Goal: Task Accomplishment & Management: Use online tool/utility

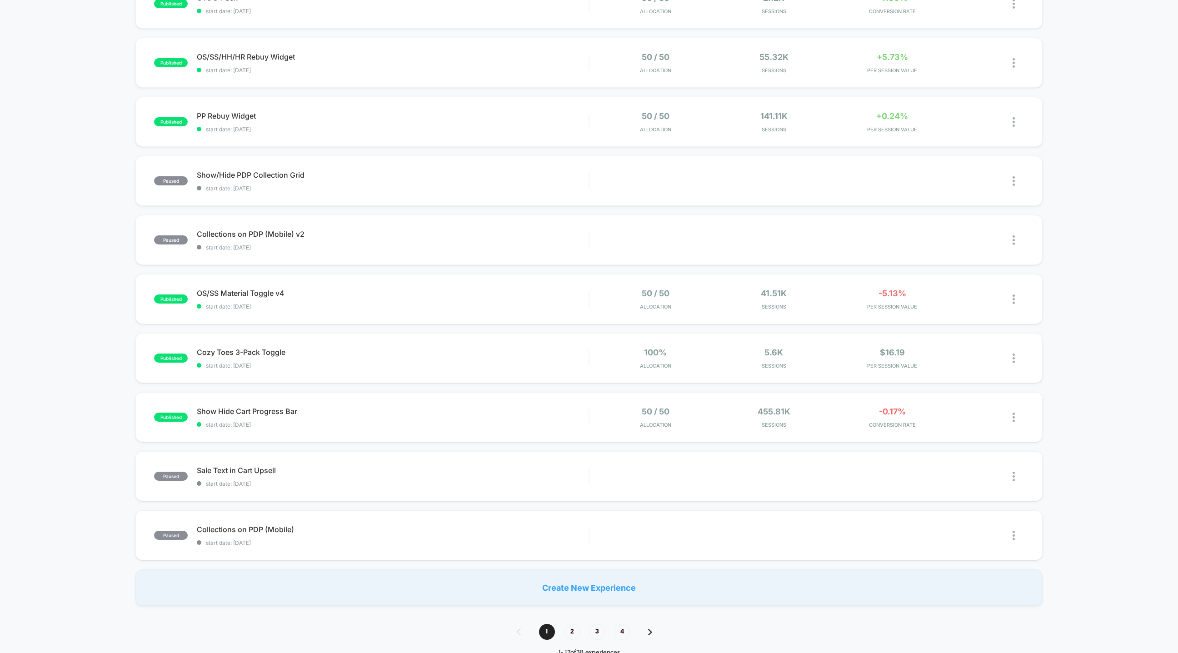
scroll to position [285, 0]
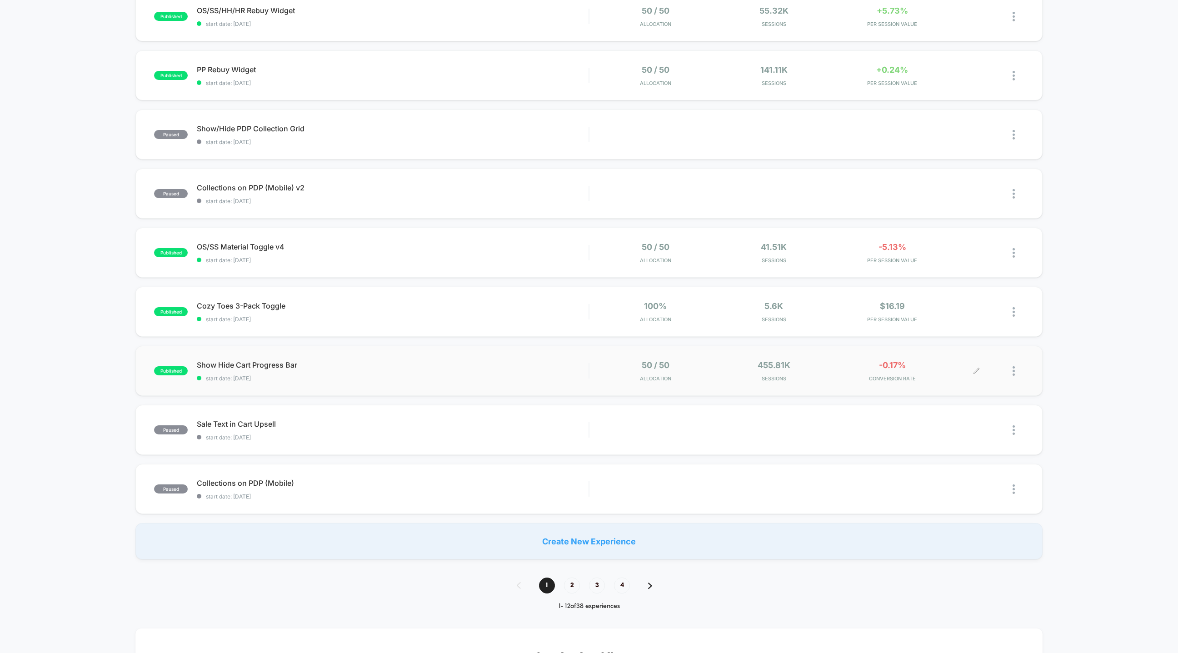
click at [817, 380] on span "Sessions" at bounding box center [774, 378] width 114 height 6
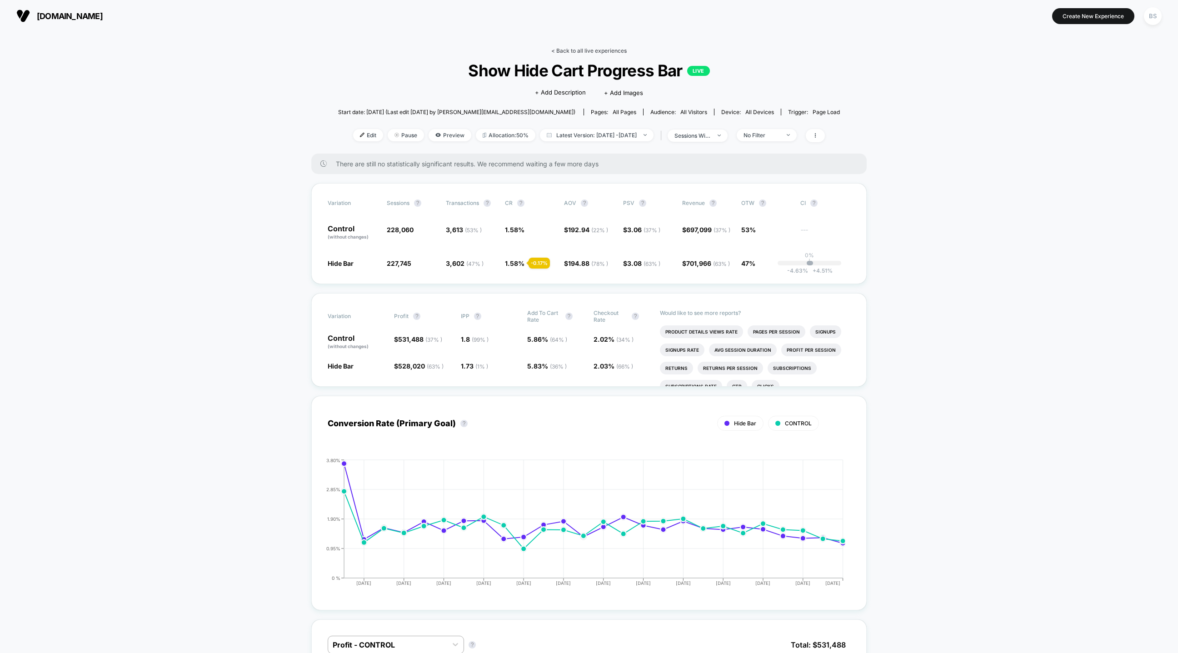
click at [589, 50] on link "< Back to all live experiences" at bounding box center [588, 50] width 75 height 7
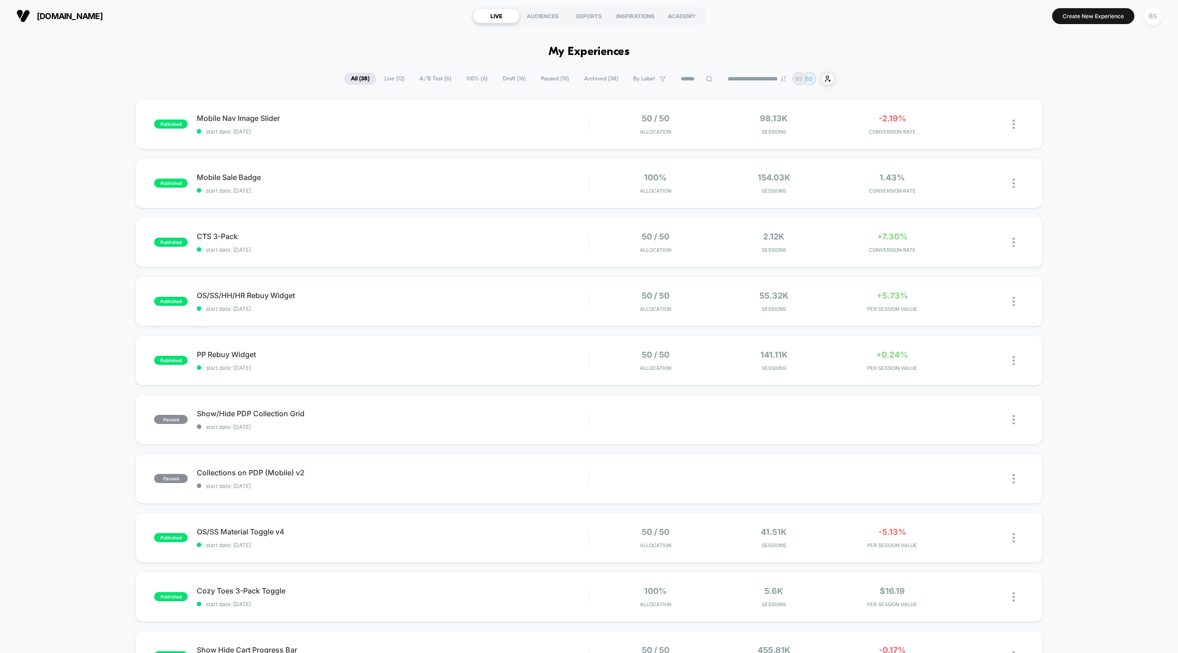
click at [514, 78] on span "Draft ( 16 )" at bounding box center [514, 79] width 37 height 12
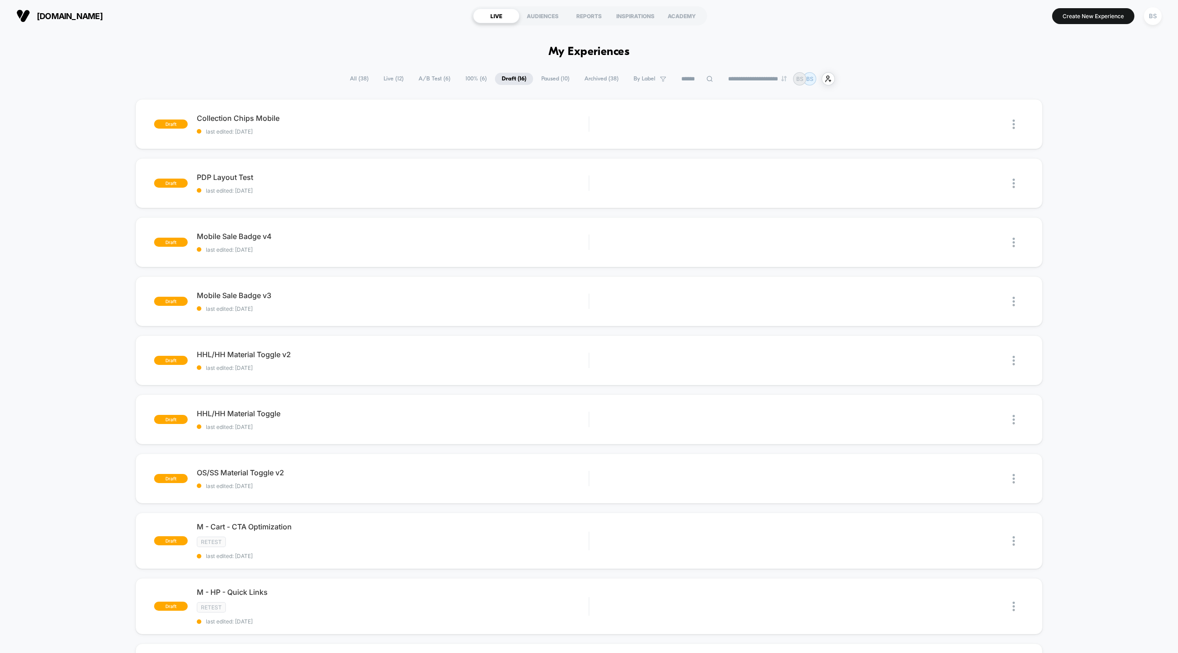
click at [353, 80] on span "All ( 38 )" at bounding box center [359, 79] width 32 height 12
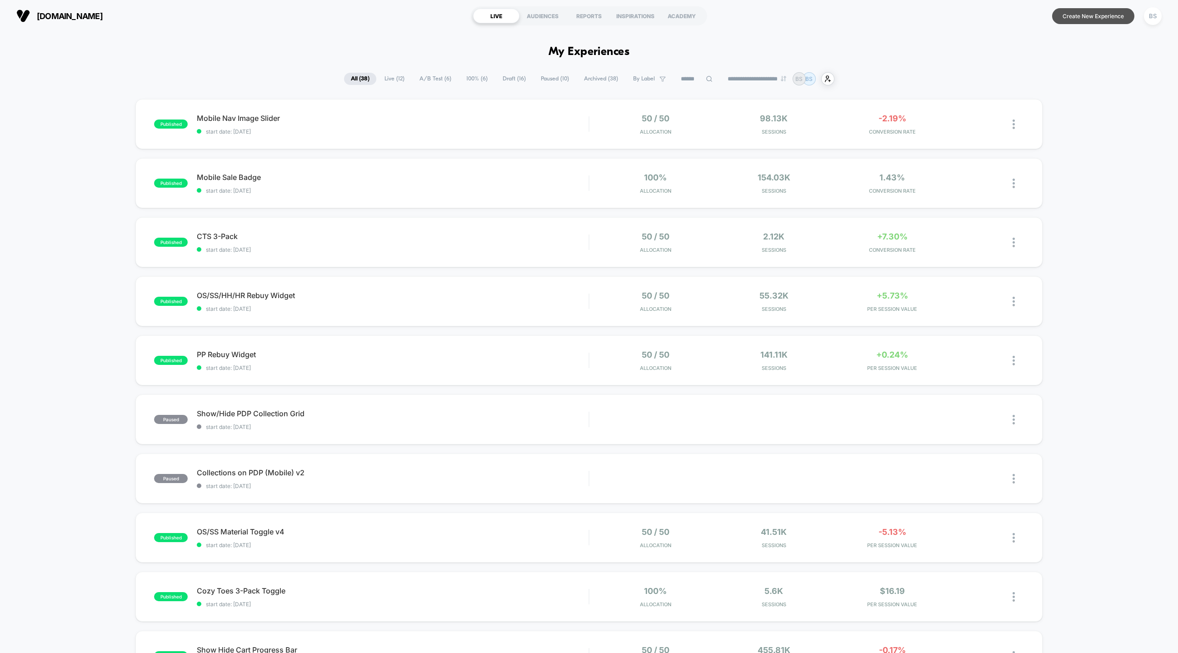
click at [1075, 12] on button "Create New Experience" at bounding box center [1093, 16] width 82 height 16
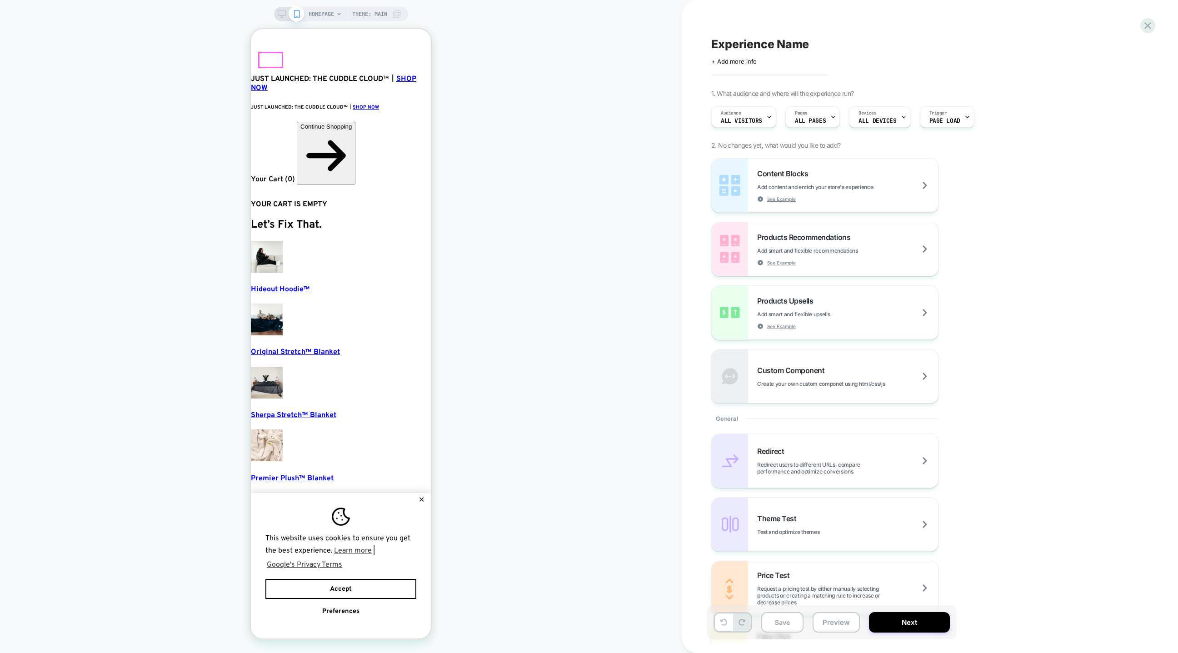
click at [265, 591] on icon "button" at bounding box center [262, 596] width 15 height 10
click at [289, 13] on span at bounding box center [297, 14] width 16 height 16
click at [279, 12] on icon at bounding box center [282, 14] width 8 height 8
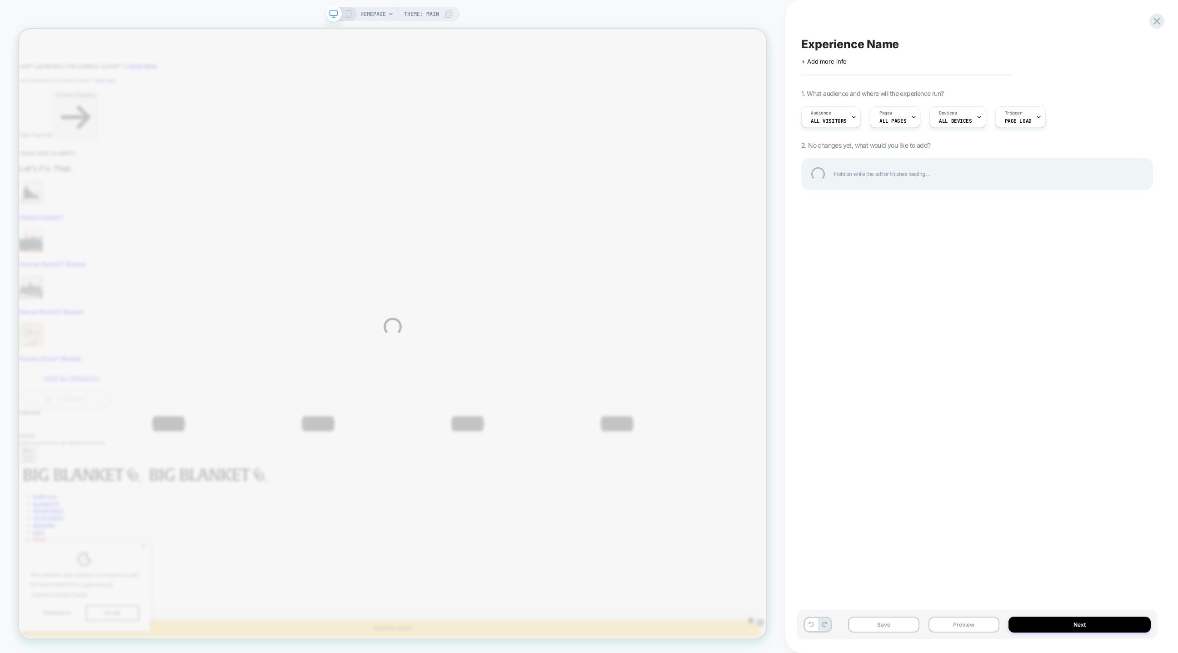
click at [372, 12] on div "HOMEPAGE Theme: MAIN Experience Name Click to edit experience details + Add mor…" at bounding box center [589, 326] width 1178 height 653
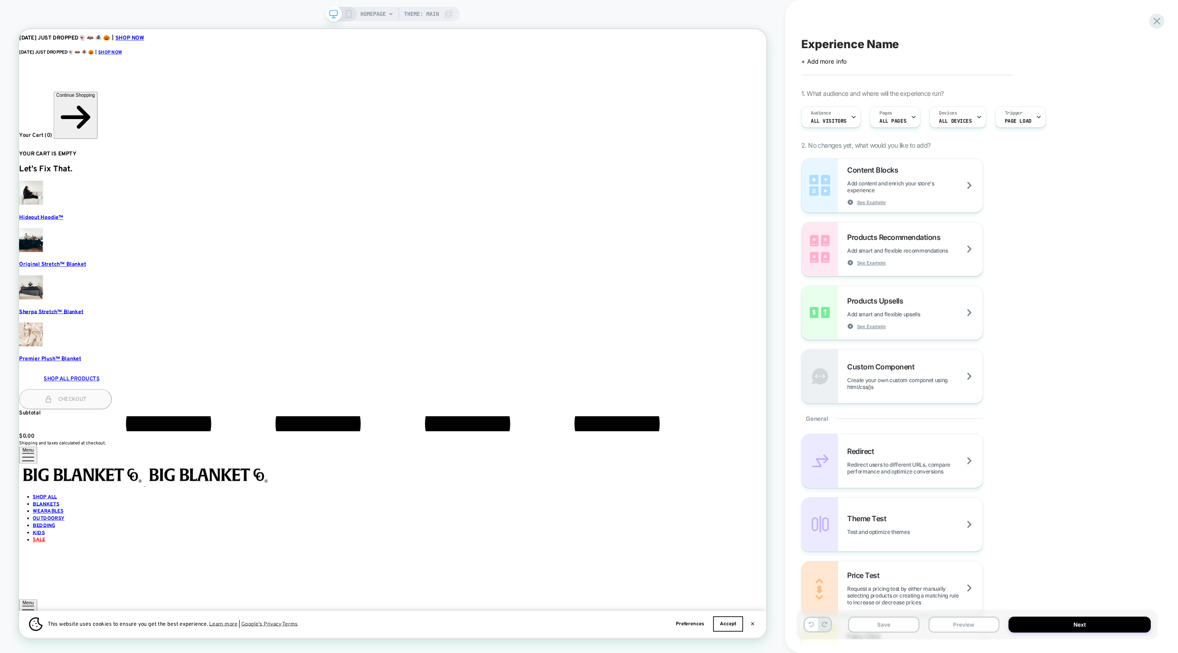
click at [379, 14] on span "HOMEPAGE" at bounding box center [372, 14] width 25 height 15
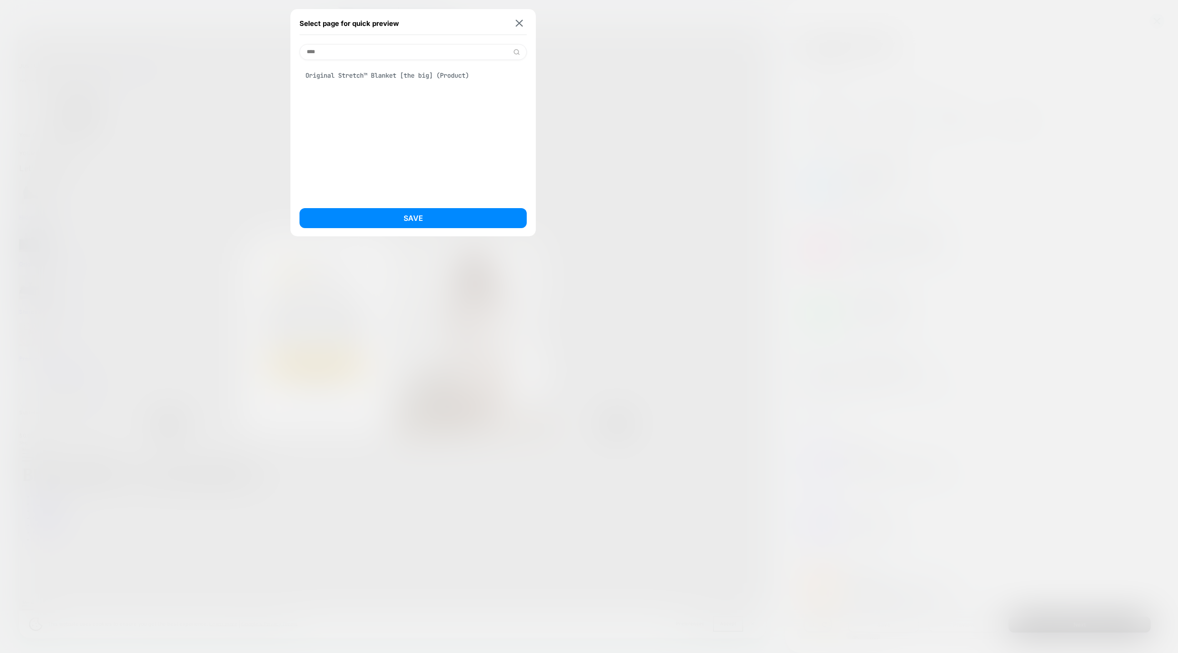
type input "***"
click at [356, 77] on div "Original Stretch™ Blanket [the big] (Product)" at bounding box center [413, 75] width 227 height 17
click at [374, 216] on button "Save" at bounding box center [413, 218] width 227 height 20
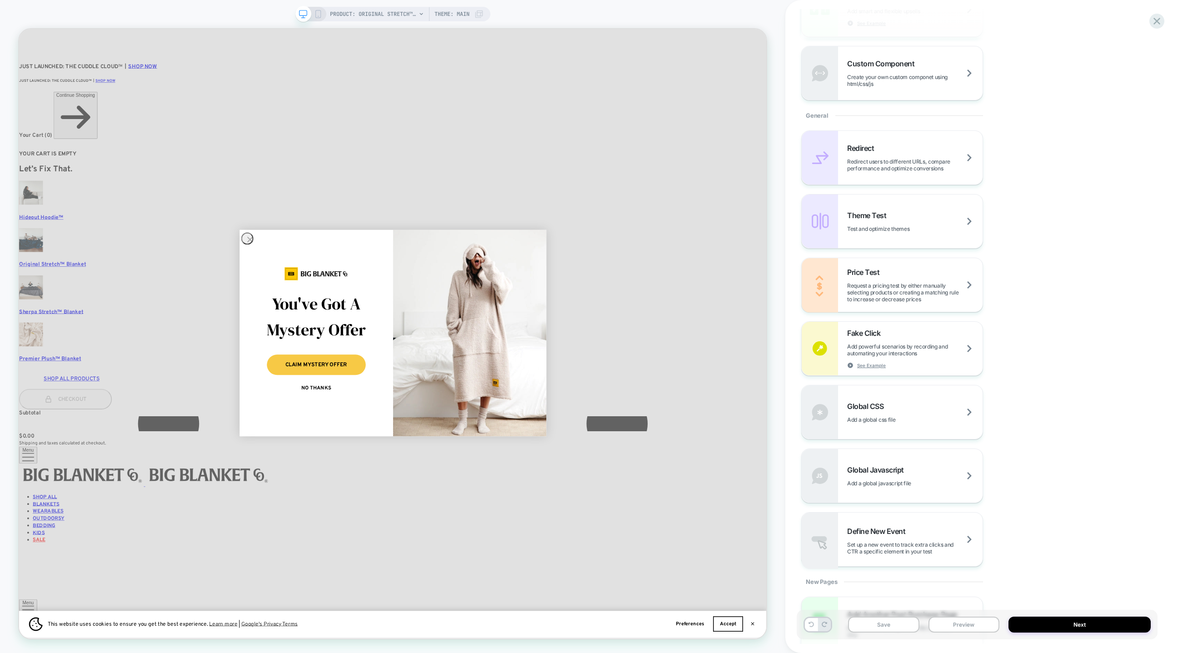
scroll to position [358, 0]
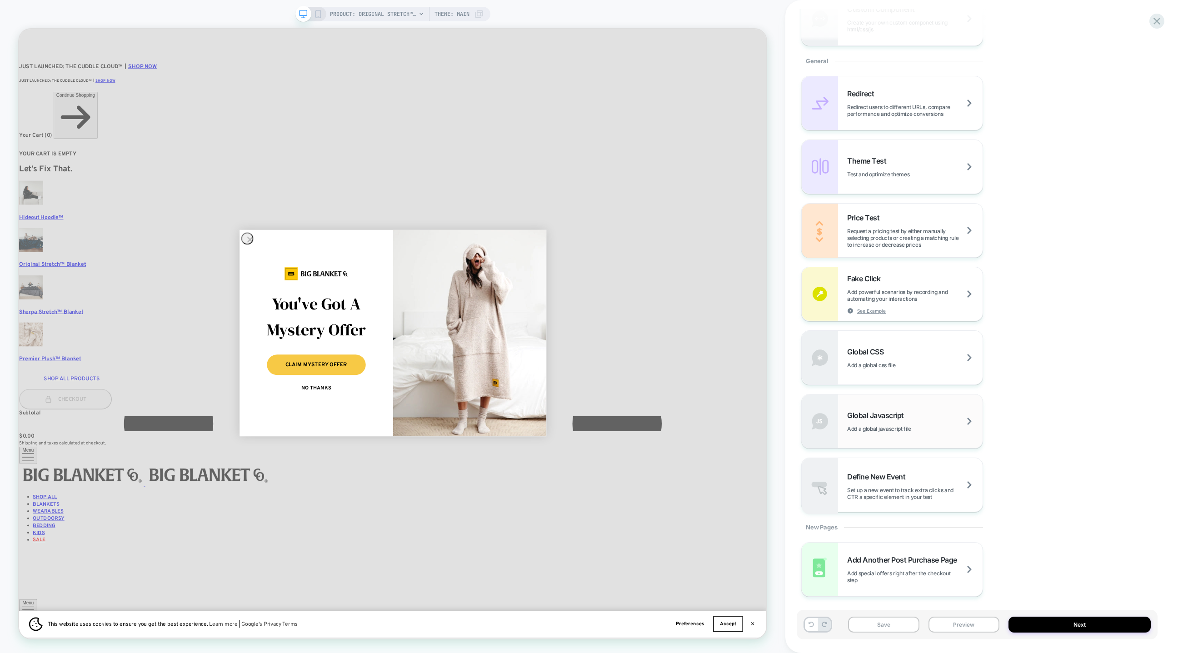
click at [886, 424] on div "Global Javascript Add a global javascript file" at bounding box center [914, 421] width 135 height 21
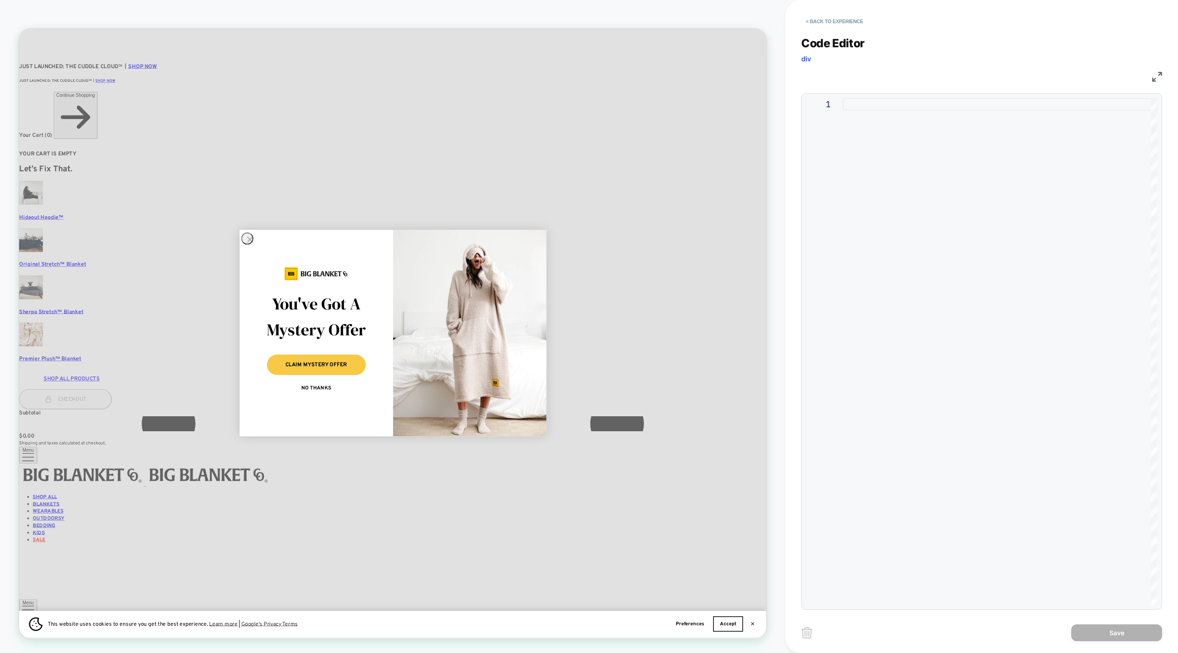
click at [860, 241] on div at bounding box center [1000, 351] width 315 height 507
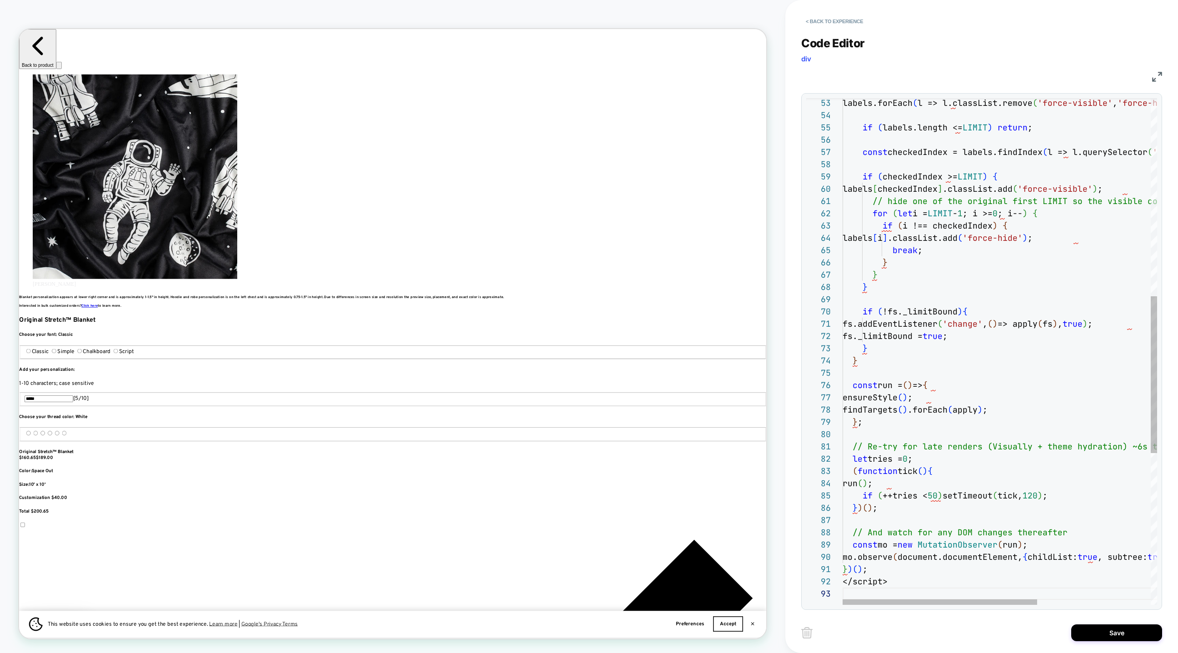
scroll to position [0, 1215]
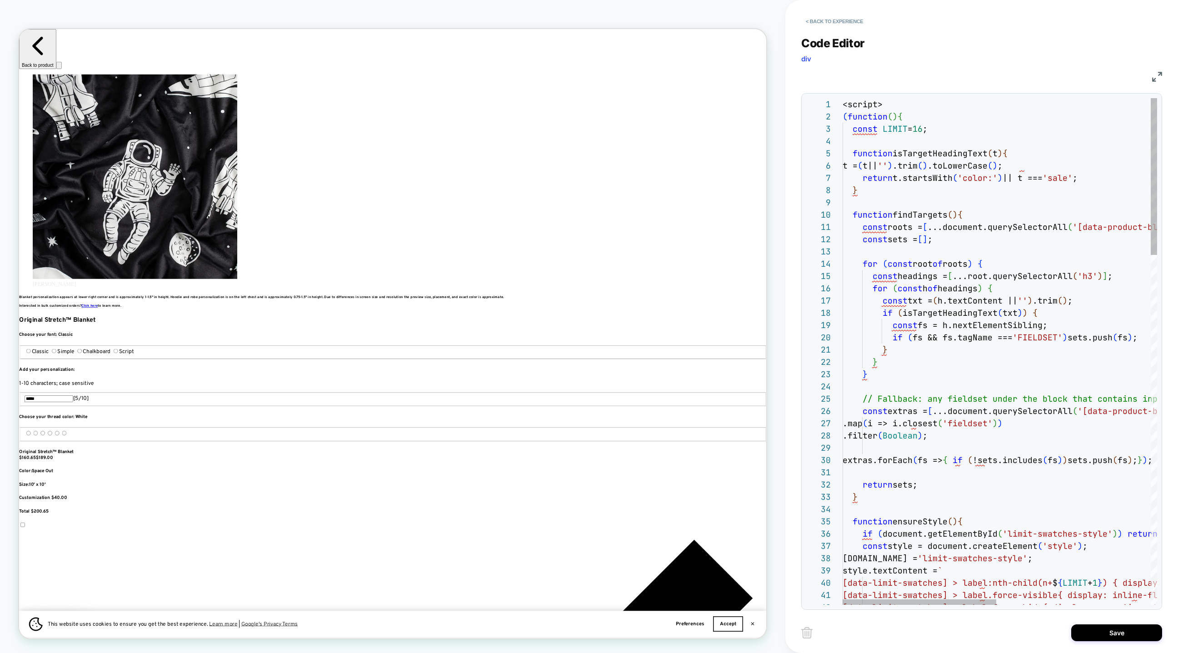
type textarea "**********"
click at [1100, 633] on button "Save" at bounding box center [1116, 633] width 91 height 17
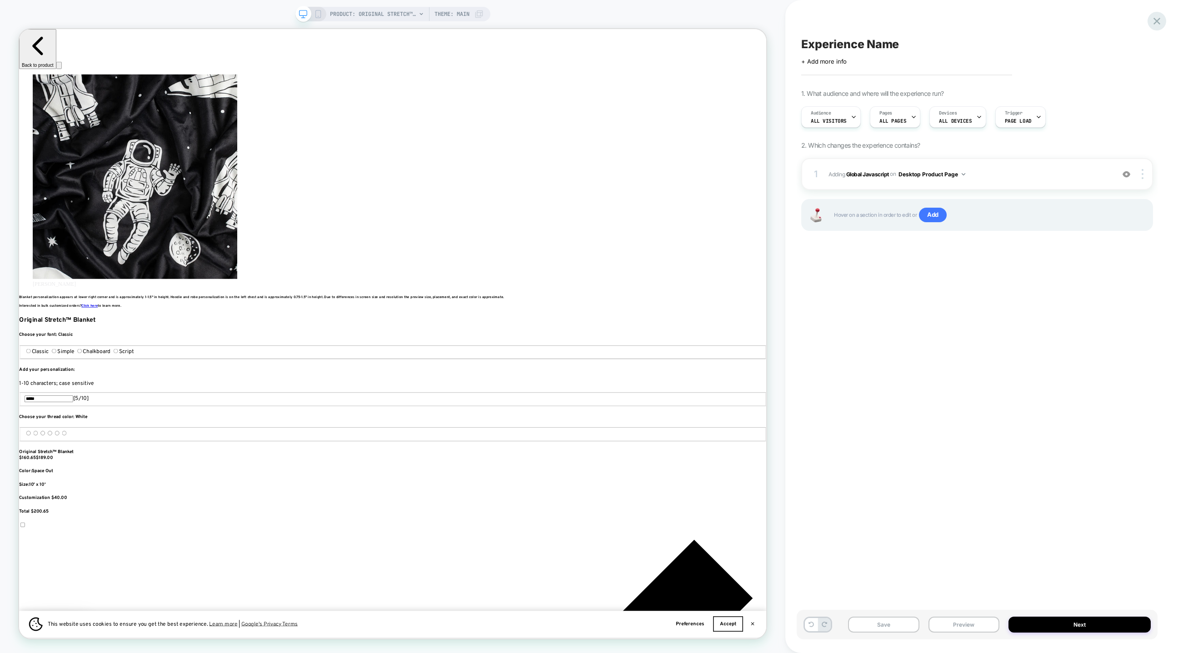
scroll to position [0, 1822]
click at [1155, 21] on icon at bounding box center [1157, 21] width 12 height 12
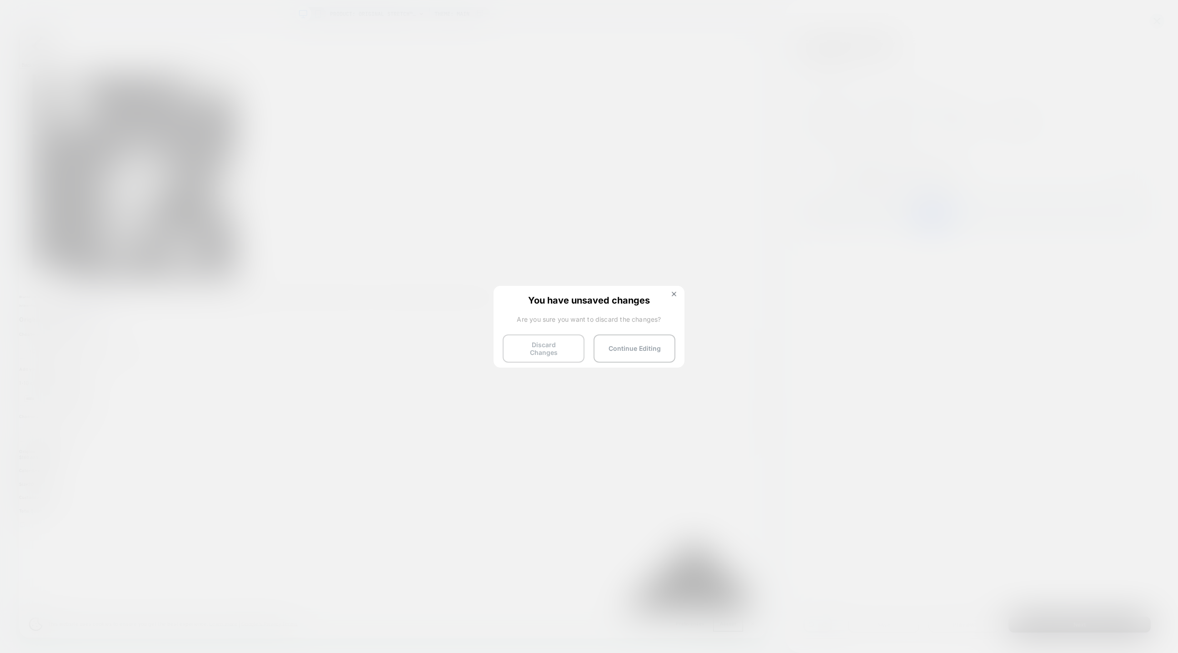
click at [562, 345] on button "Discard Changes" at bounding box center [544, 349] width 82 height 28
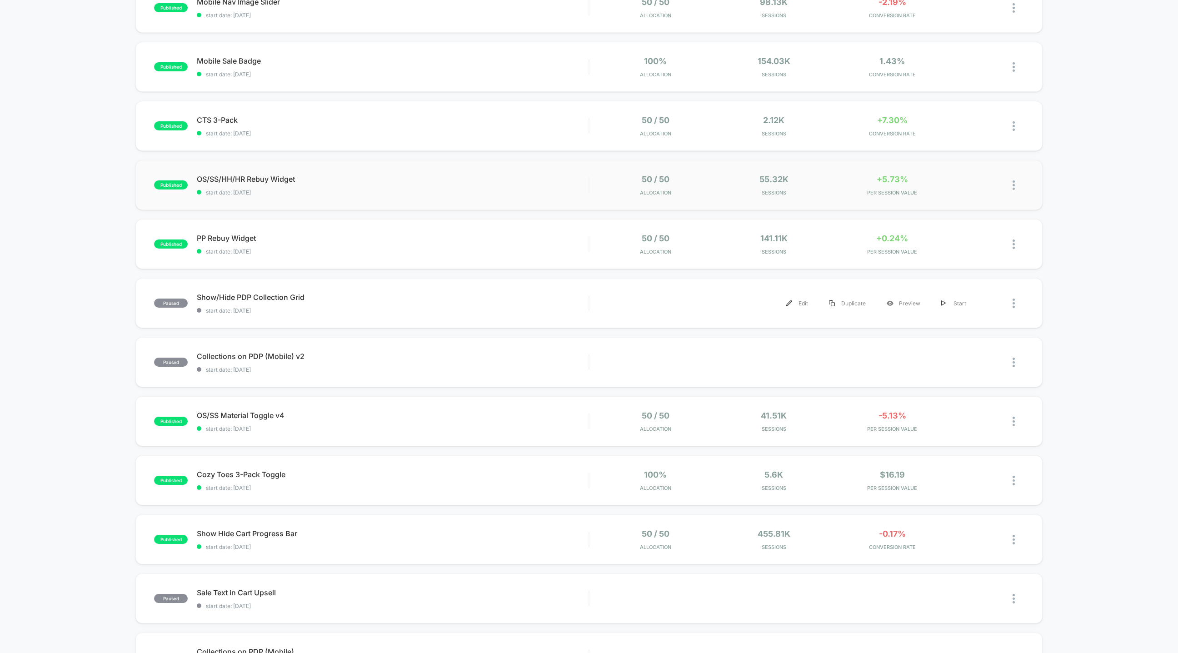
scroll to position [198, 0]
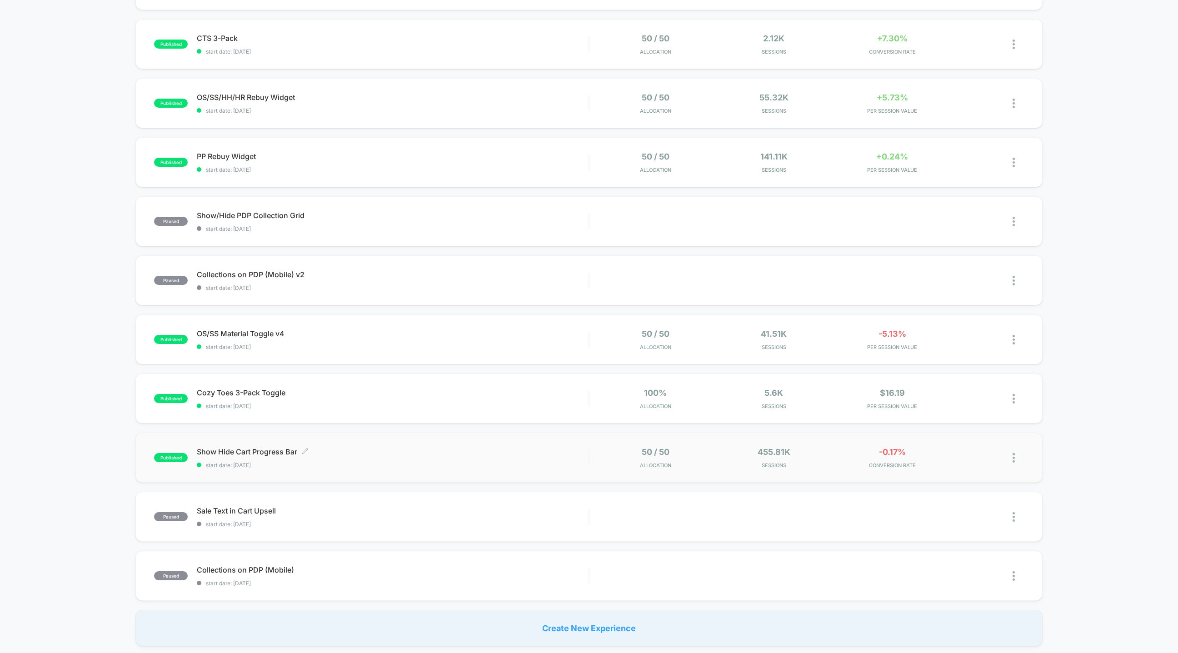
click at [445, 457] on div "Show Hide Cart Progress Bar Click to edit experience details Click to edit expe…" at bounding box center [393, 457] width 392 height 21
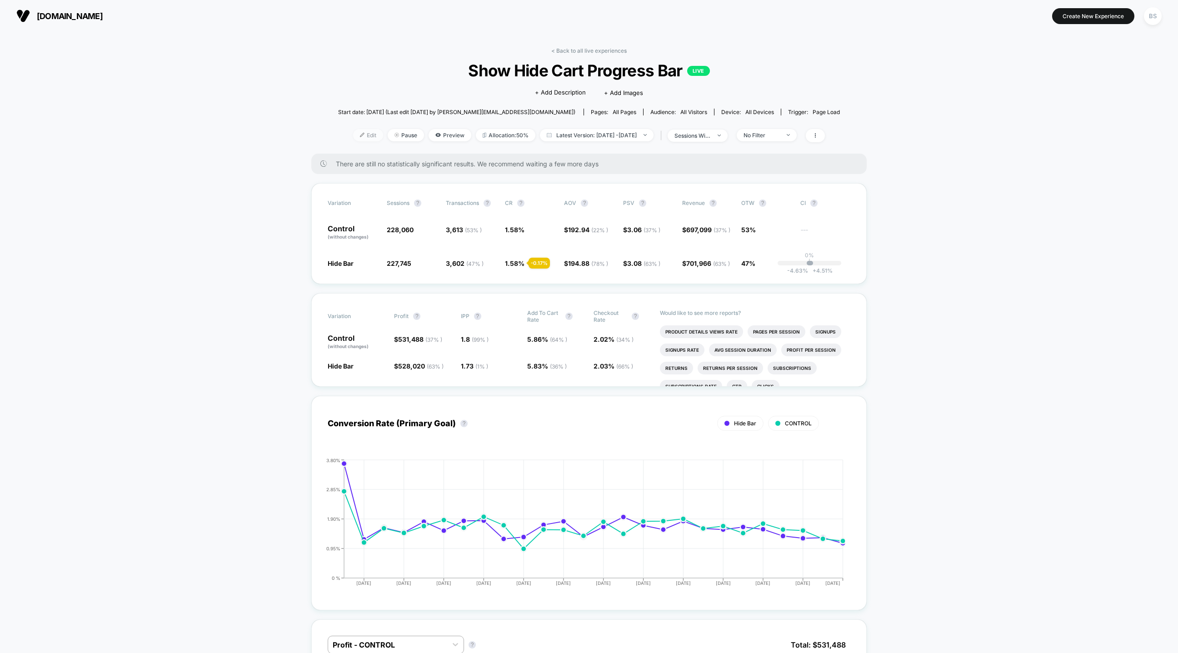
click at [353, 135] on span "Edit" at bounding box center [368, 135] width 30 height 12
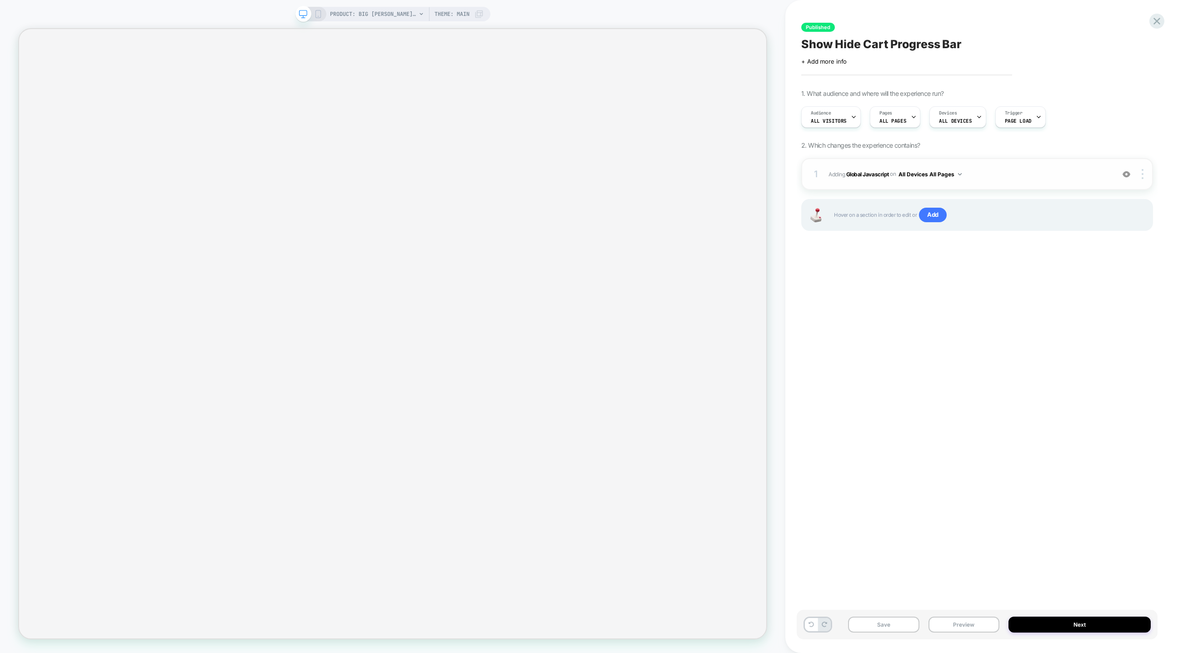
click at [845, 181] on div "1 Adding Global Javascript on All Devices All Pages Add Before Add After Target…" at bounding box center [977, 174] width 352 height 32
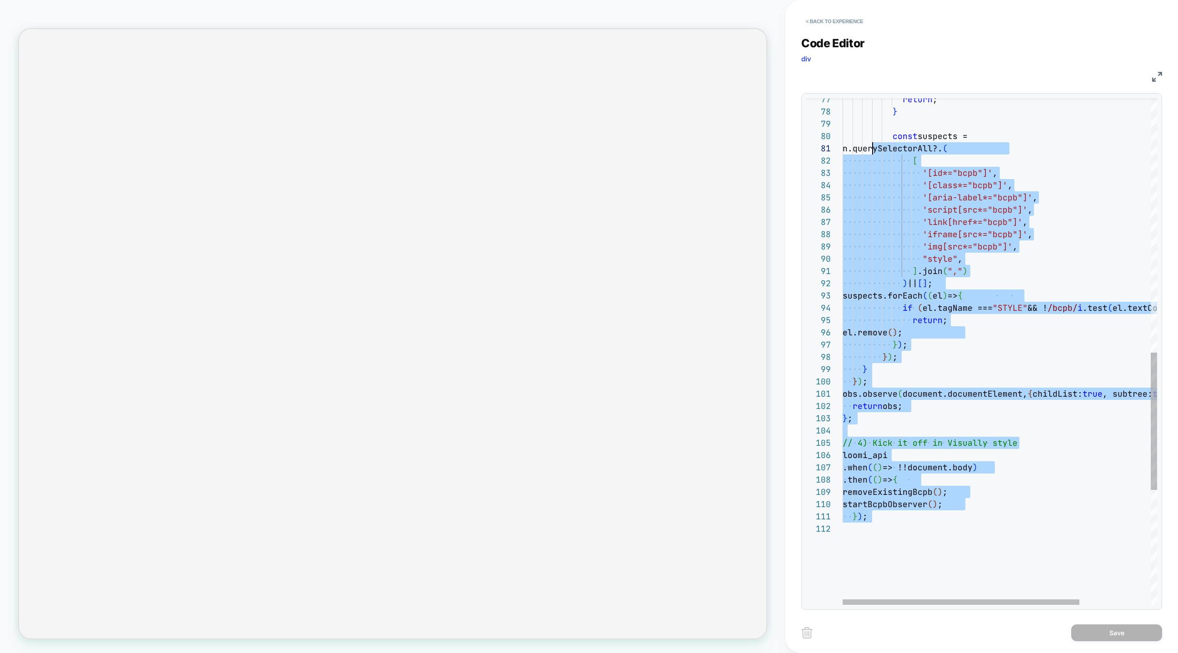
scroll to position [12, 0]
type textarea "**********"
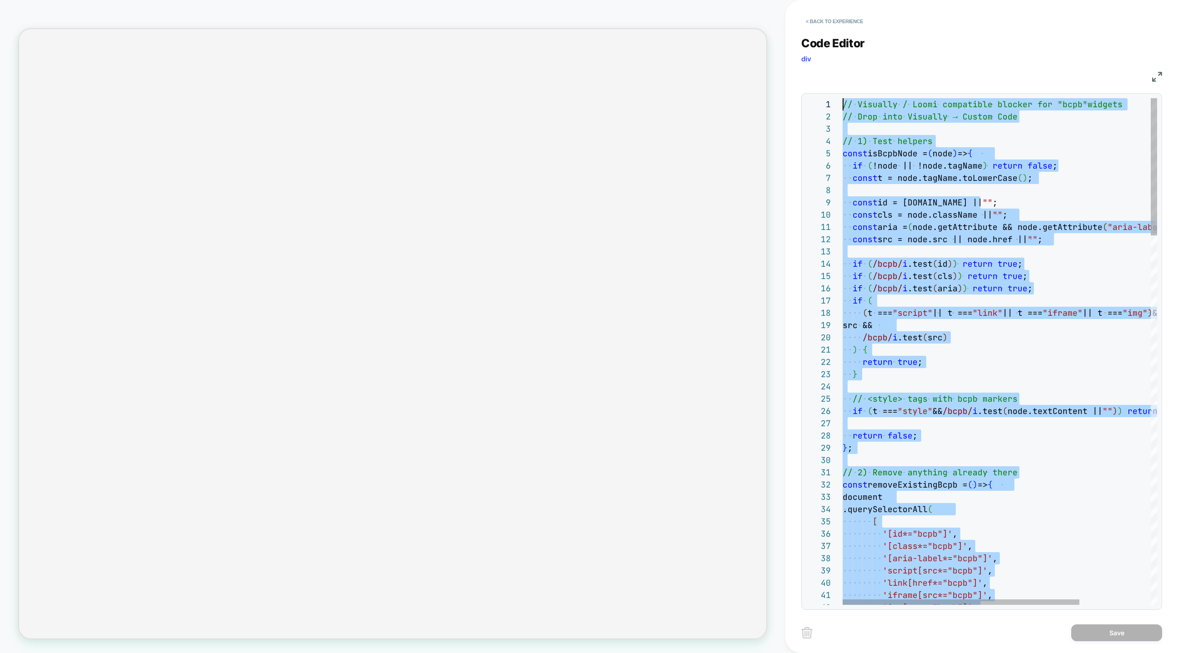
drag, startPoint x: 940, startPoint y: 550, endPoint x: 843, endPoint y: -100, distance: 656.3
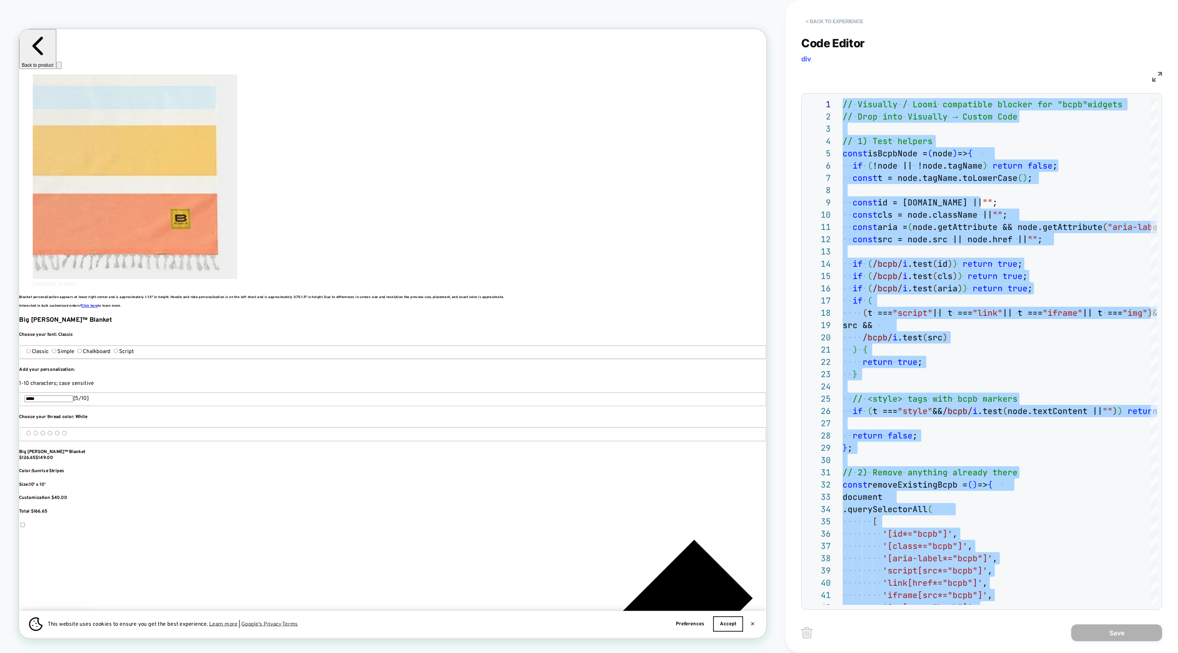
click at [836, 18] on button "< Back to experience" at bounding box center [834, 21] width 66 height 15
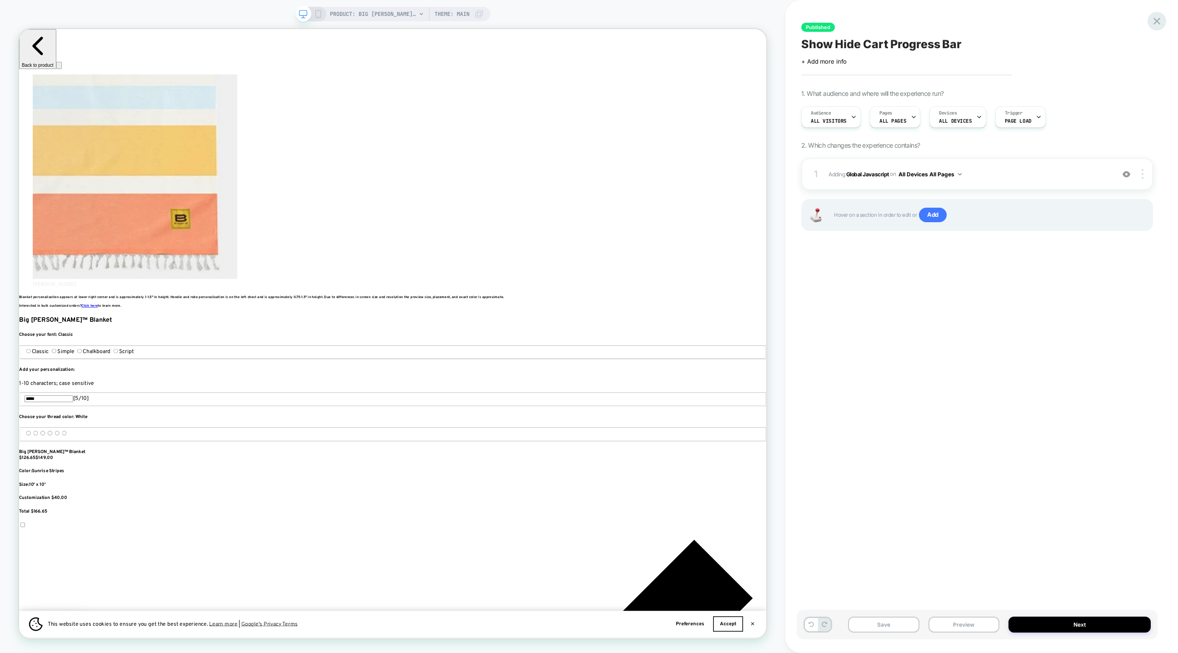
scroll to position [0, 1822]
click at [1156, 16] on icon at bounding box center [1157, 21] width 12 height 12
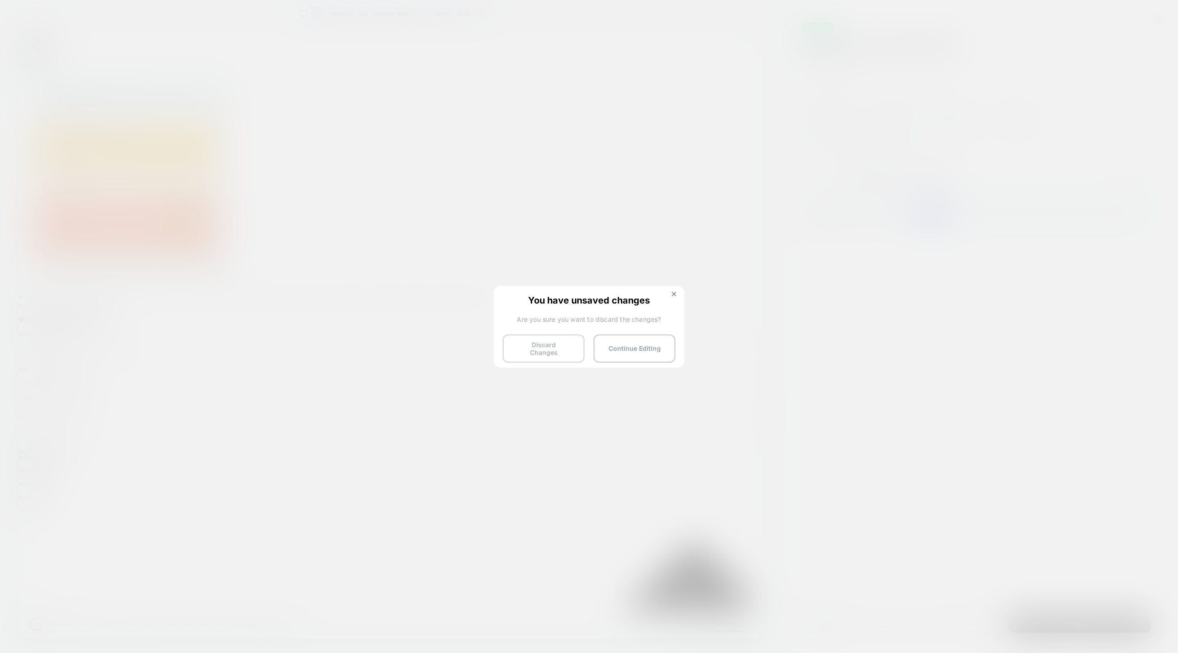
click at [569, 343] on button "Discard Changes" at bounding box center [544, 349] width 82 height 28
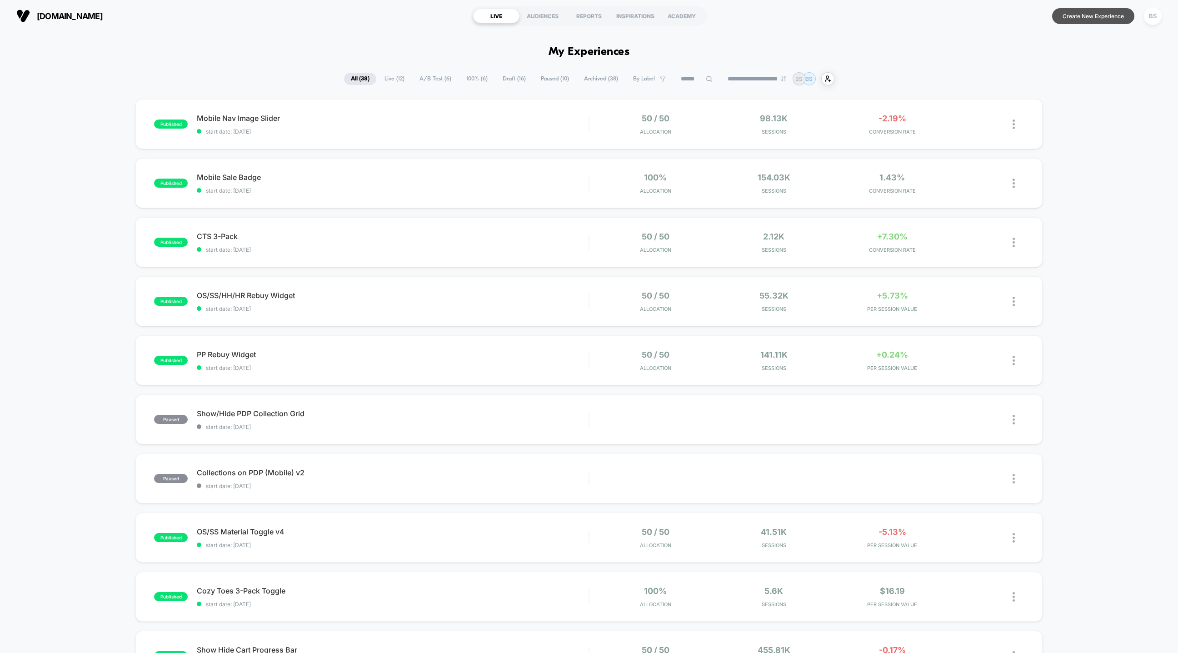
click at [1084, 23] on button "Create New Experience" at bounding box center [1093, 16] width 82 height 16
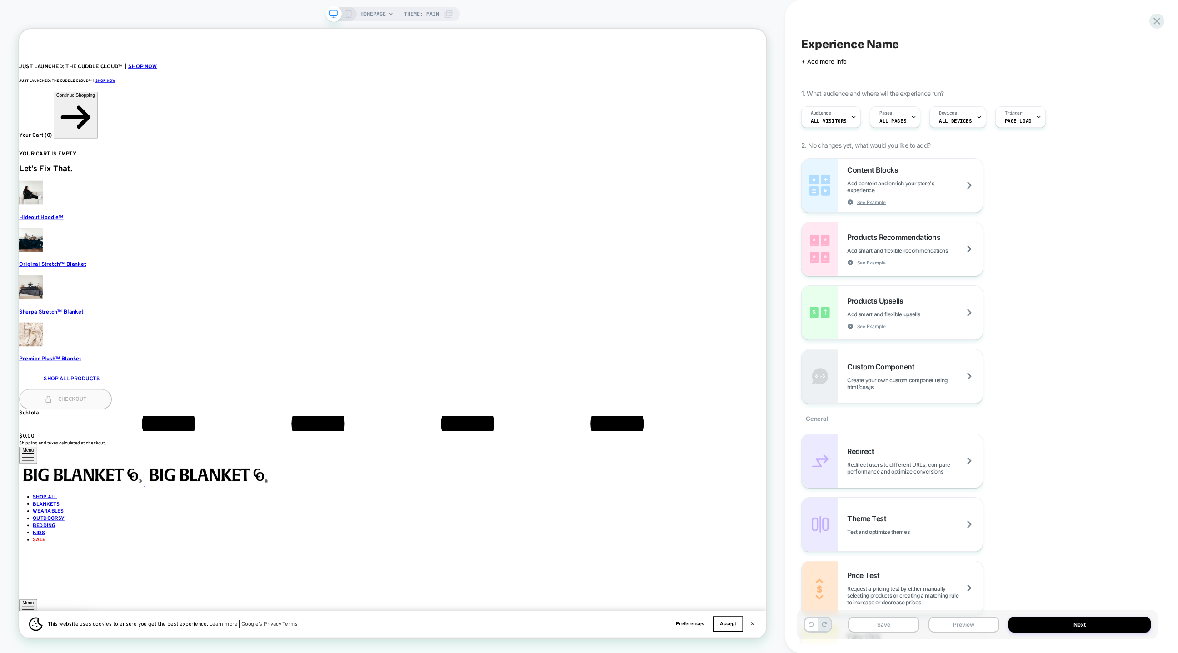
click at [370, 10] on span "HOMEPAGE" at bounding box center [372, 14] width 25 height 15
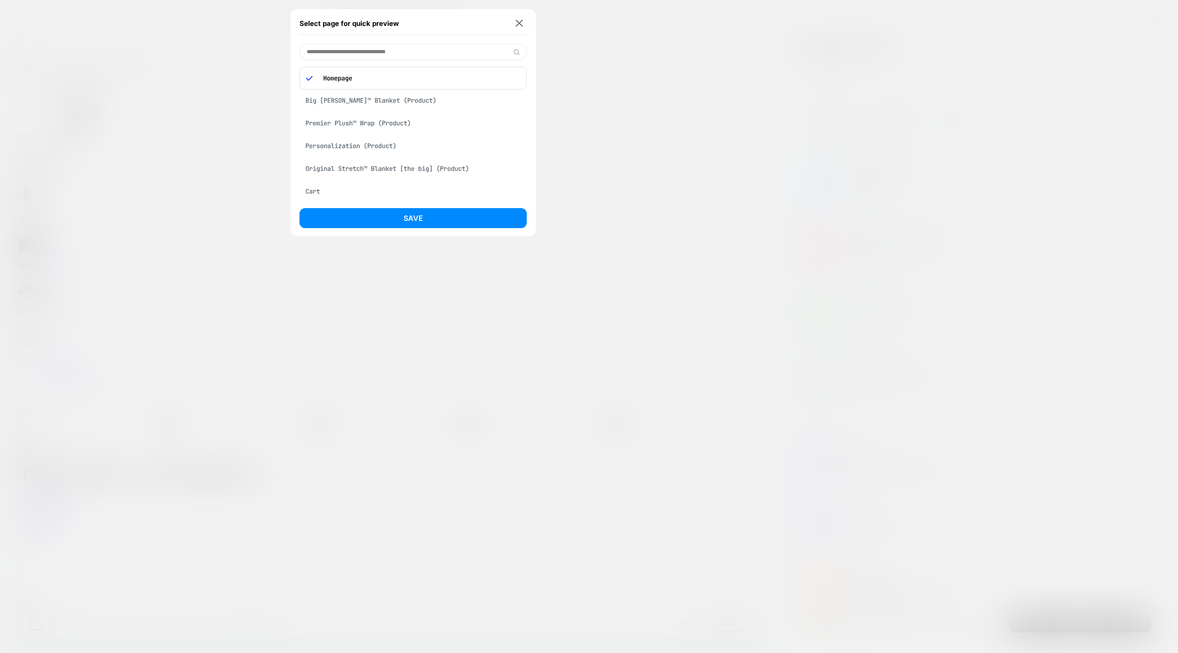
click at [371, 52] on input at bounding box center [413, 52] width 227 height 16
type input "*****"
click at [356, 77] on div "Original Stretch™ Blanket [the big] (Product)" at bounding box center [413, 75] width 227 height 17
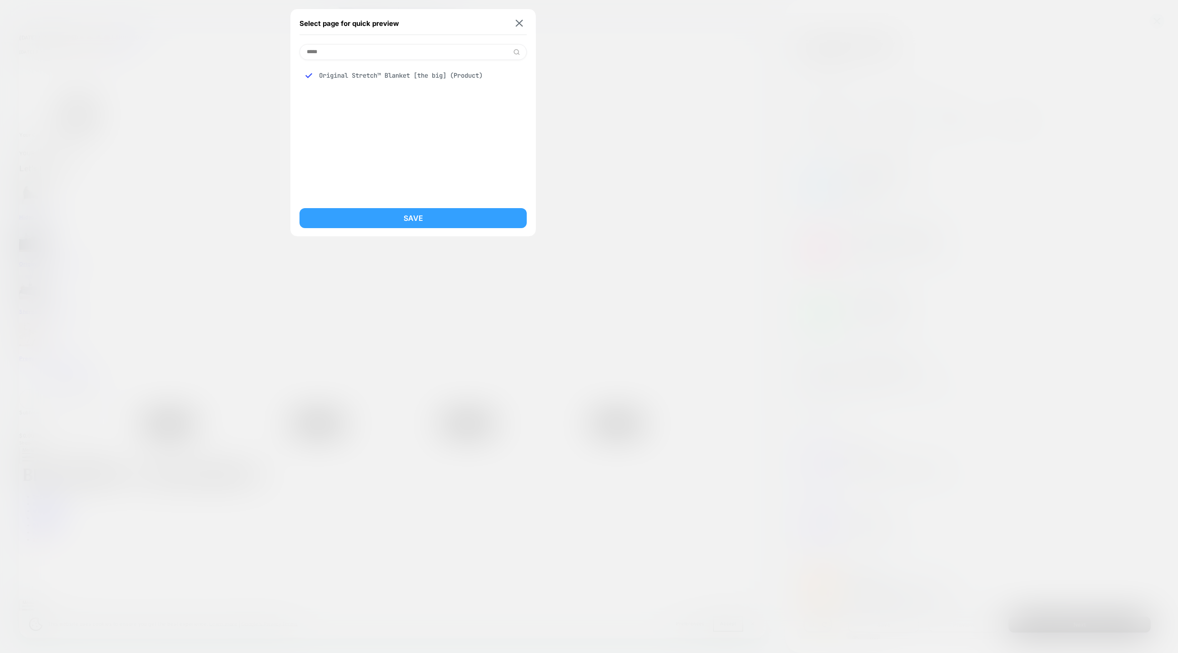
click at [400, 218] on button "Save" at bounding box center [413, 218] width 227 height 20
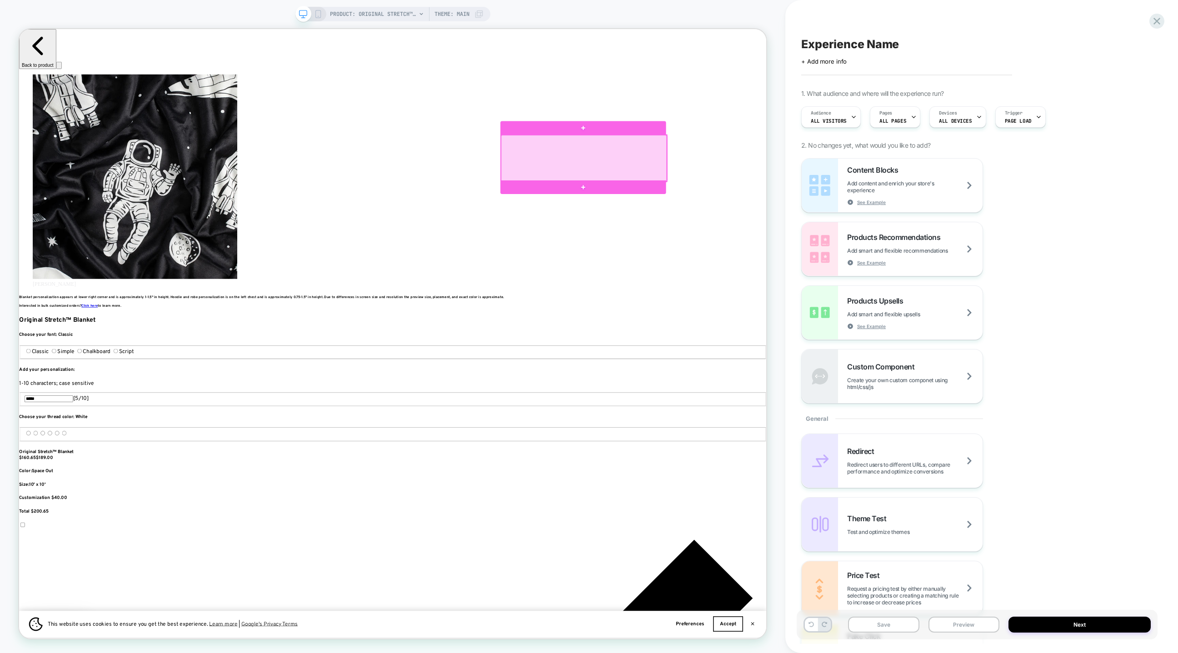
click at [829, 218] on div at bounding box center [772, 201] width 221 height 62
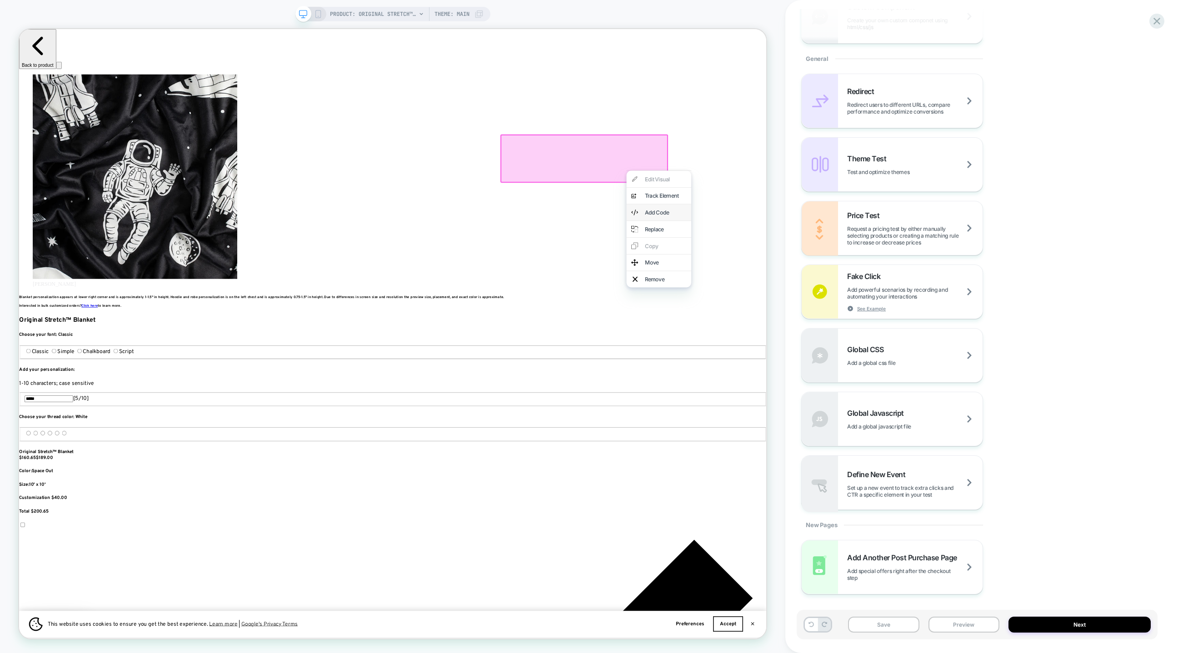
scroll to position [0, 1215]
click at [872, 278] on div "Add Code" at bounding box center [881, 273] width 55 height 9
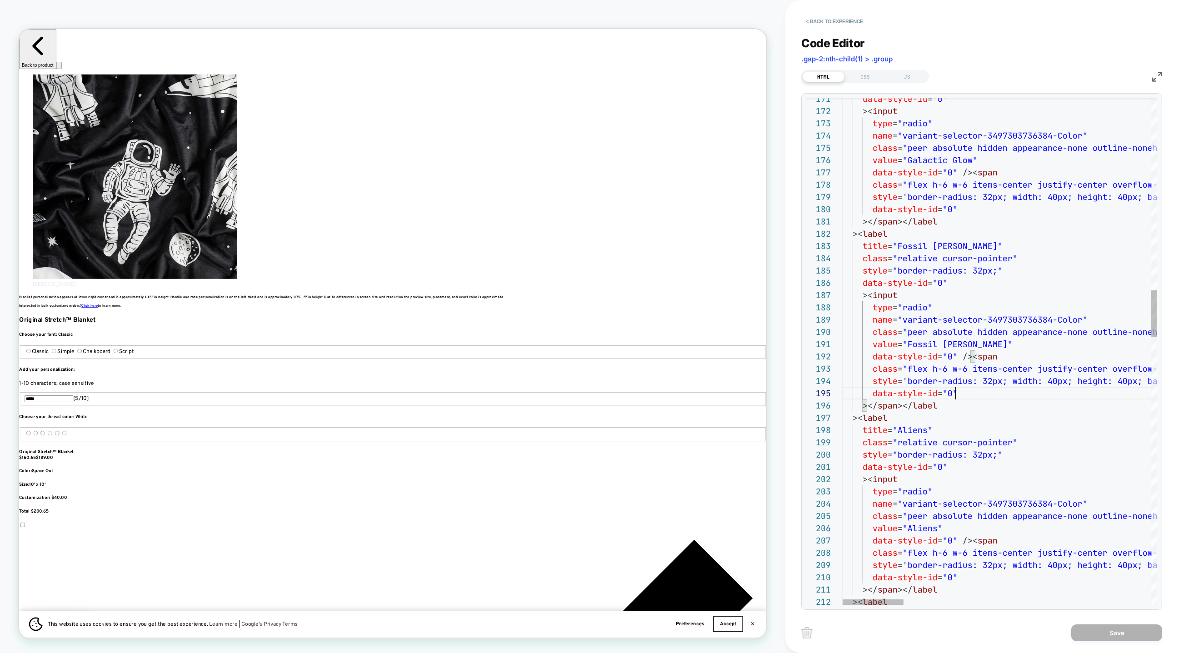
scroll to position [25, 113]
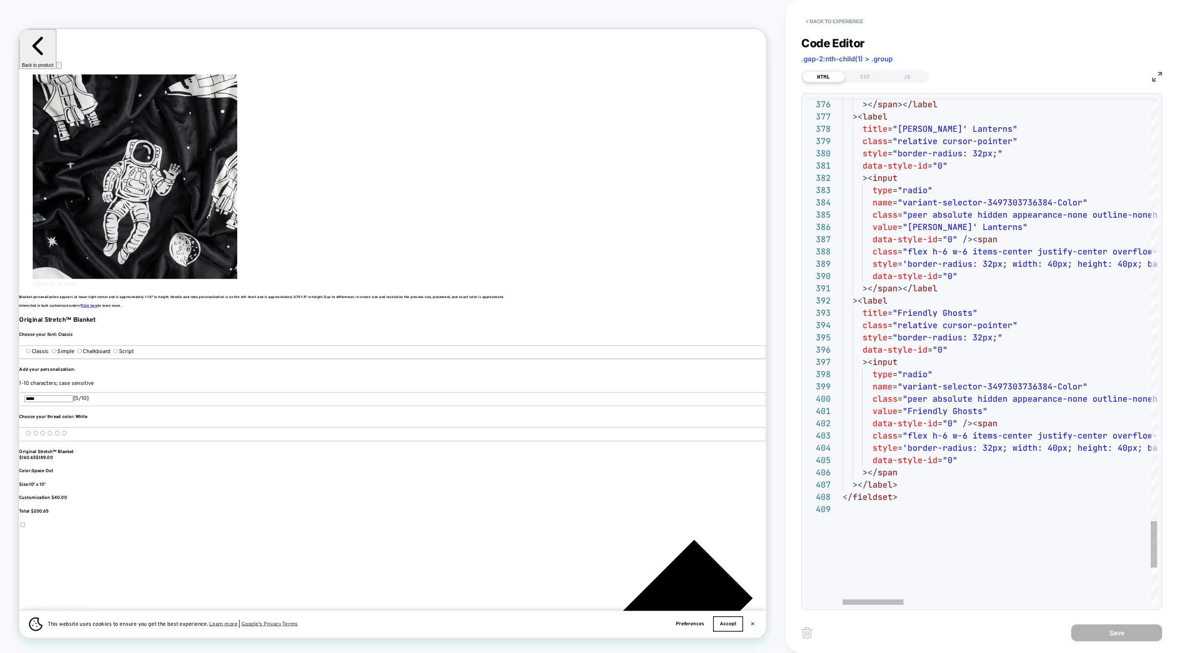
scroll to position [0, 142]
type textarea "**********"
click at [857, 75] on div "CSS" at bounding box center [866, 76] width 42 height 11
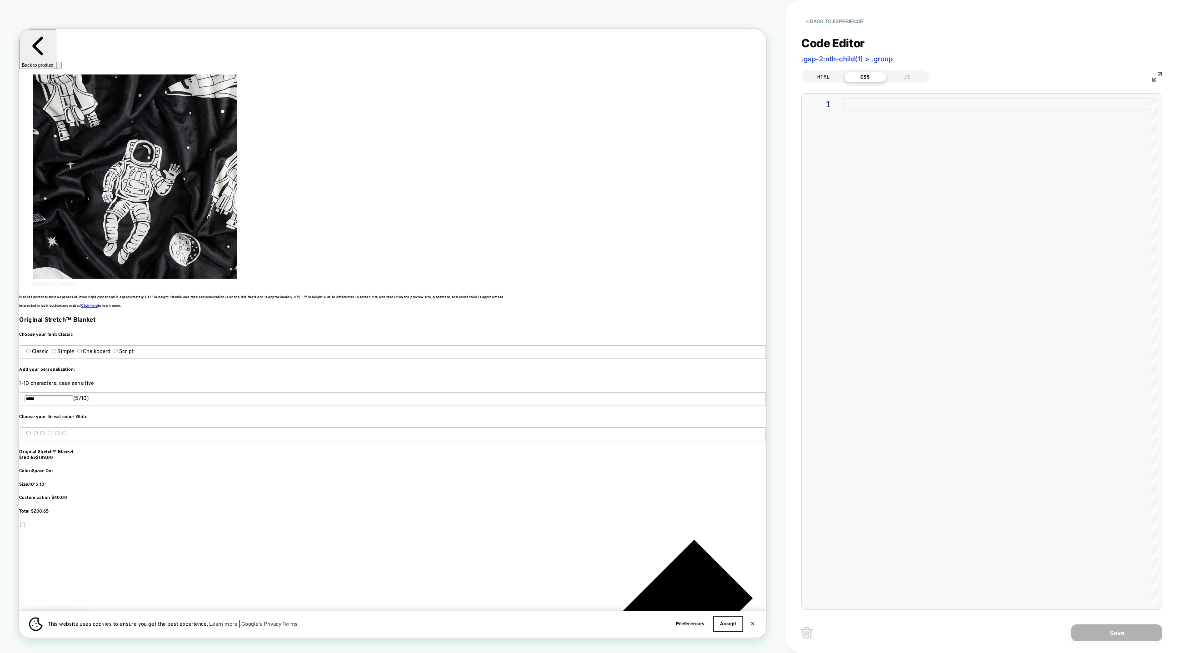
click at [823, 80] on div "HTML" at bounding box center [824, 76] width 42 height 11
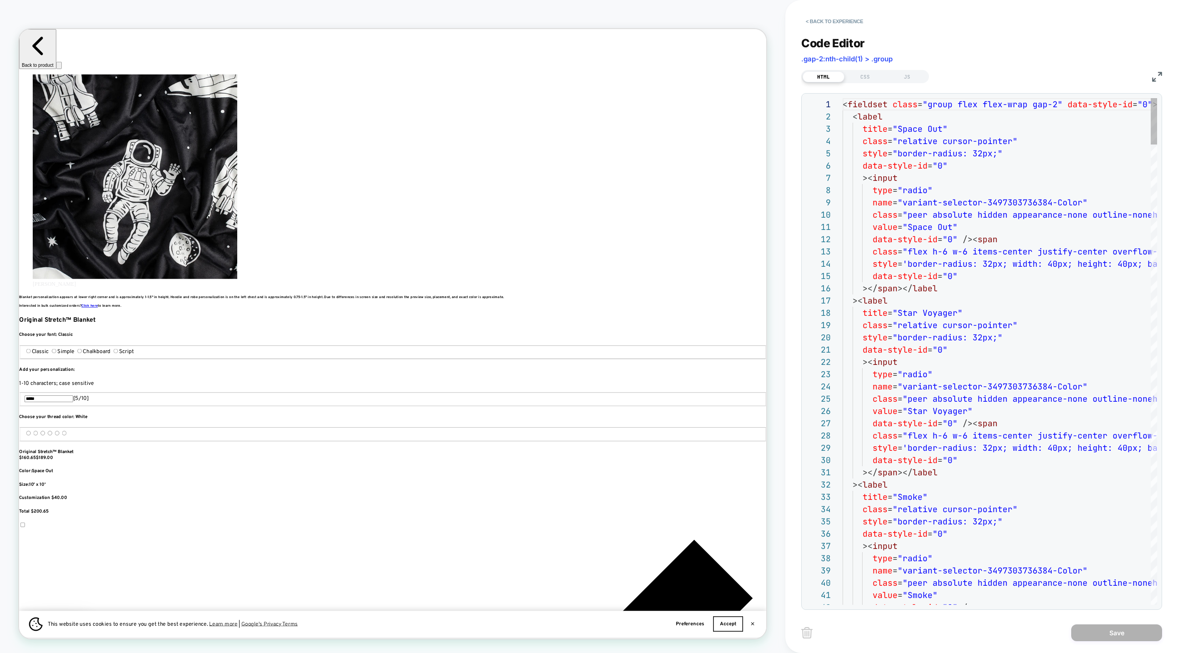
scroll to position [123, 0]
click at [875, 74] on div "CSS" at bounding box center [866, 76] width 42 height 11
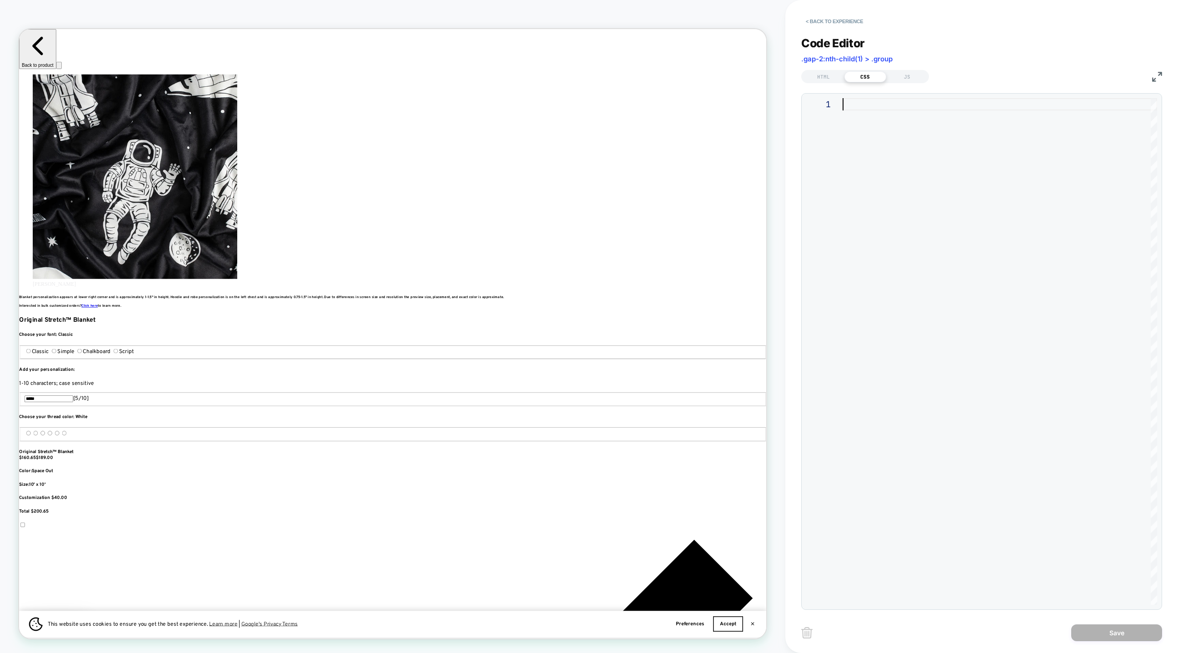
click at [878, 102] on div at bounding box center [1000, 351] width 315 height 507
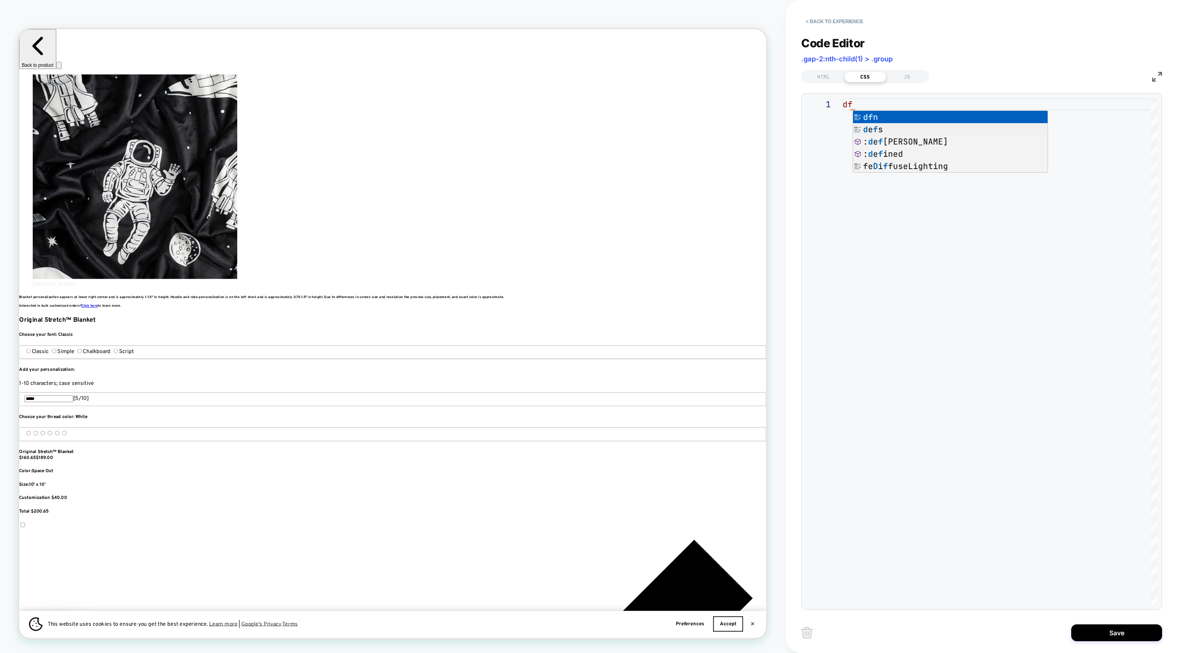
type textarea "*"
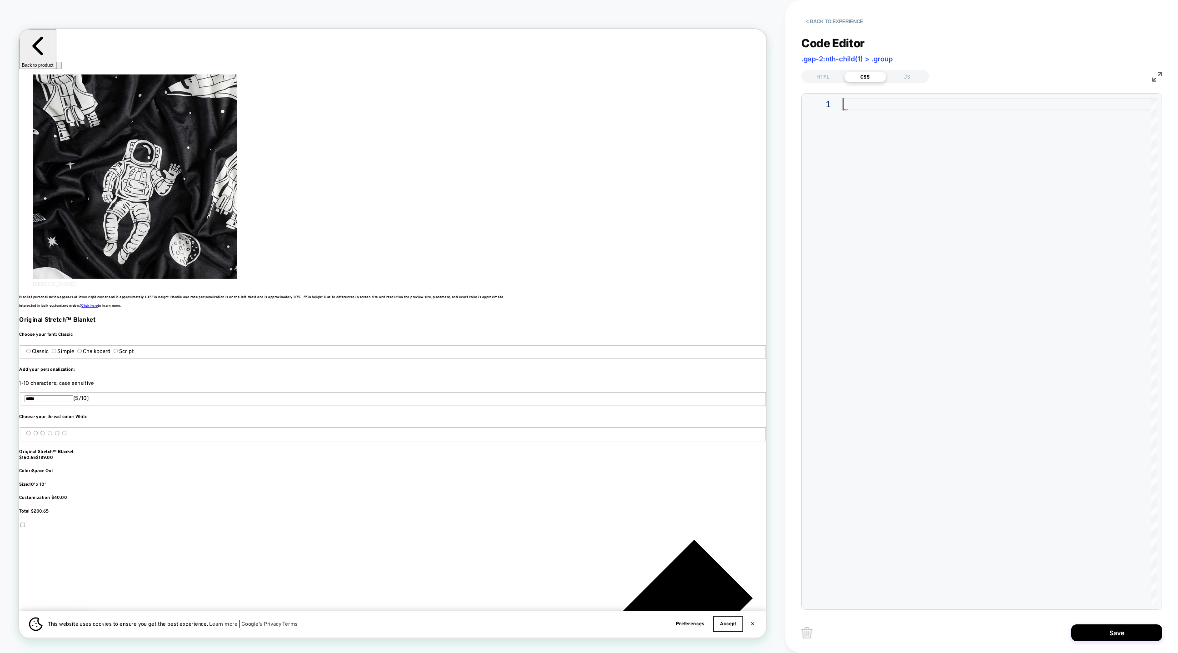
scroll to position [0, 0]
click at [806, 79] on div "HTML" at bounding box center [824, 76] width 42 height 11
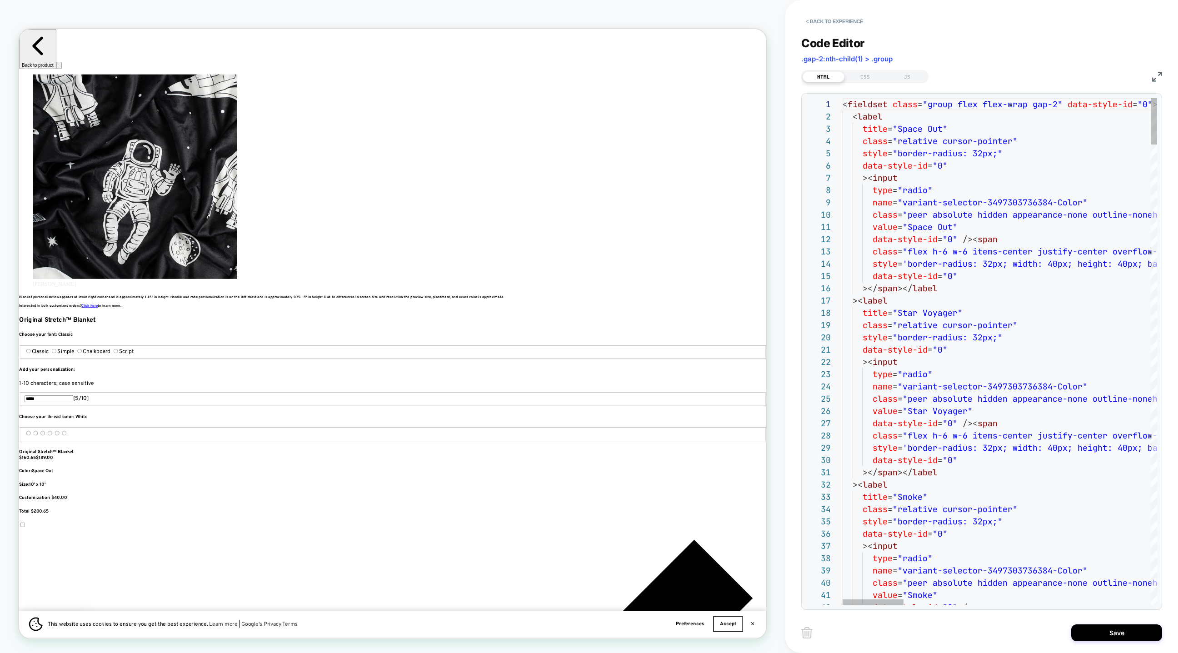
scroll to position [74, 54]
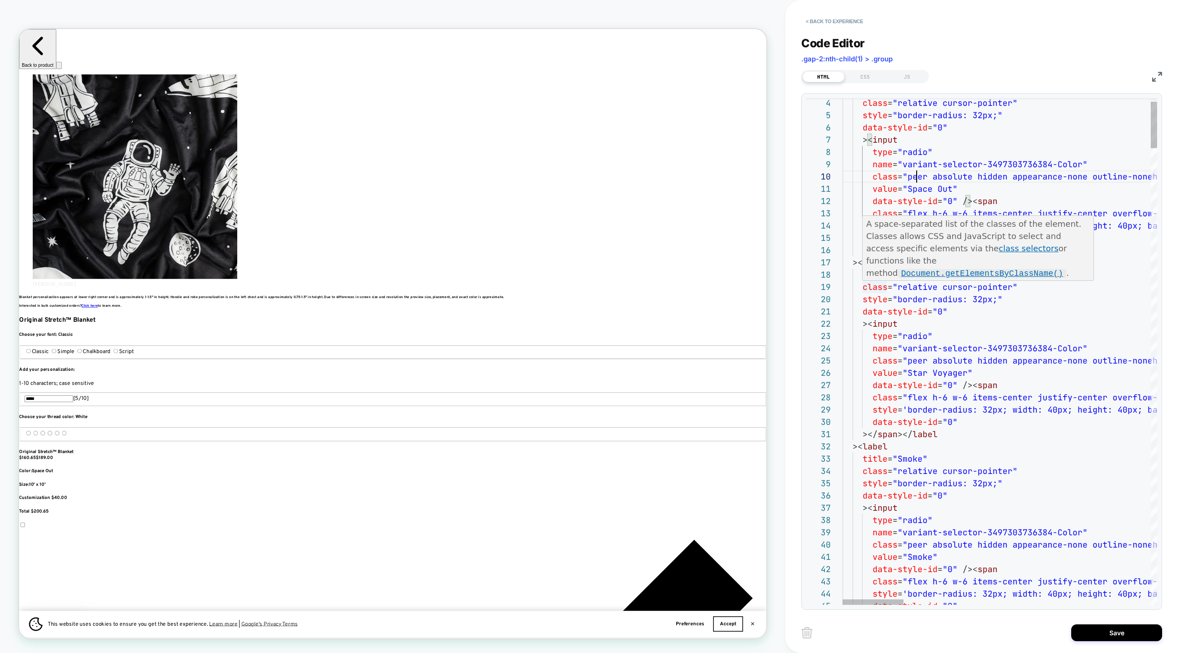
scroll to position [37, 44]
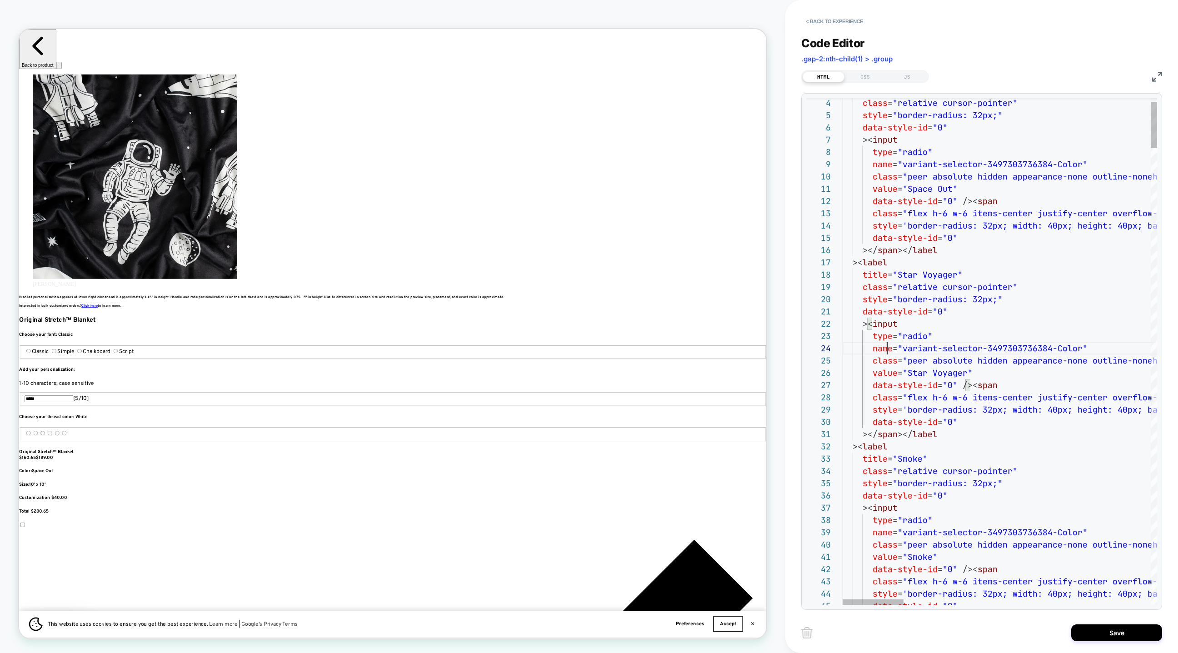
type textarea "**********"
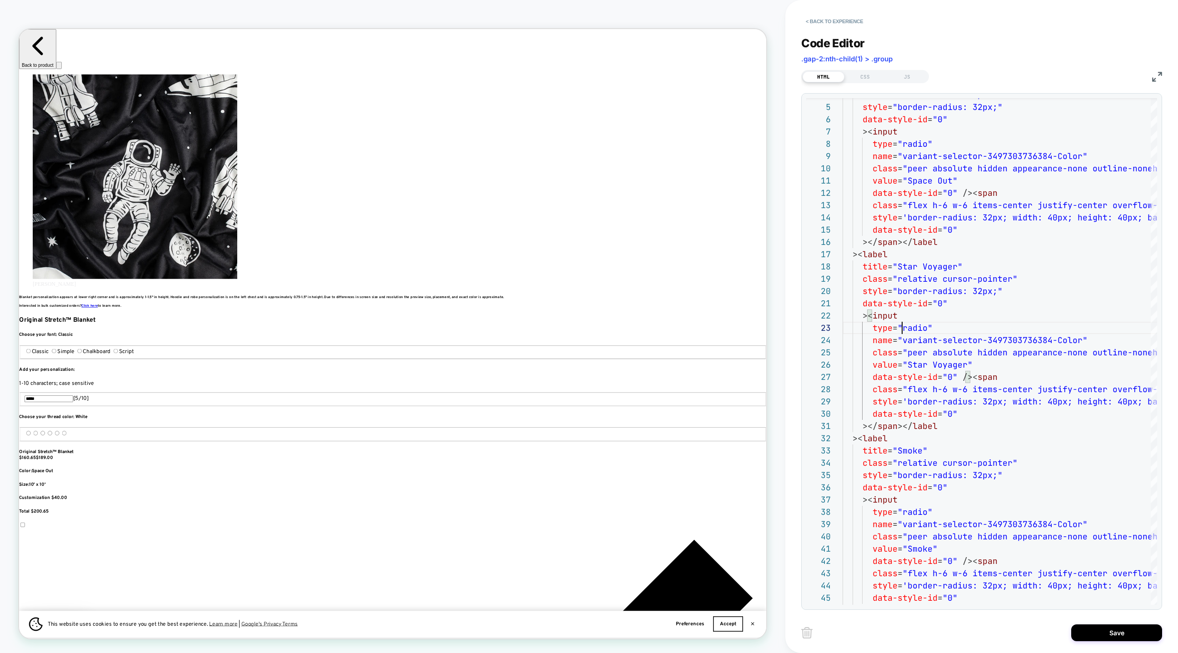
scroll to position [0, 1822]
click at [816, 21] on button "< Back to experience" at bounding box center [834, 21] width 66 height 15
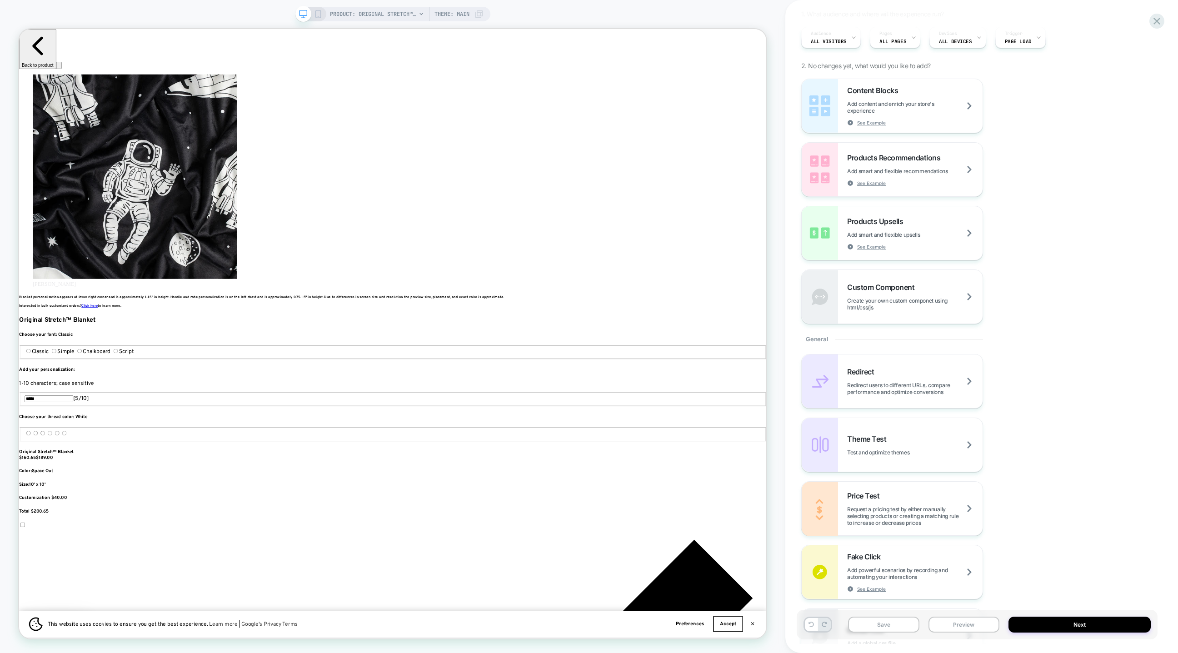
scroll to position [0, 0]
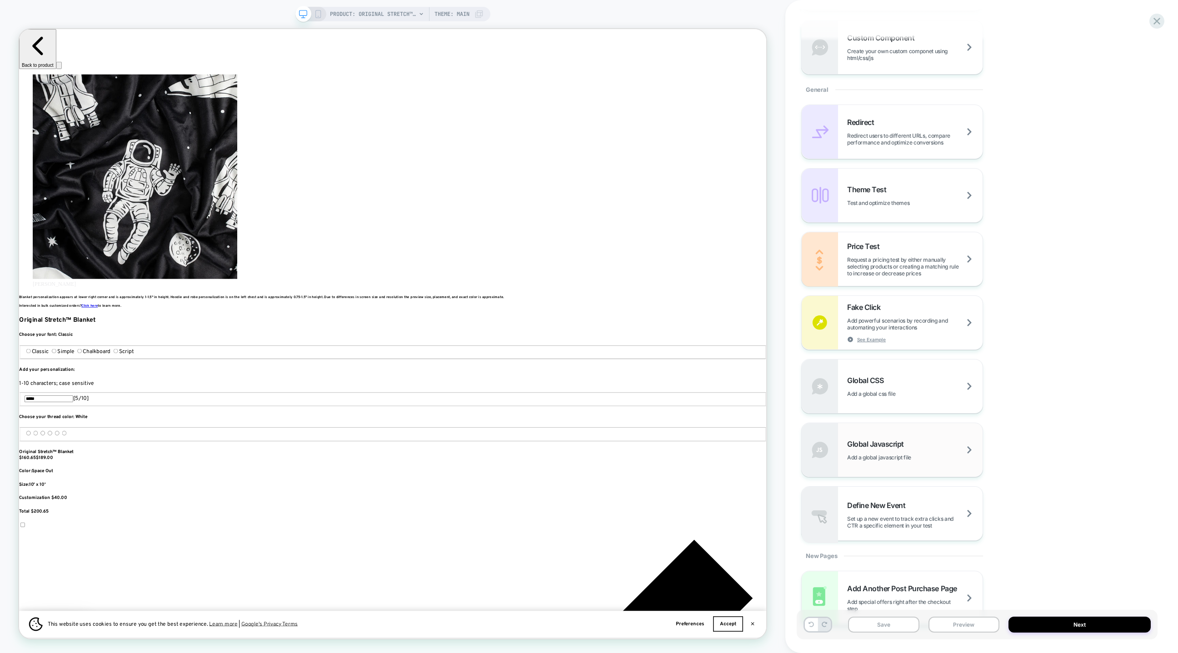
click at [870, 464] on div "Global Javascript Add a global javascript file" at bounding box center [892, 450] width 181 height 54
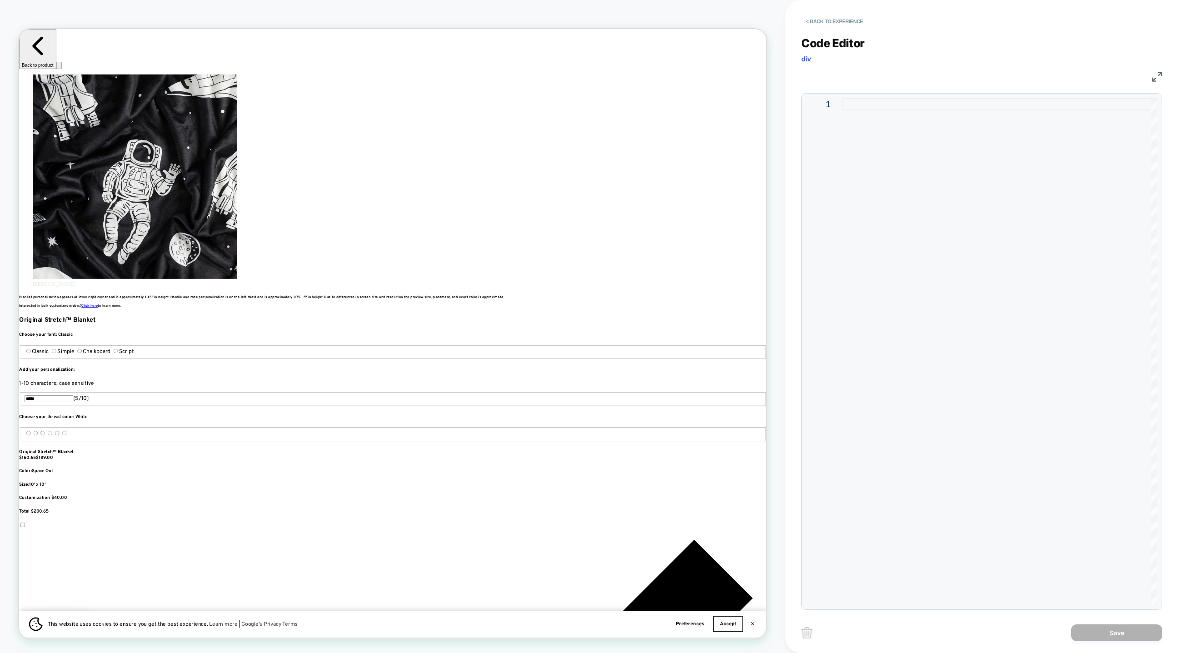
click at [874, 244] on div at bounding box center [1000, 351] width 315 height 507
type textarea "**********"
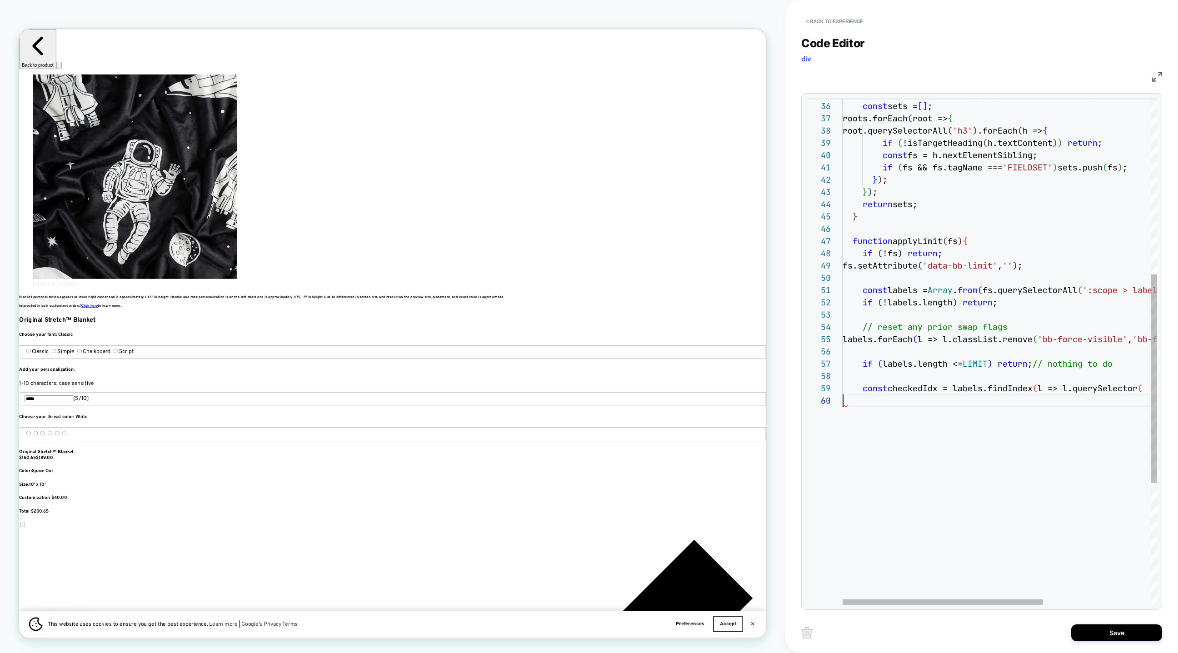
click at [950, 425] on div "if ( !labels.length ) return ; const labels = Array . from ( fs.querySelectorAl…" at bounding box center [1084, 285] width 483 height 1231
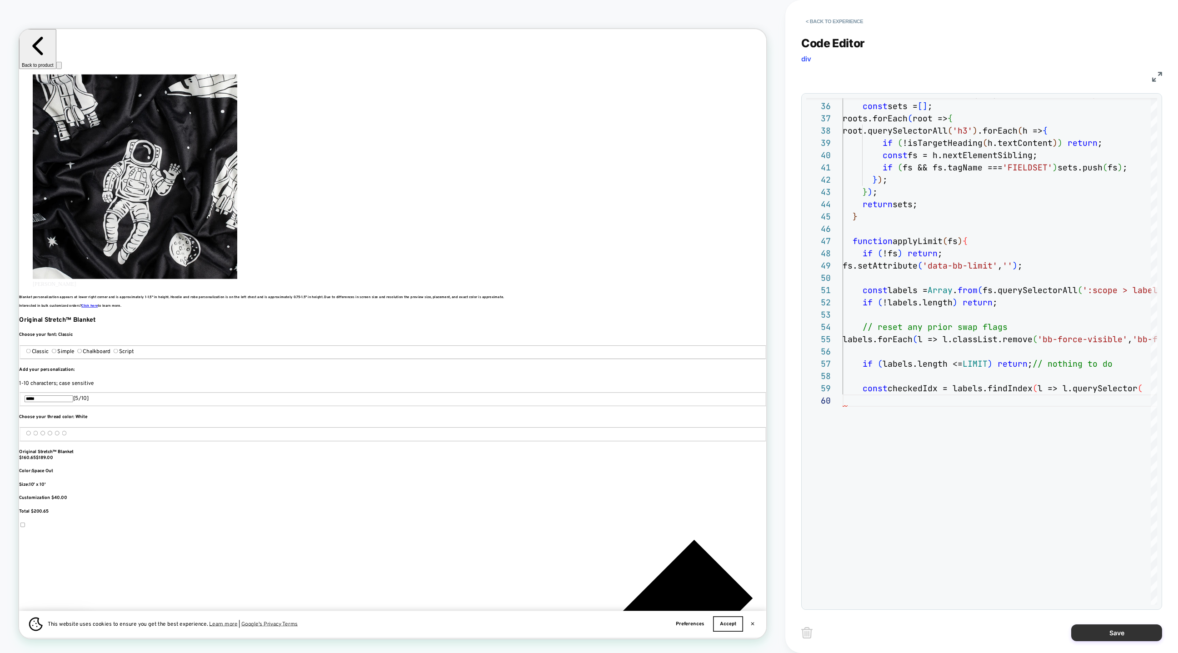
click at [1126, 637] on button "Save" at bounding box center [1116, 633] width 91 height 17
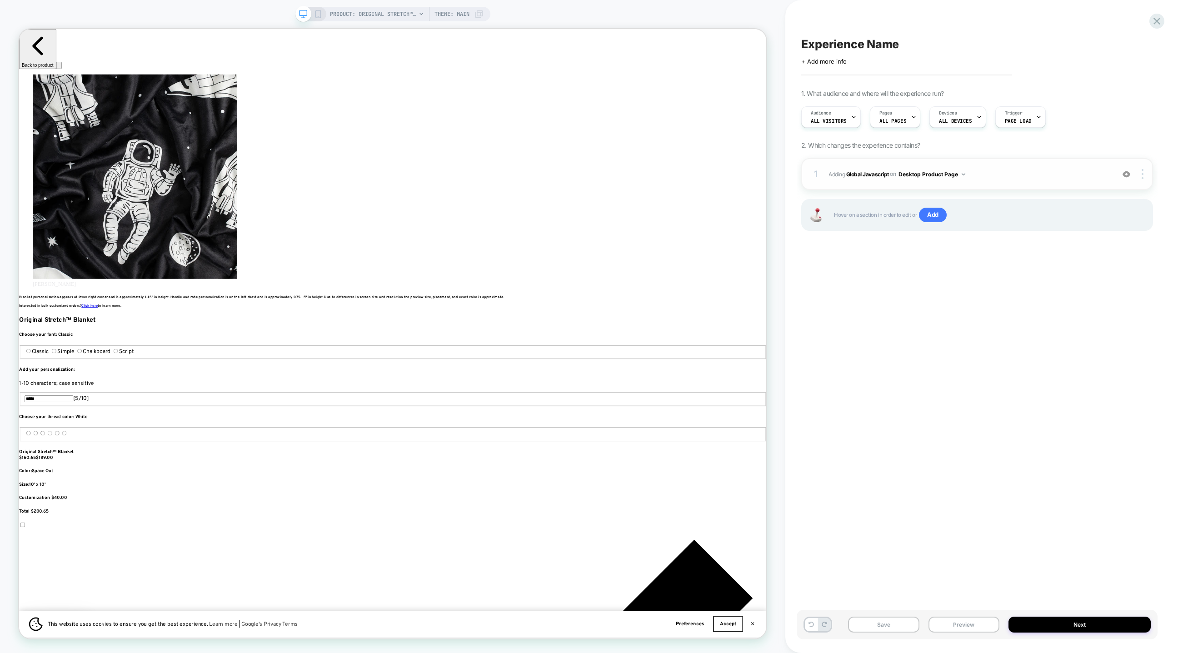
click at [829, 185] on div "1 Adding Global Javascript on Desktop Product Page Add Before Add After Copy to…" at bounding box center [977, 174] width 352 height 32
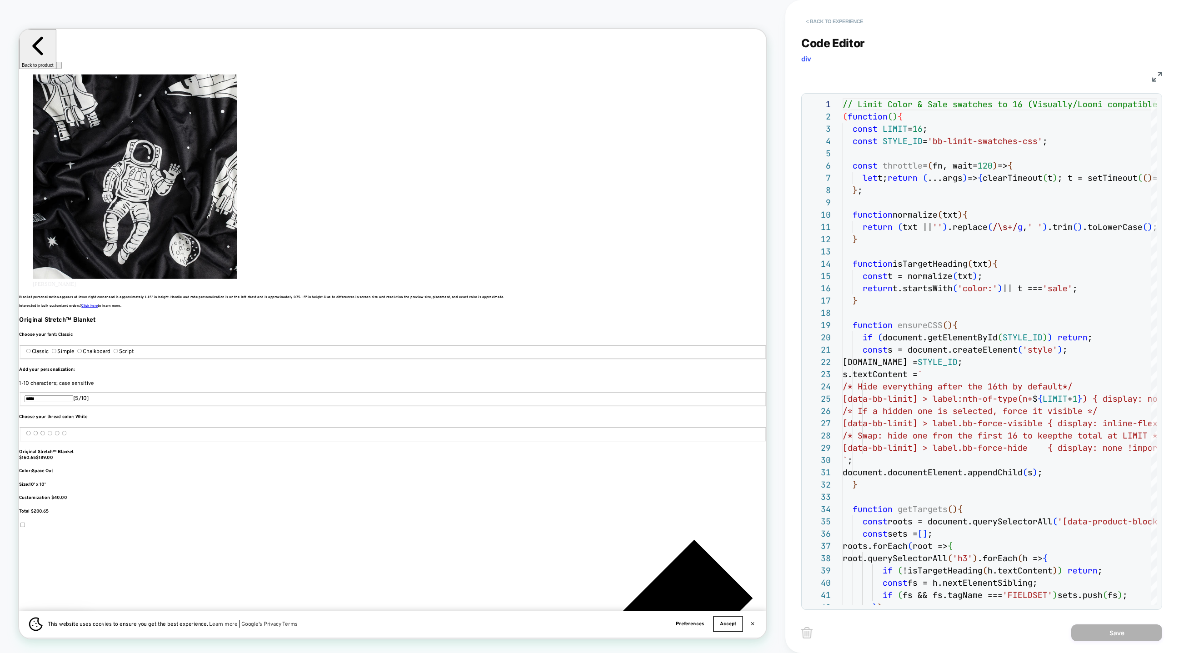
click at [806, 19] on button "< Back to experience" at bounding box center [834, 21] width 66 height 15
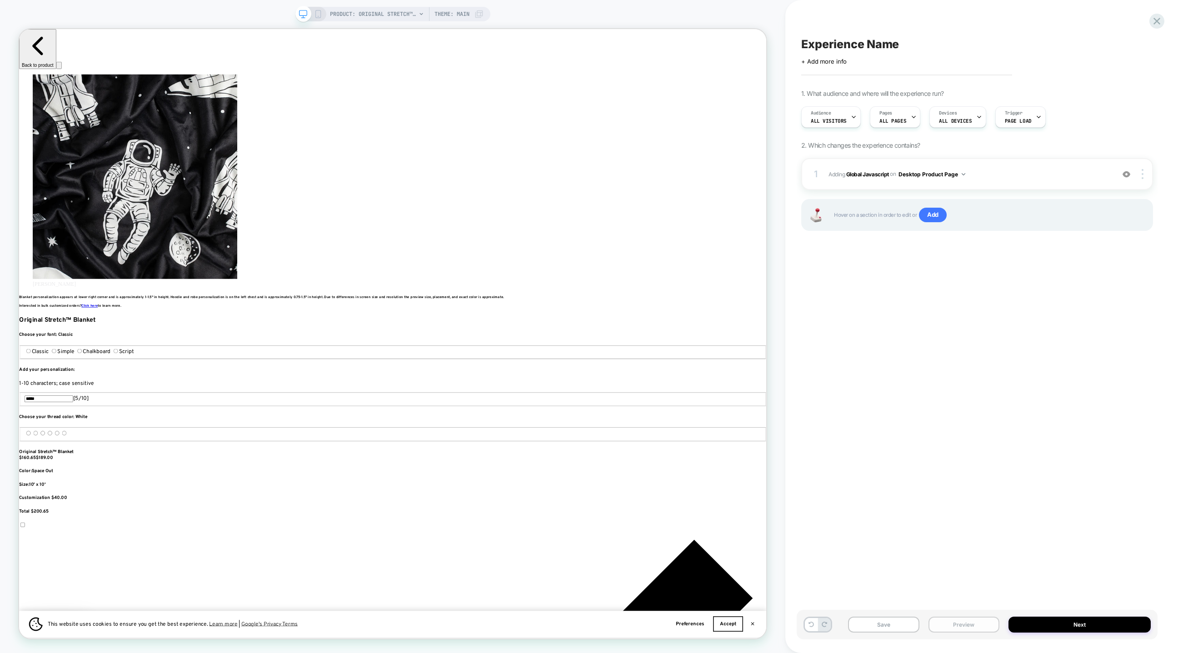
click at [941, 629] on button "Preview" at bounding box center [964, 625] width 71 height 16
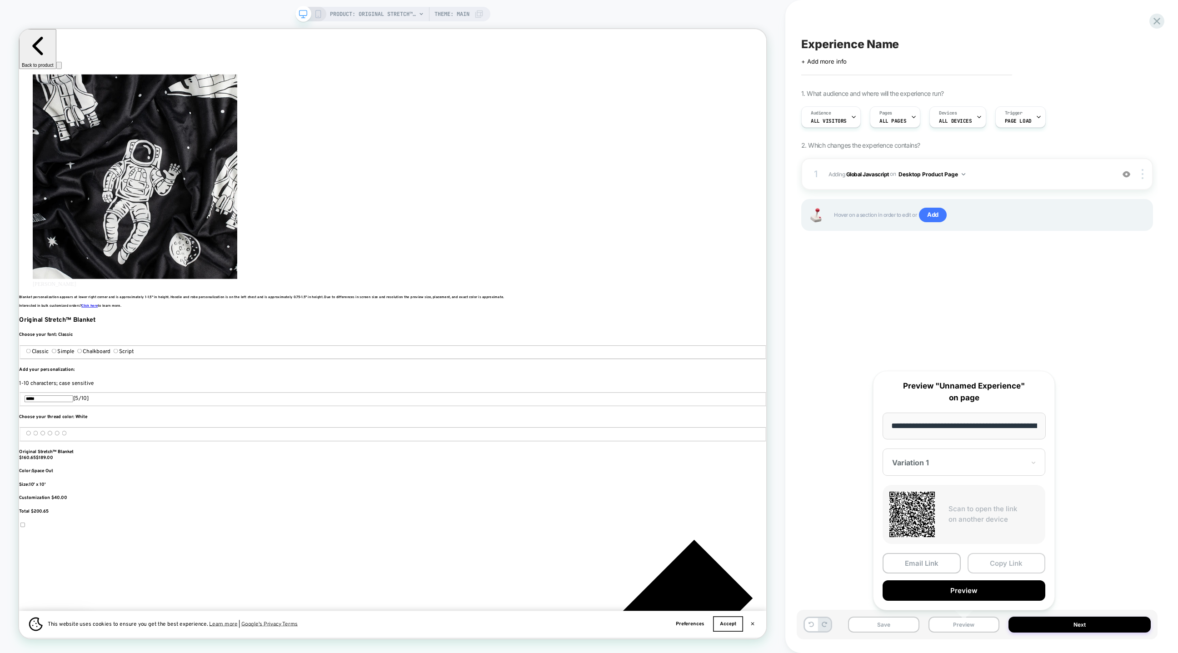
click at [982, 560] on button "Copy Link" at bounding box center [1007, 563] width 78 height 20
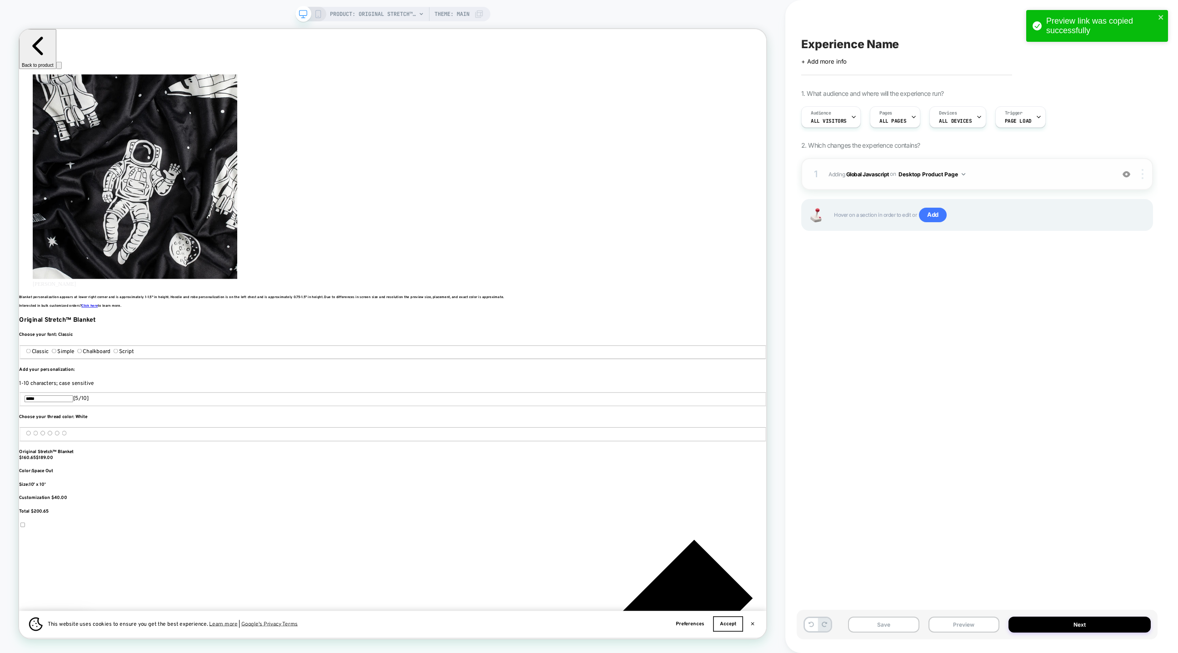
click at [1141, 172] on div at bounding box center [1143, 174] width 17 height 10
click at [1076, 227] on div "Delete" at bounding box center [1089, 224] width 81 height 25
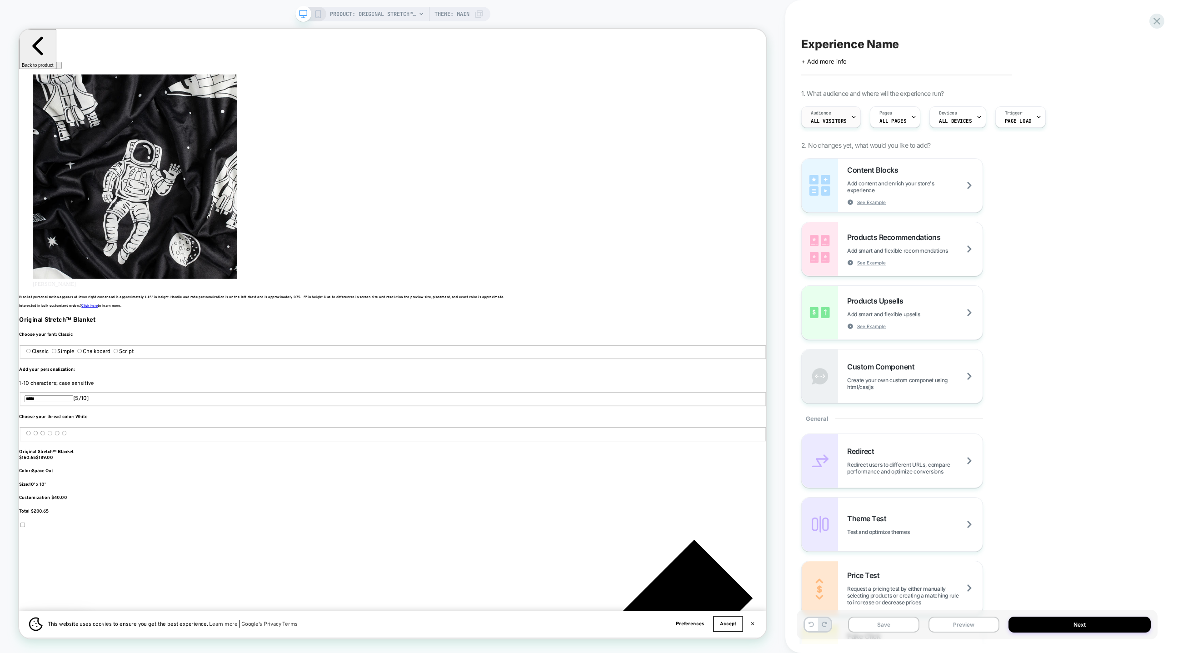
scroll to position [0, 607]
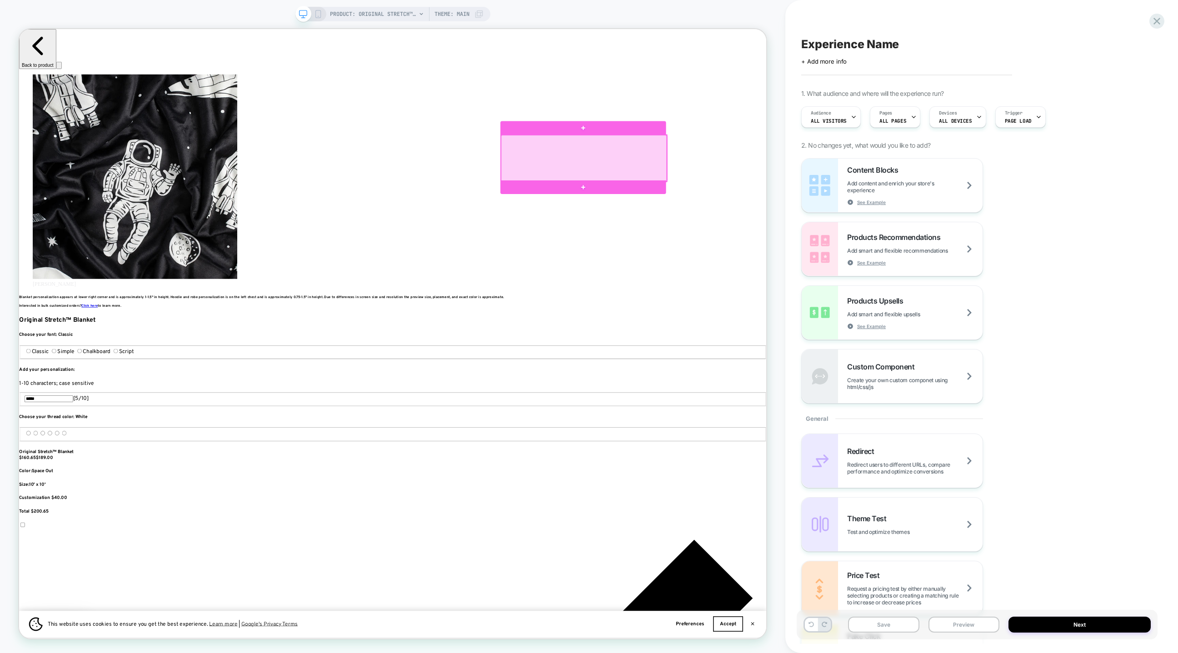
click at [820, 216] on div at bounding box center [772, 201] width 221 height 62
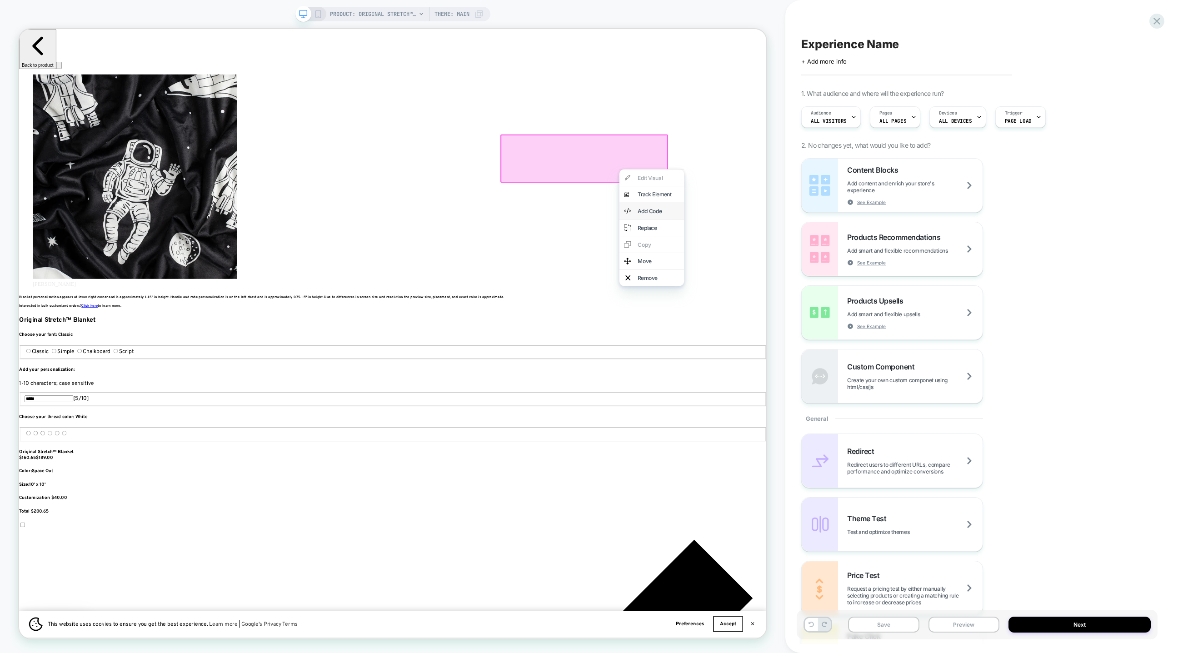
click at [856, 276] on div "Add Code" at bounding box center [871, 271] width 55 height 9
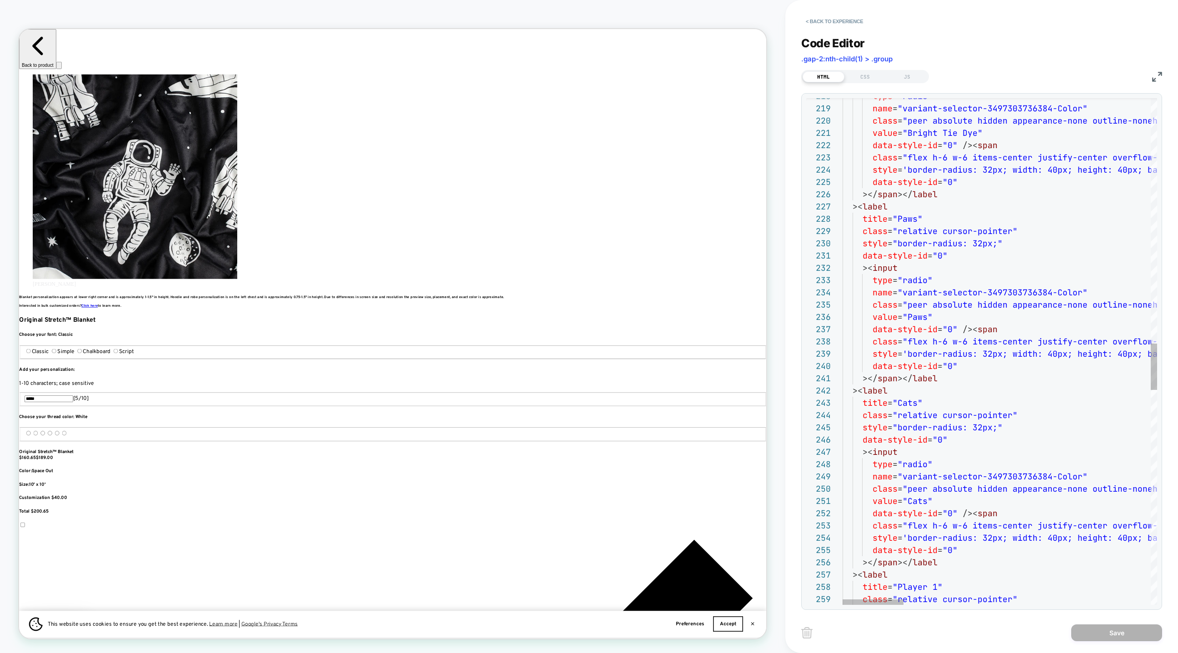
scroll to position [0, 1215]
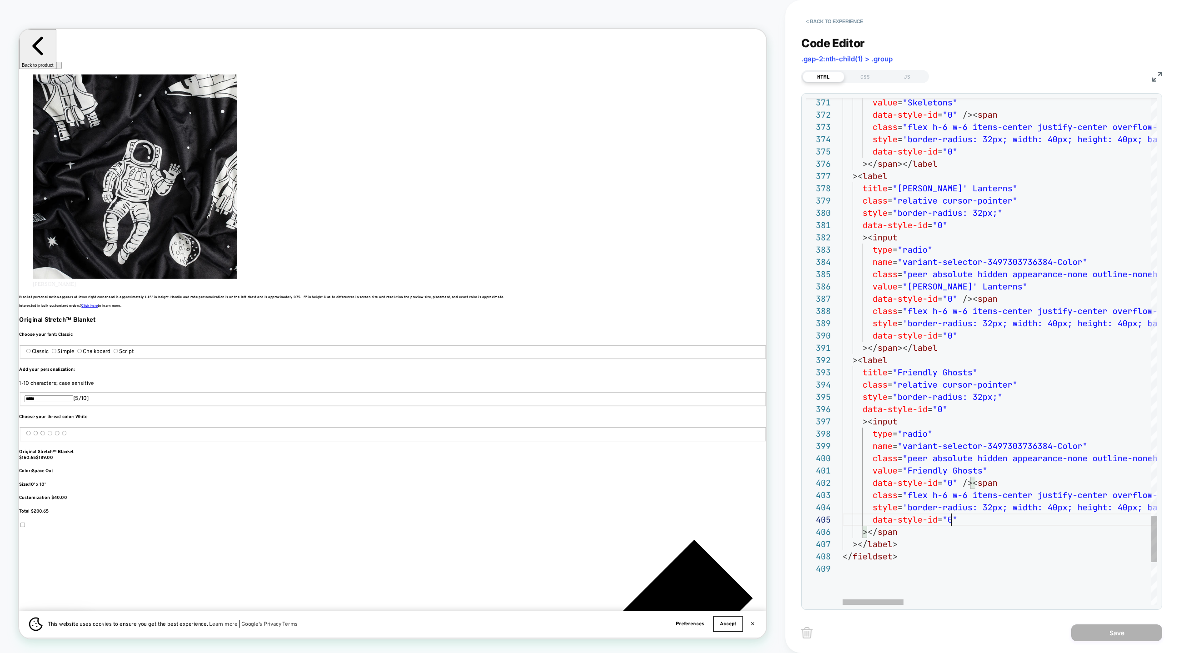
drag, startPoint x: 952, startPoint y: 515, endPoint x: 948, endPoint y: 521, distance: 7.5
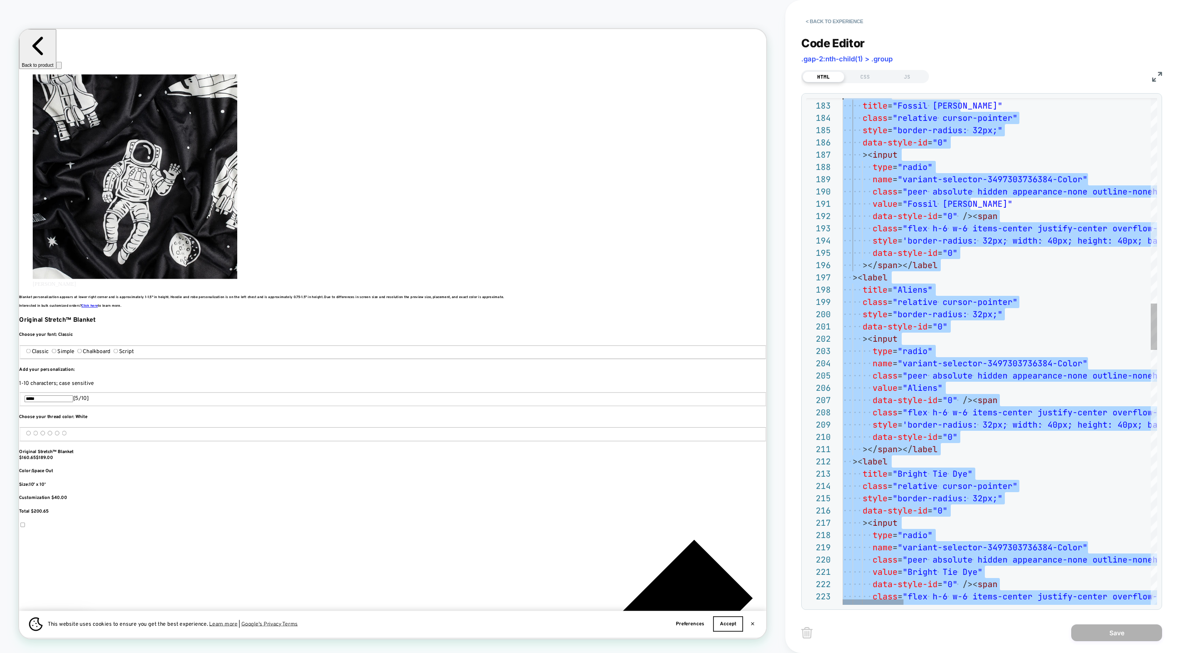
scroll to position [12, 0]
type textarea "**********"
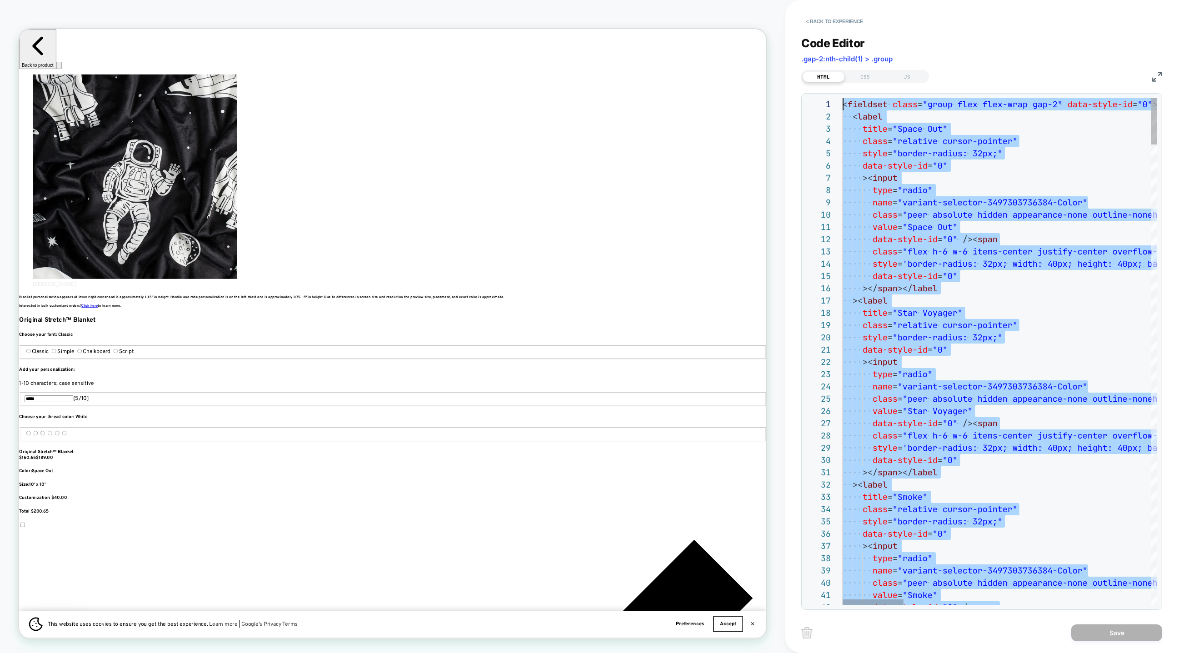
scroll to position [0, 0]
drag, startPoint x: 927, startPoint y: 584, endPoint x: 798, endPoint y: -109, distance: 704.1
click at [873, 75] on div "CSS" at bounding box center [866, 76] width 42 height 11
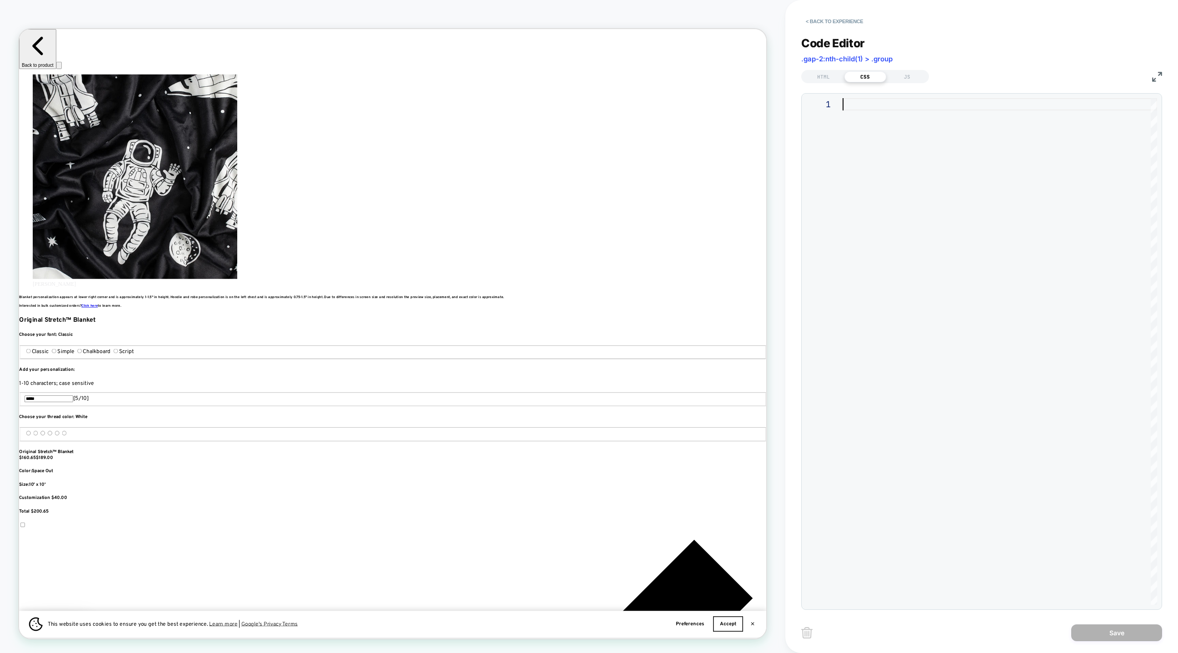
click at [865, 135] on div at bounding box center [1000, 351] width 315 height 507
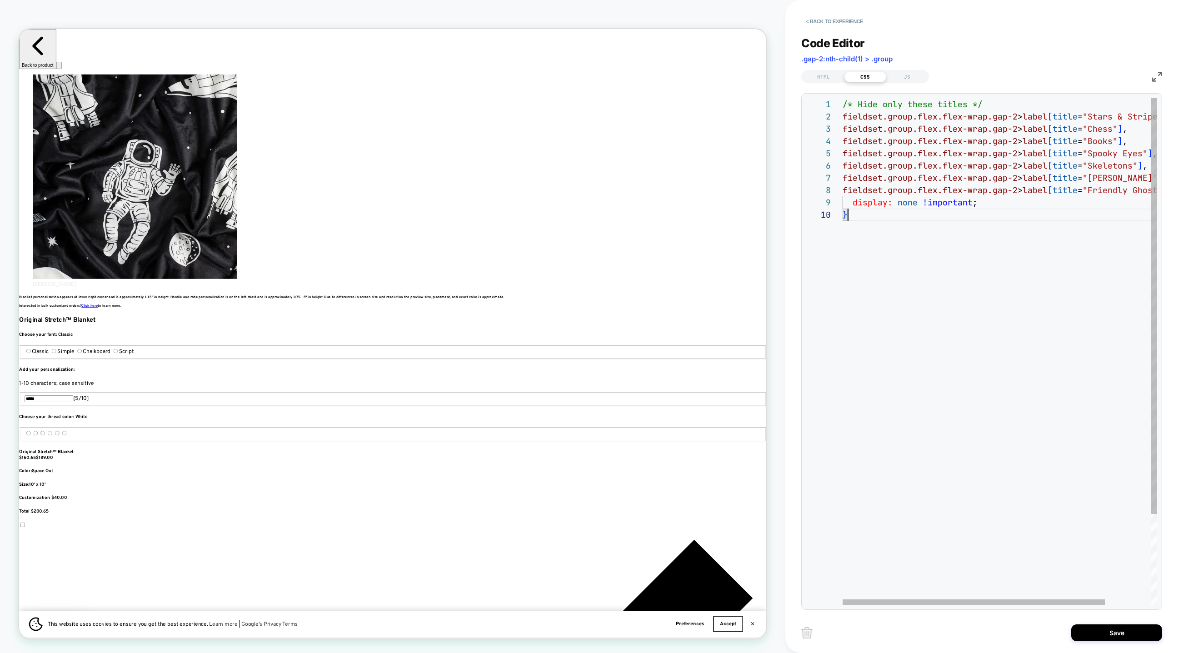
click at [878, 262] on div "/* Hide only these titles */ fieldset.group.flex.flex-wrap.gap-2 > label [ titl…" at bounding box center [1028, 406] width 370 height 617
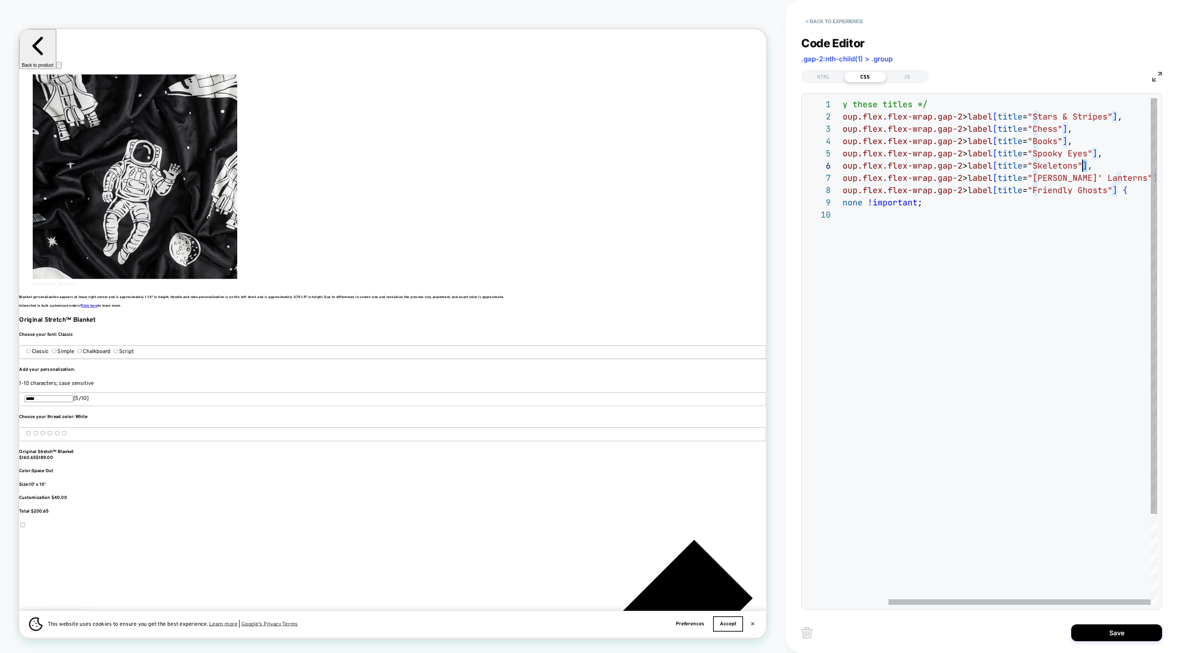
scroll to position [61, 289]
drag, startPoint x: 1085, startPoint y: 165, endPoint x: 1075, endPoint y: 165, distance: 9.5
click at [1076, 165] on div "/* Hide only these titles */ fieldset.group.flex.flex-wrap.gap-2 > label [ titl…" at bounding box center [973, 406] width 370 height 617
click at [1074, 167] on div "/* Hide only these titles */ fieldset.group.flex.flex-wrap.gap-2 > label [ titl…" at bounding box center [973, 406] width 370 height 617
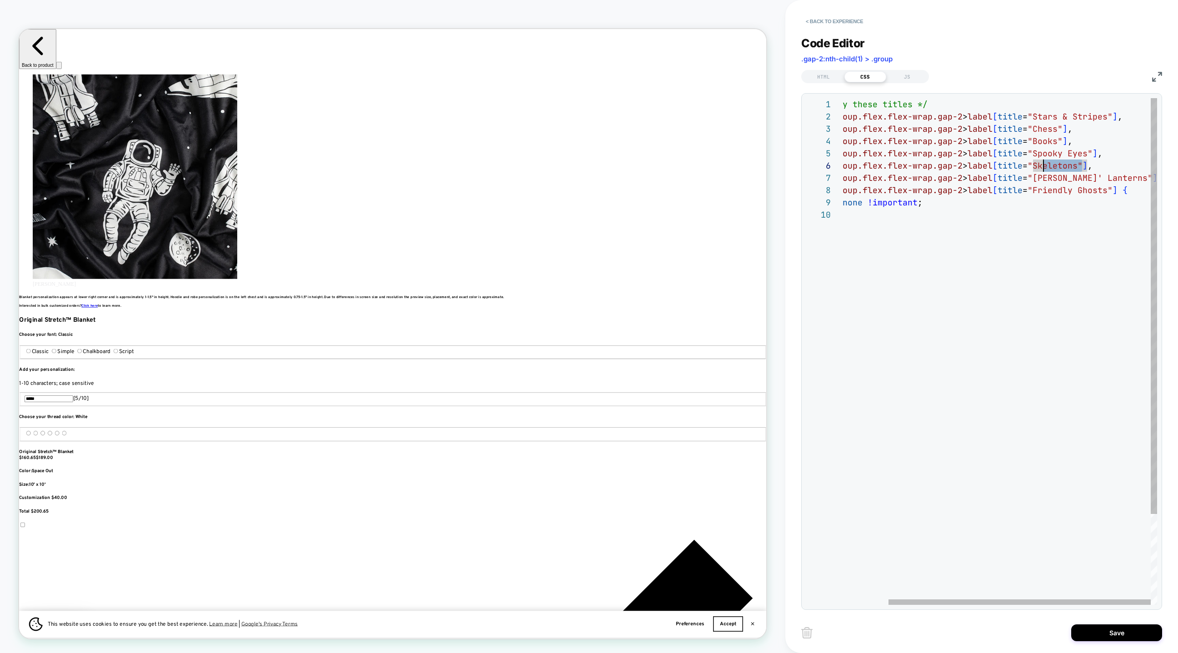
scroll to position [61, 250]
drag, startPoint x: 1083, startPoint y: 166, endPoint x: 1038, endPoint y: 167, distance: 45.0
click at [1038, 167] on div "/* Hide only these titles */ fieldset.group.flex.flex-wrap.gap-2 > label [ titl…" at bounding box center [973, 406] width 370 height 617
click at [1068, 180] on div "/* Hide only these titles */ fieldset.group.flex.flex-wrap.gap-2 > label [ titl…" at bounding box center [973, 406] width 370 height 617
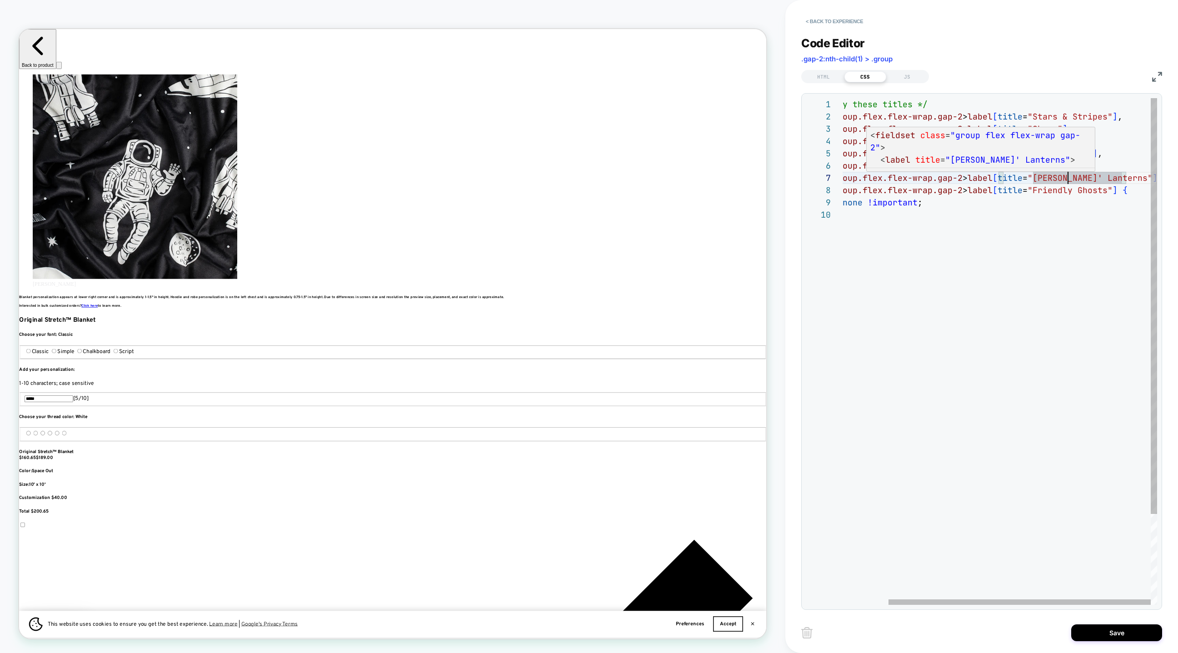
click at [1119, 179] on div "/* Hide only these titles */ fieldset.group.flex.flex-wrap.gap-2 > label [ titl…" at bounding box center [973, 406] width 370 height 617
click at [1117, 179] on div "/* Hide only these titles */ fieldset.group.flex.flex-wrap.gap-2 > label [ titl…" at bounding box center [973, 406] width 370 height 617
drag, startPoint x: 1090, startPoint y: 153, endPoint x: 1041, endPoint y: 148, distance: 49.3
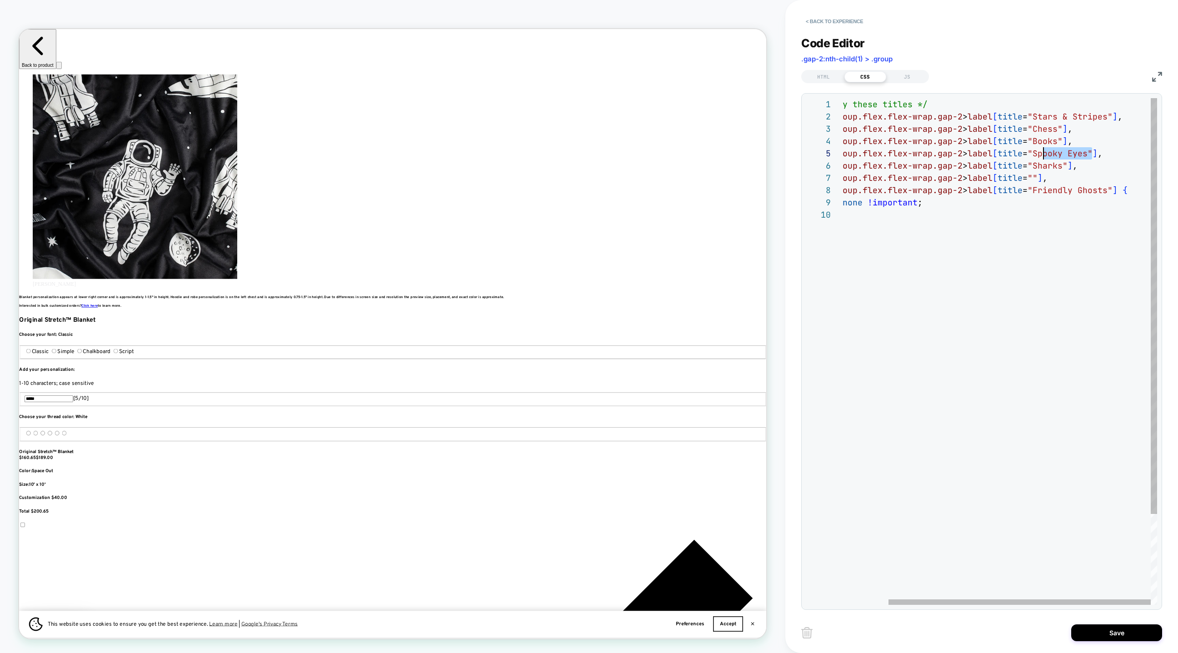
click at [1041, 148] on div "/* Hide only these titles */ fieldset.group.flex.flex-wrap.gap-2 > label [ titl…" at bounding box center [973, 406] width 370 height 617
click at [1062, 140] on div "/* Hide only these titles */ fieldset.group.flex.flex-wrap.gap-2 > label [ titl…" at bounding box center [973, 406] width 370 height 617
click at [1066, 139] on div "/* Hide only these titles */ fieldset.group.flex.flex-wrap.gap-2 > label [ titl…" at bounding box center [973, 406] width 370 height 617
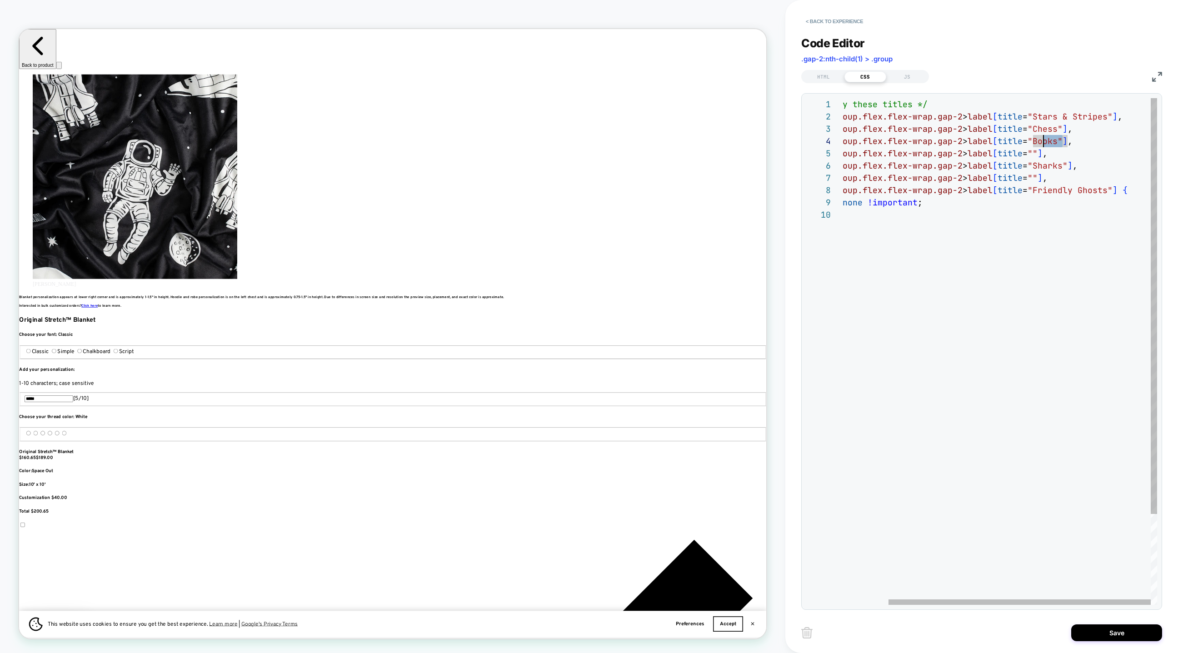
scroll to position [37, 250]
drag, startPoint x: 1064, startPoint y: 142, endPoint x: 1039, endPoint y: 143, distance: 24.6
click at [1039, 143] on div "/* Hide only these titles */ fieldset.group.flex.flex-wrap.gap-2 > label [ titl…" at bounding box center [973, 406] width 370 height 617
click at [1061, 127] on div "/* Hide only these titles */ fieldset.group.flex.flex-wrap.gap-2 > label [ titl…" at bounding box center [973, 406] width 370 height 617
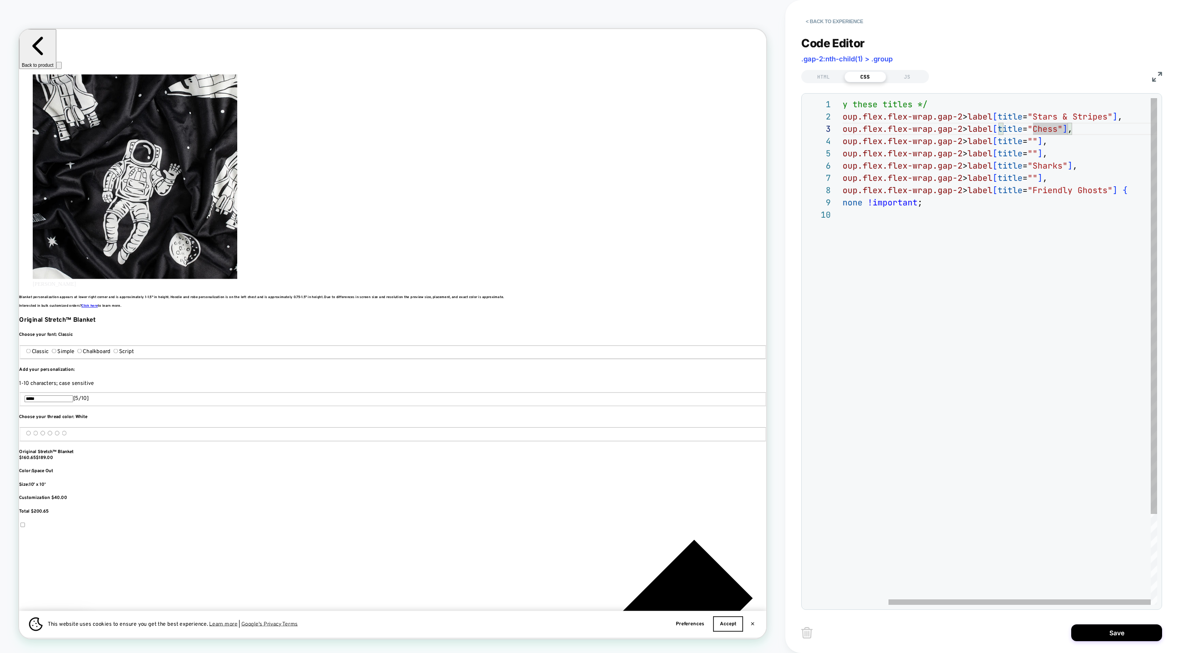
click at [1063, 128] on div "/* Hide only these titles */ fieldset.group.flex.flex-wrap.gap-2 > label [ titl…" at bounding box center [973, 406] width 370 height 617
drag, startPoint x: 1111, startPoint y: 189, endPoint x: 1039, endPoint y: 190, distance: 72.3
click at [1039, 190] on div "/* Hide only these titles */ fieldset.group.flex.flex-wrap.gap-2 > label [ titl…" at bounding box center [973, 406] width 370 height 617
drag, startPoint x: 1119, startPoint y: 113, endPoint x: 1046, endPoint y: 113, distance: 73.2
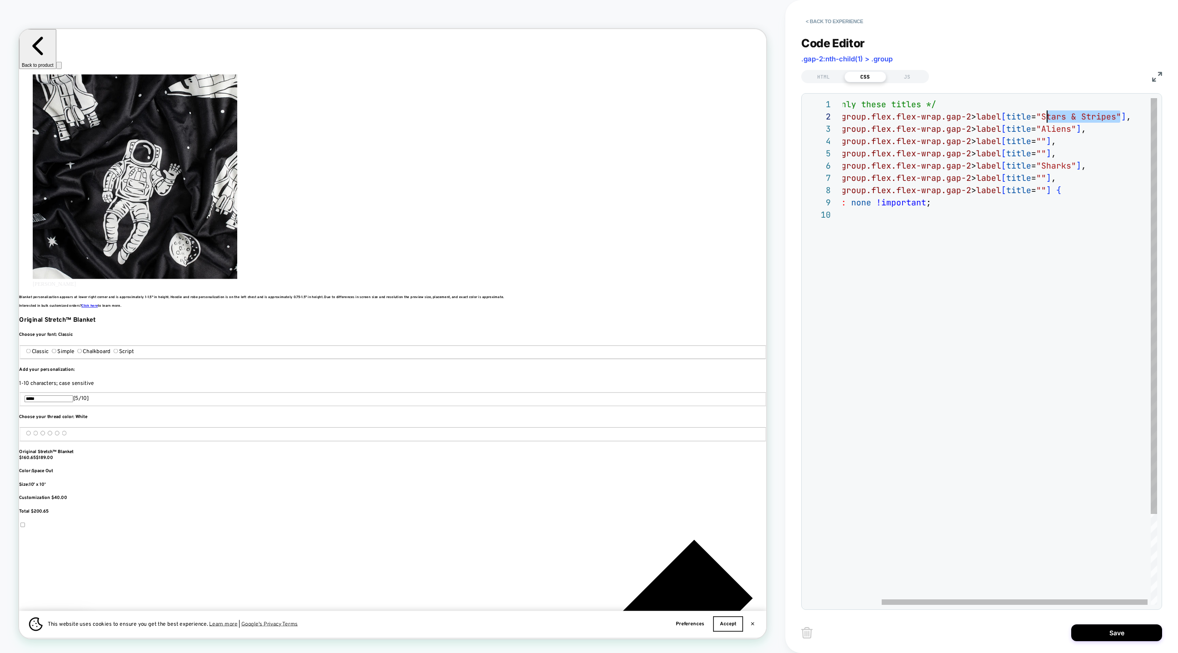
click at [1046, 113] on div "/* Hide only these titles */ fieldset.group.flex.flex-wrap.gap-2 > label [ titl…" at bounding box center [978, 406] width 365 height 617
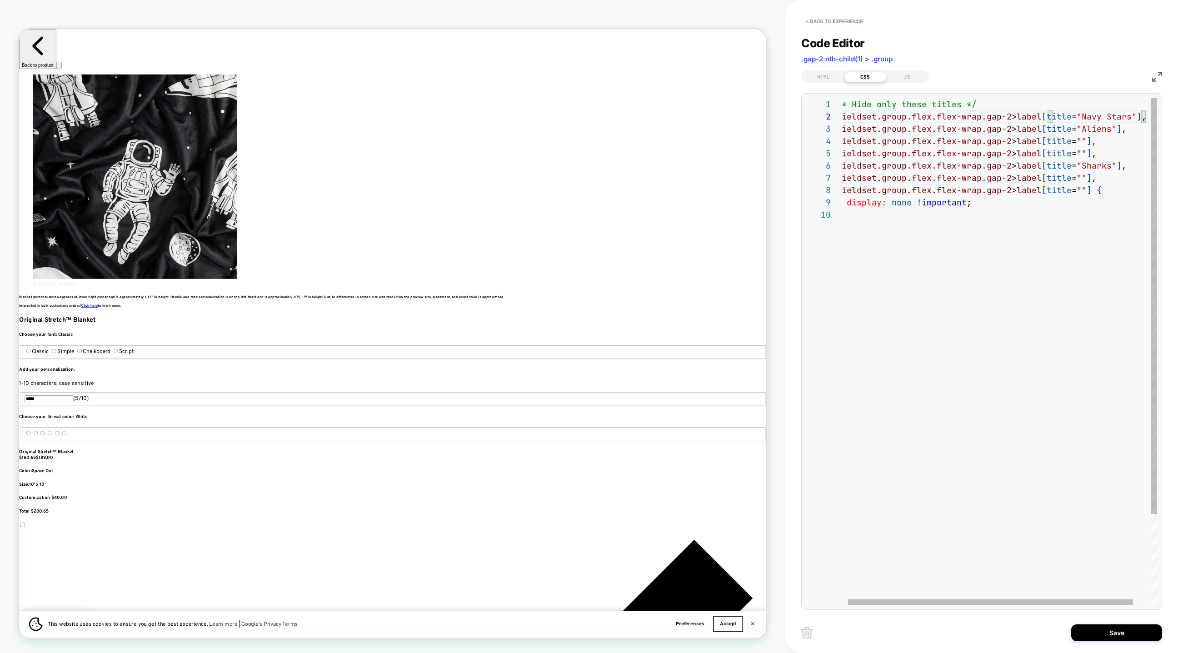
click at [1043, 158] on div "/* Hide only these titles */ fieldset.group.flex.flex-wrap.gap-2 > label [ titl…" at bounding box center [1007, 406] width 340 height 617
click at [1088, 139] on div "/* Hide only these titles */ fieldset.group.flex.flex-wrap.gap-2 > label [ titl…" at bounding box center [1007, 406] width 340 height 617
click at [1067, 227] on div "/* Hide only these titles */ fieldset.group.flex.flex-wrap.gap-2 > label [ titl…" at bounding box center [1008, 400] width 340 height 617
click at [1085, 135] on div "/* Hide only these titles */ fieldset.group.flex.flex-wrap.gap-2 > label [ titl…" at bounding box center [1008, 400] width 340 height 617
click at [1086, 134] on div "/* Hide only these titles */ fieldset.group.flex.flex-wrap.gap-2 > label [ titl…" at bounding box center [1008, 400] width 340 height 617
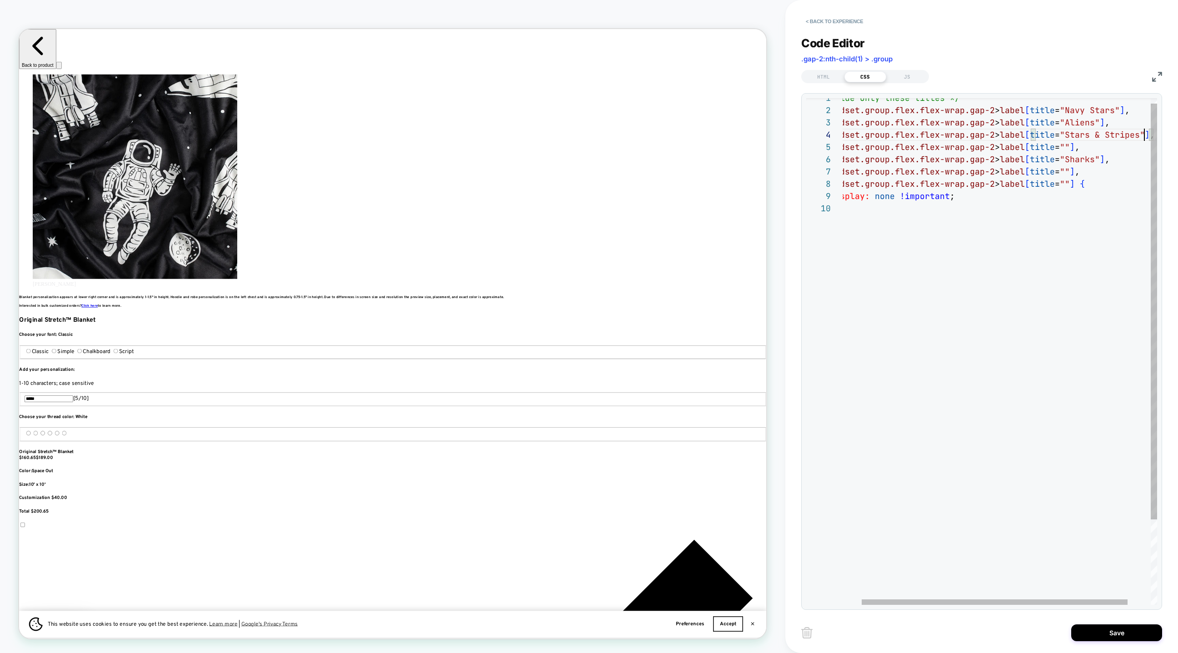
click at [1112, 156] on div "/* Hide only these titles */ fieldset.group.flex.flex-wrap.gap-2 > label [ titl…" at bounding box center [1002, 400] width 365 height 617
click at [1094, 171] on div "/* Hide only these titles */ fieldset.group.flex.flex-wrap.gap-2 > label [ titl…" at bounding box center [1002, 400] width 365 height 617
click at [1083, 188] on div "/* Hide only these titles */ fieldset.group.flex.flex-wrap.gap-2 > label [ titl…" at bounding box center [1002, 400] width 365 height 617
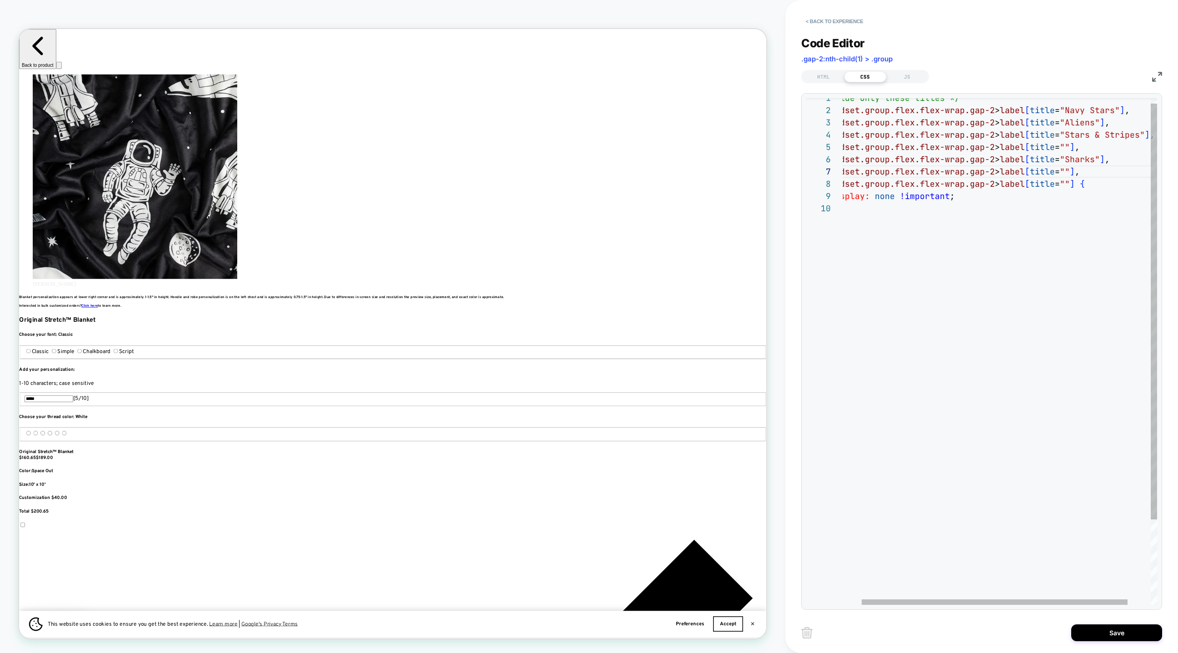
scroll to position [0, 1215]
click at [1068, 147] on div "/* Hide only these titles */ fieldset.group.flex.flex-wrap.gap-2 > label [ titl…" at bounding box center [1002, 400] width 365 height 617
click at [1080, 154] on div "/* Hide only these titles */ fieldset.group.flex.flex-wrap.gap-2 > label [ titl…" at bounding box center [1002, 400] width 365 height 617
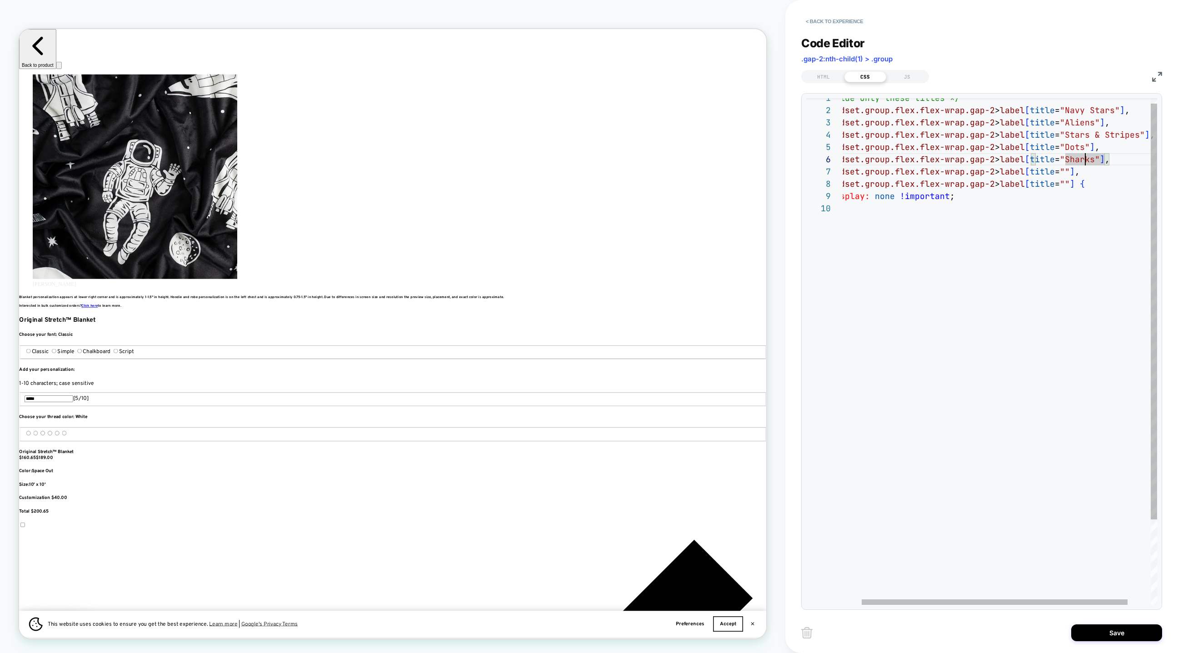
click at [1086, 155] on div "/* Hide only these titles */ fieldset.group.flex.flex-wrap.gap-2 > label [ titl…" at bounding box center [1002, 400] width 365 height 617
drag, startPoint x: 1099, startPoint y: 158, endPoint x: 1072, endPoint y: 160, distance: 27.3
click at [1072, 160] on div "/* Hide only these titles */ fieldset.group.flex.flex-wrap.gap-2 > label [ titl…" at bounding box center [1002, 400] width 365 height 617
click at [1098, 160] on div "/* Hide only these titles */ fieldset.group.flex.flex-wrap.gap-2 > label [ titl…" at bounding box center [1002, 400] width 365 height 617
drag, startPoint x: 1099, startPoint y: 160, endPoint x: 1070, endPoint y: 160, distance: 29.1
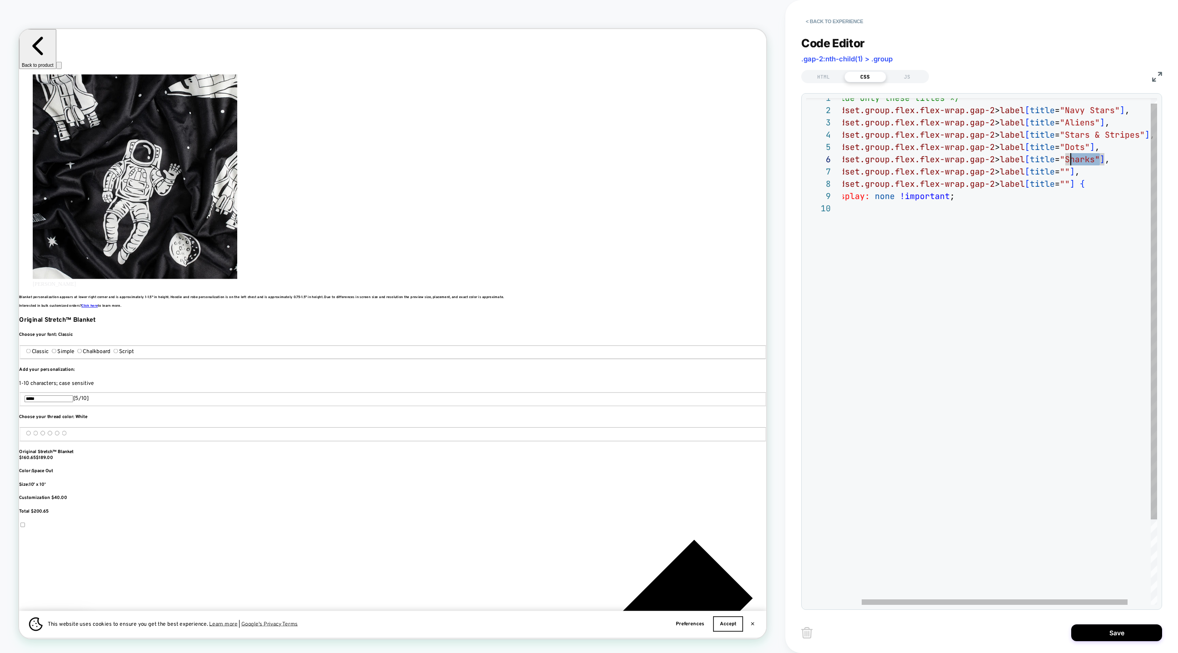
click at [1070, 160] on div "/* Hide only these titles */ fieldset.group.flex.flex-wrap.gap-2 > label [ titl…" at bounding box center [1002, 400] width 365 height 617
click at [1090, 184] on div "/* Hide only these titles */ fieldset.group.flex.flex-wrap.gap-2 > label [ titl…" at bounding box center [1002, 400] width 365 height 617
click at [1109, 170] on div "/* Hide only these titles */ fieldset.group.flex.flex-wrap.gap-2 > label [ titl…" at bounding box center [1002, 400] width 365 height 617
click at [1069, 174] on div "/* Hide only these titles */ fieldset.group.flex.flex-wrap.gap-2 > label [ titl…" at bounding box center [1002, 400] width 365 height 617
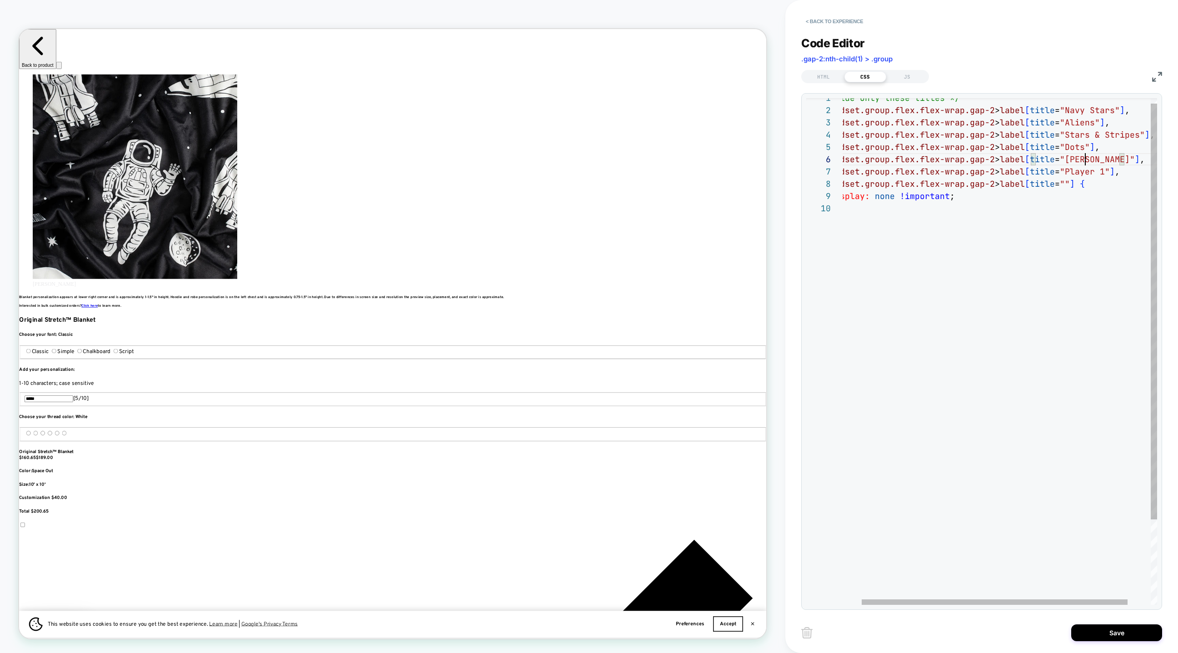
click at [1086, 161] on div "/* Hide only these titles */ fieldset.group.flex.flex-wrap.gap-2 > label [ titl…" at bounding box center [1002, 400] width 365 height 617
drag, startPoint x: 1092, startPoint y: 161, endPoint x: 1070, endPoint y: 158, distance: 21.6
click at [1070, 158] on div "/* Hide only these titles */ fieldset.group.flex.flex-wrap.gap-2 > label [ titl…" at bounding box center [1002, 400] width 365 height 617
click at [1075, 187] on div "/* Hide only these titles */ fieldset.group.flex.flex-wrap.gap-2 > label [ titl…" at bounding box center [1002, 400] width 365 height 617
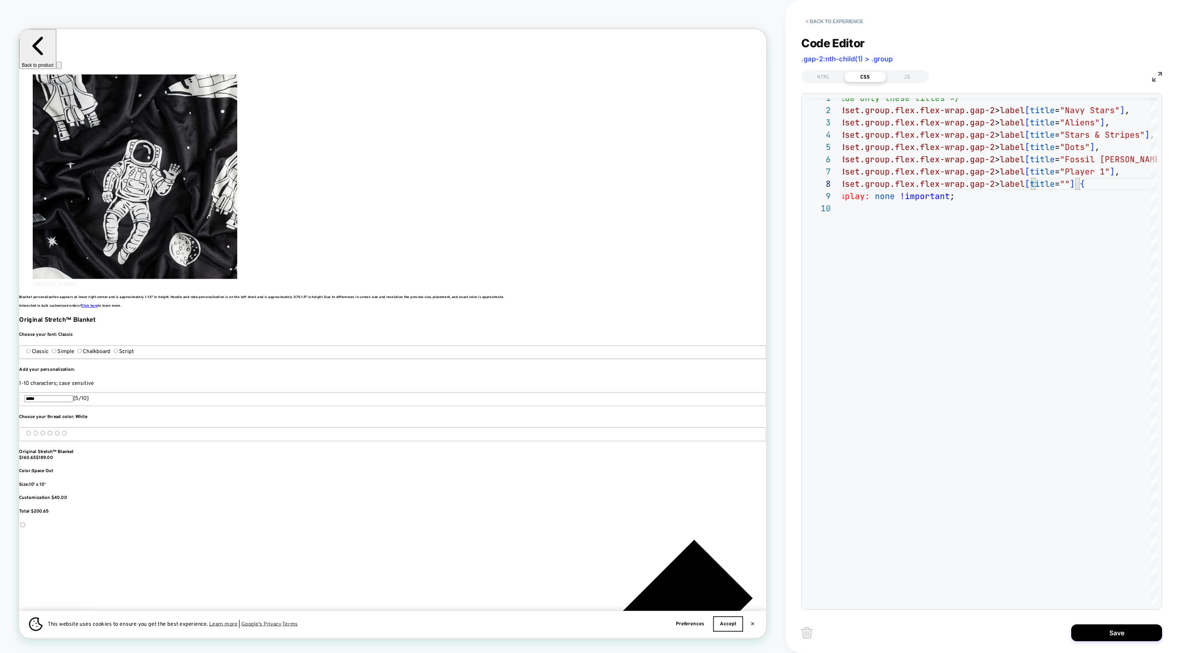
scroll to position [0, 0]
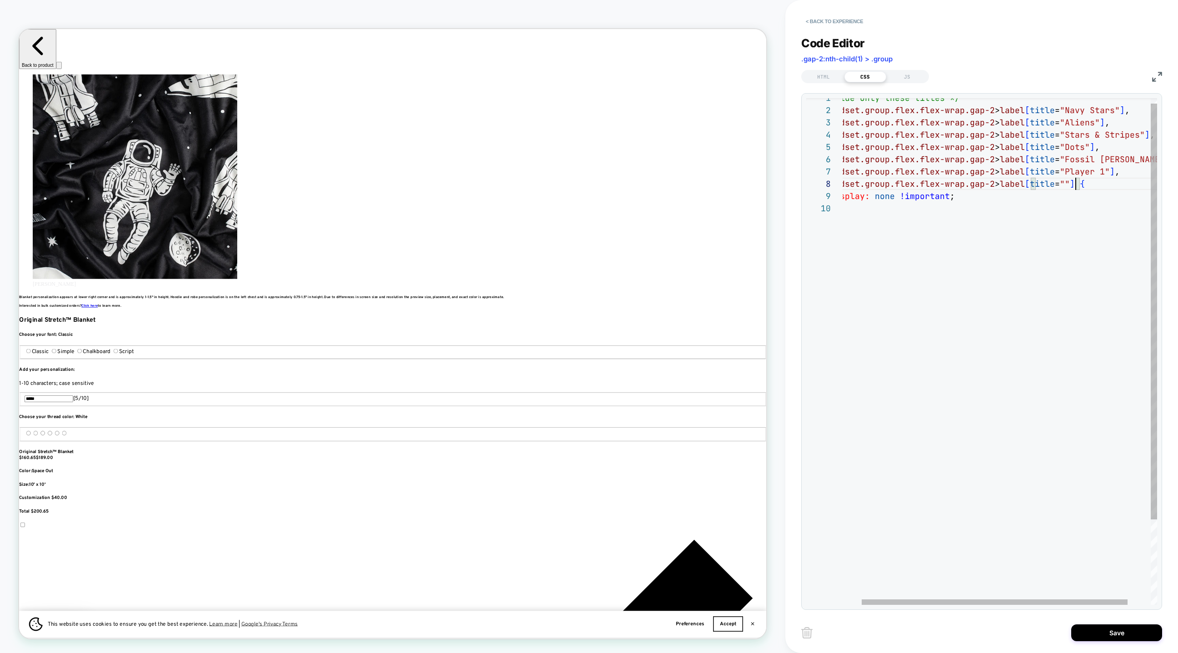
click at [1070, 182] on div "/* Hide only these titles */ fieldset.group.flex.flex-wrap.gap-2 > label [ titl…" at bounding box center [1002, 400] width 365 height 617
click at [1033, 239] on div "/* Hide only these titles */ fieldset.group.flex.flex-wrap.gap-2 > label [ titl…" at bounding box center [1002, 400] width 365 height 617
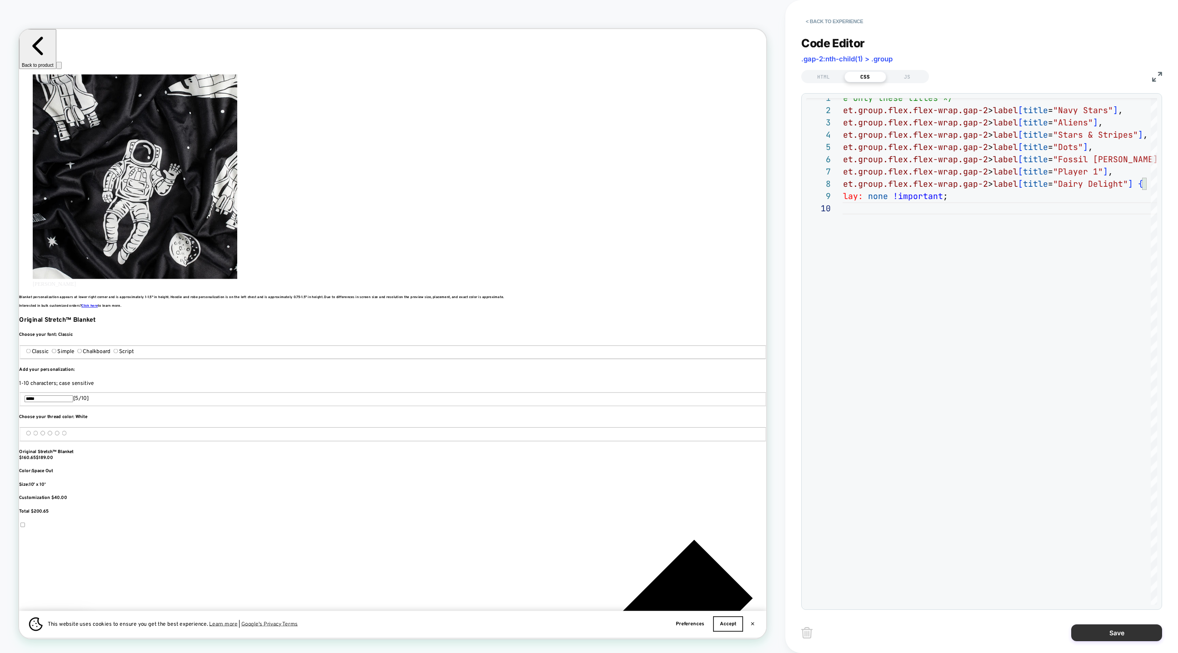
type textarea "**********"
click at [1101, 640] on button "Save" at bounding box center [1116, 633] width 91 height 17
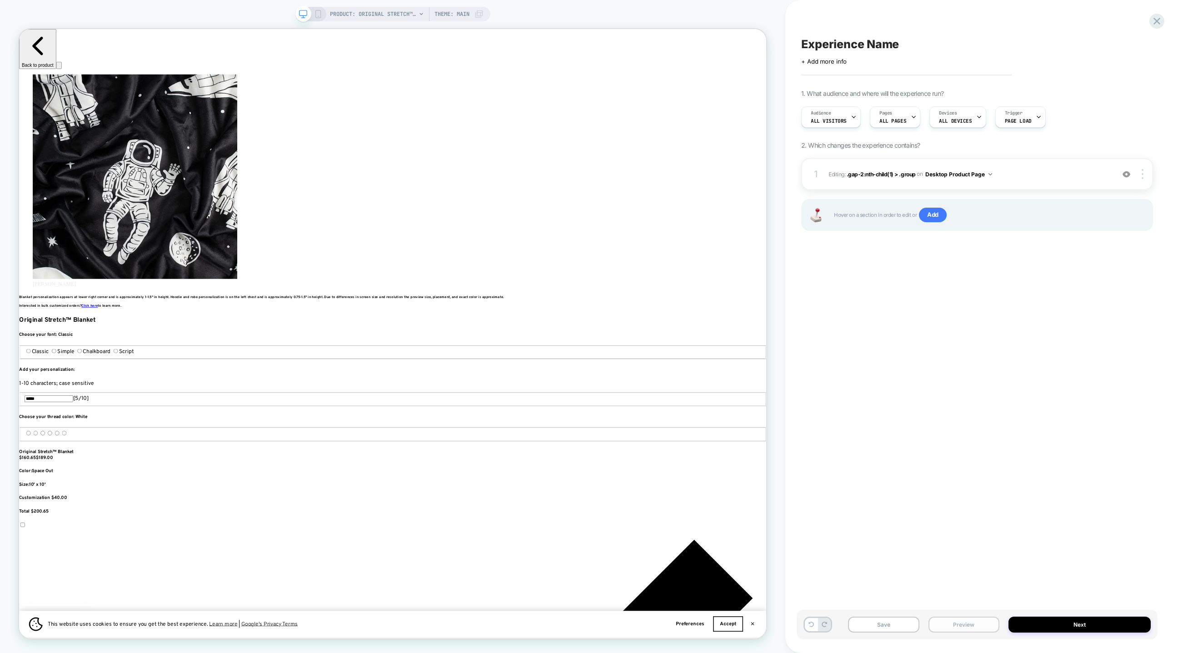
click at [937, 626] on button "Preview" at bounding box center [964, 625] width 71 height 16
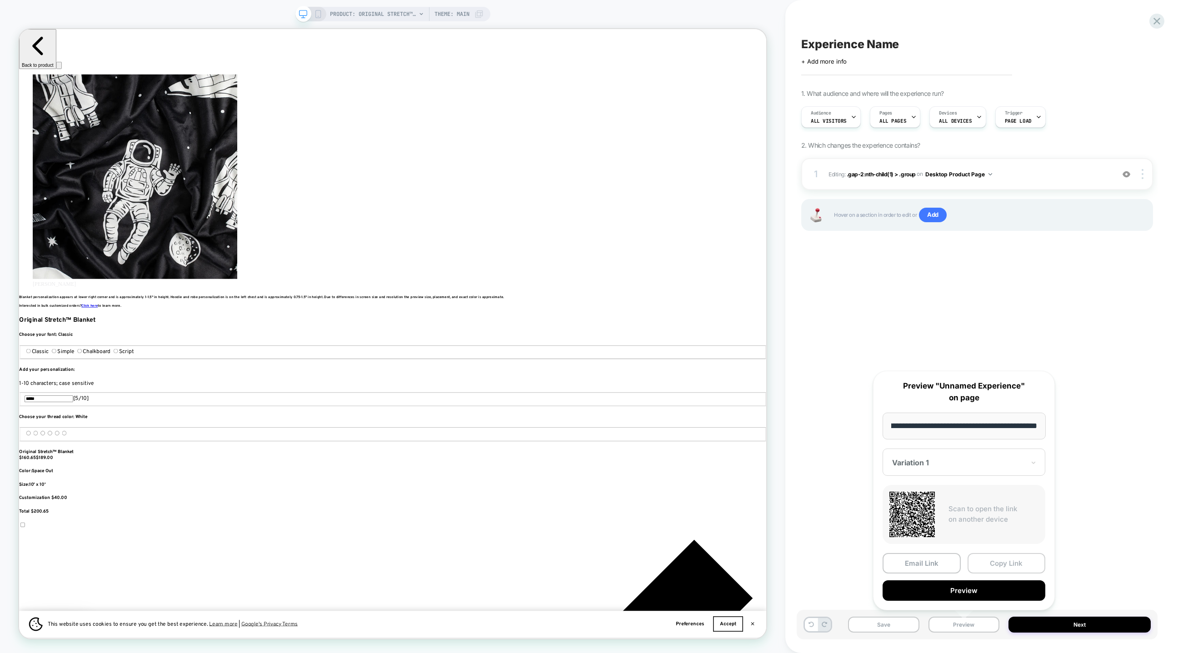
scroll to position [0, 0]
click at [986, 554] on button "Copy Link" at bounding box center [1007, 563] width 78 height 20
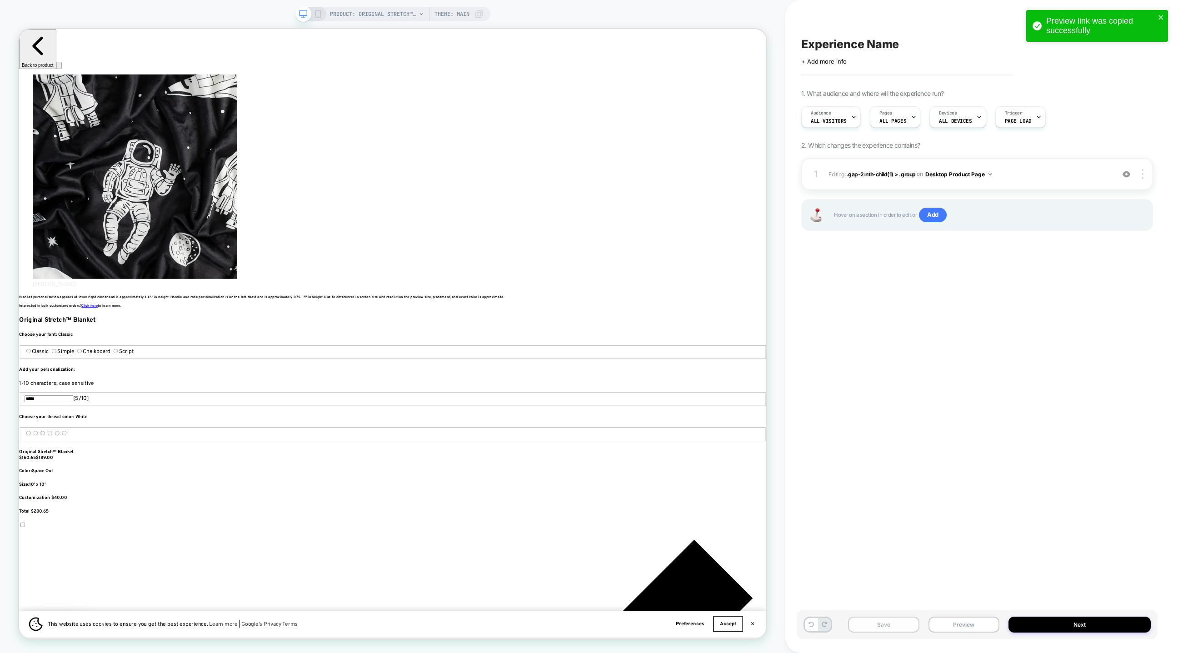
scroll to position [0, 1215]
drag, startPoint x: 886, startPoint y: 628, endPoint x: 855, endPoint y: 399, distance: 231.2
click at [855, 402] on div "Experience Name Click to edit experience details + Add more info 1. What audien…" at bounding box center [981, 326] width 361 height 653
click at [904, 116] on div "Pages ALL PAGES" at bounding box center [892, 117] width 45 height 20
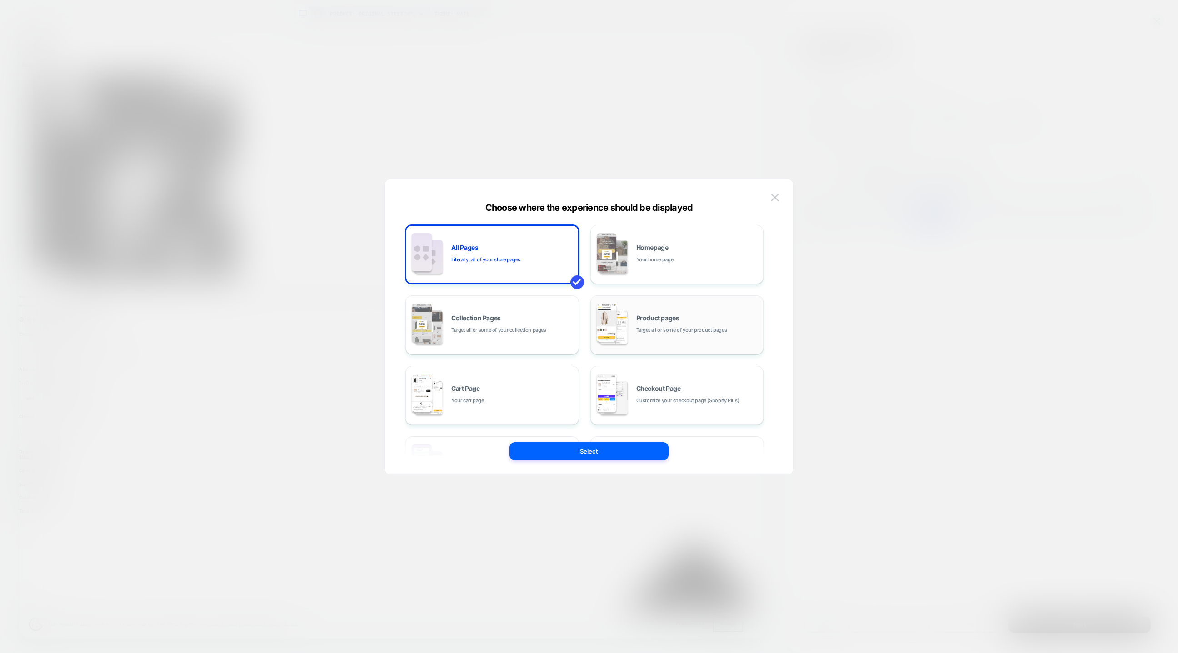
click at [615, 322] on img at bounding box center [607, 323] width 20 height 39
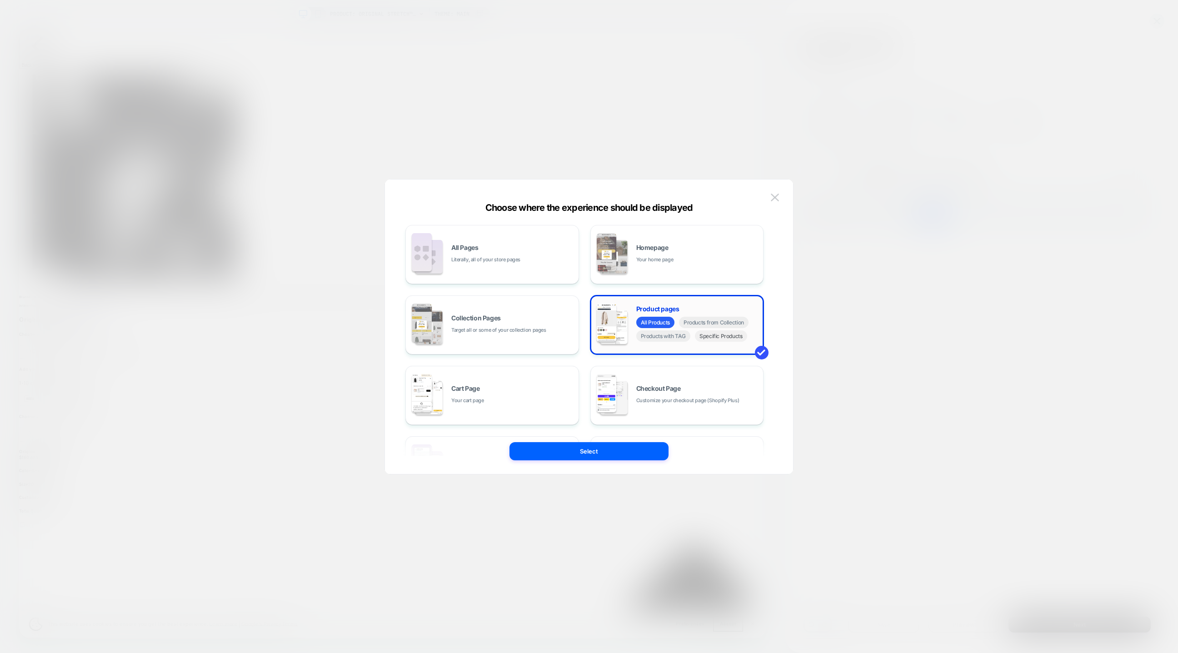
click at [697, 340] on span "Specific Products" at bounding box center [721, 335] width 52 height 11
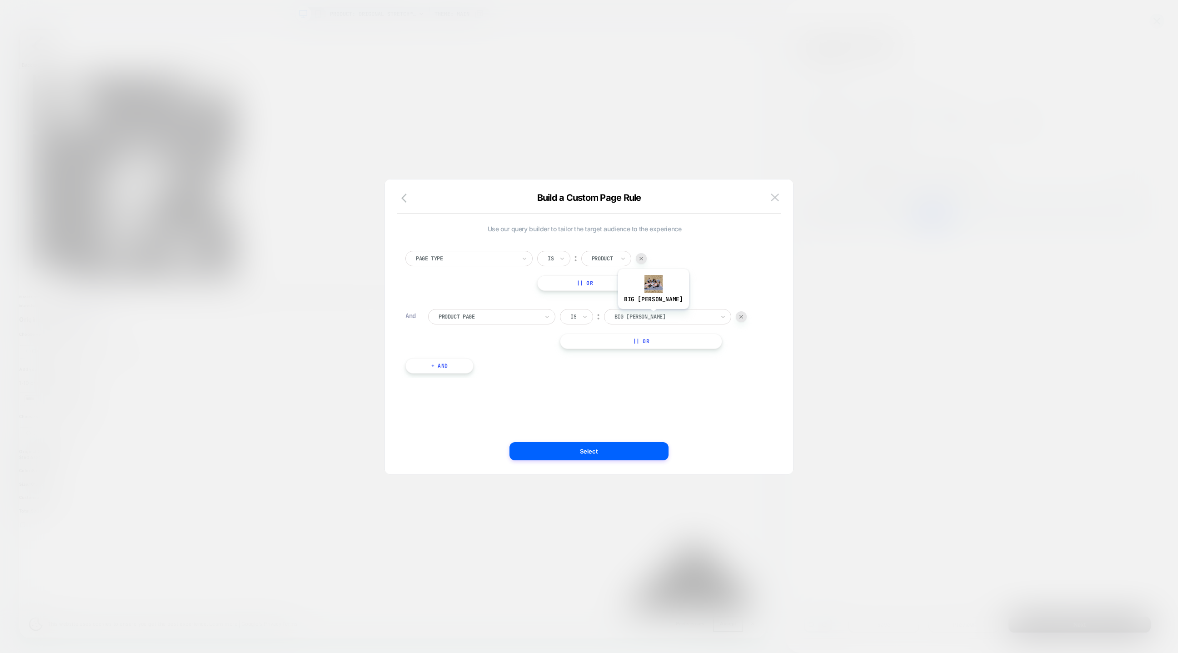
click at [642, 315] on div at bounding box center [665, 317] width 100 height 8
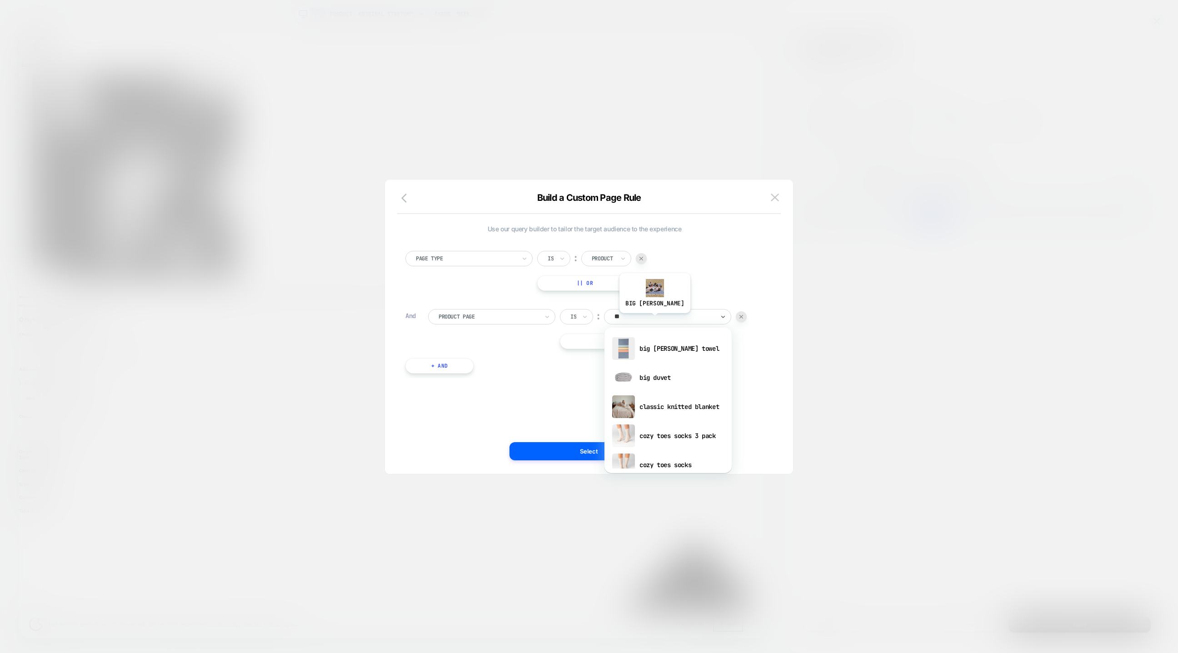
type input "***"
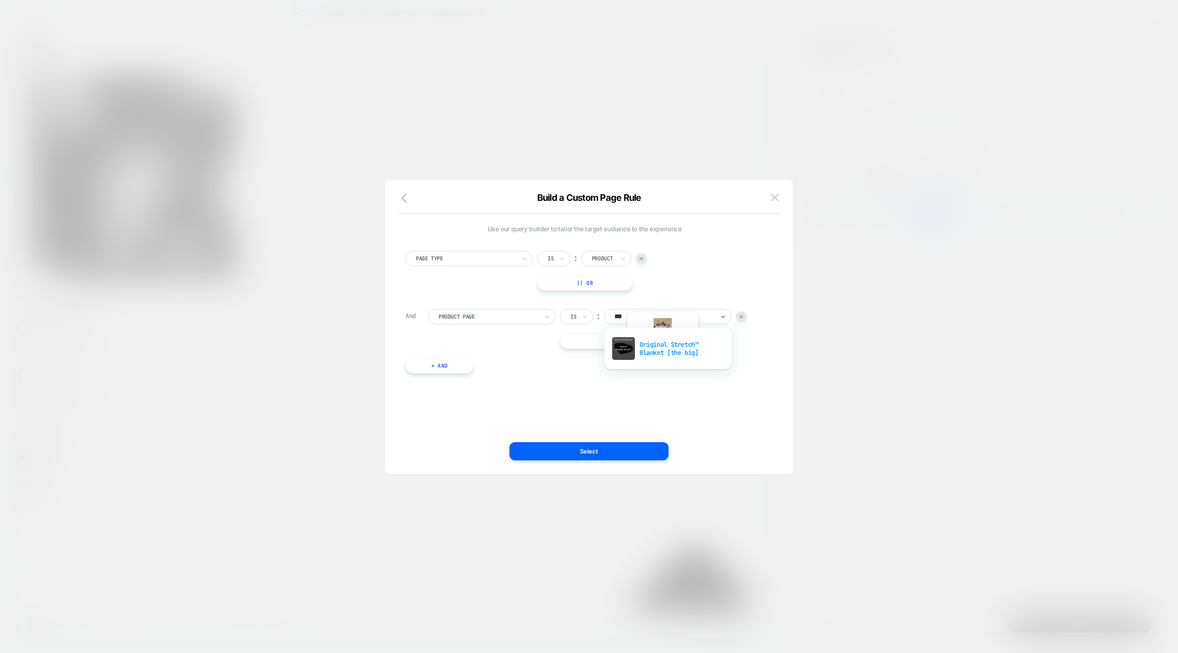
click at [650, 359] on div "Original Stretch™ Blanket [the big]" at bounding box center [668, 348] width 118 height 29
click at [618, 456] on button "Select" at bounding box center [589, 451] width 159 height 18
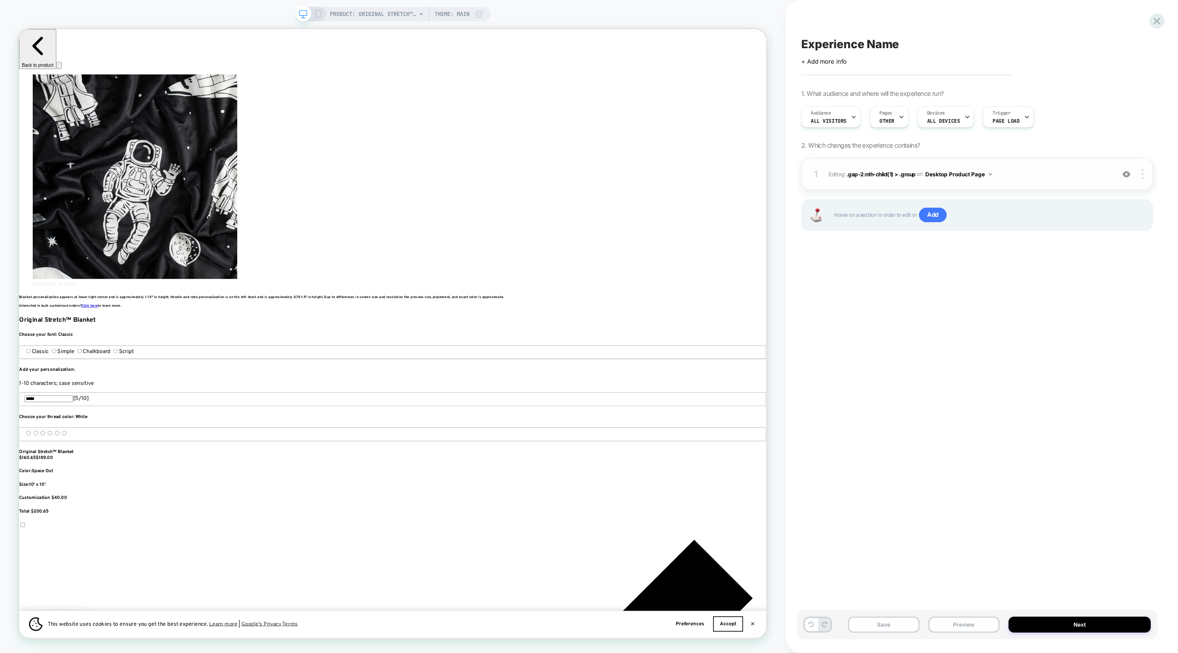
click at [977, 172] on button "Desktop Product Page" at bounding box center [958, 174] width 67 height 11
click at [1019, 152] on div "1. What audience and where will the experience run? Audience All Visitors Pages…" at bounding box center [977, 172] width 352 height 164
click at [1140, 177] on div at bounding box center [1143, 174] width 17 height 10
click at [991, 175] on img at bounding box center [991, 174] width 4 height 2
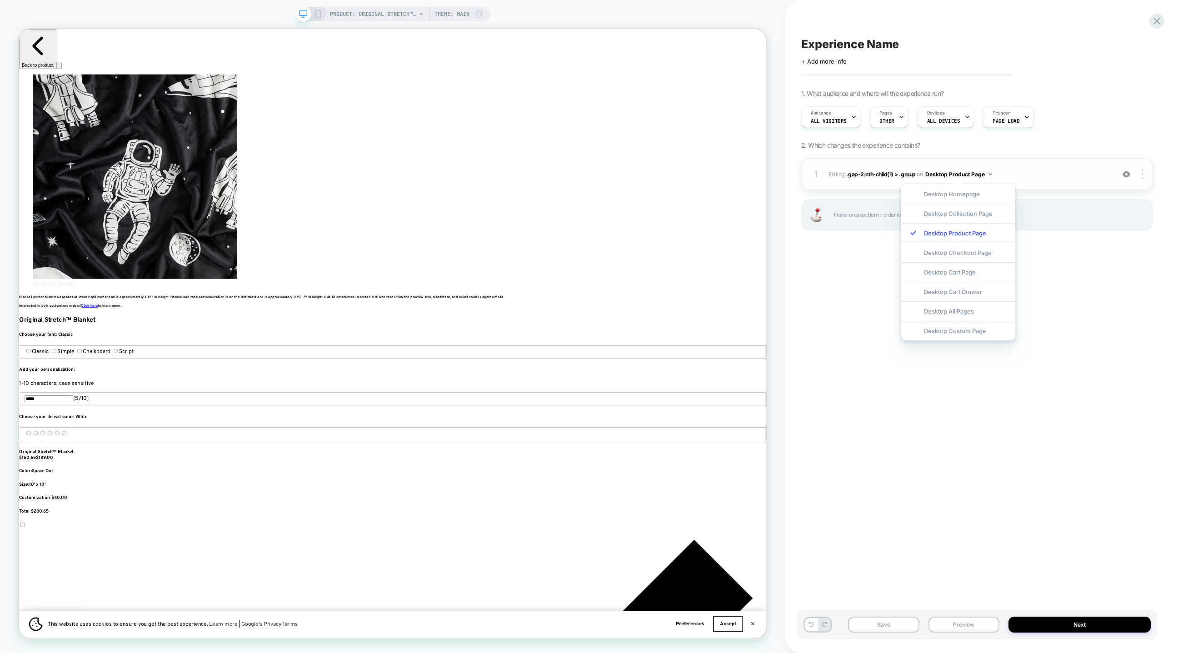
click at [1015, 166] on div "1 Editing : .gap-2:nth-child(1) > .group .gap-2:nth-child(1) > .group on Deskto…" at bounding box center [977, 174] width 352 height 32
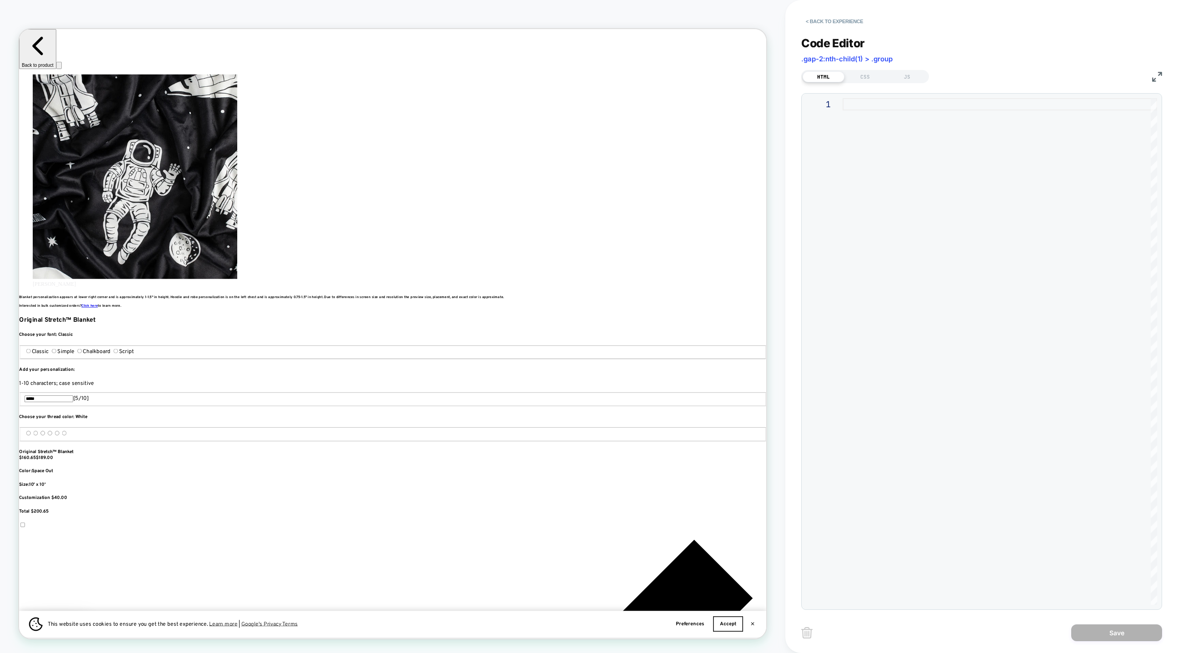
scroll to position [0, 607]
click at [812, 25] on button "< Back to experience" at bounding box center [834, 21] width 66 height 15
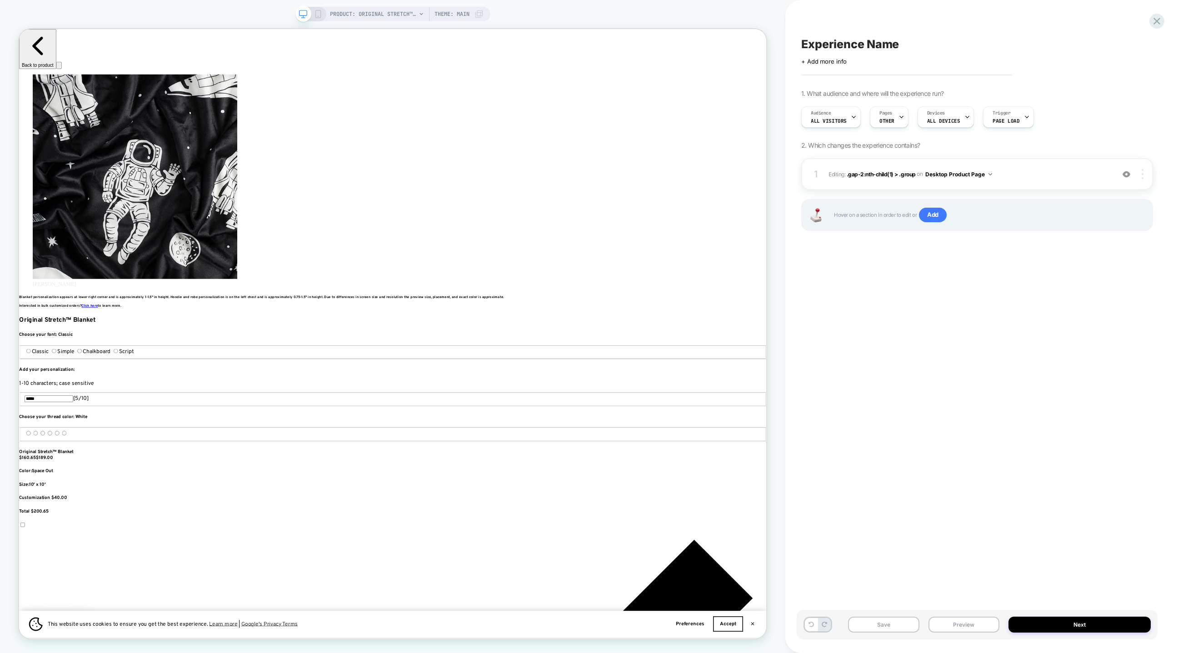
click at [1140, 169] on div at bounding box center [1143, 174] width 17 height 10
click at [834, 180] on div "1 Editing : .gap-2:nth-child(1) > .group .gap-2:nth-child(1) > .group on Deskto…" at bounding box center [977, 174] width 352 height 32
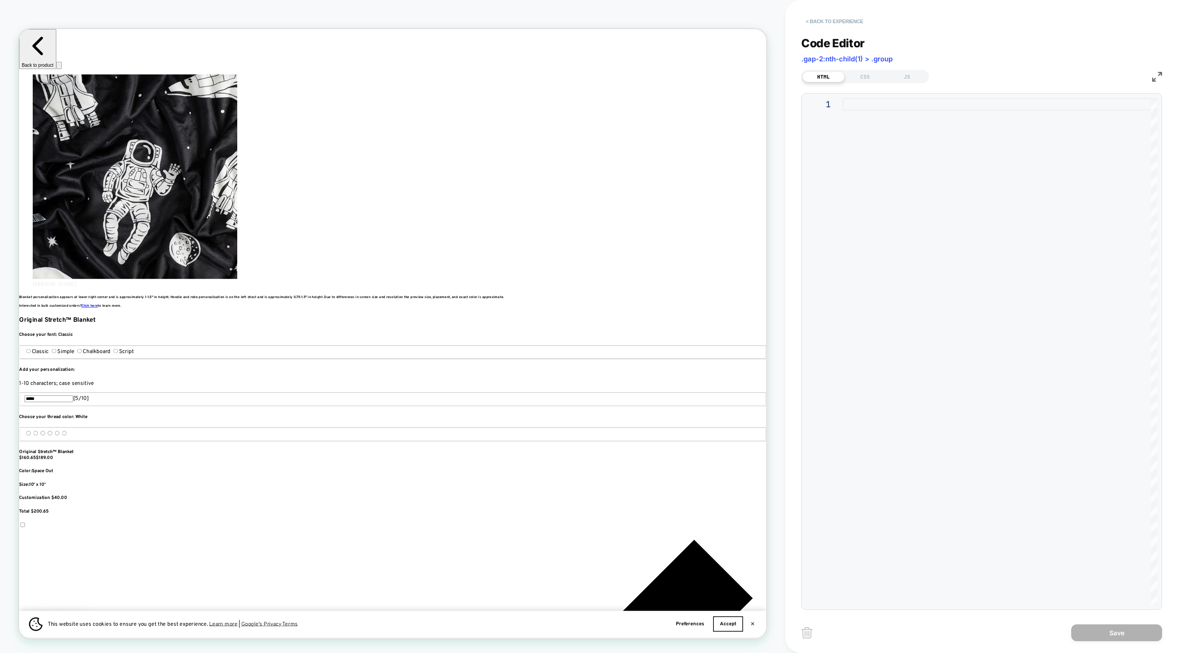
click at [810, 20] on button "< Back to experience" at bounding box center [834, 21] width 66 height 15
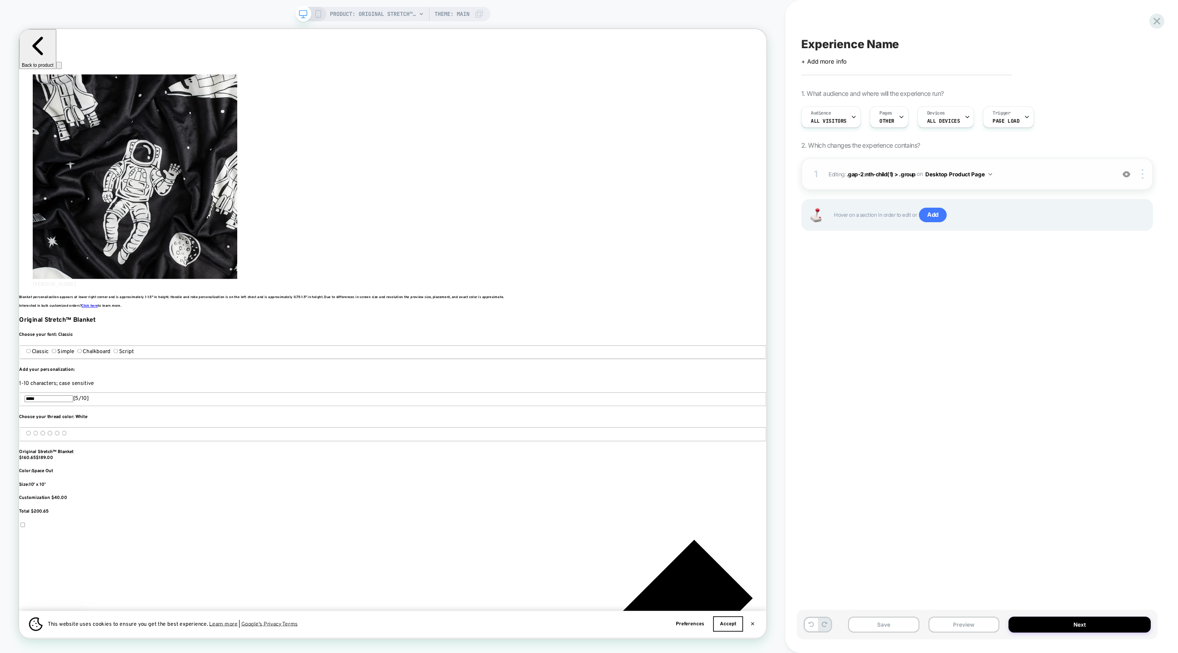
click at [956, 171] on button "Desktop Product Page" at bounding box center [958, 174] width 67 height 11
click at [1029, 169] on span "Editing : .gap-2:nth-child(1) > .group .gap-2:nth-child(1) > .group on Desktop …" at bounding box center [969, 174] width 281 height 11
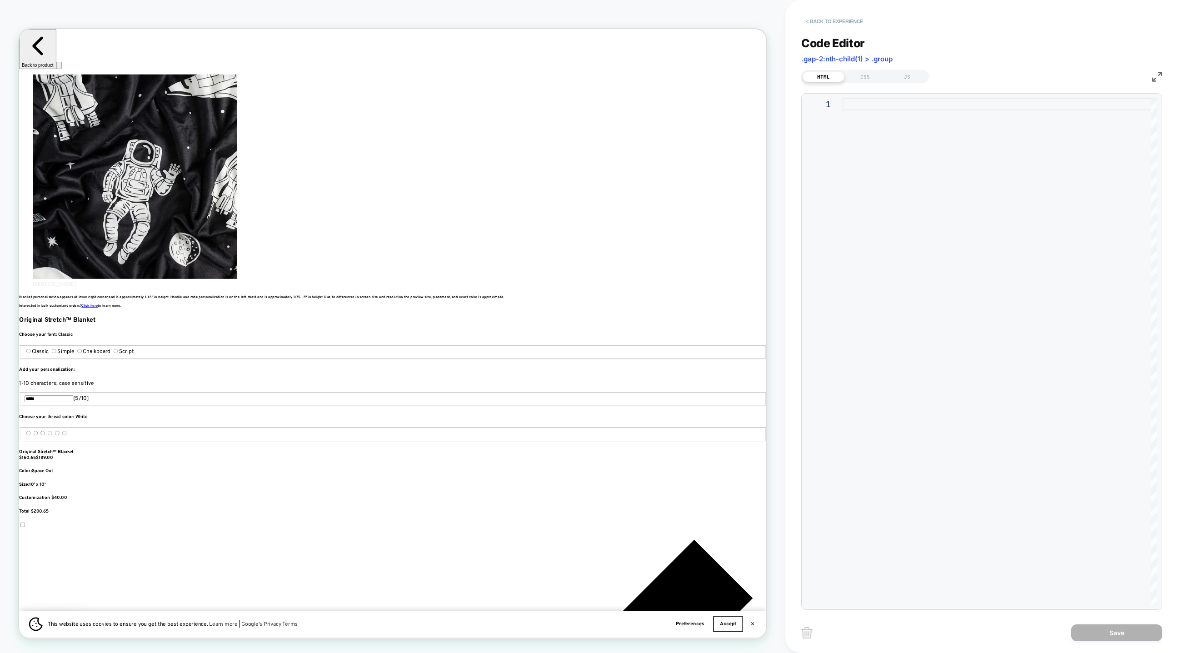
click at [811, 18] on button "< Back to experience" at bounding box center [834, 21] width 66 height 15
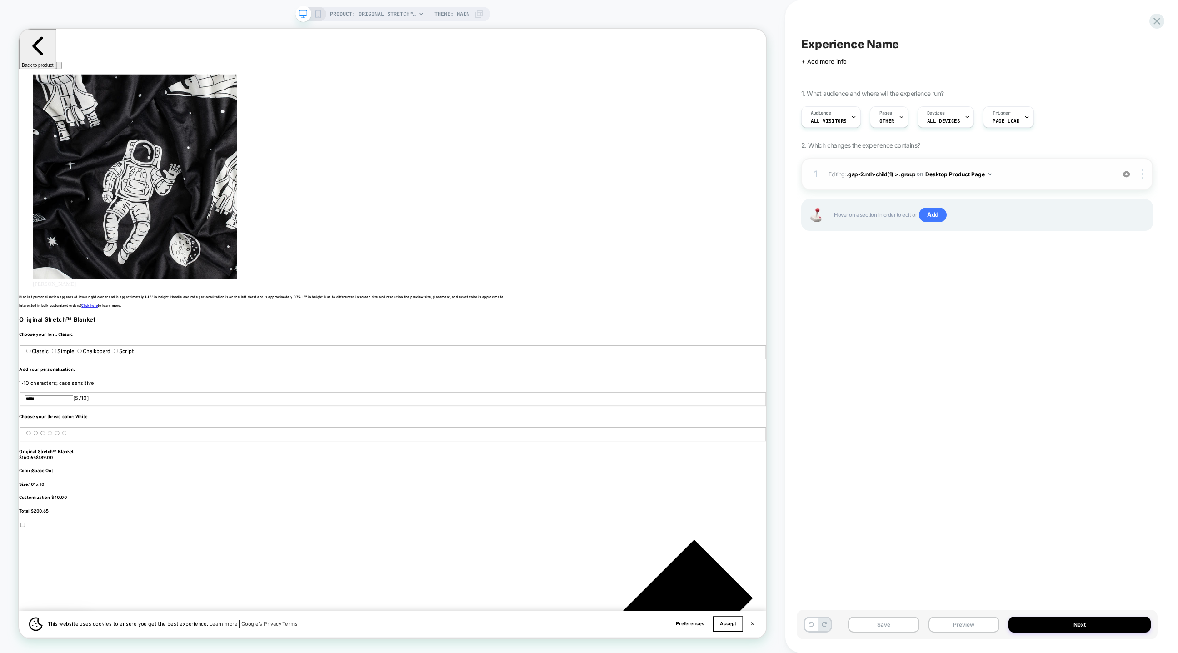
click at [839, 181] on div "1 Editing : .gap-2:nth-child(1) > .group .gap-2:nth-child(1) > .group on Deskto…" at bounding box center [977, 174] width 352 height 32
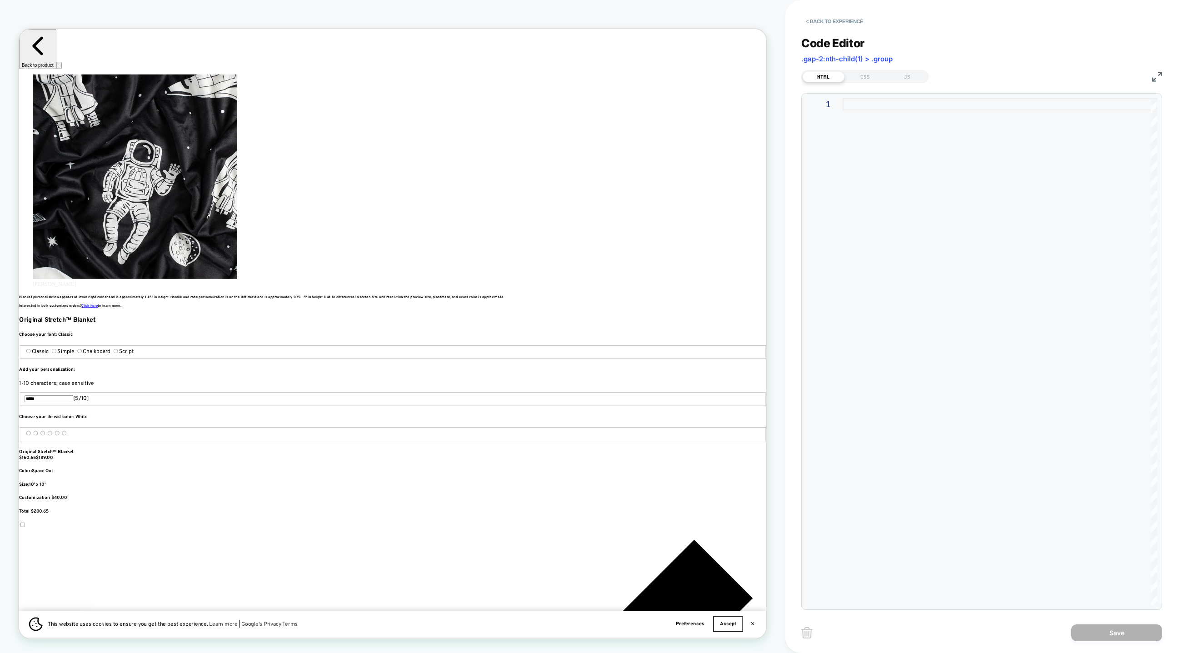
scroll to position [0, 1822]
click at [858, 70] on div "HTML CSS JS" at bounding box center [865, 76] width 128 height 13
click at [858, 84] on div "Code Editor .gap-2:nth-child(1) > .group HTML CSS JS 1" at bounding box center [981, 317] width 361 height 585
click at [860, 73] on div "CSS" at bounding box center [866, 76] width 42 height 11
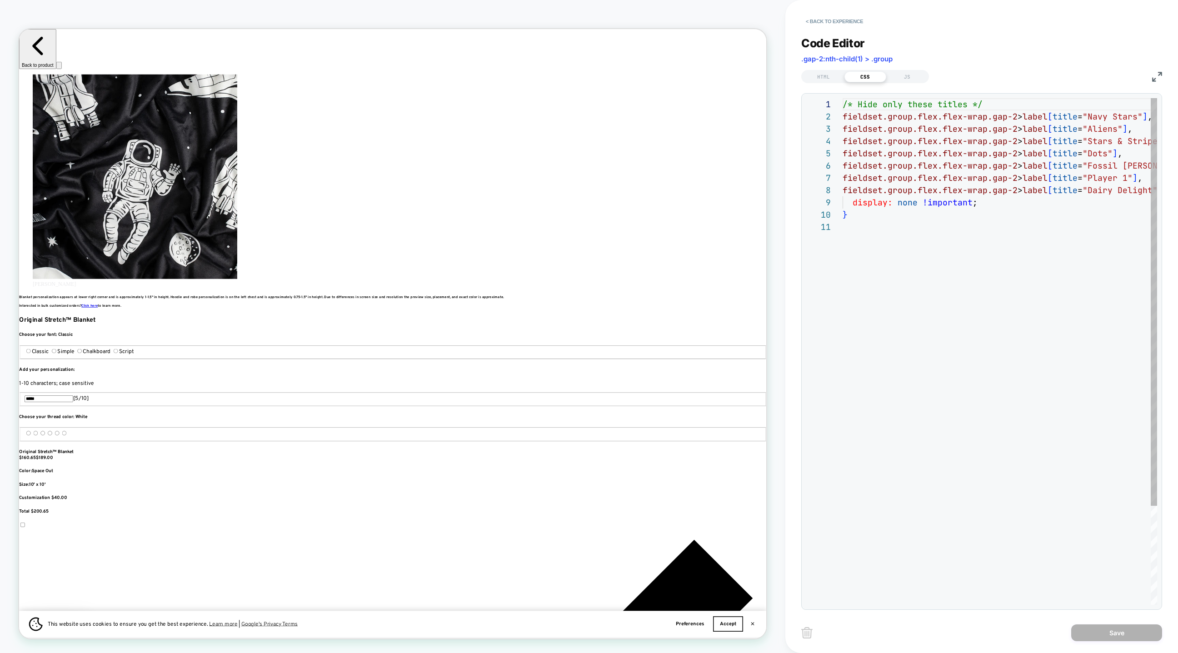
scroll to position [98, 0]
drag, startPoint x: 880, startPoint y: 244, endPoint x: 836, endPoint y: 117, distance: 133.5
click at [852, 202] on div "/* Hide only these titles */ fieldset.group.flex.flex-wrap.gap-2 > label [ titl…" at bounding box center [1024, 413] width 365 height 630
click at [850, 182] on div "/* Hide only these titles */ fieldset.group.flex.flex-wrap.gap-2 > label [ titl…" at bounding box center [1024, 413] width 365 height 630
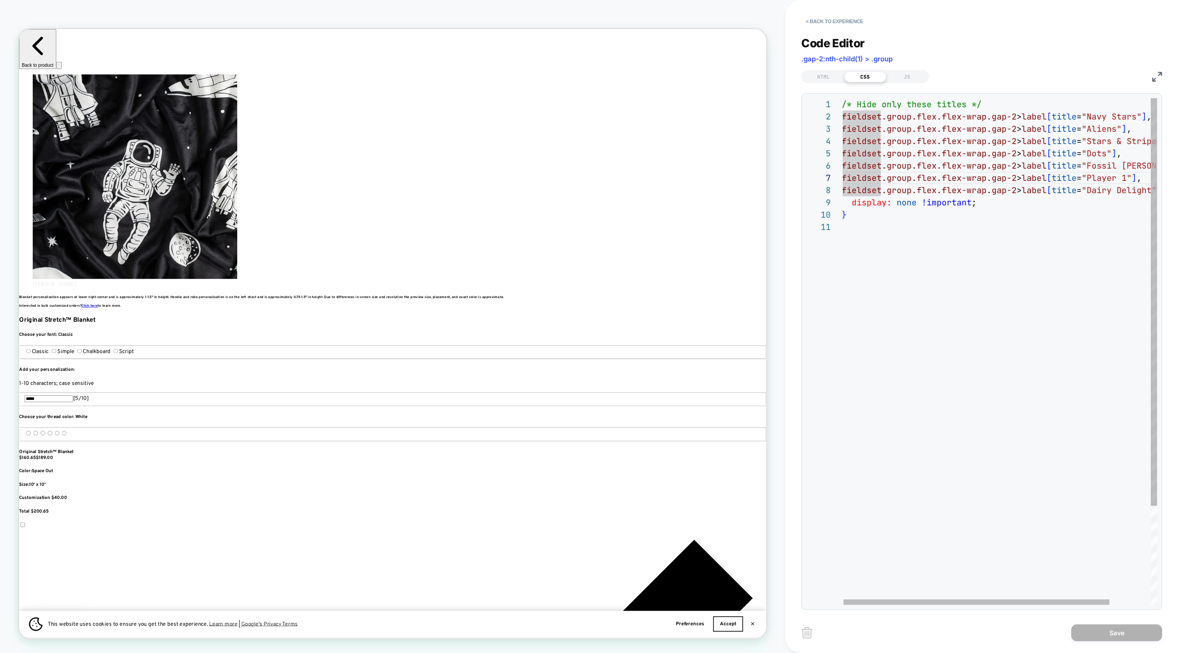
scroll to position [110, 5]
type textarea "**********"
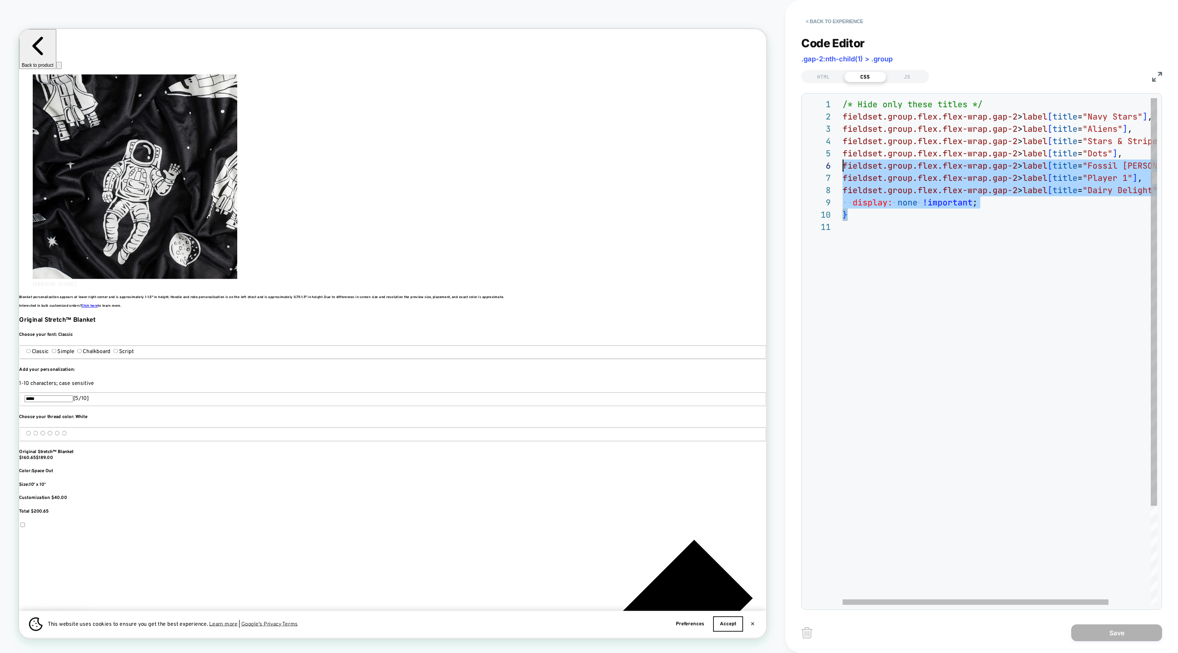
scroll to position [0, 0]
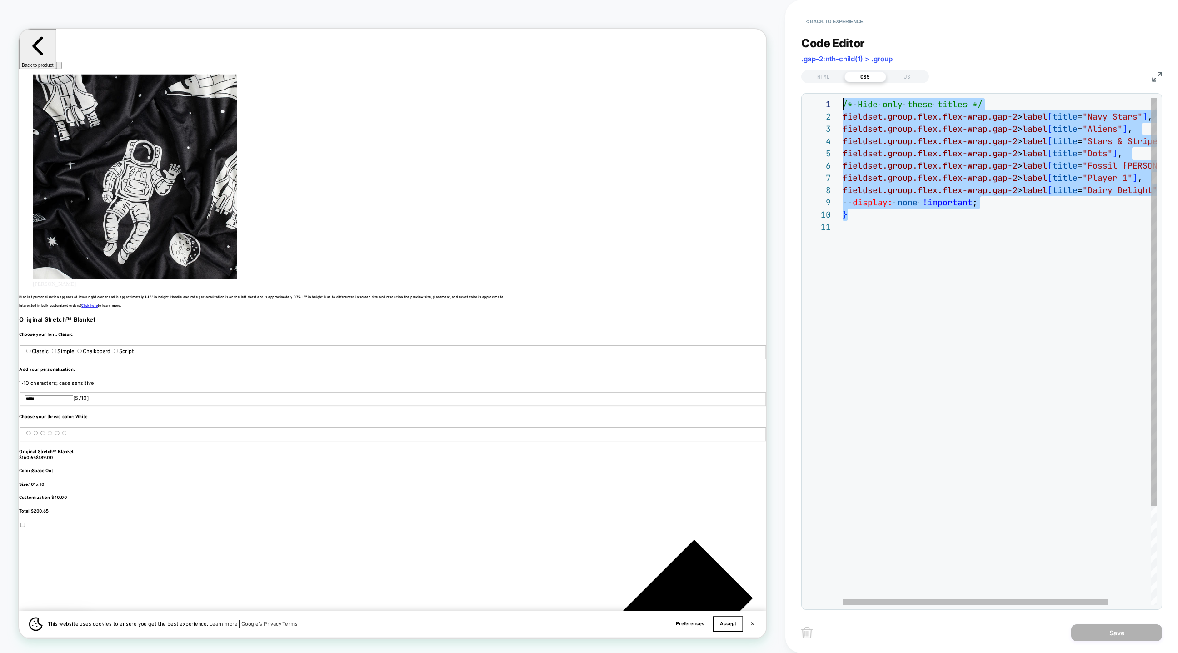
drag, startPoint x: 854, startPoint y: 219, endPoint x: 825, endPoint y: 94, distance: 128.4
click at [843, 98] on div "/* Hide only these titles */ fieldset.group.flex.flex-wrap.gap-2 > label [ titl…" at bounding box center [1025, 413] width 365 height 630
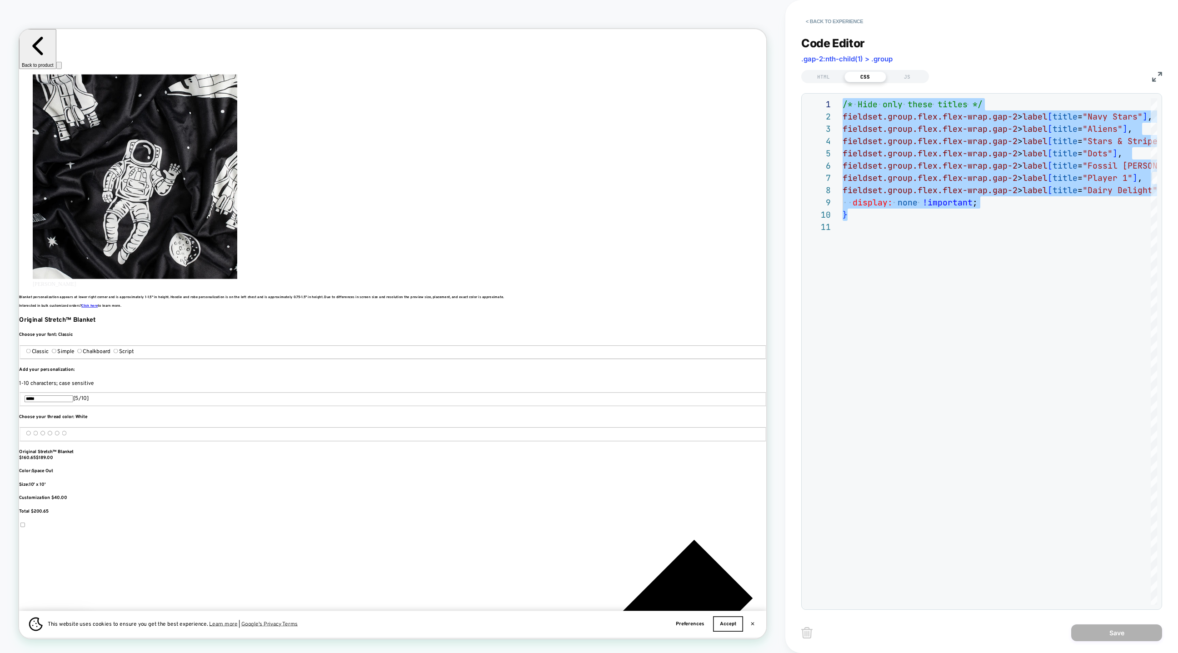
click at [1153, 75] on img at bounding box center [1157, 77] width 10 height 10
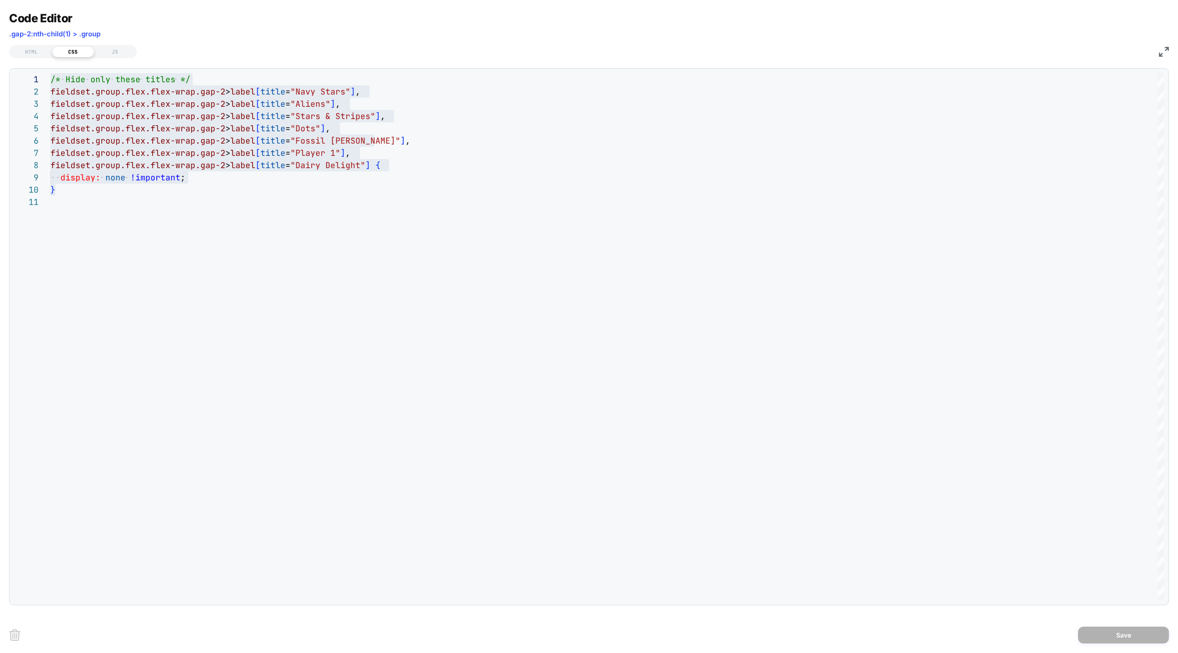
click at [1154, 49] on div "HTML CSS JS" at bounding box center [589, 50] width 1160 height 15
click at [1165, 49] on img at bounding box center [1164, 52] width 10 height 10
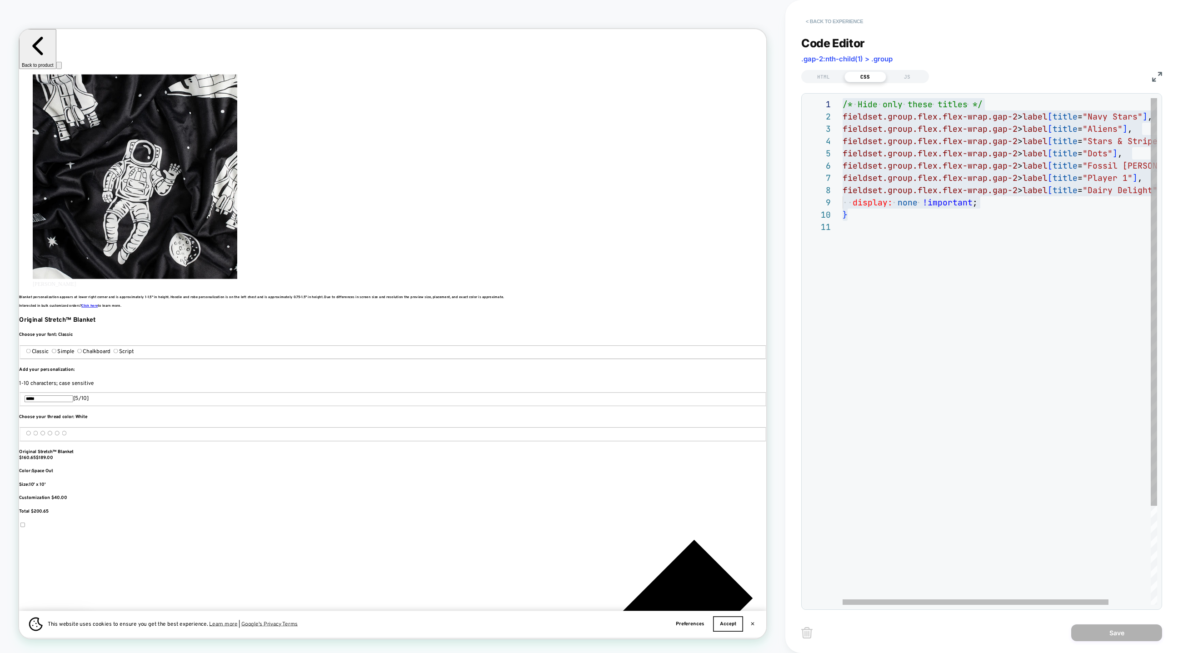
click at [813, 19] on button "< Back to experience" at bounding box center [834, 21] width 66 height 15
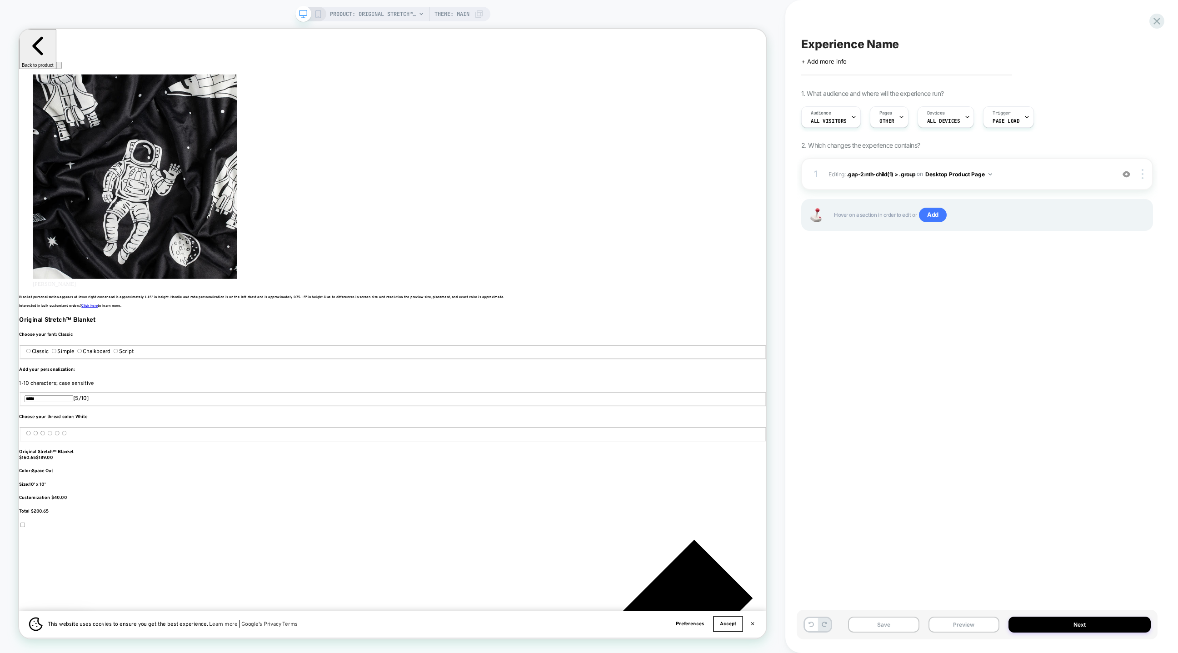
click at [318, 15] on icon at bounding box center [318, 14] width 8 height 8
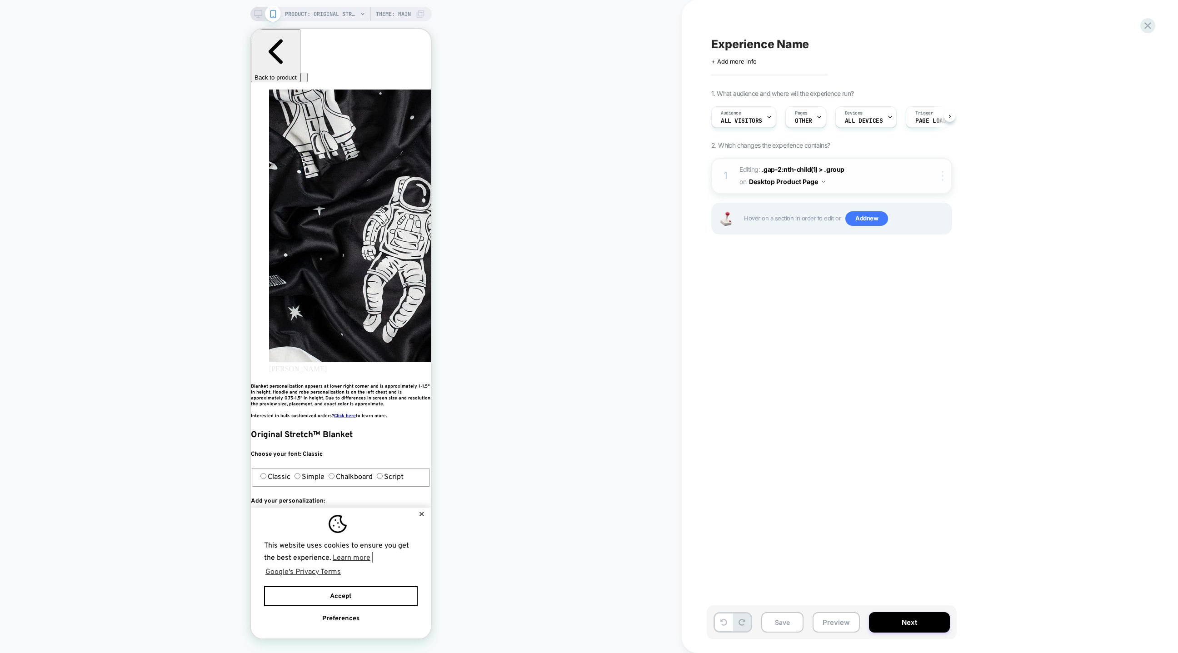
click at [943, 176] on img at bounding box center [943, 176] width 2 height 10
click at [857, 223] on span "Add new" at bounding box center [866, 218] width 43 height 15
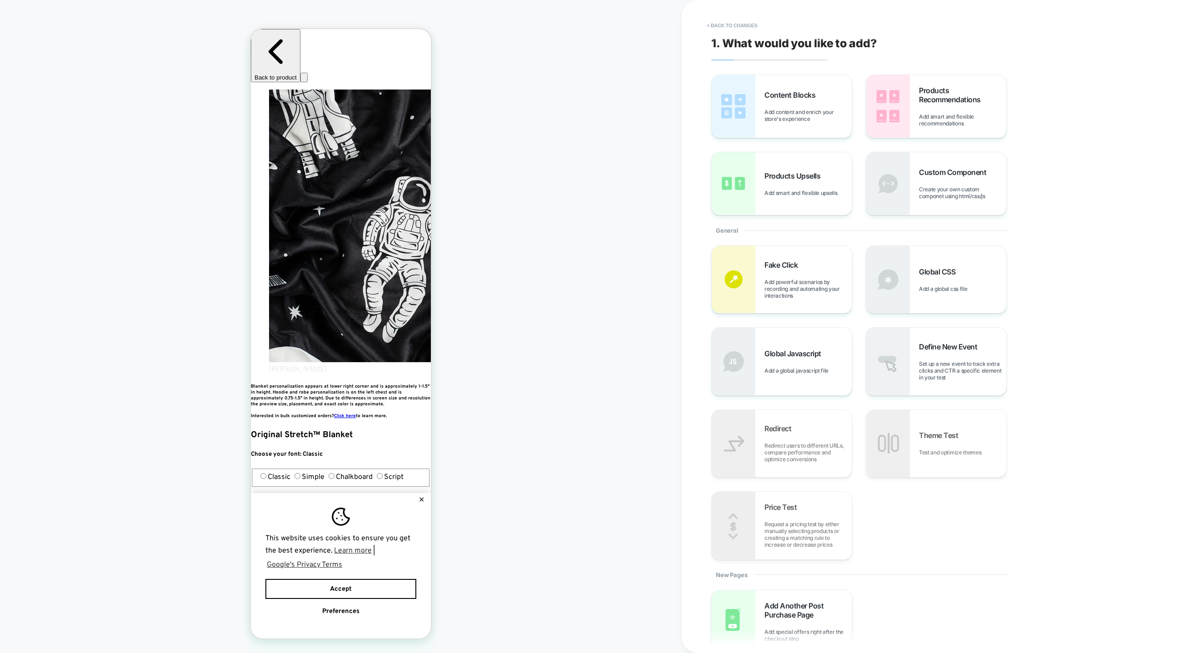
scroll to position [0, 331]
click at [710, 30] on button "< Back to changes" at bounding box center [732, 25] width 60 height 15
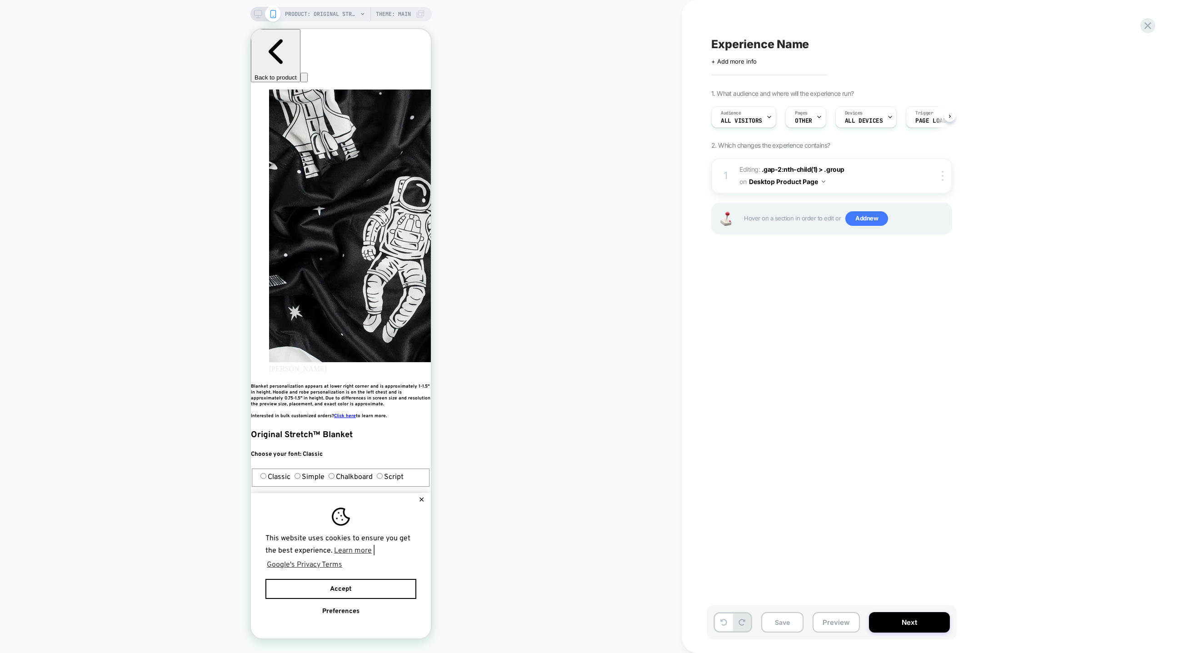
scroll to position [0, 0]
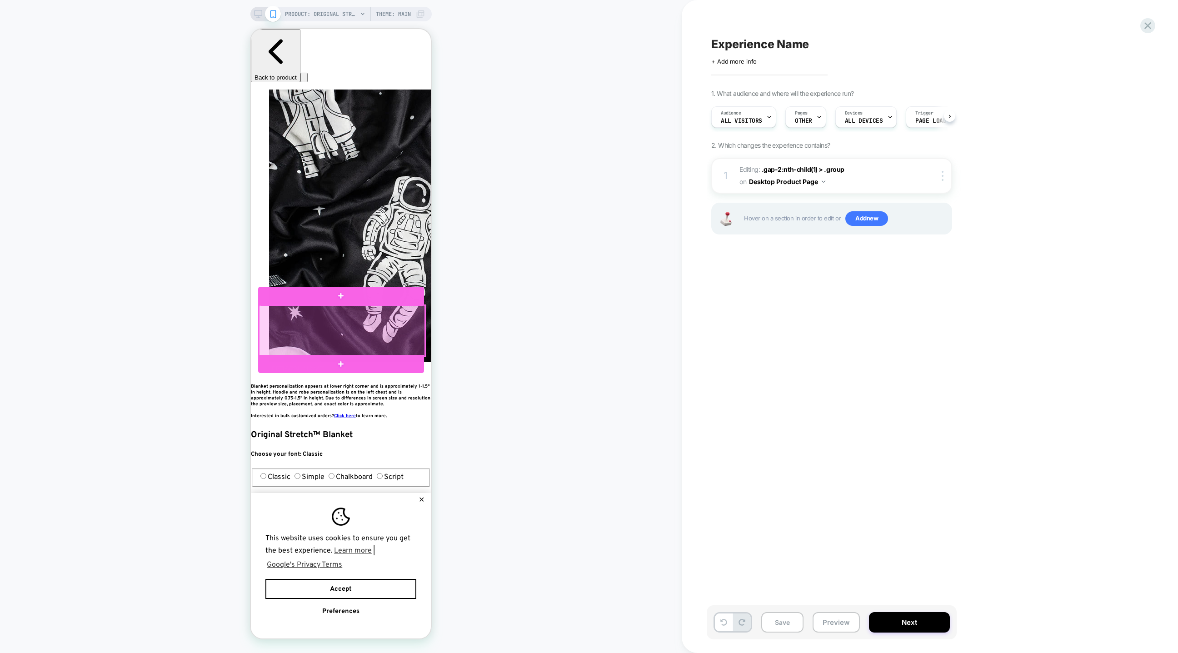
scroll to position [0, 497]
click at [405, 340] on div at bounding box center [342, 330] width 166 height 51
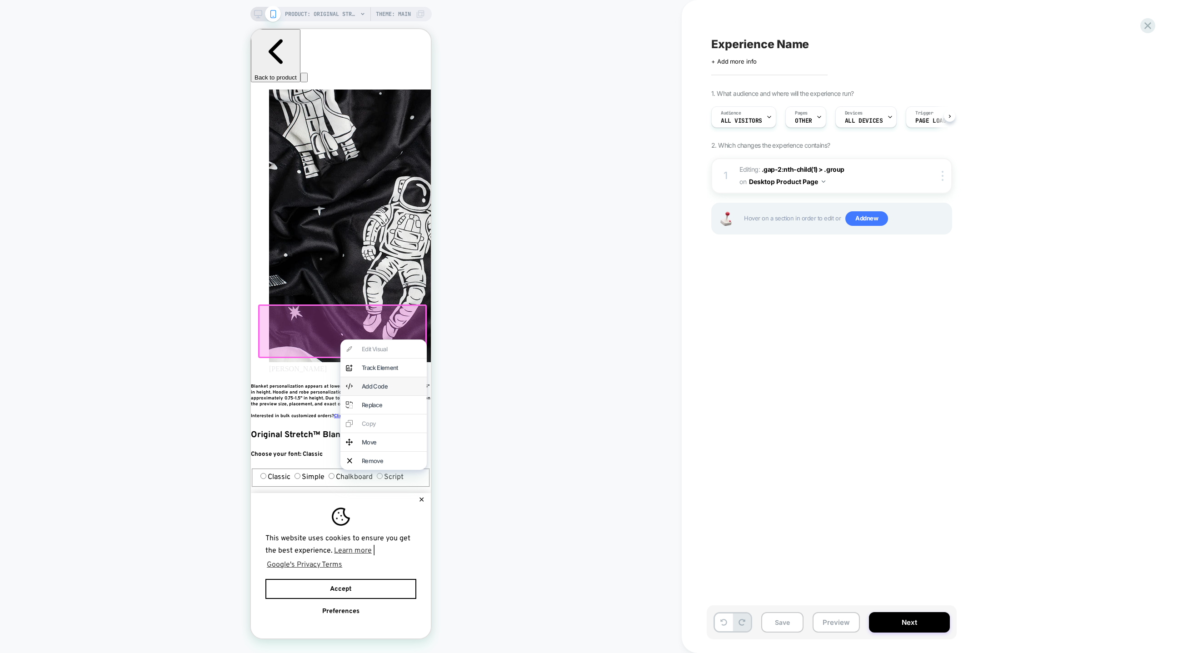
click at [383, 385] on div "Add Code" at bounding box center [383, 386] width 86 height 18
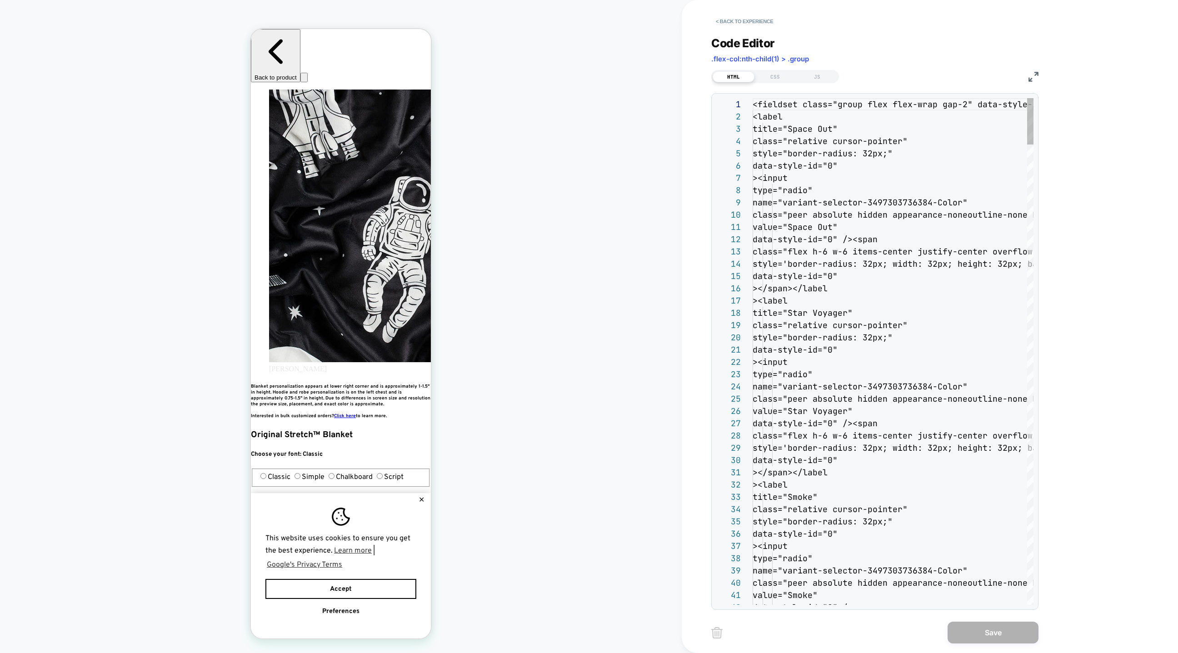
scroll to position [123, 0]
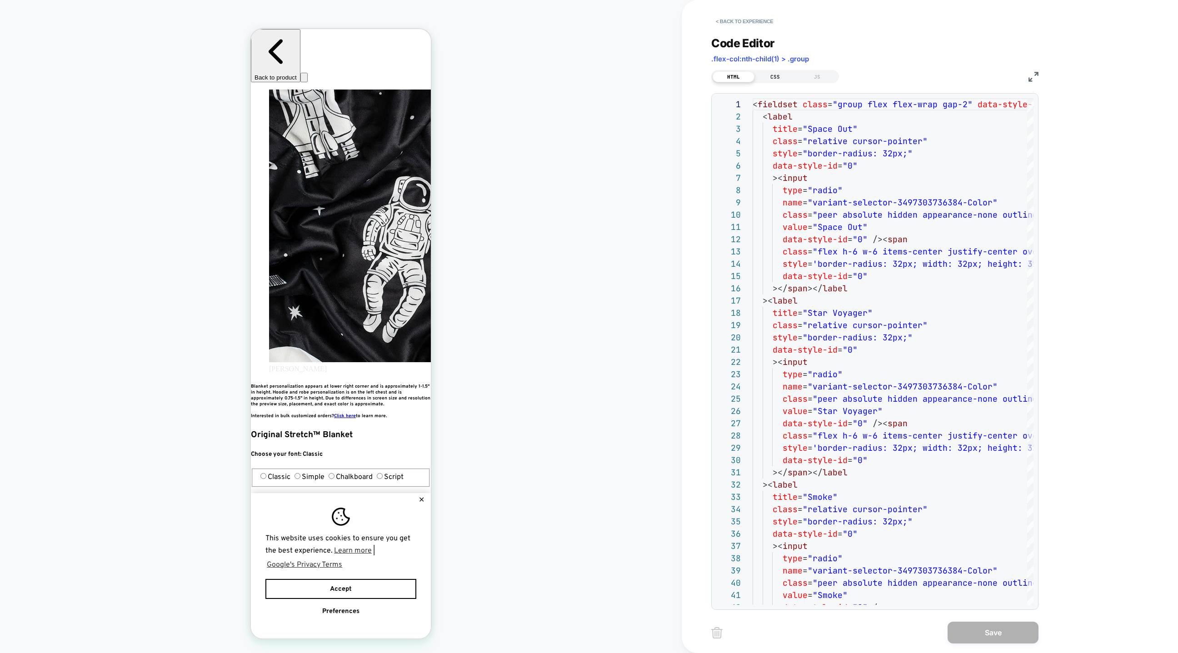
click at [778, 74] on div "CSS" at bounding box center [776, 76] width 42 height 11
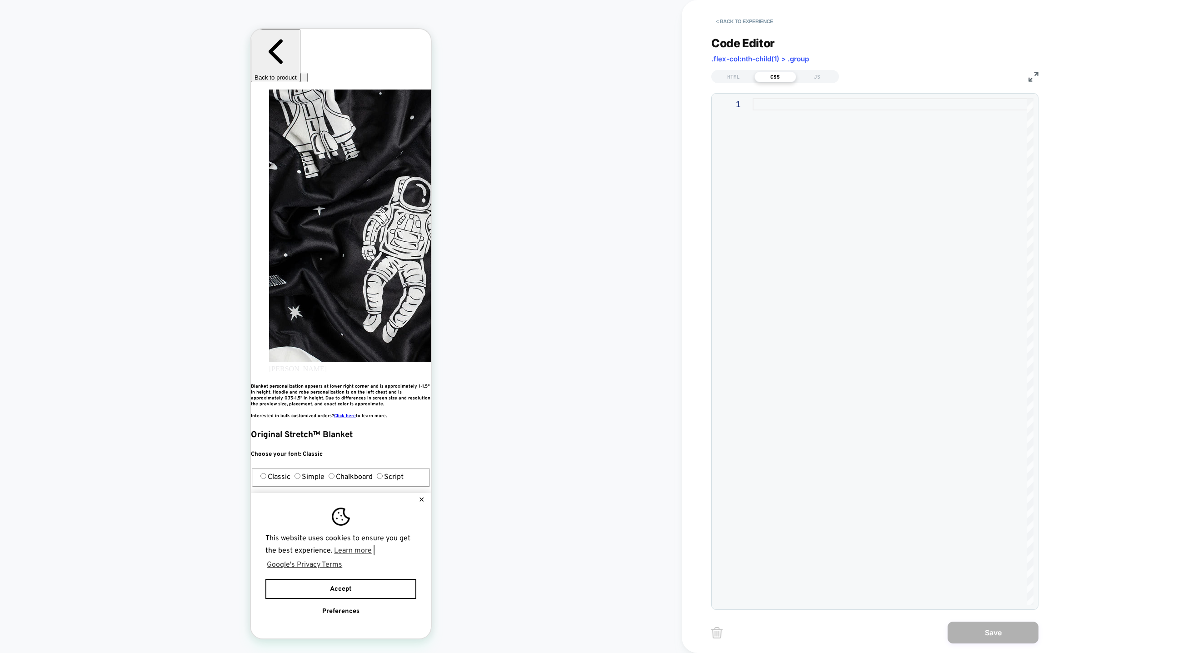
click at [784, 165] on div at bounding box center [893, 351] width 281 height 507
type textarea "**********"
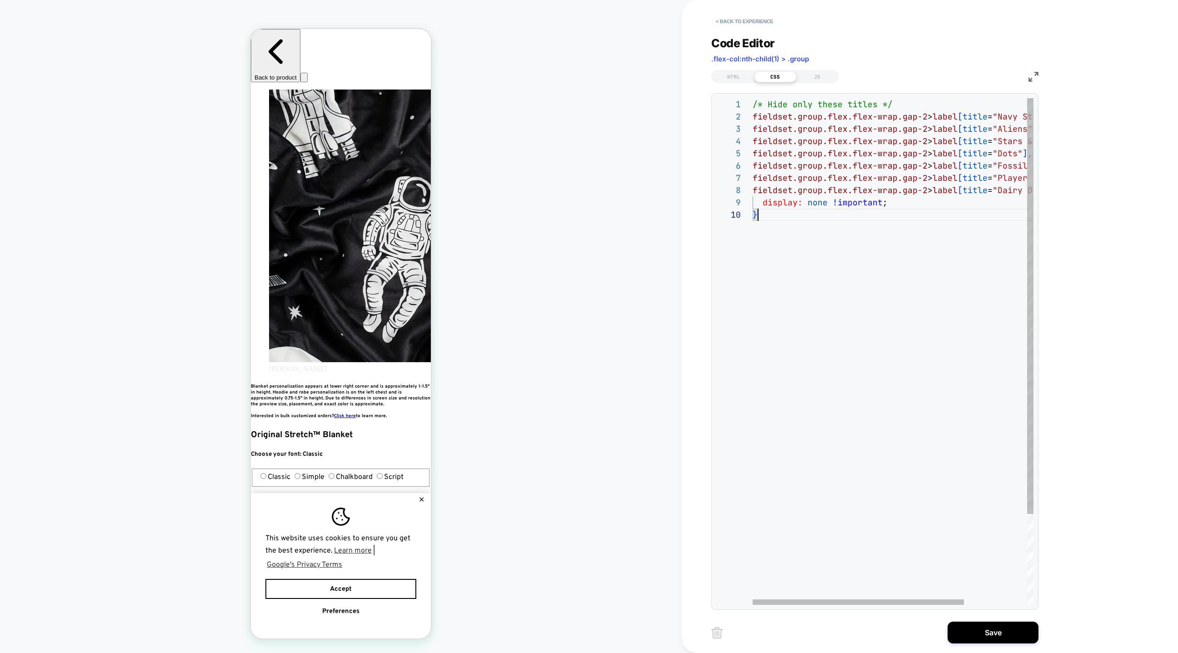
click at [904, 387] on div "/* Hide only these titles */ fieldset.group.flex.flex-wrap.gap-2 > label [ titl…" at bounding box center [935, 406] width 365 height 617
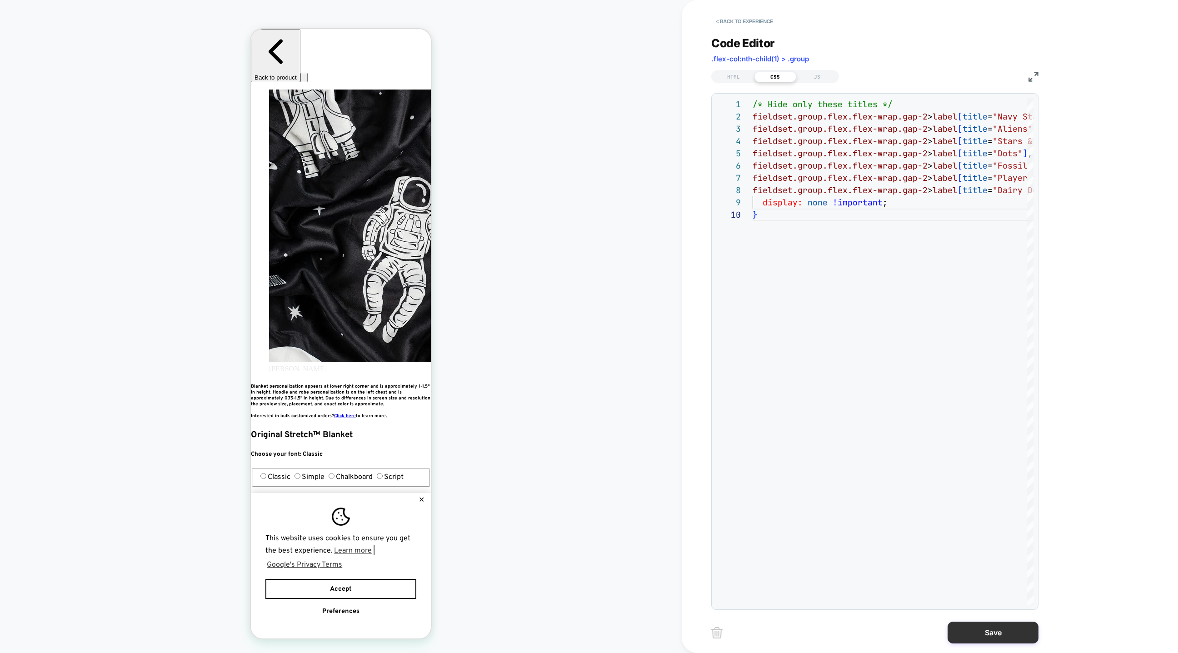
click at [979, 630] on button "Save" at bounding box center [993, 633] width 91 height 22
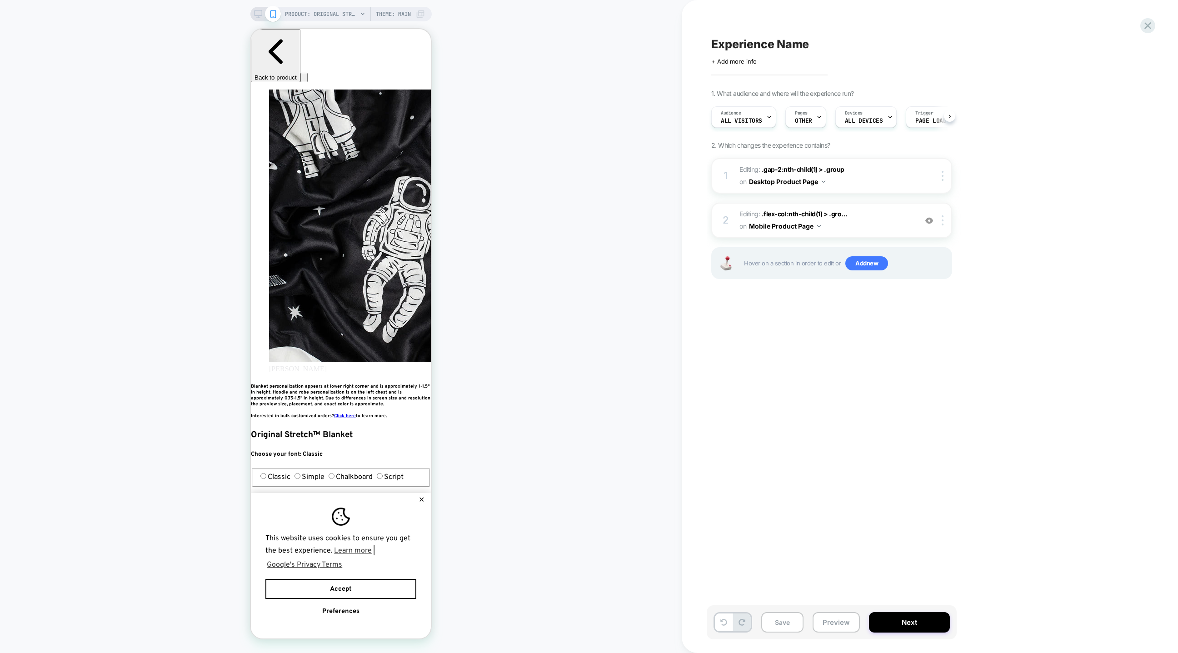
scroll to position [0, 85]
drag, startPoint x: 1142, startPoint y: 27, endPoint x: 991, endPoint y: 120, distance: 177.4
click at [993, 120] on div "Experience Name Click to edit experience details + Add more info 1. What audien…" at bounding box center [881, 326] width 341 height 653
click at [736, 42] on span "Experience Name" at bounding box center [760, 44] width 98 height 14
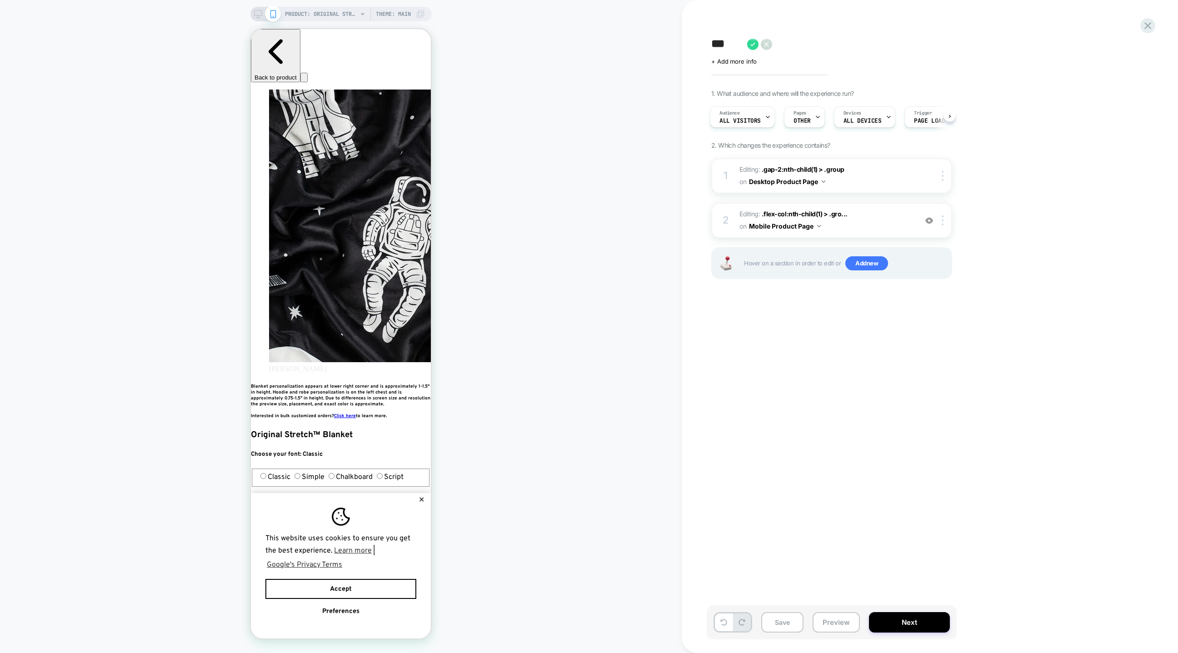
scroll to position [0, 165]
type textarea "*"
type textarea "**********"
click at [835, 40] on icon at bounding box center [839, 44] width 11 height 11
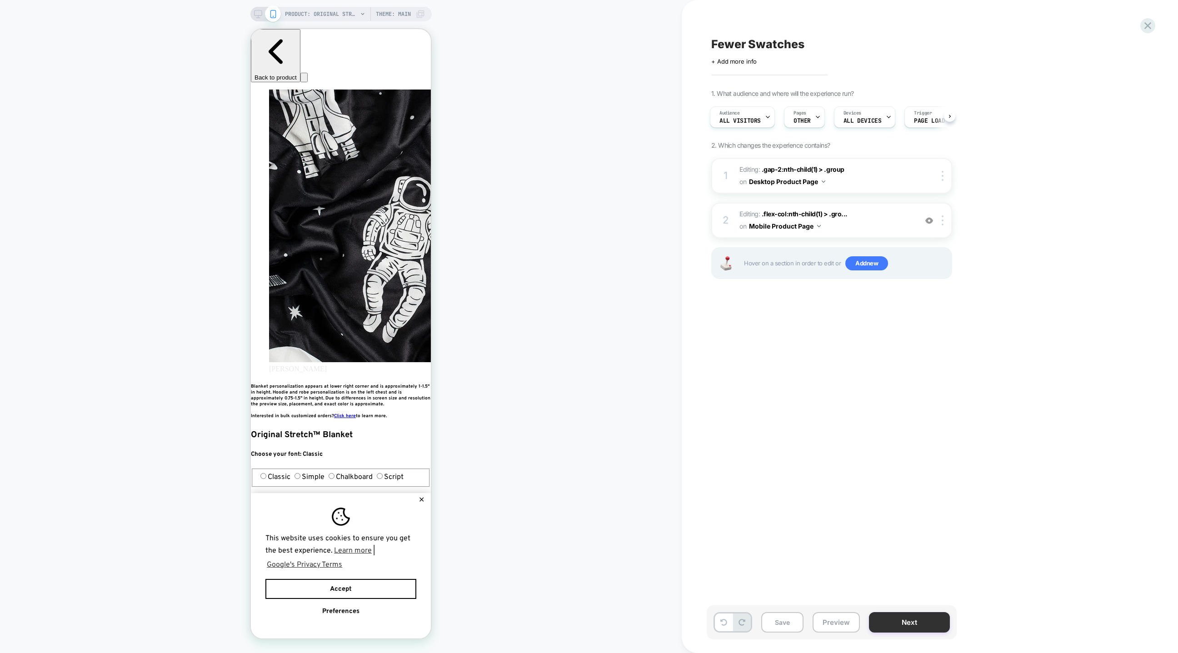
click at [913, 626] on button "Next" at bounding box center [909, 622] width 81 height 20
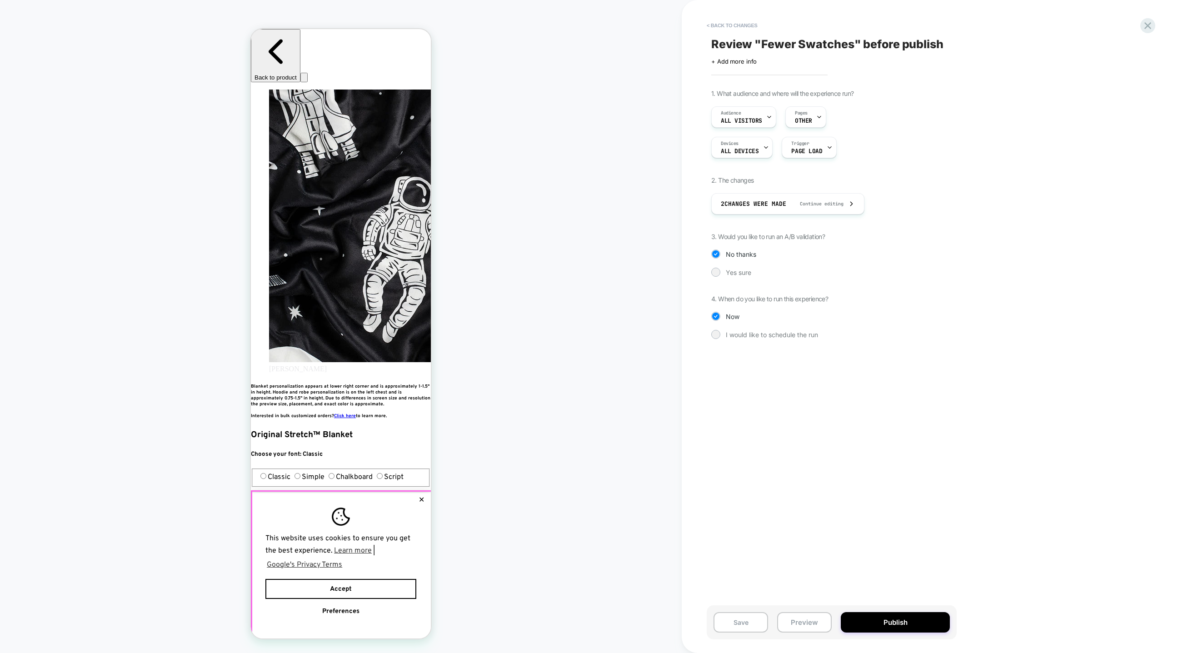
scroll to position [0, 0]
click at [422, 497] on button "✕" at bounding box center [421, 500] width 11 height 6
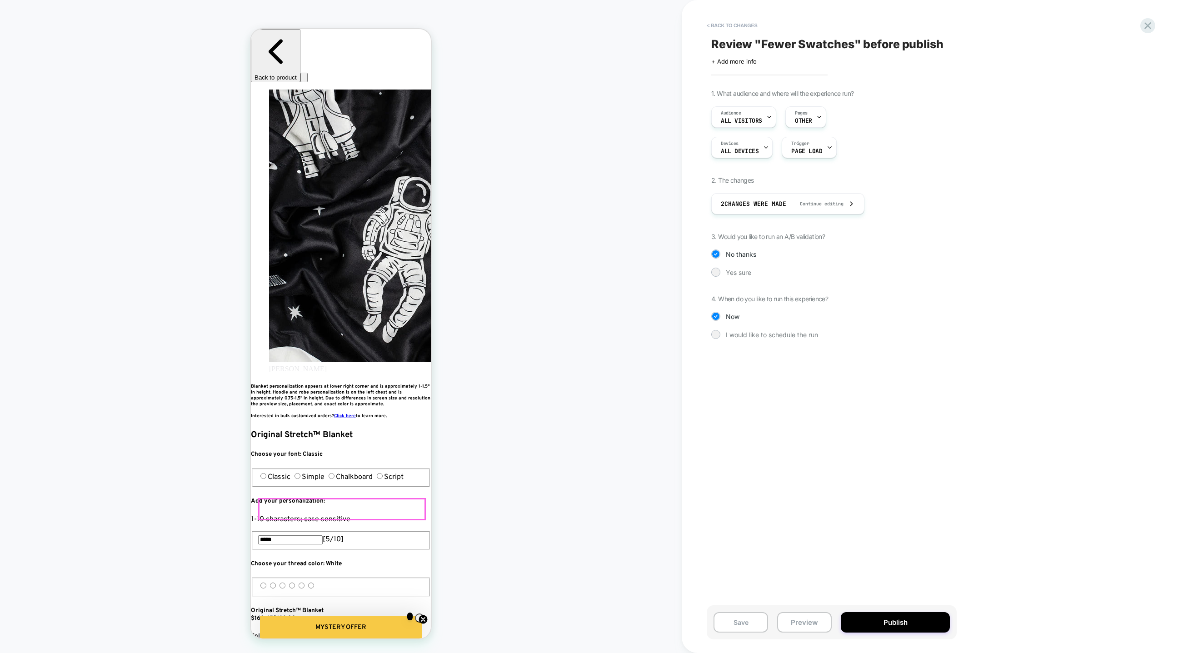
scroll to position [177, 0]
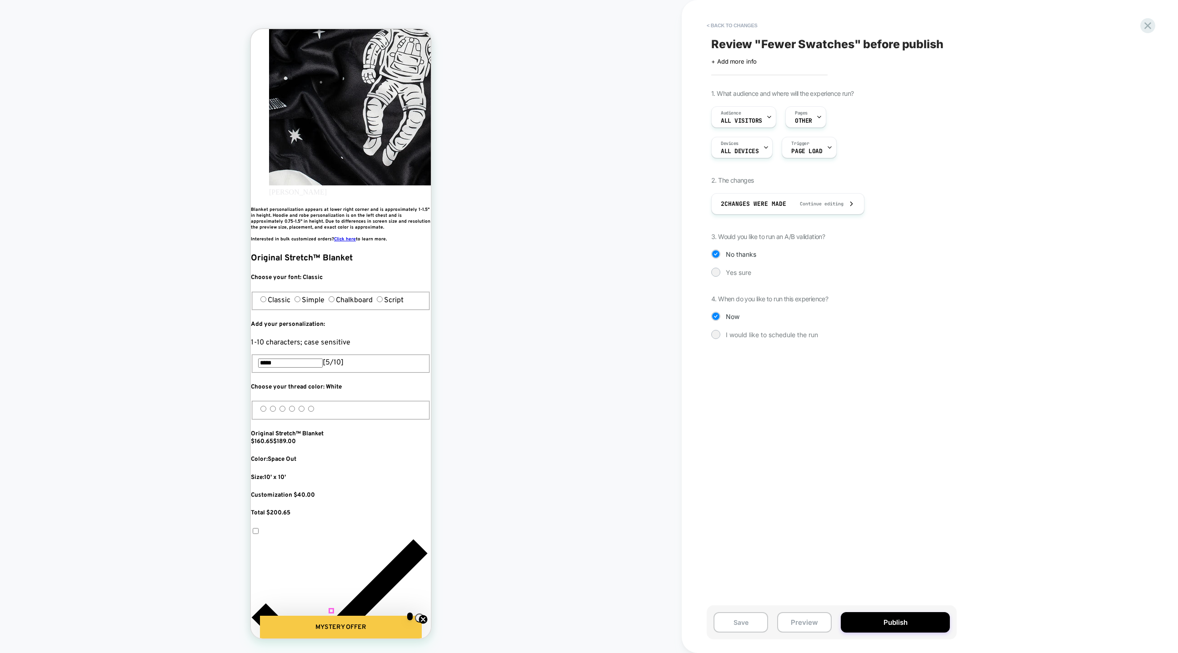
click at [421, 618] on icon "Close teaser" at bounding box center [423, 620] width 4 height 4
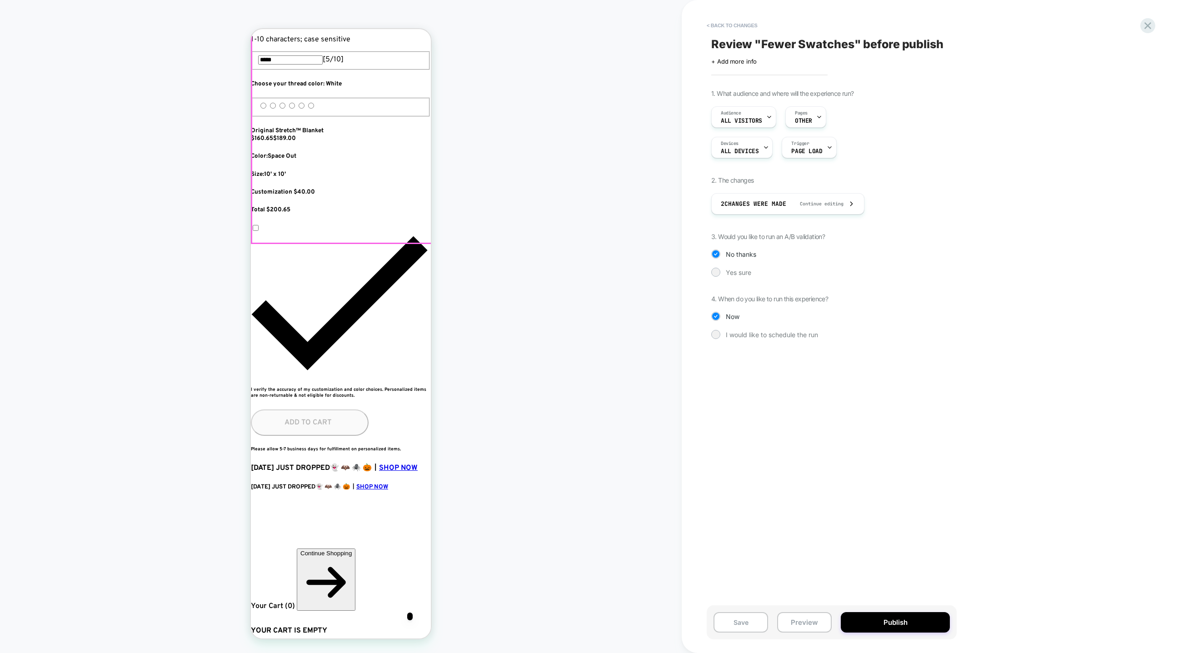
scroll to position [496, 0]
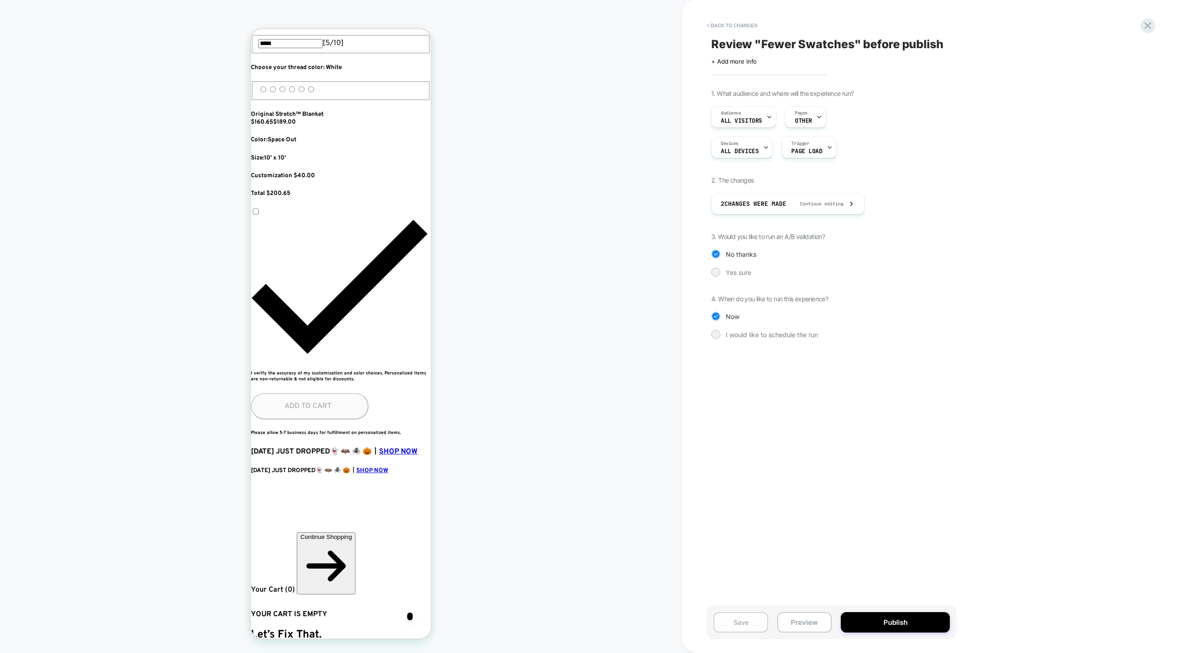
click at [736, 625] on button "Save" at bounding box center [741, 622] width 55 height 20
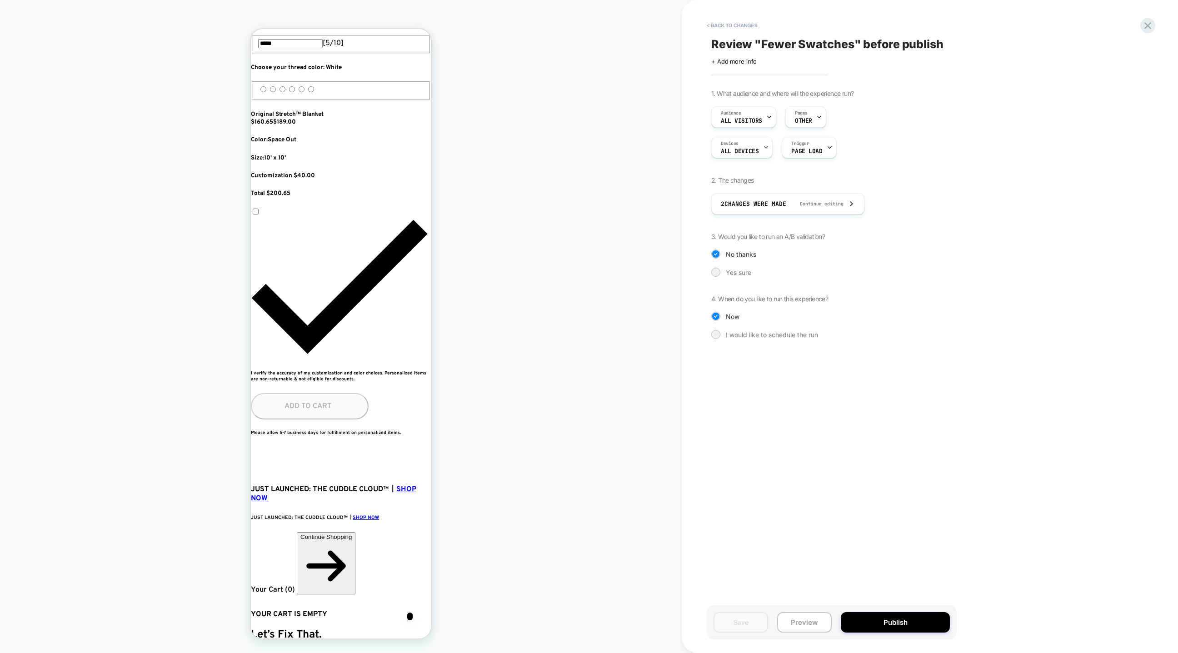
scroll to position [0, 165]
click at [1148, 17] on div "< Back to changes Review " Fewer Swatches " before publish Click to edit experi…" at bounding box center [930, 326] width 496 height 653
click at [1144, 21] on icon at bounding box center [1148, 26] width 12 height 12
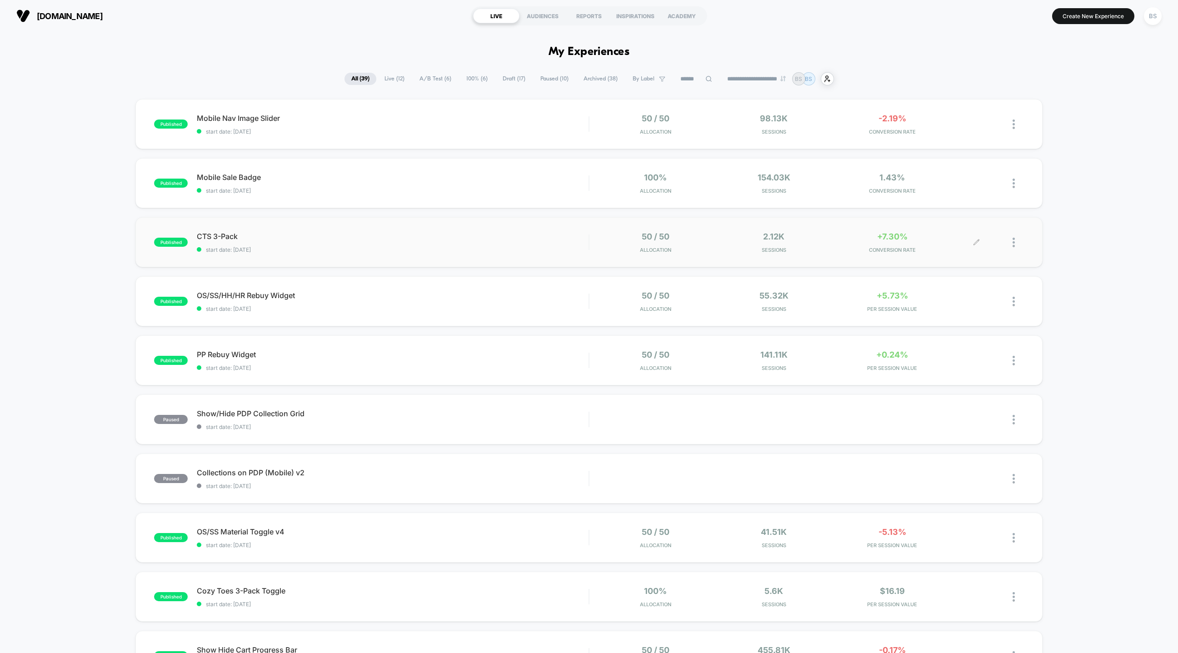
click at [839, 249] on span "CONVERSION RATE" at bounding box center [892, 250] width 114 height 6
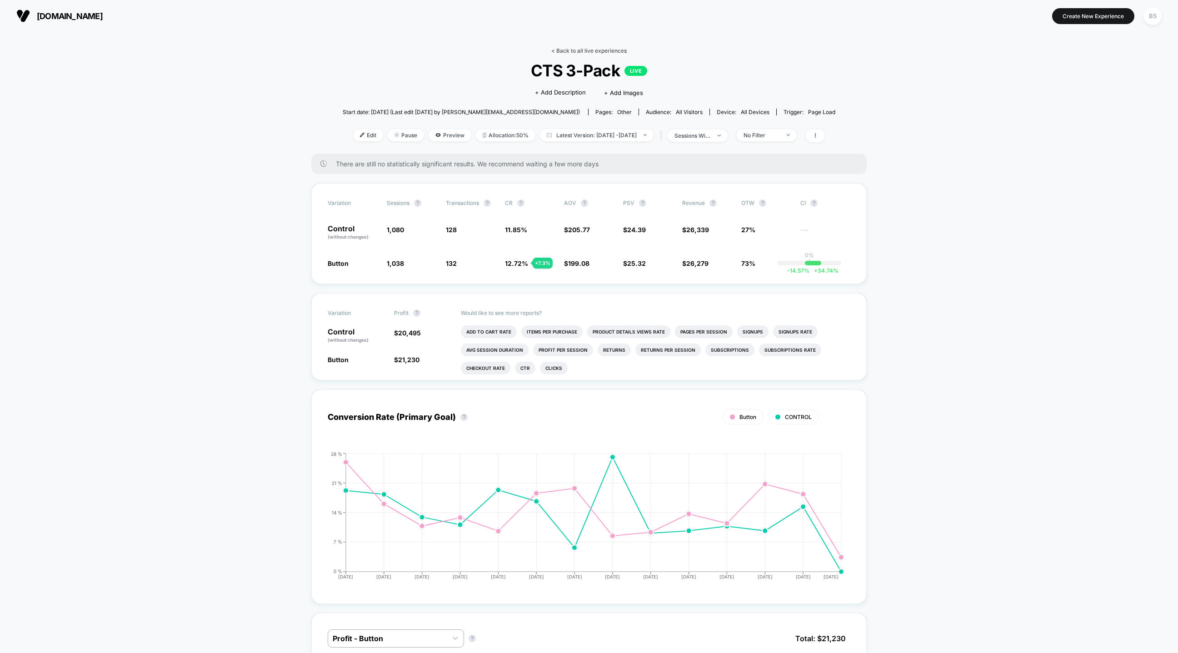
click at [584, 52] on link "< Back to all live experiences" at bounding box center [588, 50] width 75 height 7
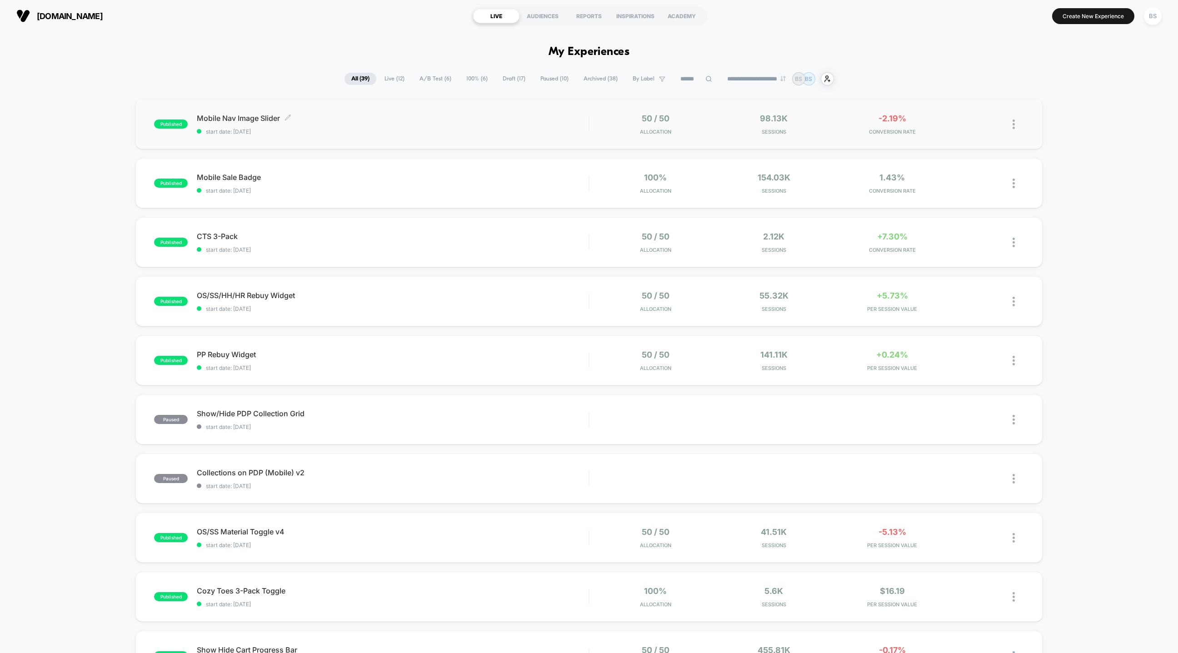
click at [537, 125] on div "Mobile Nav Image Slider Click to edit experience details Click to edit experien…" at bounding box center [393, 124] width 392 height 21
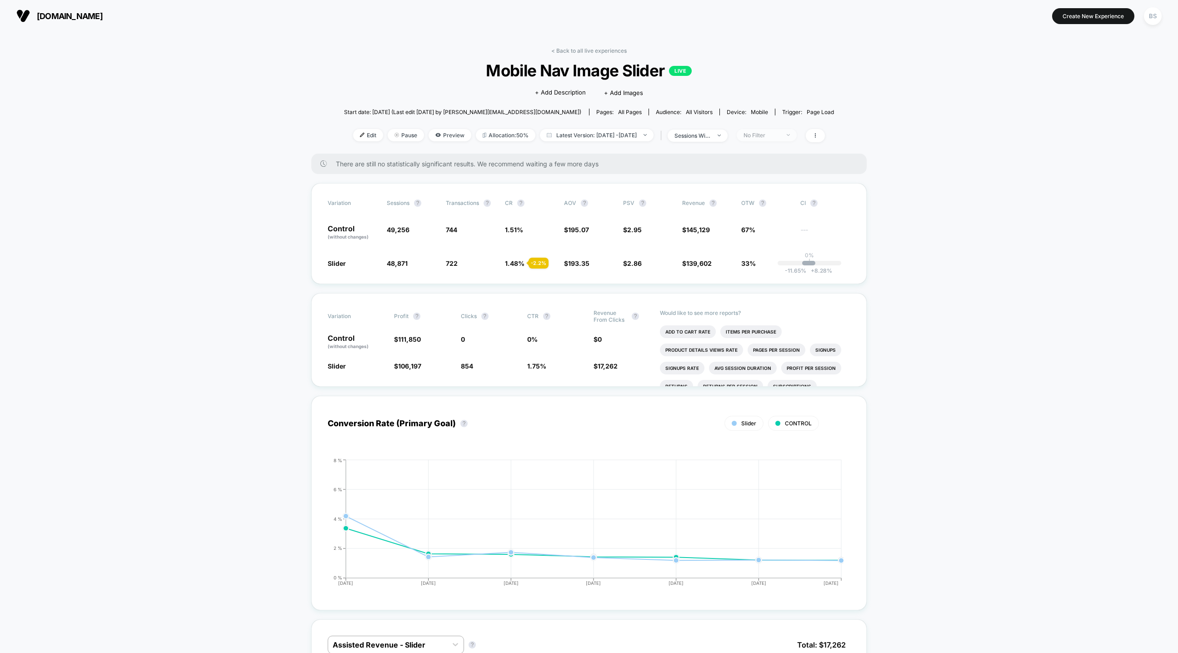
click at [780, 140] on span "No Filter" at bounding box center [767, 135] width 60 height 12
click at [771, 206] on span "Returning Visitors" at bounding box center [778, 205] width 52 height 8
click at [770, 269] on button "Save" at bounding box center [779, 267] width 83 height 15
click at [775, 142] on div "< Back to all live experiences Mobile Nav Image Slider LIVE Click to edit exper…" at bounding box center [589, 100] width 490 height 106
click at [775, 134] on div "Returning Visitors" at bounding box center [762, 135] width 36 height 7
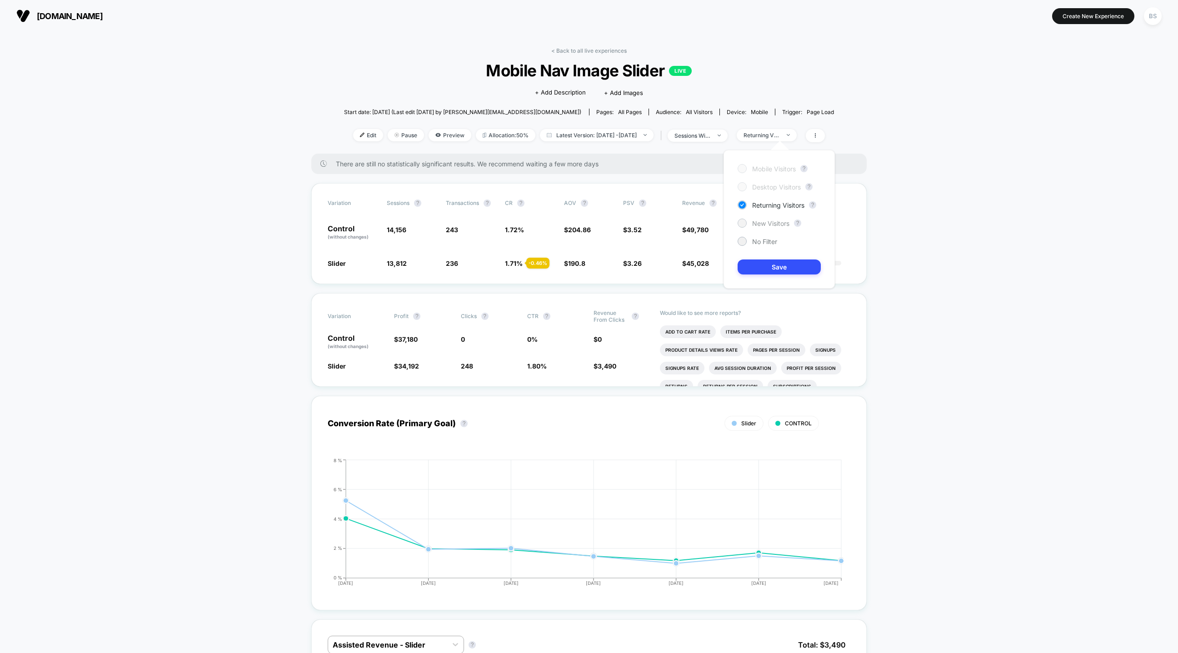
click at [768, 220] on span "New Visitors" at bounding box center [770, 224] width 37 height 8
click at [765, 271] on button "Save" at bounding box center [779, 267] width 83 height 15
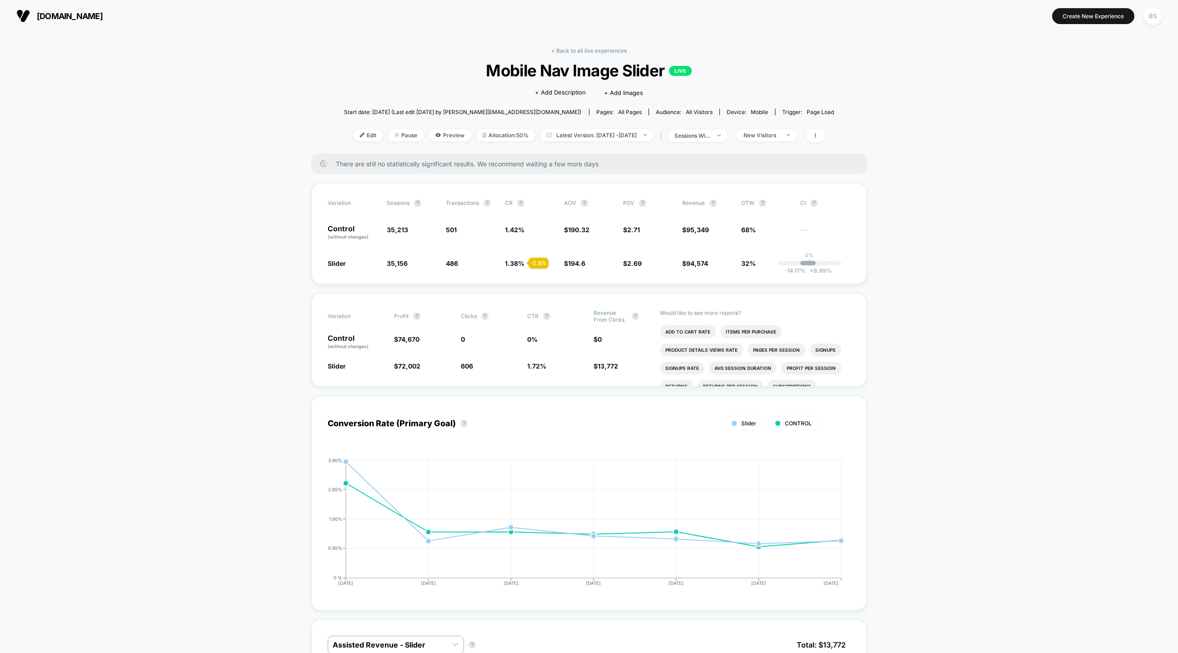
click at [566, 55] on div "< Back to all live experiences Mobile Nav Image Slider LIVE Click to edit exper…" at bounding box center [589, 100] width 490 height 106
click at [565, 53] on link "< Back to all live experiences" at bounding box center [588, 50] width 75 height 7
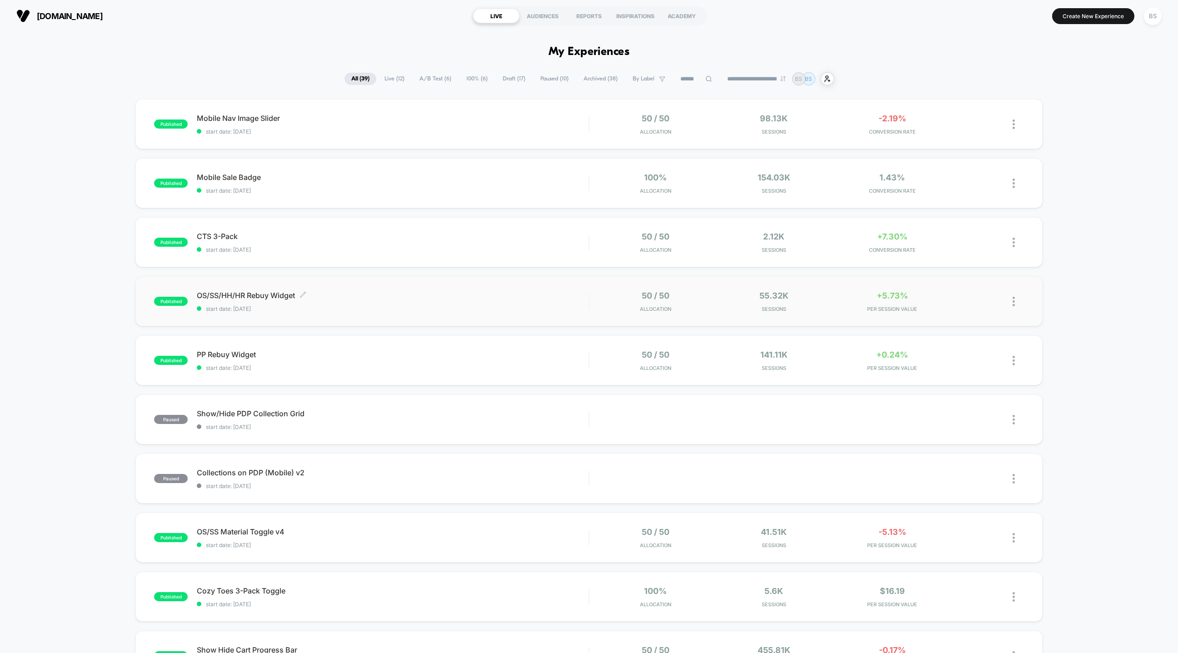
click at [533, 310] on span "start date: [DATE]" at bounding box center [393, 308] width 392 height 7
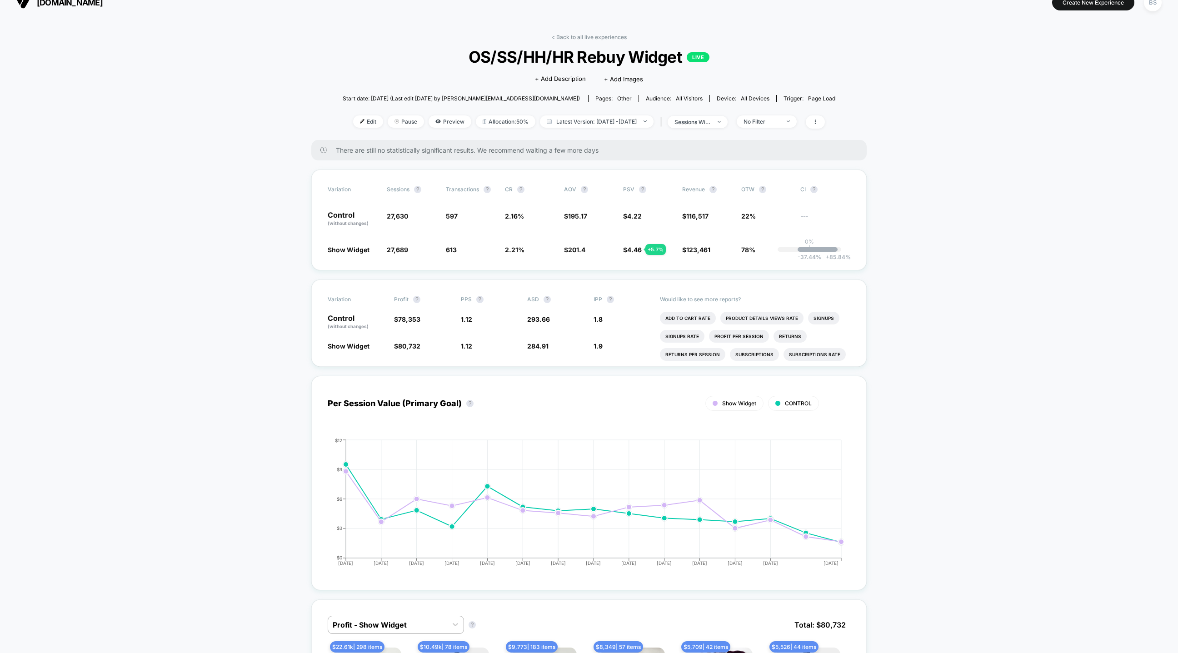
scroll to position [19, 0]
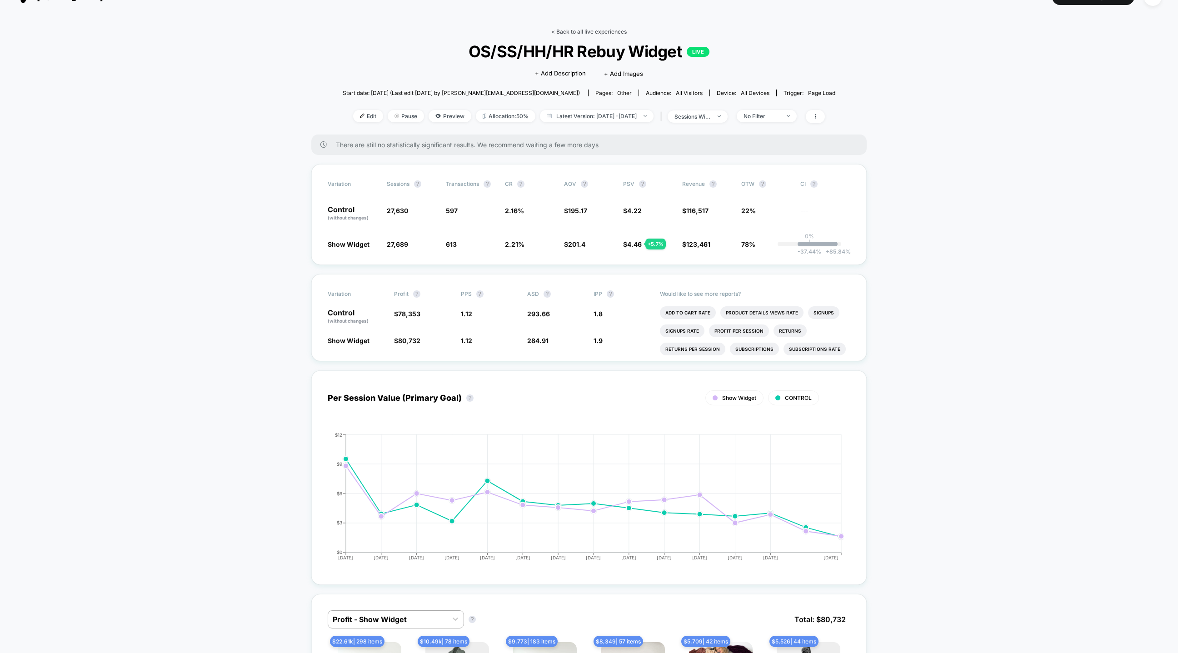
click at [600, 32] on link "< Back to all live experiences" at bounding box center [588, 31] width 75 height 7
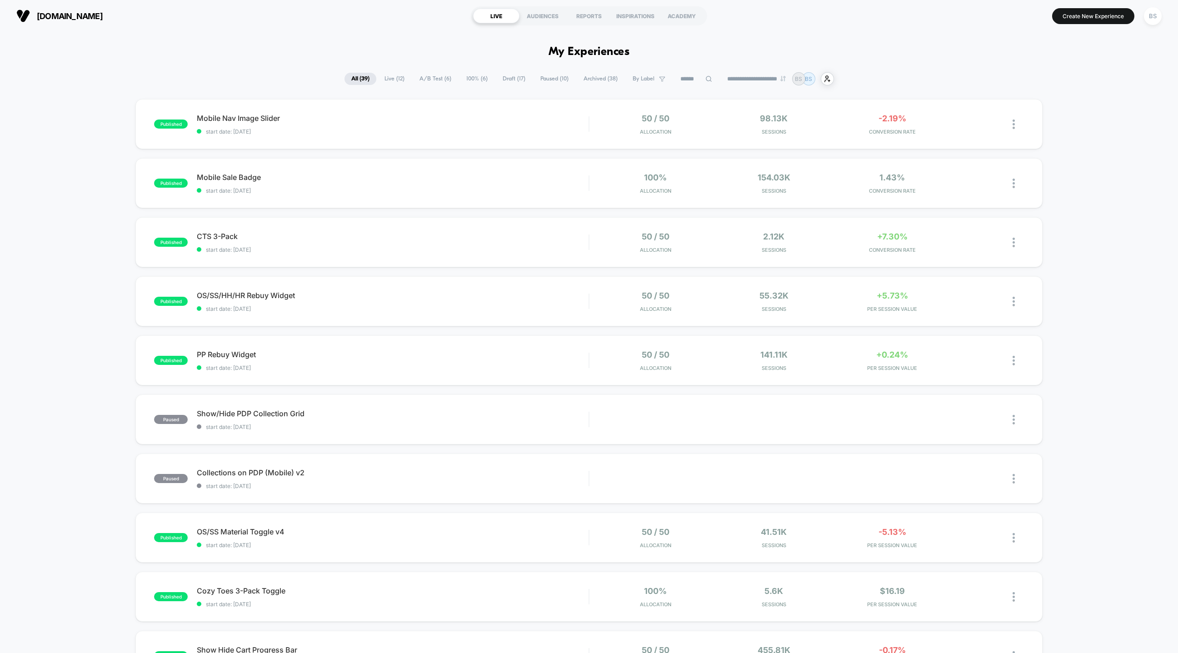
click at [424, 83] on span "A/B Test ( 6 )" at bounding box center [435, 79] width 45 height 12
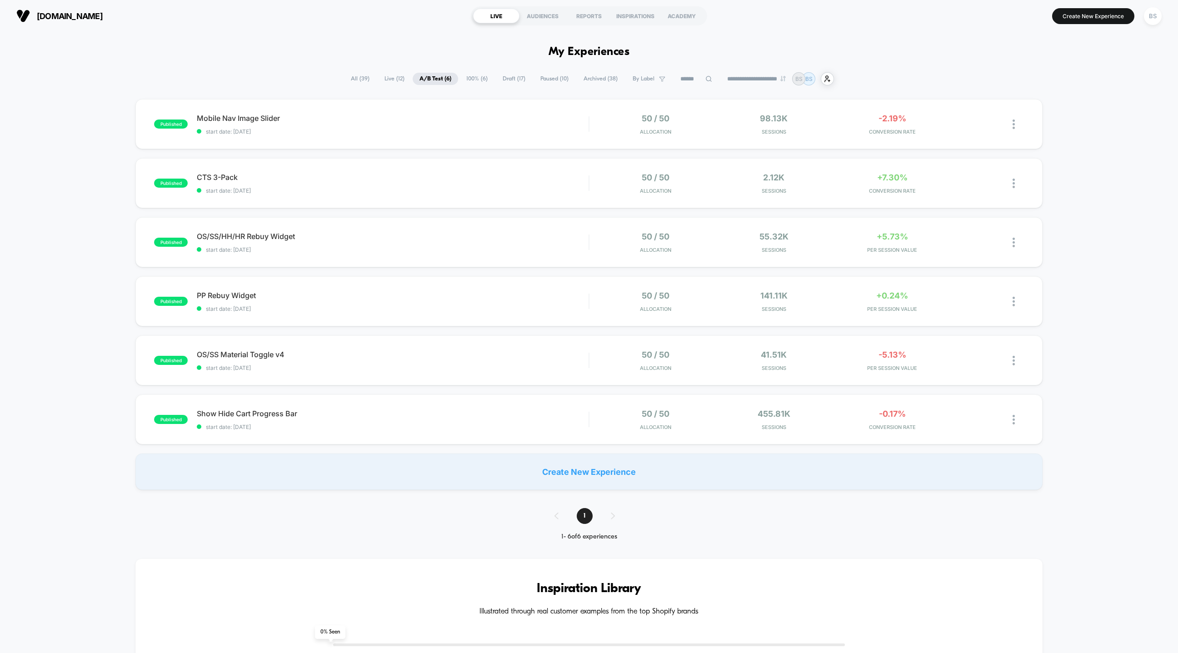
drag, startPoint x: 470, startPoint y: 438, endPoint x: 427, endPoint y: 497, distance: 73.6
click at [495, 345] on div "published OS/SS Material Toggle v4 start date: 8/23/2025 50 / 50 Allocation 41.…" at bounding box center [588, 360] width 907 height 50
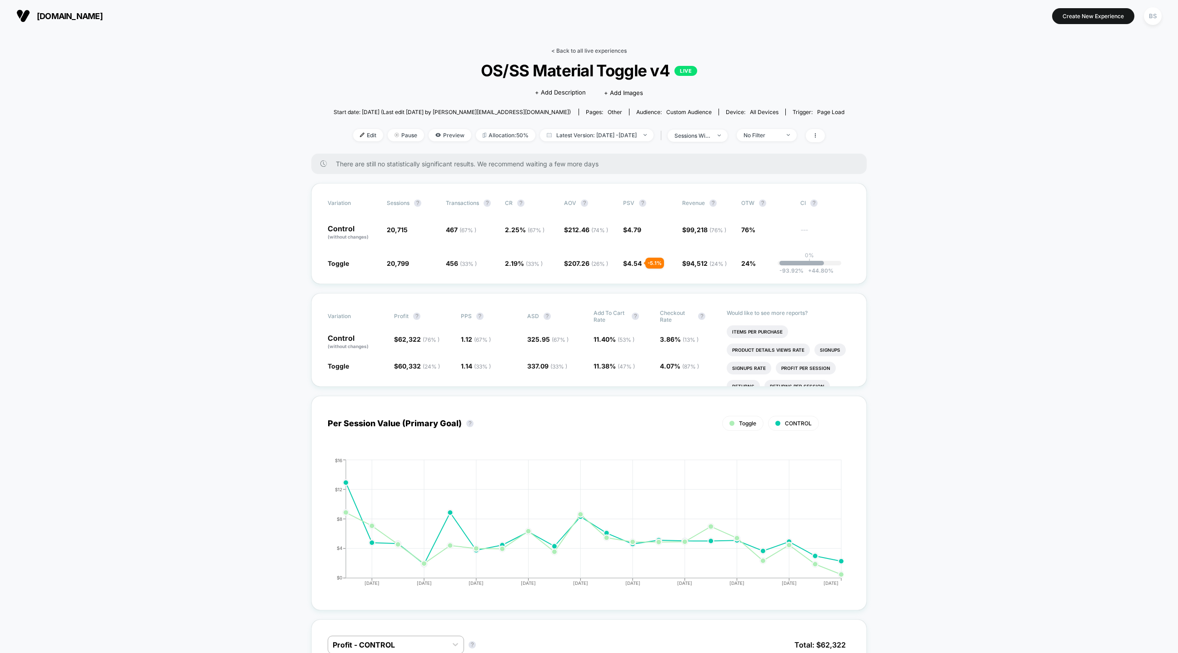
click at [575, 52] on link "< Back to all live experiences" at bounding box center [588, 50] width 75 height 7
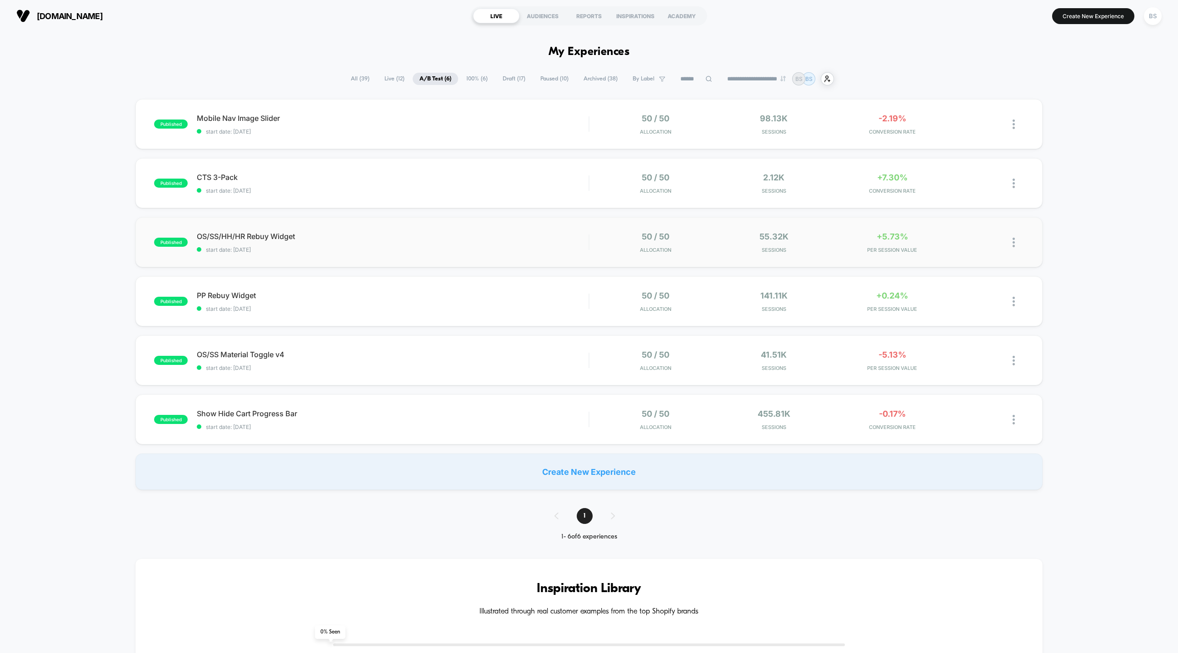
click at [567, 226] on div "published OS/SS/HH/HR Rebuy Widget start date: 8/28/2025 50 / 50 Allocation 55.…" at bounding box center [588, 242] width 907 height 50
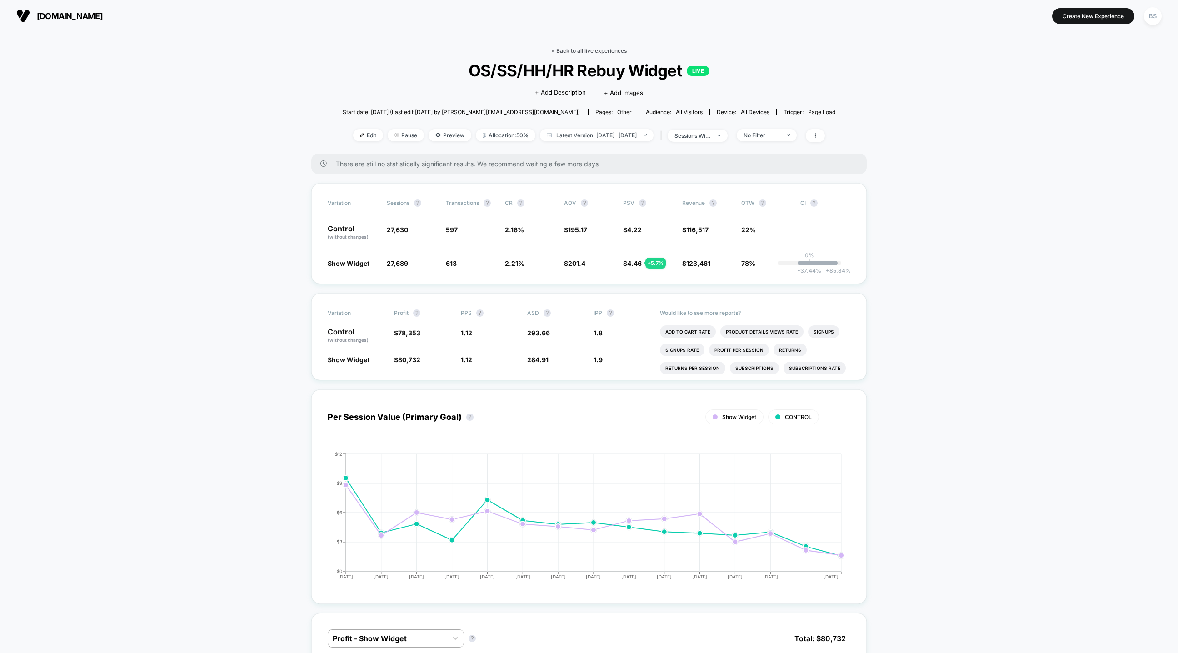
click at [576, 49] on link "< Back to all live experiences" at bounding box center [588, 50] width 75 height 7
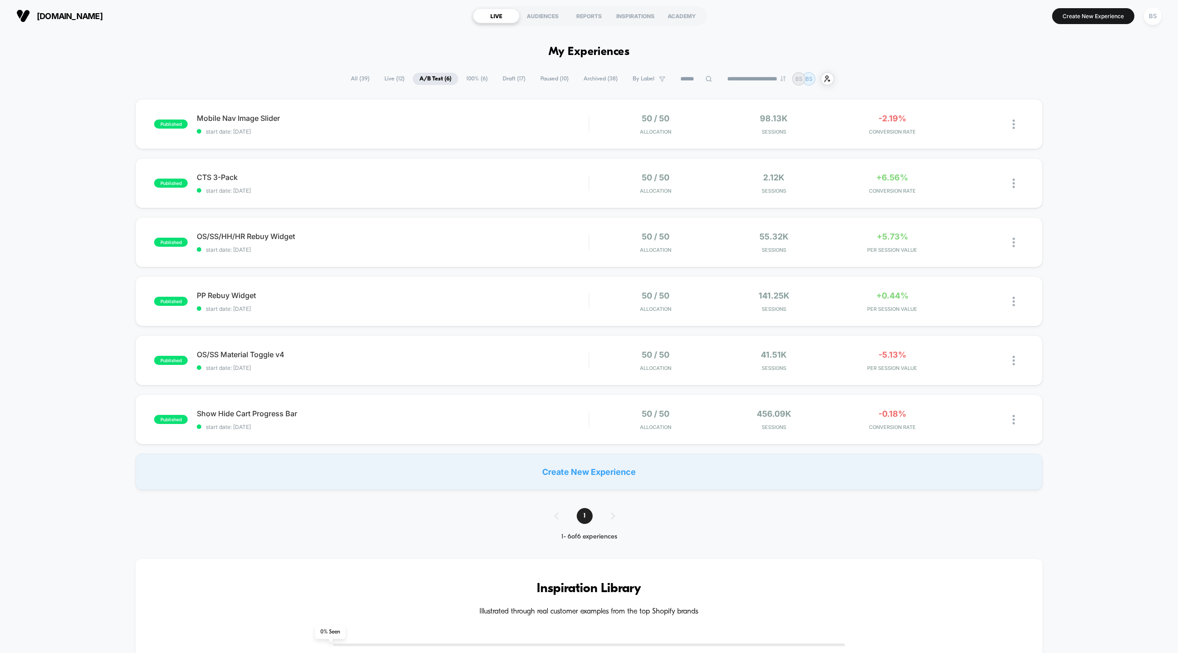
click at [389, 75] on span "Live ( 12 )" at bounding box center [395, 79] width 34 height 12
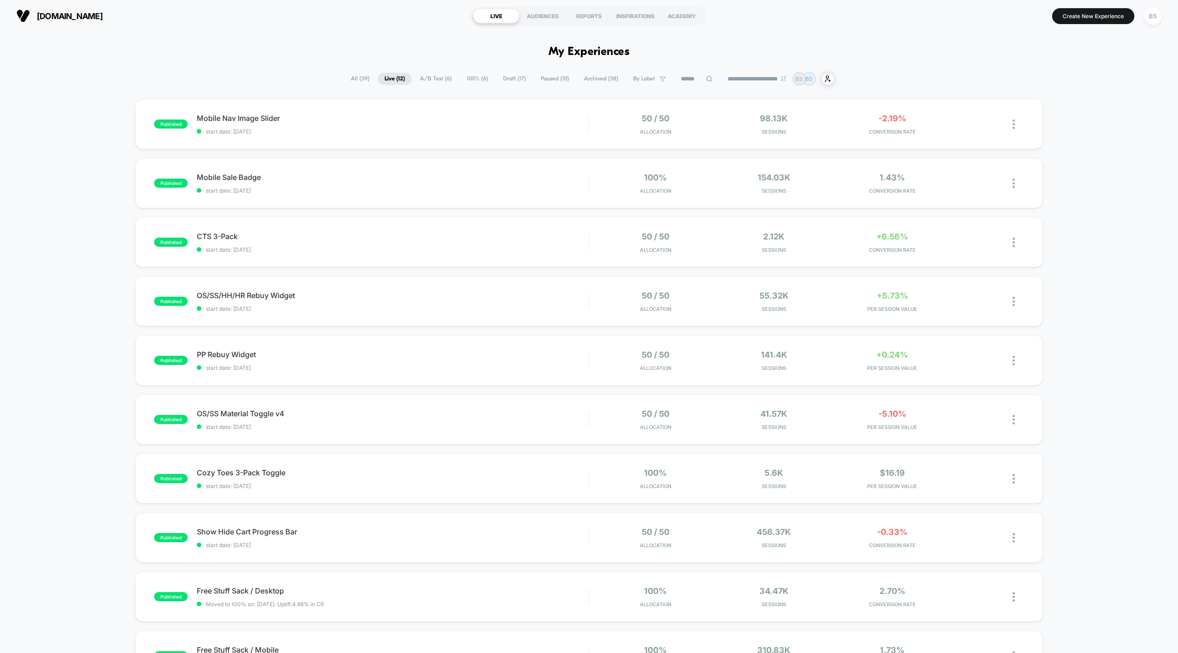
click at [353, 80] on span "All ( 39 )" at bounding box center [360, 79] width 32 height 12
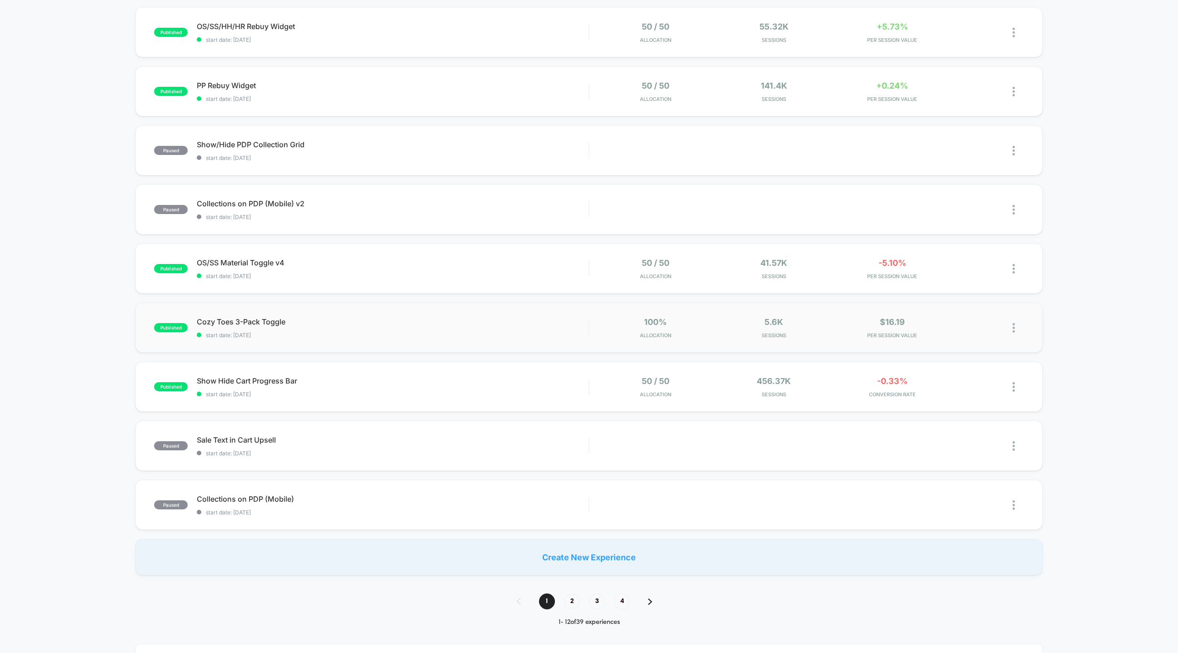
scroll to position [271, 0]
click at [590, 395] on div "50 / 50 Allocation 456.37k Sessions -0.33% CONVERSION RATE" at bounding box center [807, 384] width 435 height 21
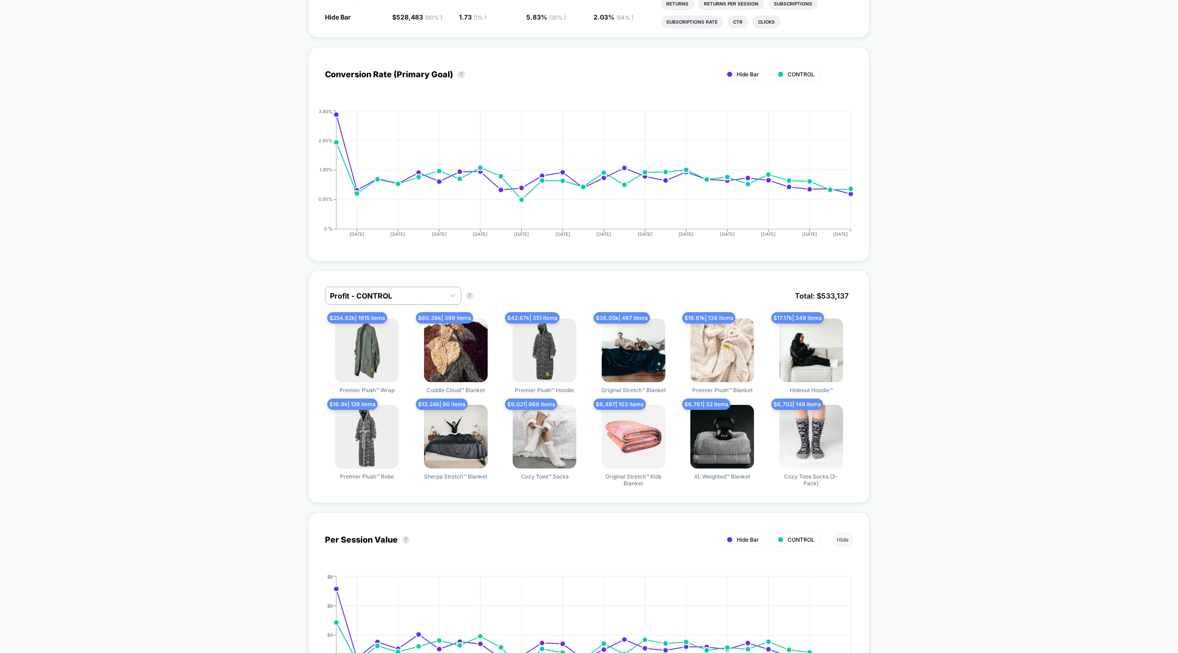
scroll to position [387, 0]
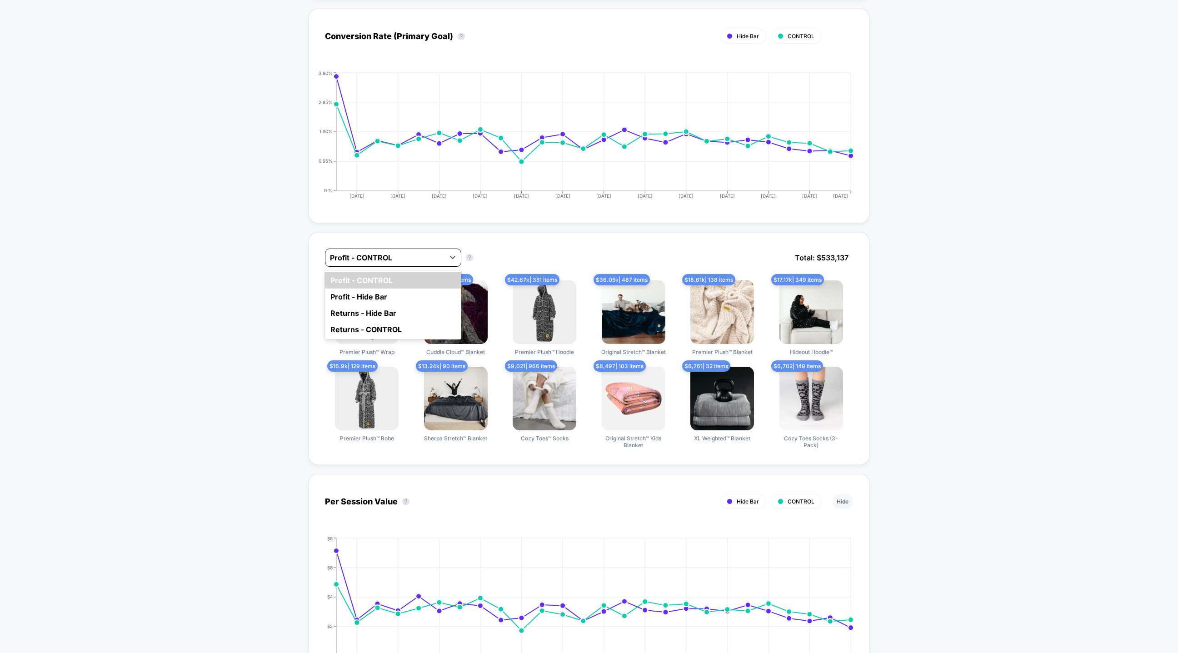
click at [382, 253] on div at bounding box center [385, 257] width 110 height 11
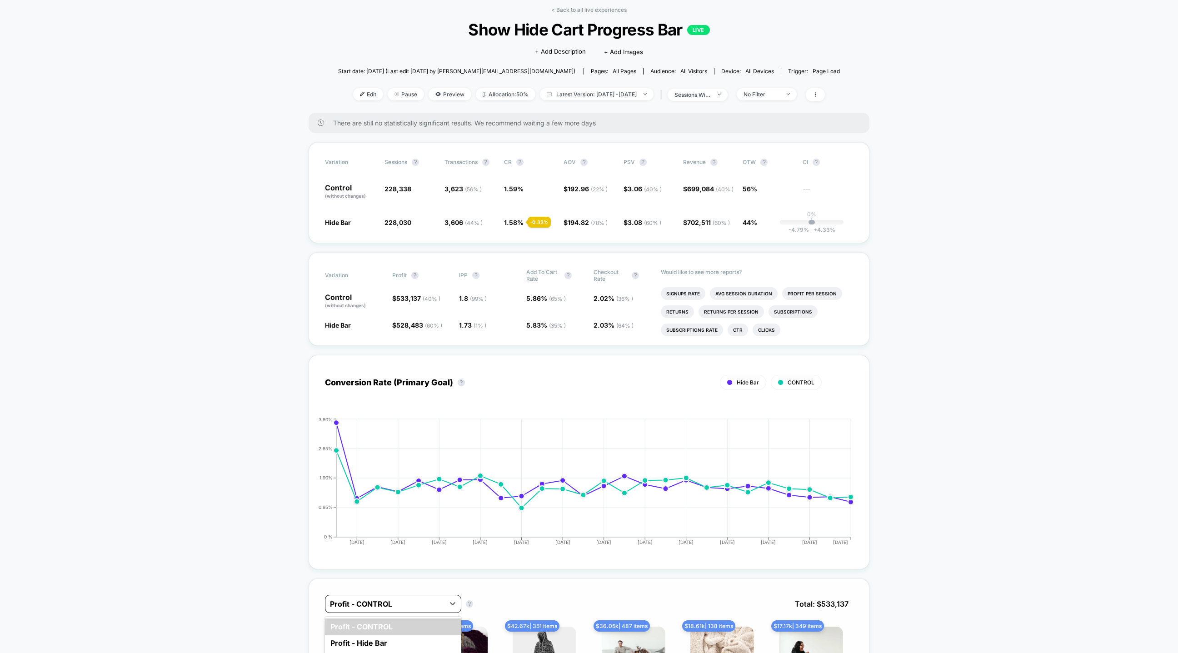
scroll to position [0, 0]
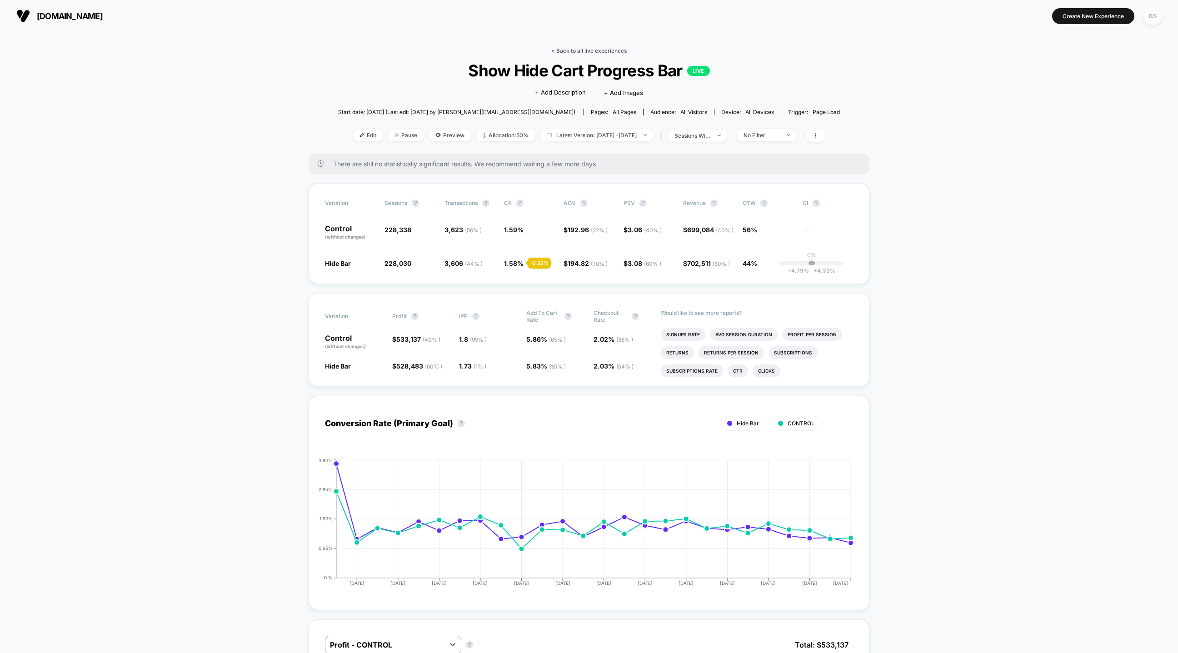
click at [569, 48] on link "< Back to all live experiences" at bounding box center [588, 50] width 75 height 7
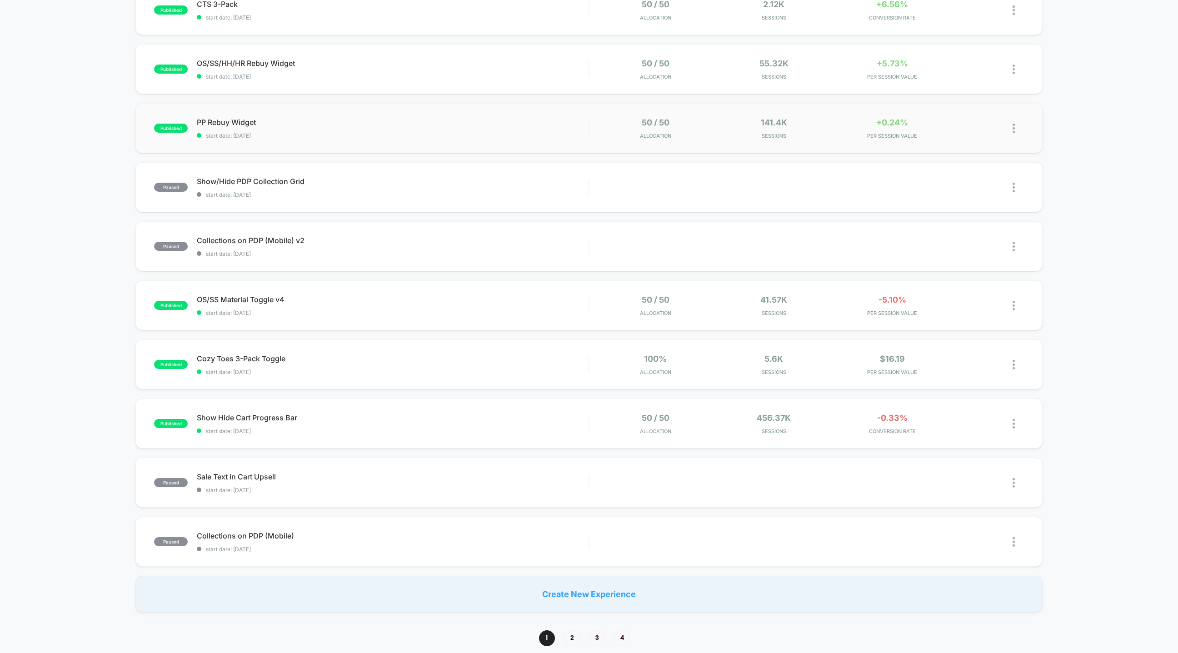
scroll to position [274, 0]
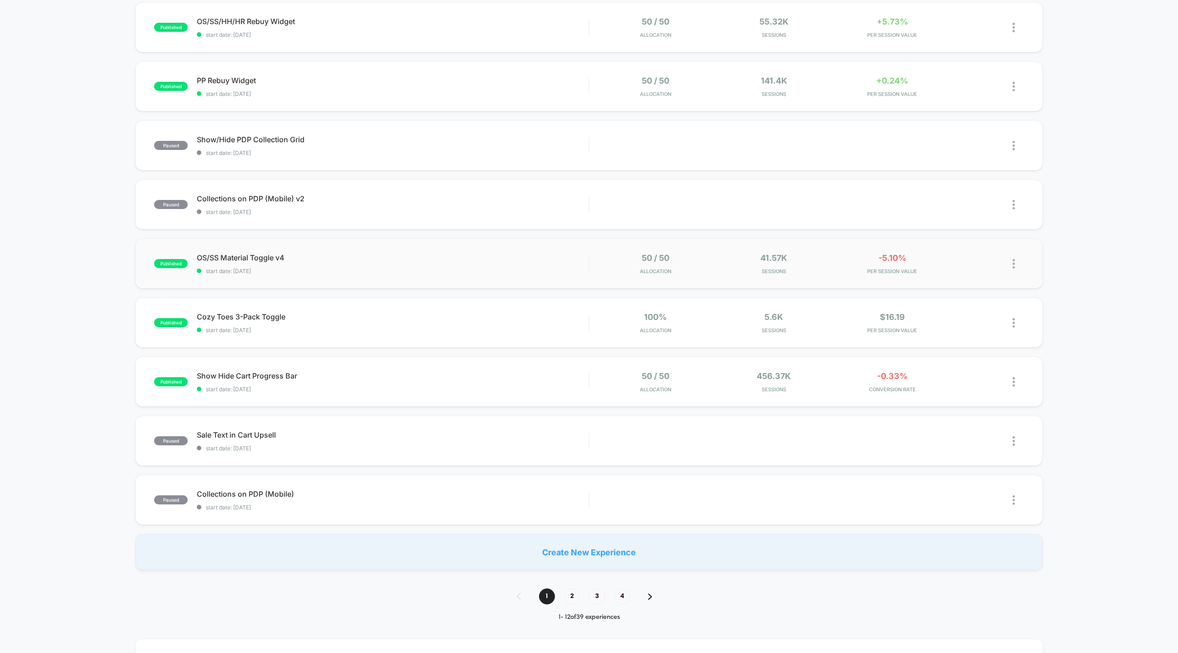
click at [282, 275] on div "published OS/SS Material Toggle v4 start date: 8/23/2025 50 / 50 Allocation 41.…" at bounding box center [588, 264] width 907 height 50
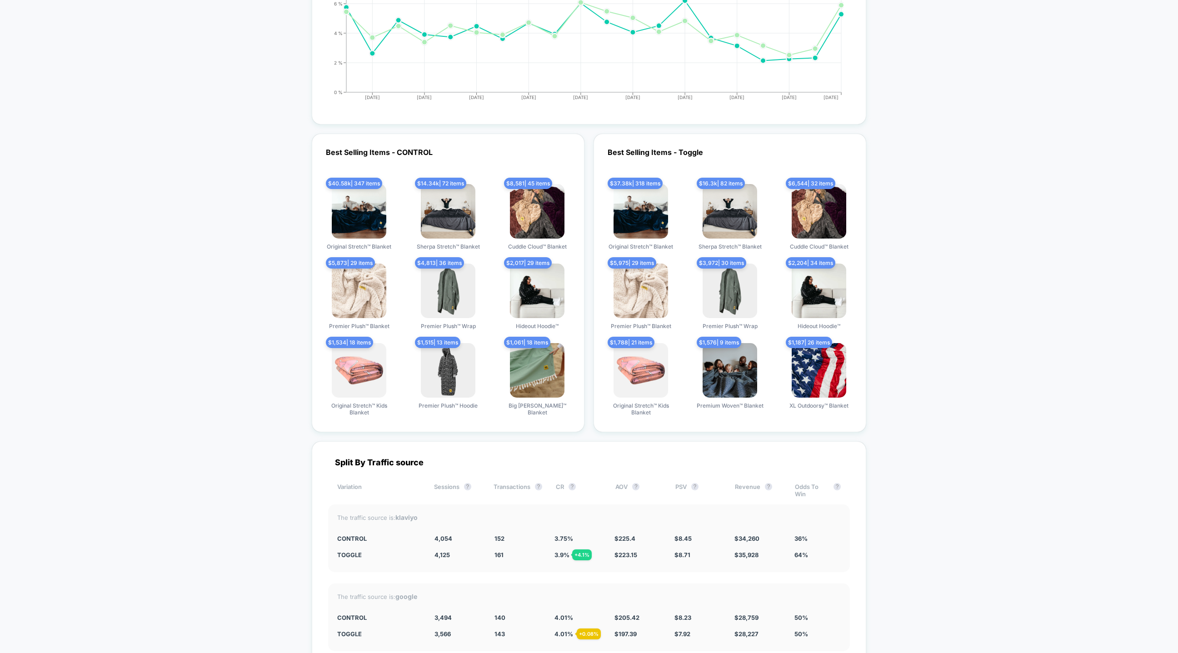
scroll to position [1953, 0]
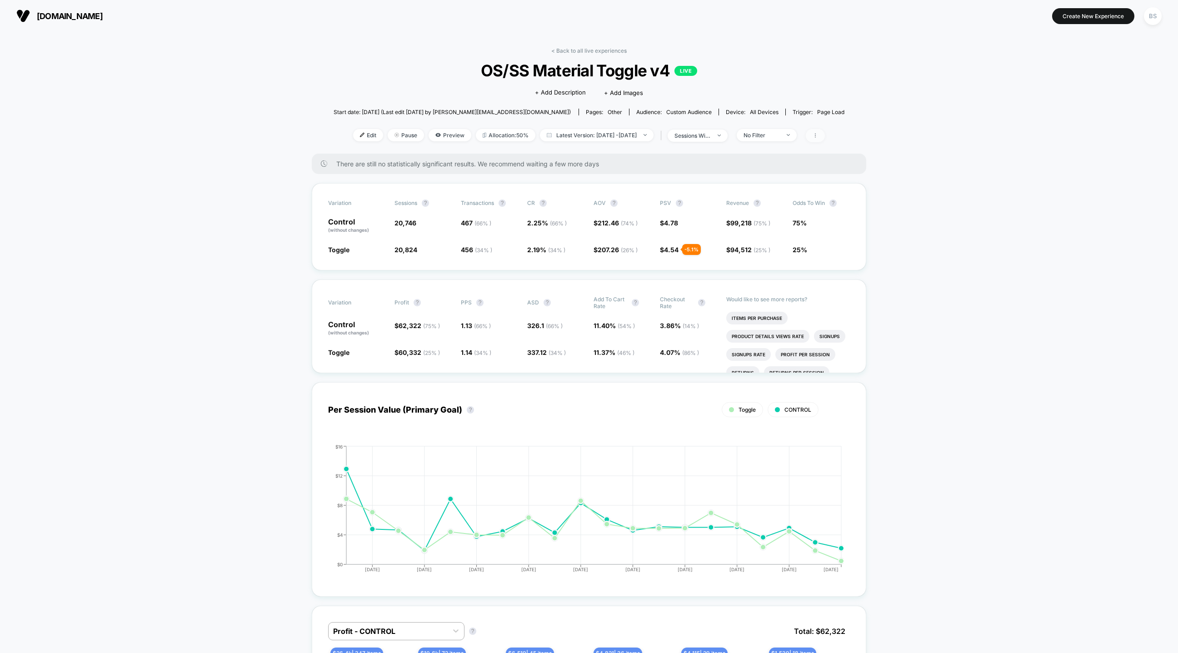
click at [825, 130] on span at bounding box center [815, 135] width 19 height 13
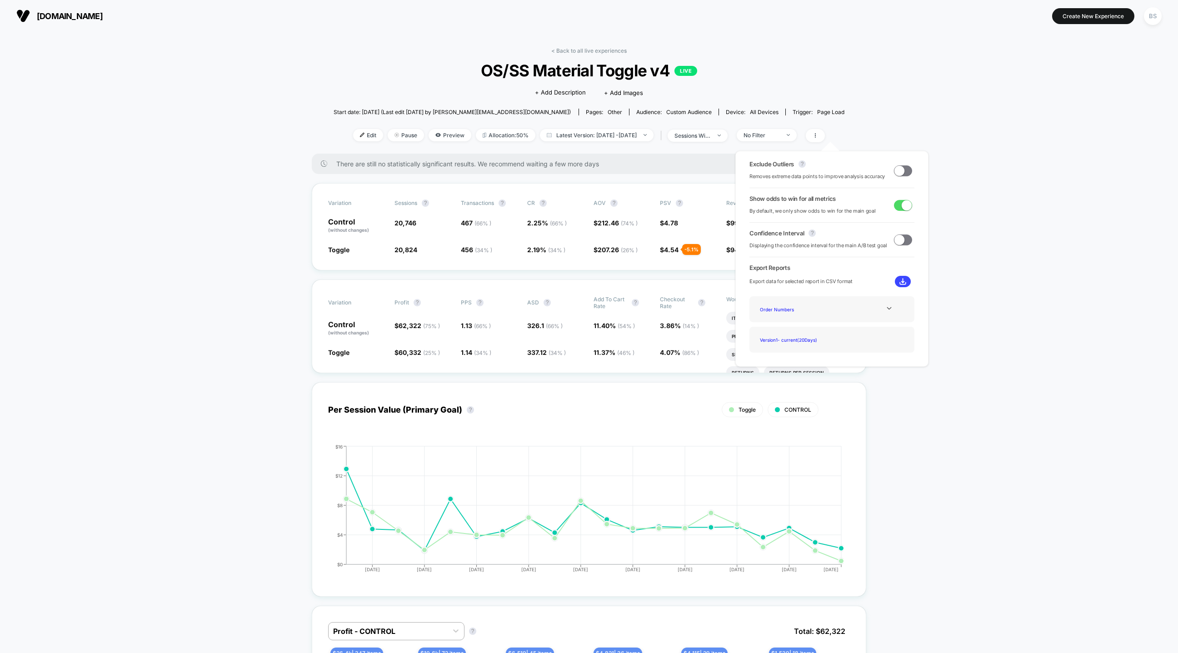
click at [908, 171] on span at bounding box center [903, 170] width 18 height 11
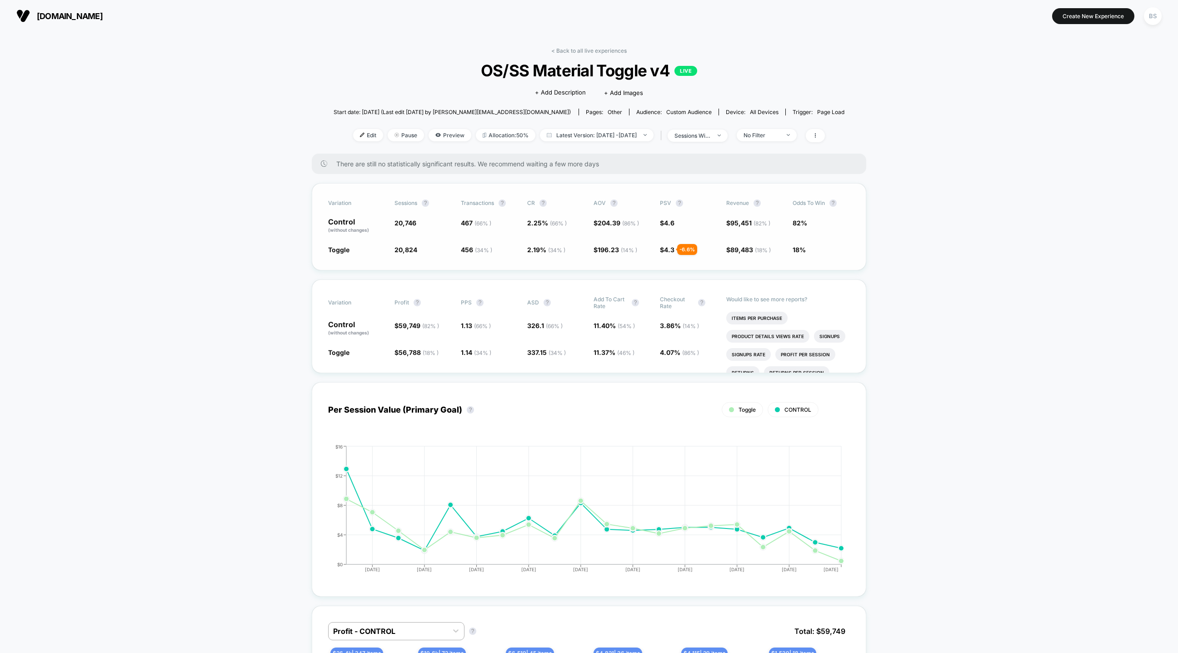
click at [801, 224] on span "82%" at bounding box center [800, 223] width 15 height 8
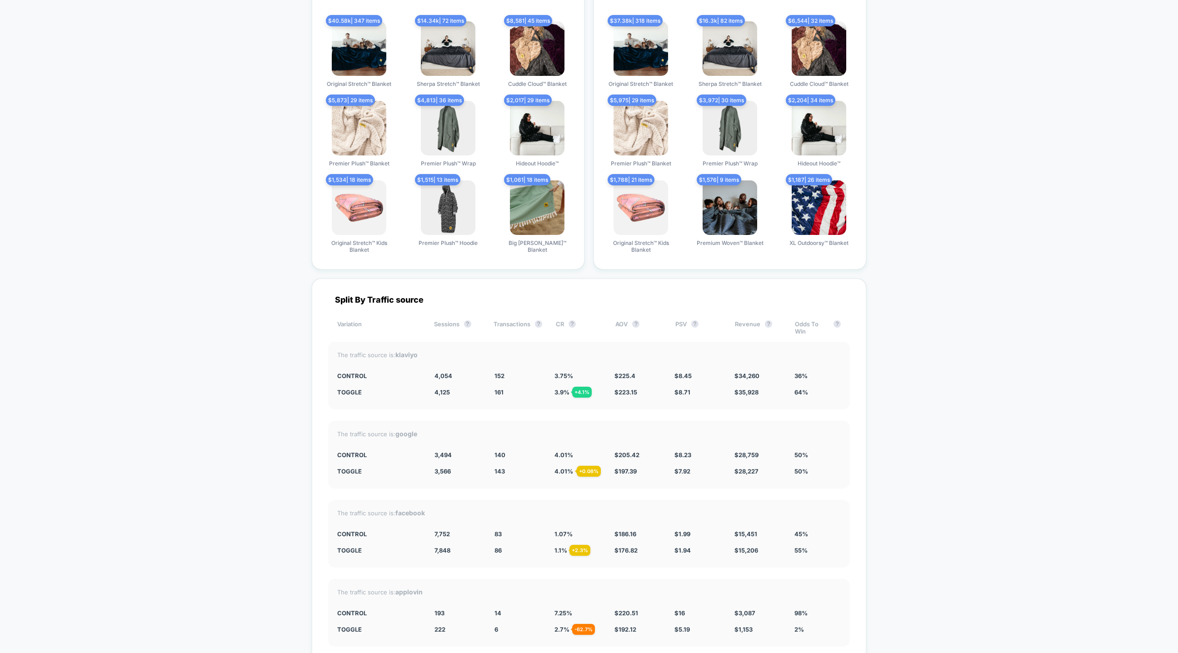
scroll to position [2451, 0]
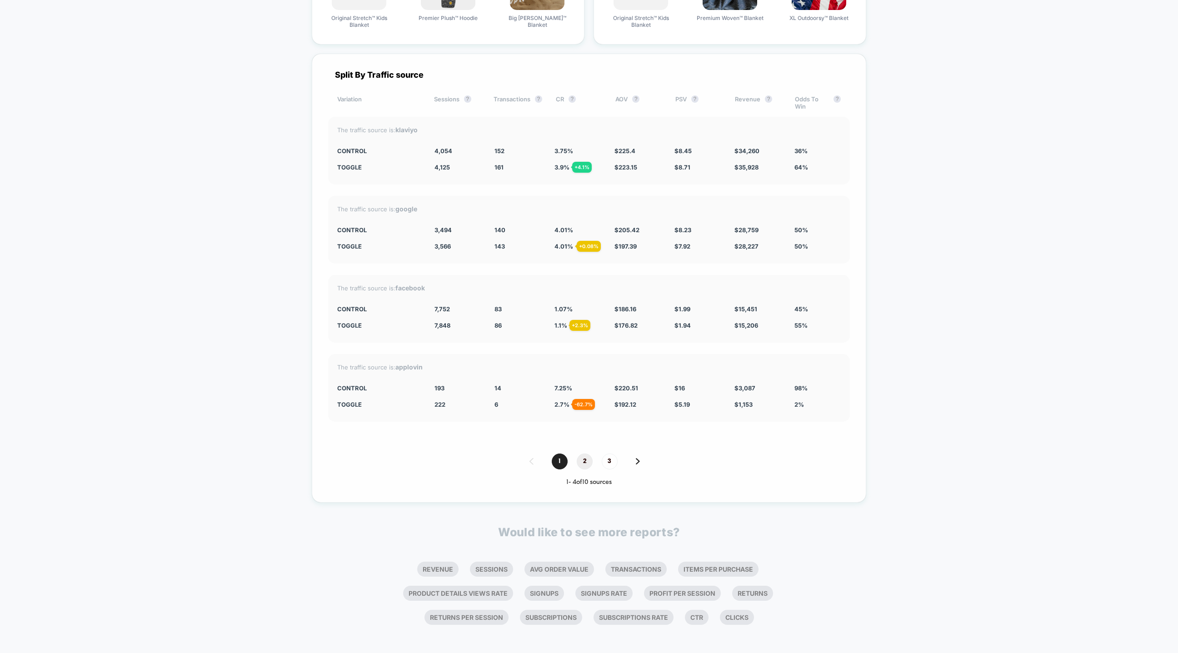
click at [580, 454] on span "2" at bounding box center [585, 462] width 16 height 16
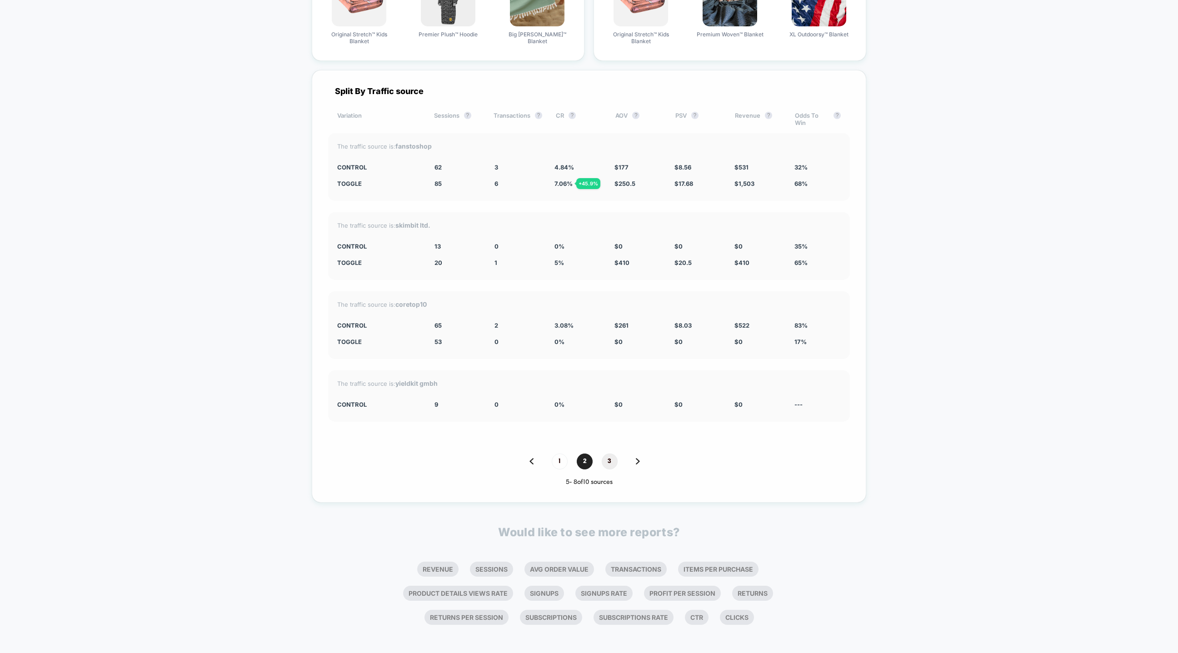
click at [604, 454] on span "3" at bounding box center [610, 462] width 16 height 16
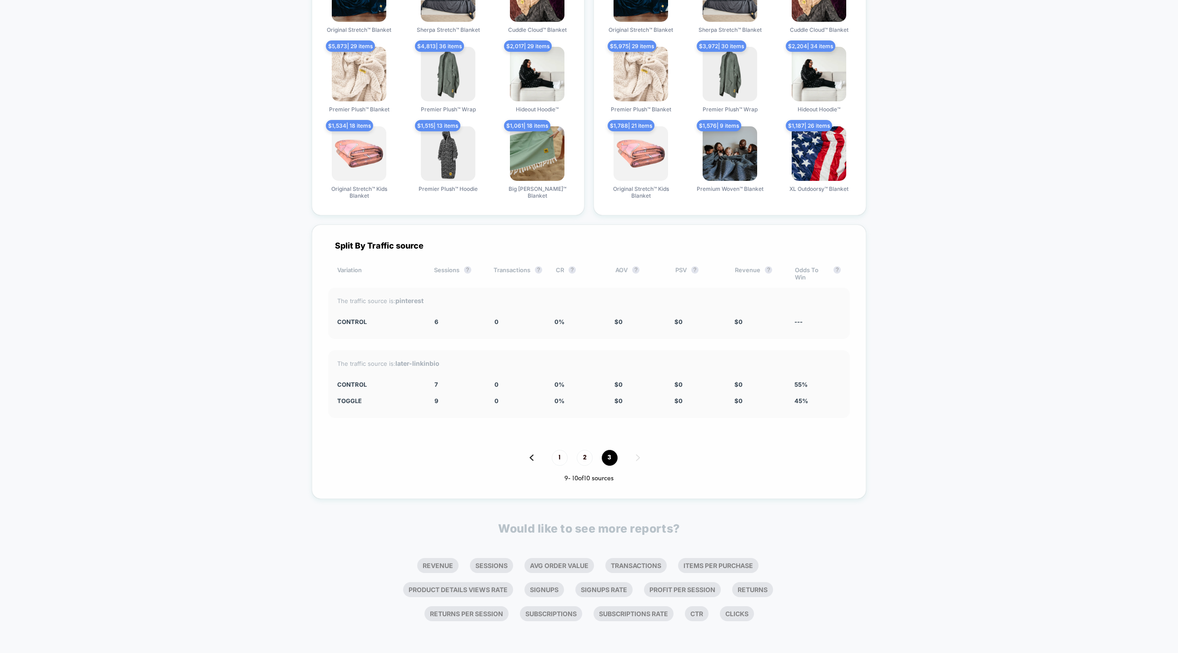
scroll to position [2276, 0]
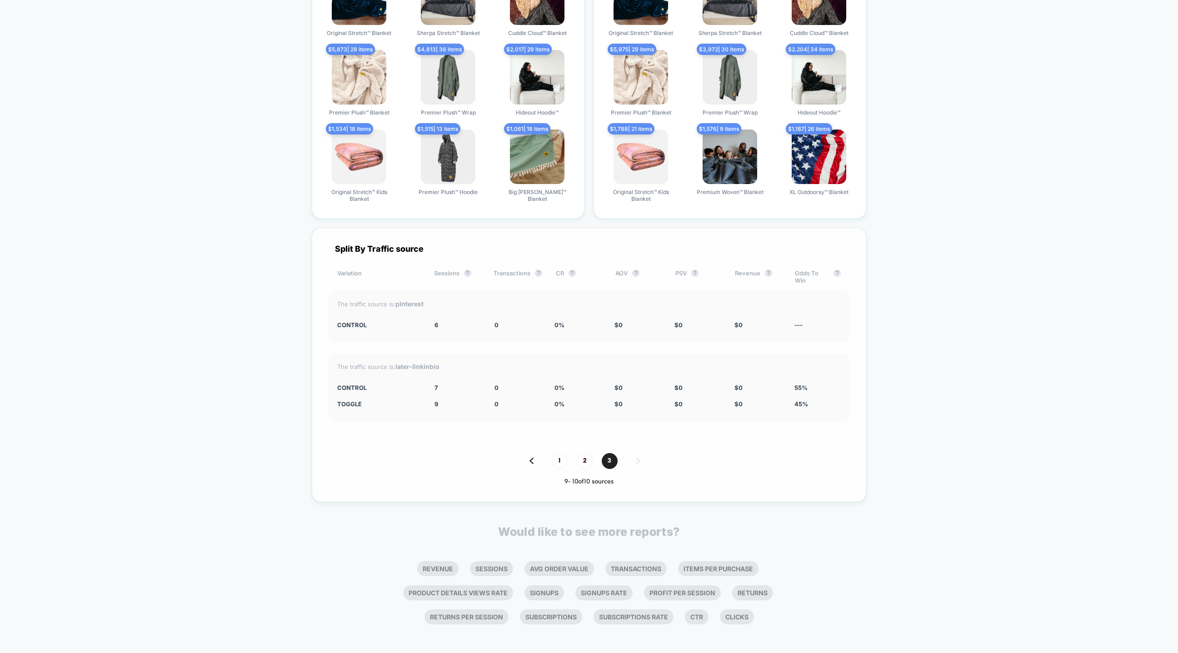
click at [570, 453] on div "1 2 3" at bounding box center [589, 461] width 522 height 16
click at [550, 453] on div "1 2 3" at bounding box center [589, 461] width 522 height 16
click at [559, 453] on span "1" at bounding box center [560, 461] width 16 height 16
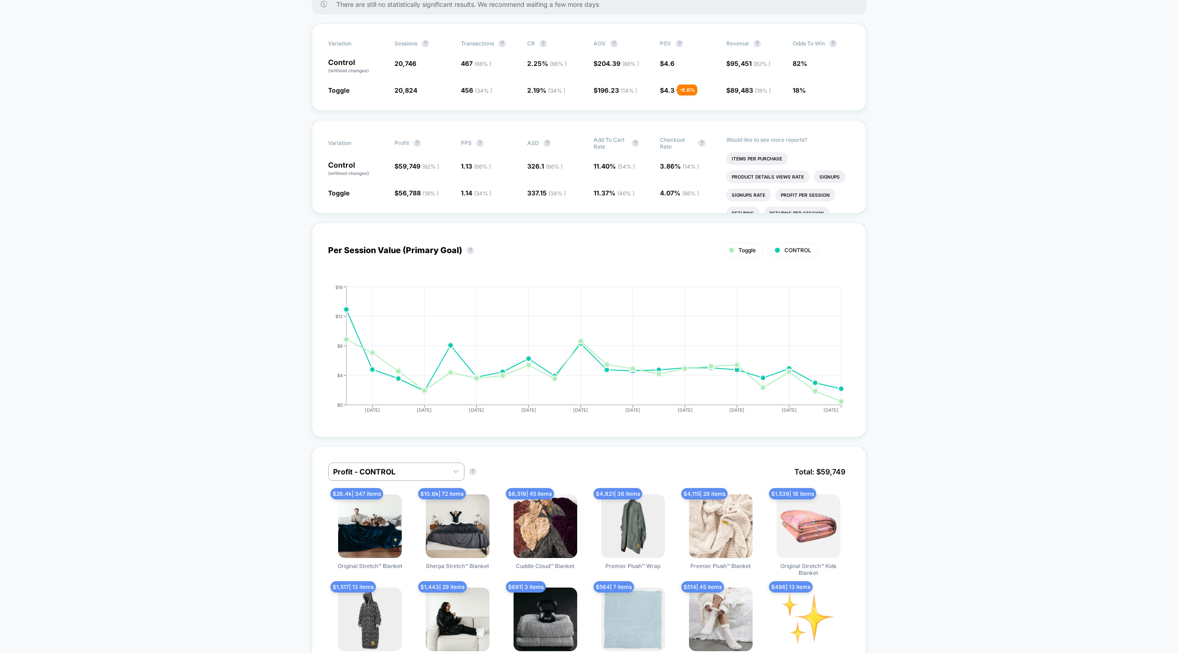
scroll to position [0, 0]
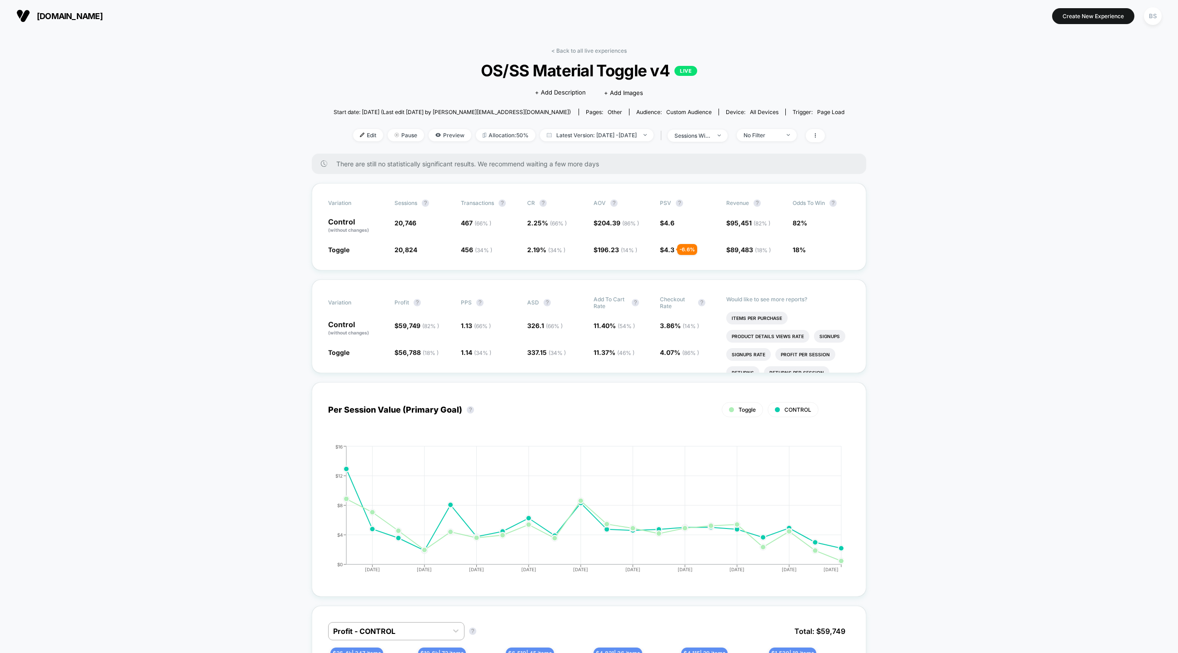
click at [776, 123] on div "< Back to all live experiences OS/SS Material Toggle v4 LIVE Click to edit expe…" at bounding box center [589, 100] width 511 height 106
click at [776, 132] on div "No Filter" at bounding box center [762, 135] width 36 height 7
click at [763, 188] on span "Desktop Visitors" at bounding box center [779, 187] width 49 height 8
click at [680, 88] on div "Click to edit experience details + Add Description + Add Images" at bounding box center [589, 92] width 307 height 24
click at [771, 136] on div "No Filter" at bounding box center [762, 135] width 36 height 7
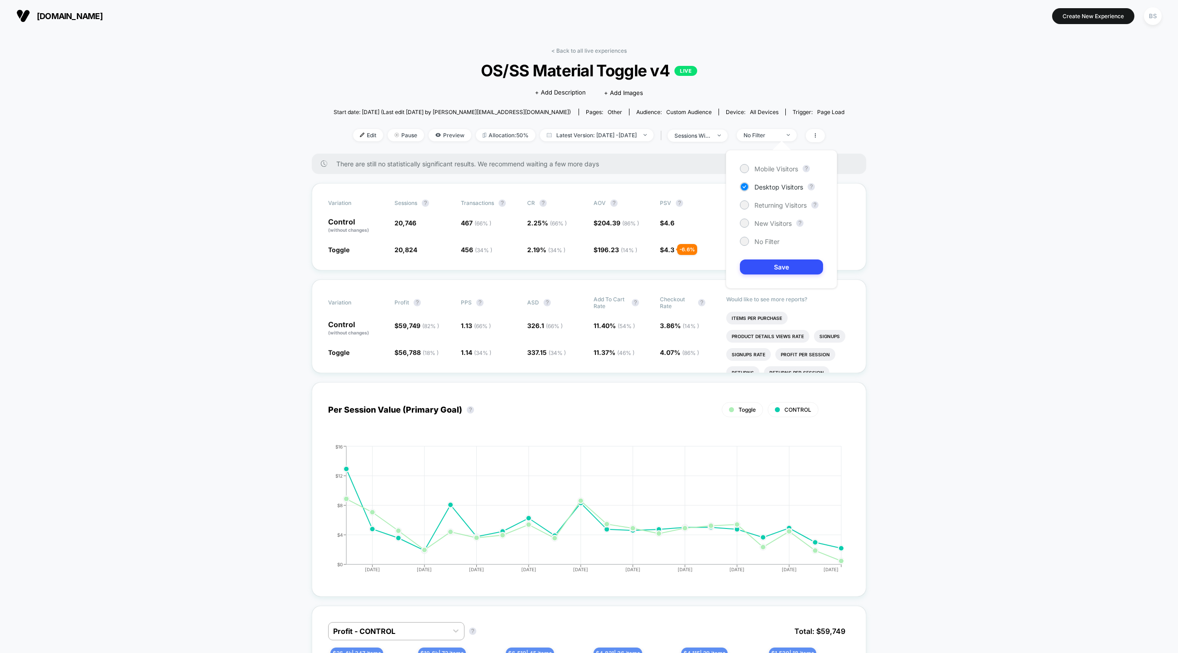
click at [754, 177] on div "Mobile Visitors ? Desktop Visitors ? Returning Visitors ? New Visitors ? No Fil…" at bounding box center [781, 219] width 111 height 139
click at [754, 167] on div "Mobile Visitors" at bounding box center [769, 168] width 58 height 9
click at [767, 270] on button "Save" at bounding box center [781, 267] width 83 height 15
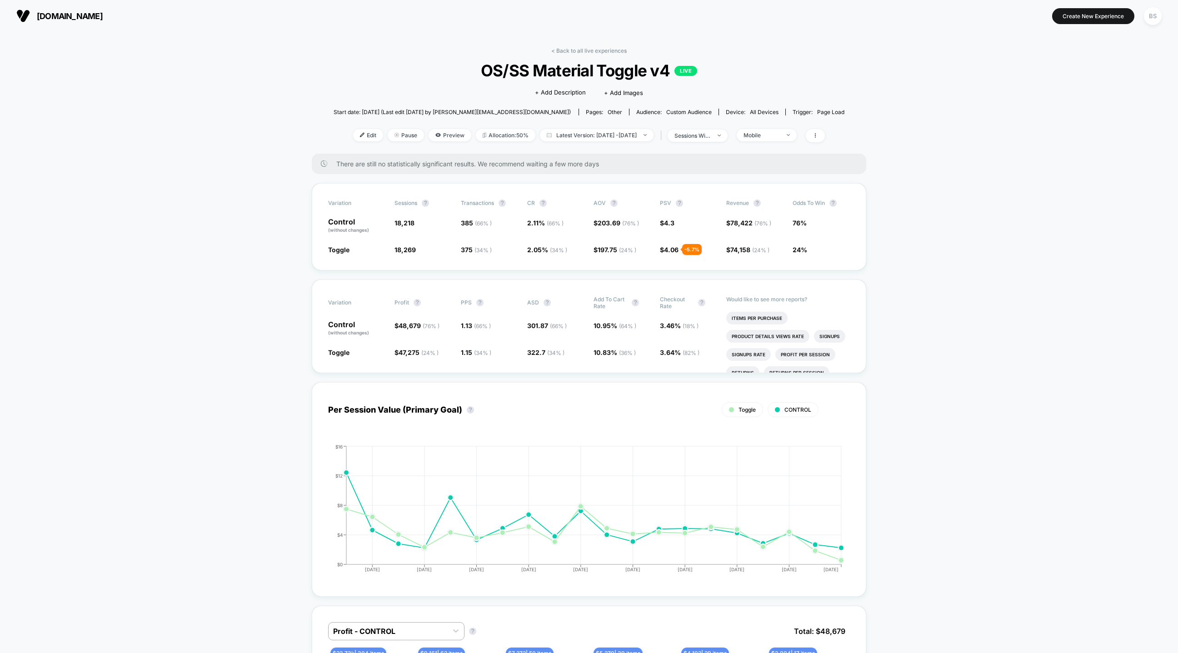
click at [799, 152] on div "< Back to all live experiences OS/SS Material Toggle v4 LIVE Click to edit expe…" at bounding box center [589, 100] width 511 height 106
click at [797, 134] on span "Mobile" at bounding box center [767, 135] width 60 height 12
click at [782, 190] on span "Desktop Visitors" at bounding box center [779, 187] width 49 height 8
click at [775, 265] on button "Save" at bounding box center [781, 267] width 83 height 15
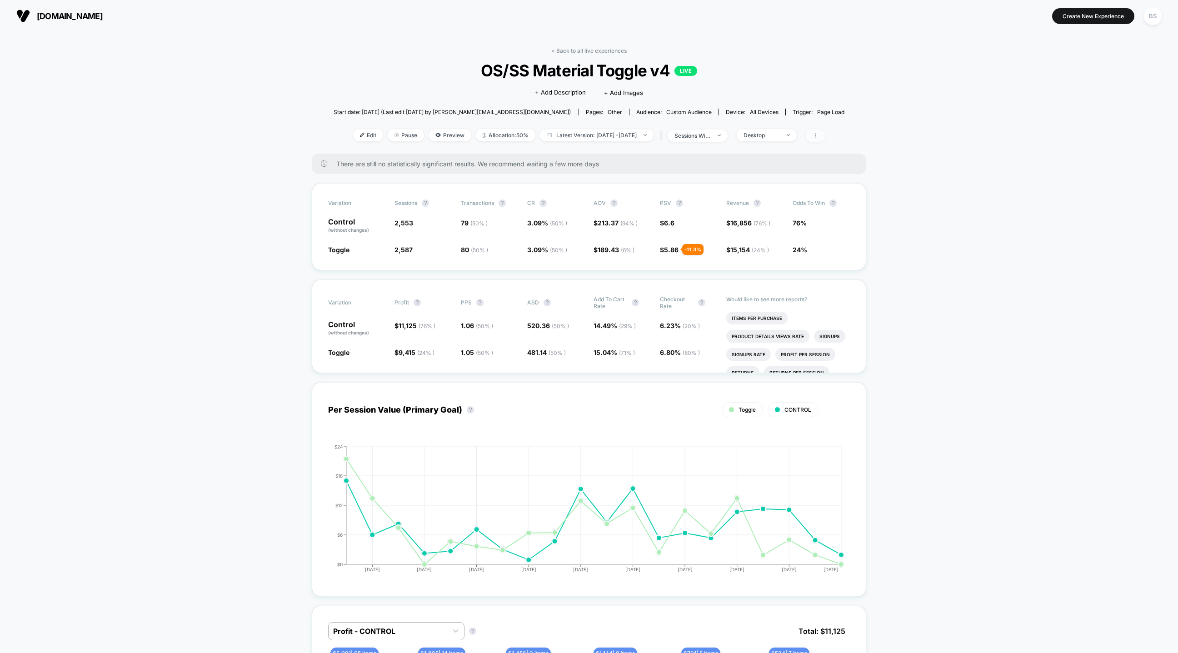
click at [818, 134] on icon at bounding box center [815, 135] width 5 height 5
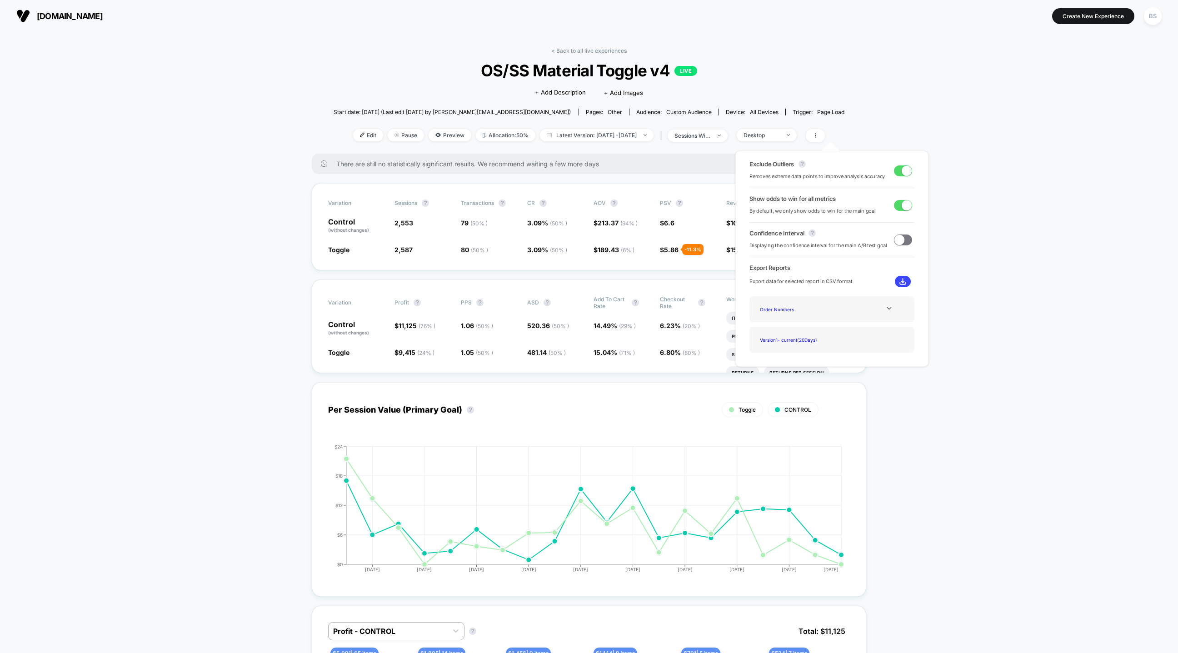
click at [888, 171] on div "Exclude Outliers ? Removes extreme data points to improve analysis accuracy" at bounding box center [832, 170] width 165 height 20
click at [900, 240] on span at bounding box center [900, 240] width 10 height 10
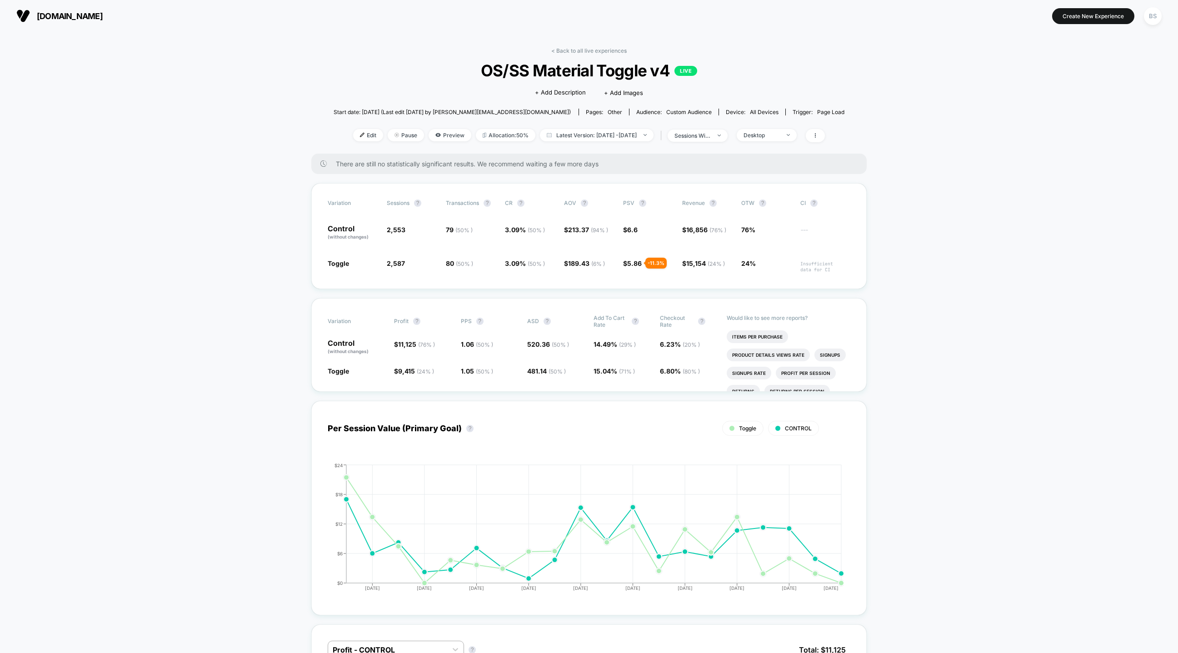
click at [575, 60] on div "< Back to all live experiences OS/SS Material Toggle v4 LIVE Click to edit expe…" at bounding box center [589, 100] width 511 height 106
click at [575, 53] on link "< Back to all live experiences" at bounding box center [588, 50] width 75 height 7
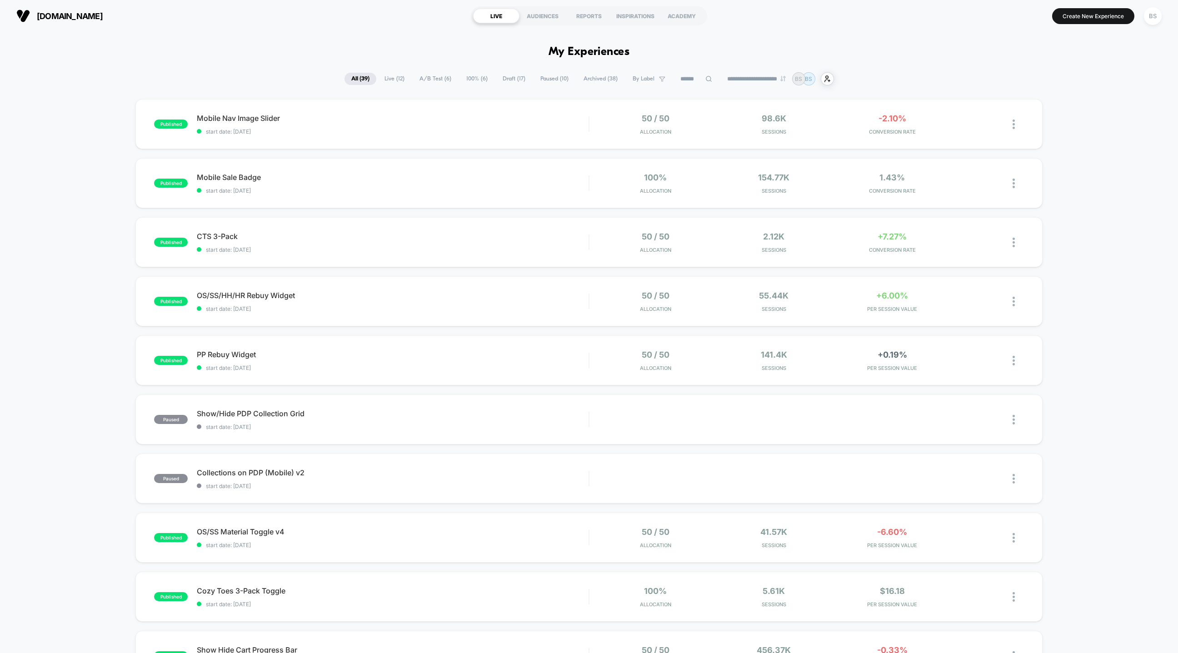
click at [542, 83] on span "Paused ( 10 )" at bounding box center [555, 79] width 42 height 12
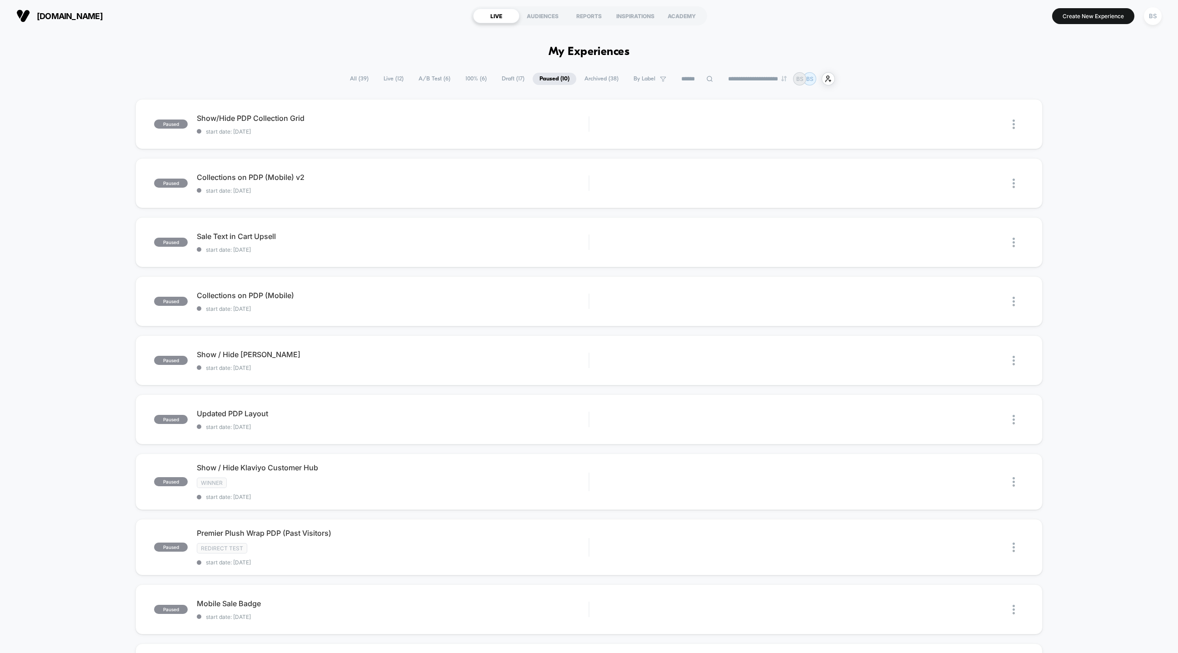
click at [586, 80] on span "Archived ( 38 )" at bounding box center [602, 79] width 48 height 12
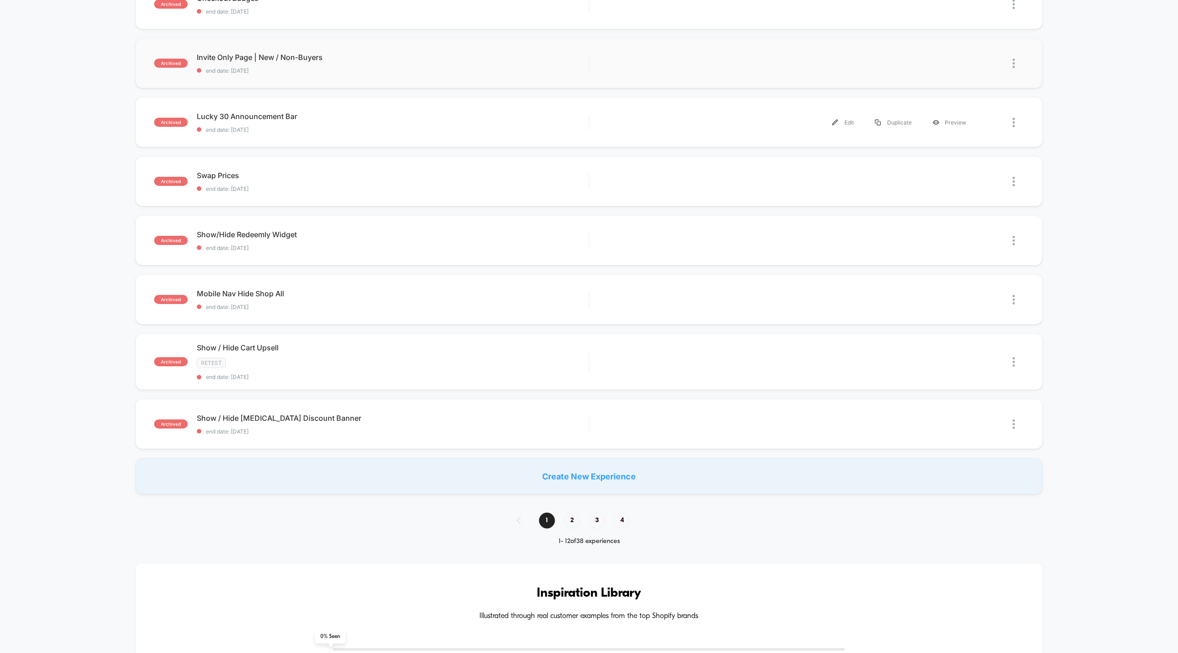
scroll to position [373, 0]
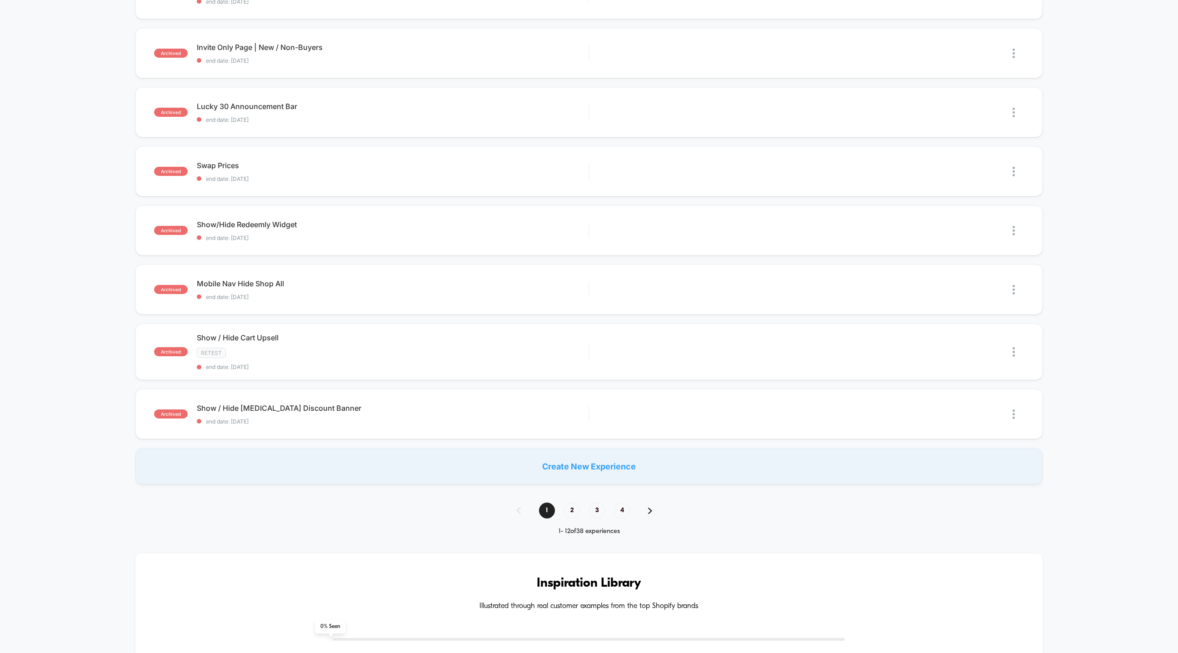
drag, startPoint x: 570, startPoint y: 509, endPoint x: 495, endPoint y: 543, distance: 82.6
click at [495, 543] on div "**********" at bounding box center [589, 492] width 1178 height 1585
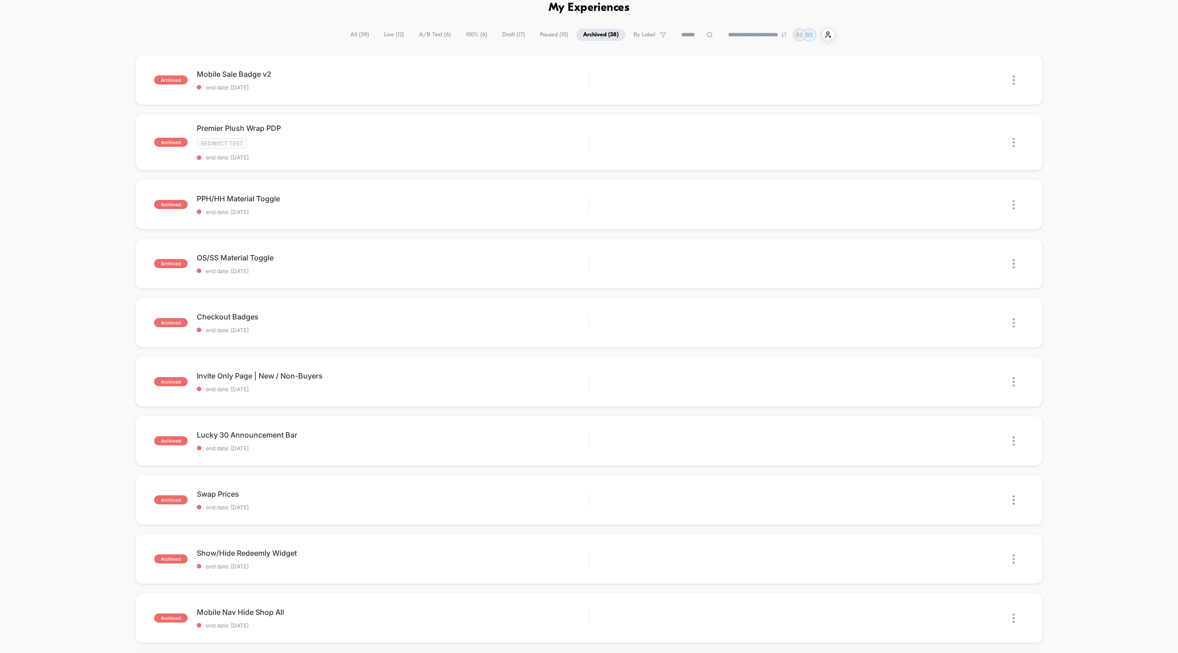
scroll to position [0, 0]
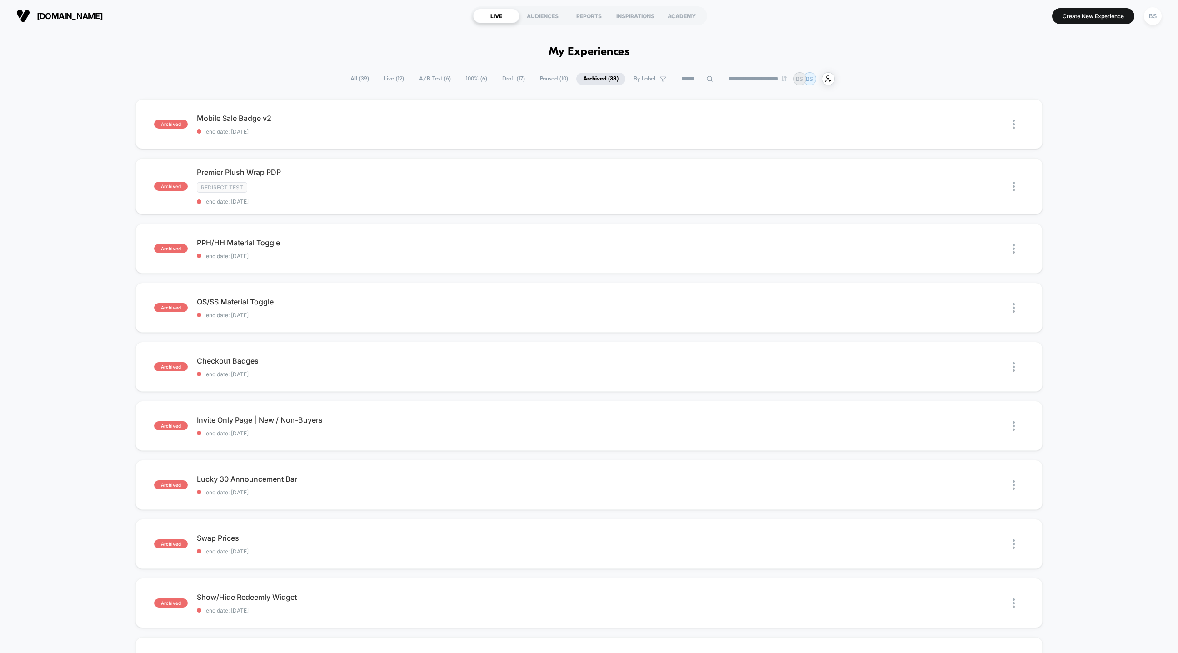
click at [506, 77] on span "Draft ( 17 )" at bounding box center [513, 79] width 36 height 12
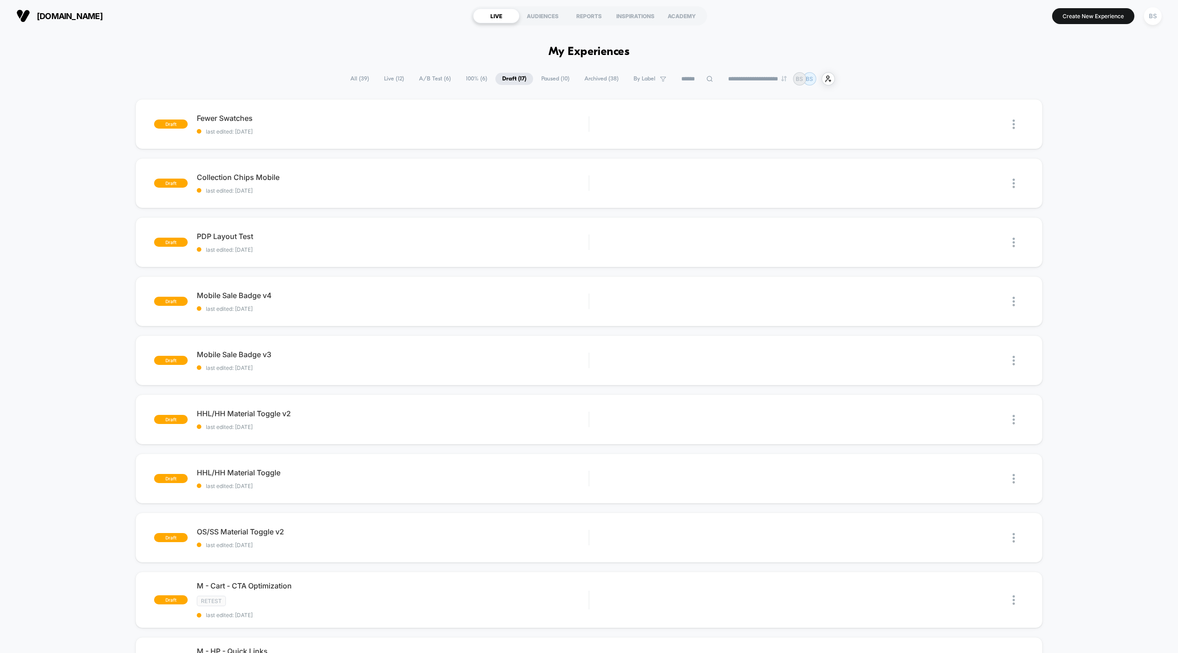
click at [536, 78] on span "Paused ( 10 )" at bounding box center [556, 79] width 42 height 12
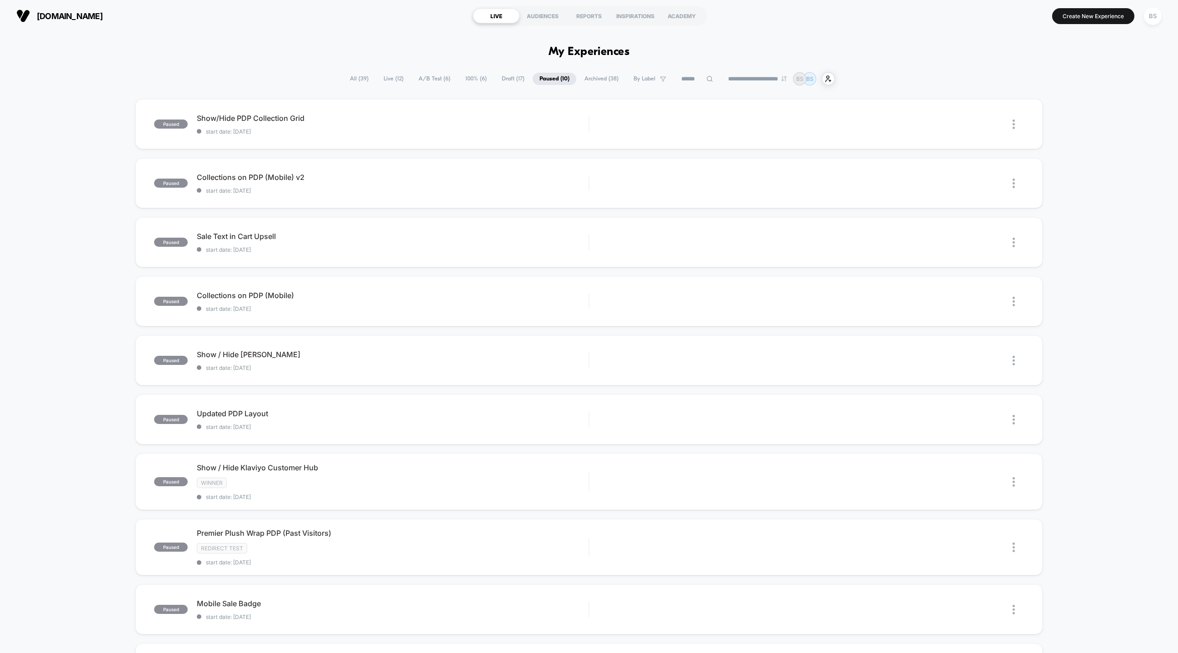
click at [588, 78] on span "Archived ( 38 )" at bounding box center [602, 79] width 48 height 12
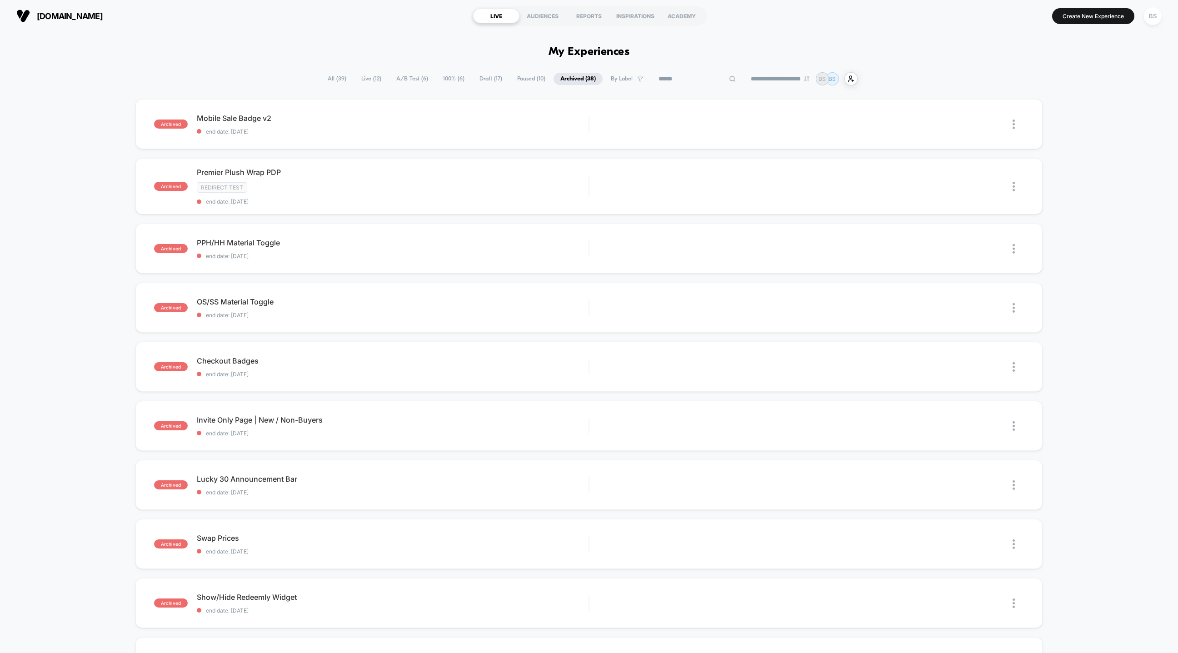
click at [697, 81] on input at bounding box center [697, 79] width 91 height 11
type input "****"
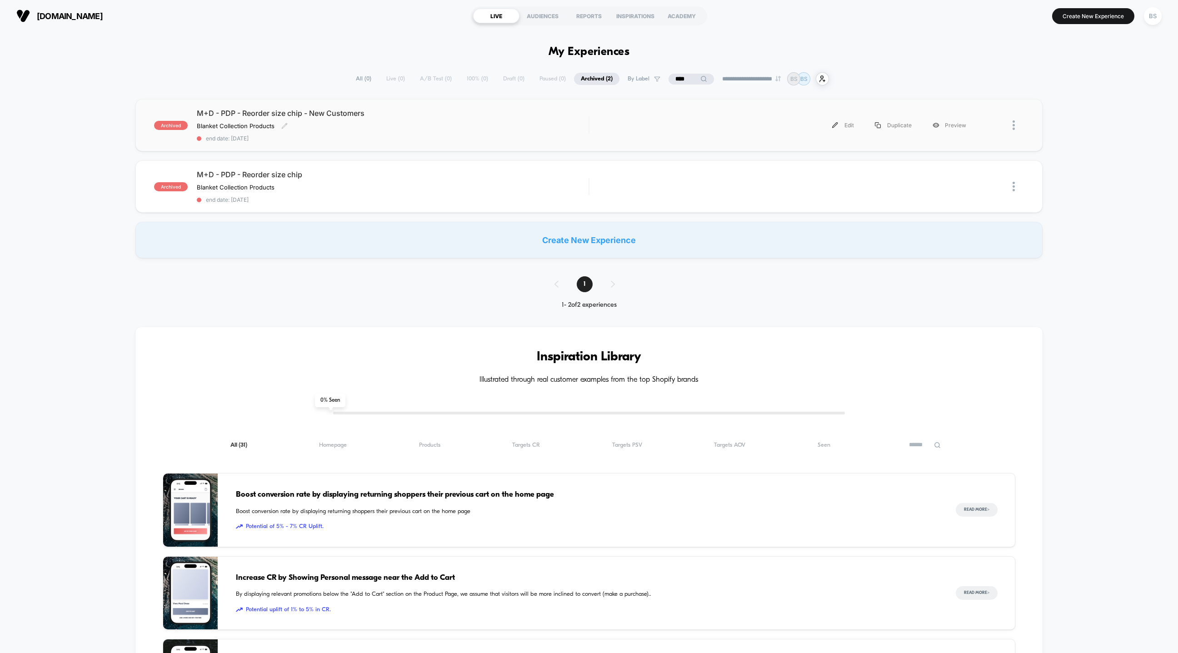
click at [490, 138] on span "end date: 7/7/2025" at bounding box center [393, 138] width 392 height 7
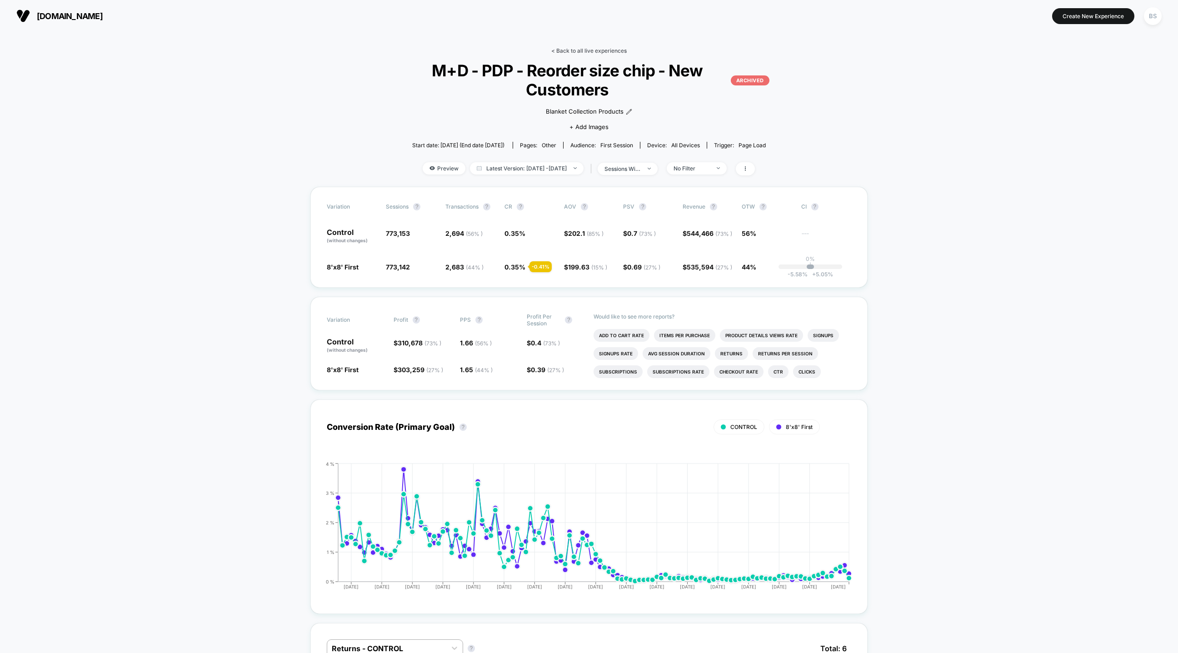
click at [570, 49] on link "< Back to all live experiences" at bounding box center [588, 50] width 75 height 7
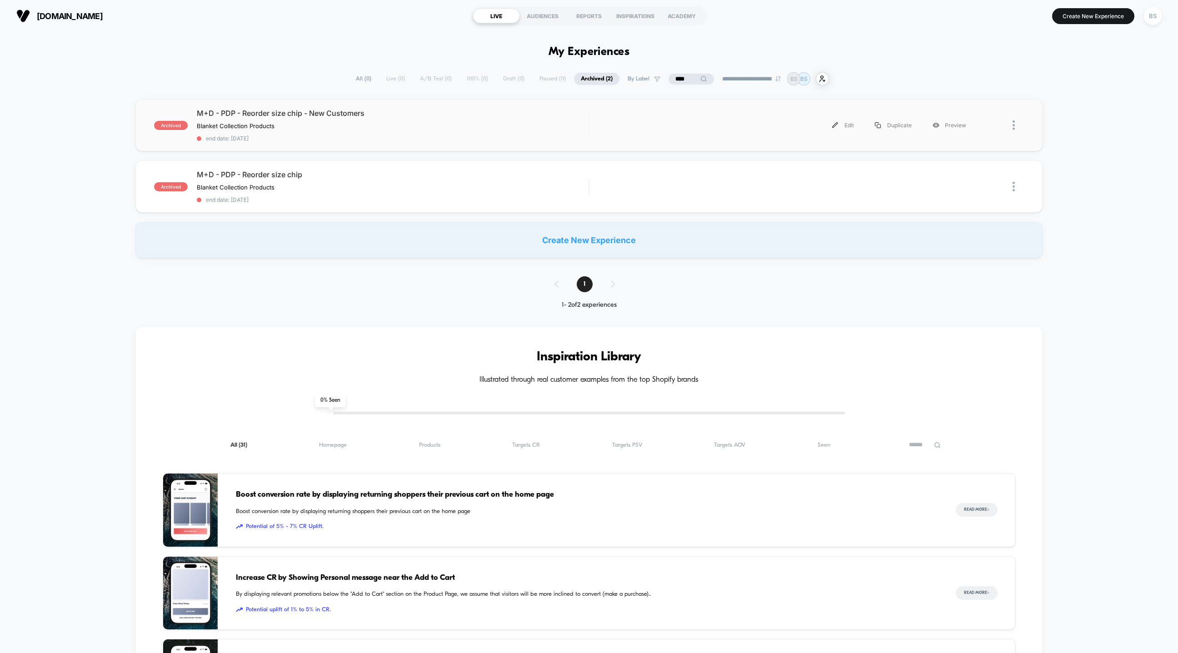
click at [1017, 123] on div at bounding box center [1018, 125] width 11 height 20
click at [905, 200] on div "archived M+D - PDP - Reorder size chip Blanket Collection Products Click to edi…" at bounding box center [588, 186] width 907 height 52
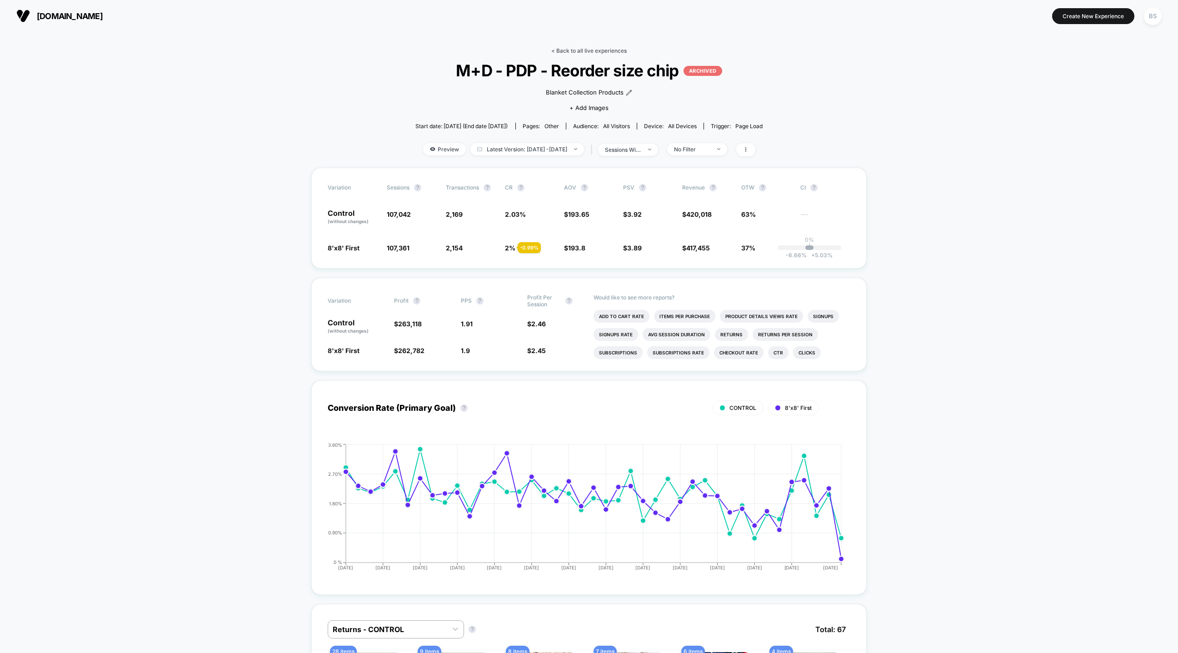
click at [585, 54] on link "< Back to all live experiences" at bounding box center [588, 50] width 75 height 7
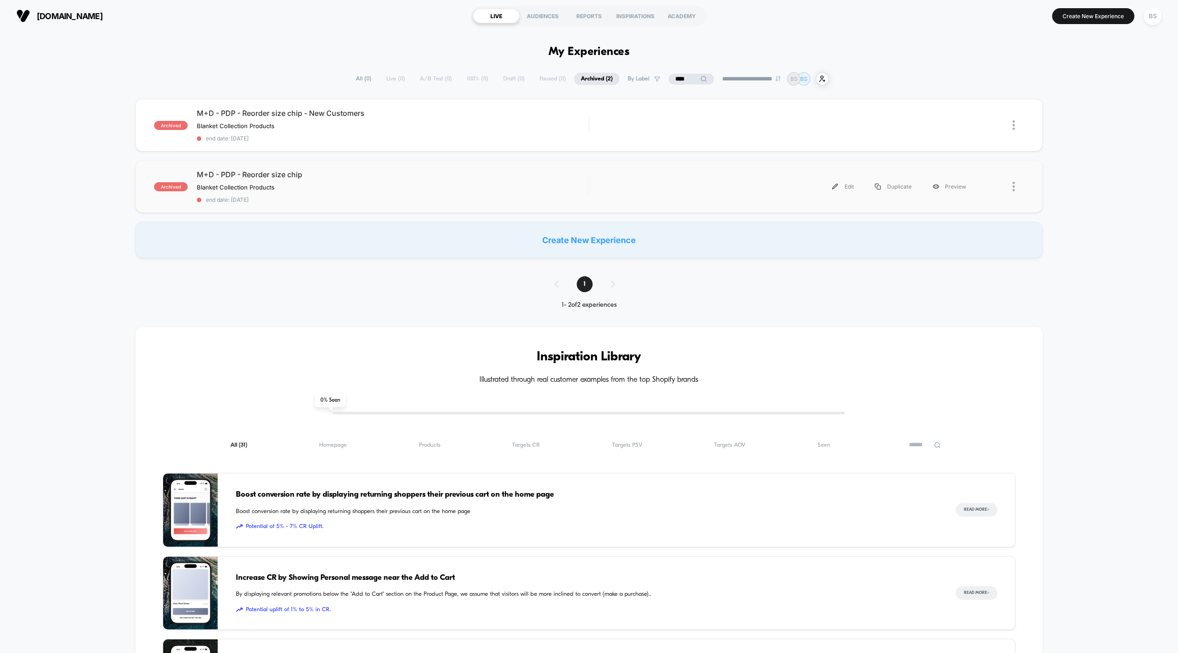
click at [1008, 182] on div at bounding box center [1000, 186] width 47 height 20
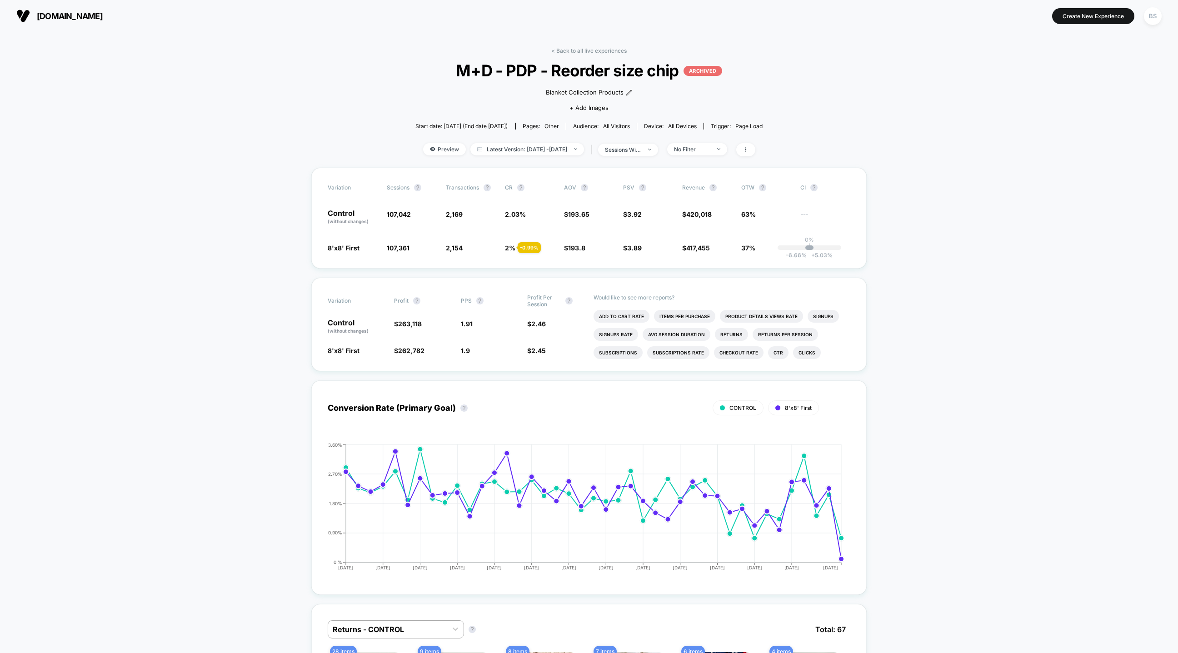
click at [547, 52] on div "< Back to all live experiences M+D - PDP - Reorder size chip ARCHIVED Blanket C…" at bounding box center [589, 107] width 348 height 120
click at [571, 49] on link "< Back to all live experiences" at bounding box center [588, 50] width 75 height 7
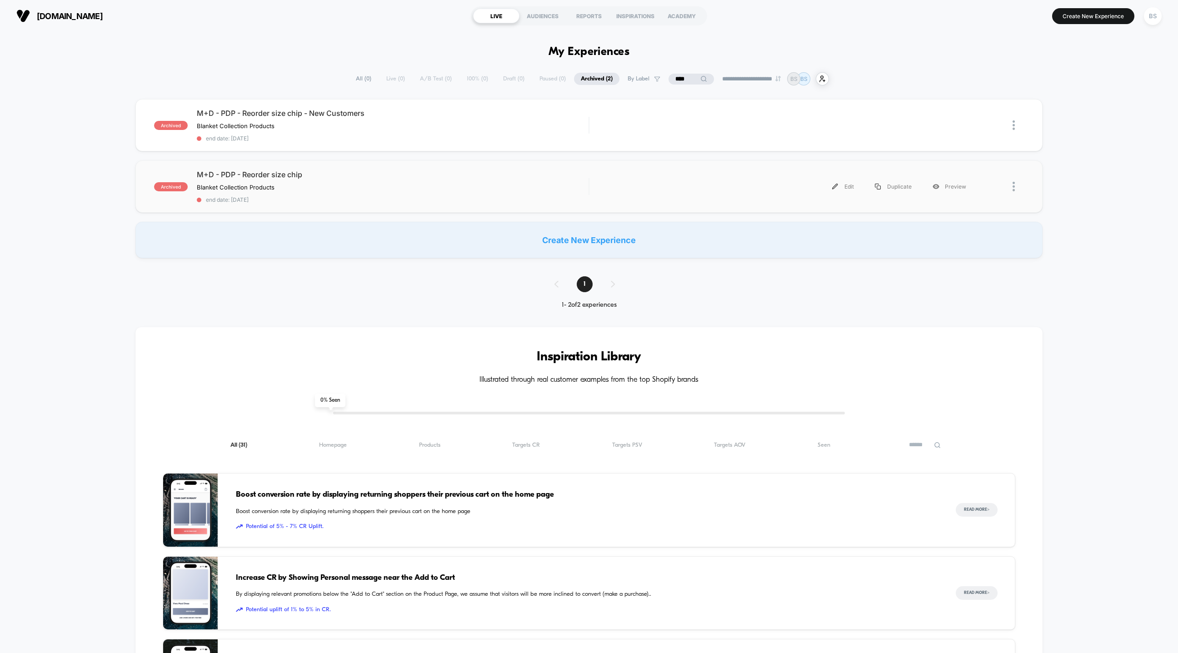
click at [1018, 185] on div at bounding box center [1018, 186] width 11 height 20
click at [945, 174] on div "Duplicate" at bounding box center [967, 175] width 82 height 20
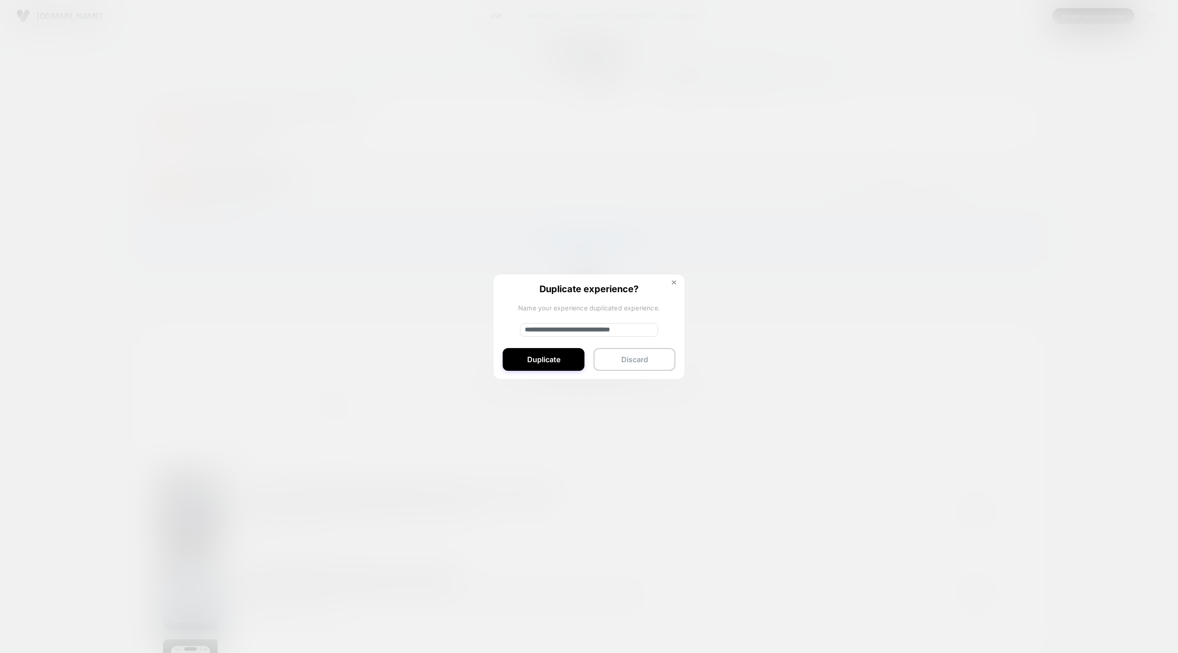
click at [547, 330] on input "**********" at bounding box center [589, 330] width 138 height 14
drag, startPoint x: 557, startPoint y: 329, endPoint x: 504, endPoint y: 329, distance: 53.2
click at [504, 329] on div "**********" at bounding box center [589, 327] width 191 height 105
type input "**********"
click at [533, 353] on button "Duplicate" at bounding box center [544, 359] width 82 height 23
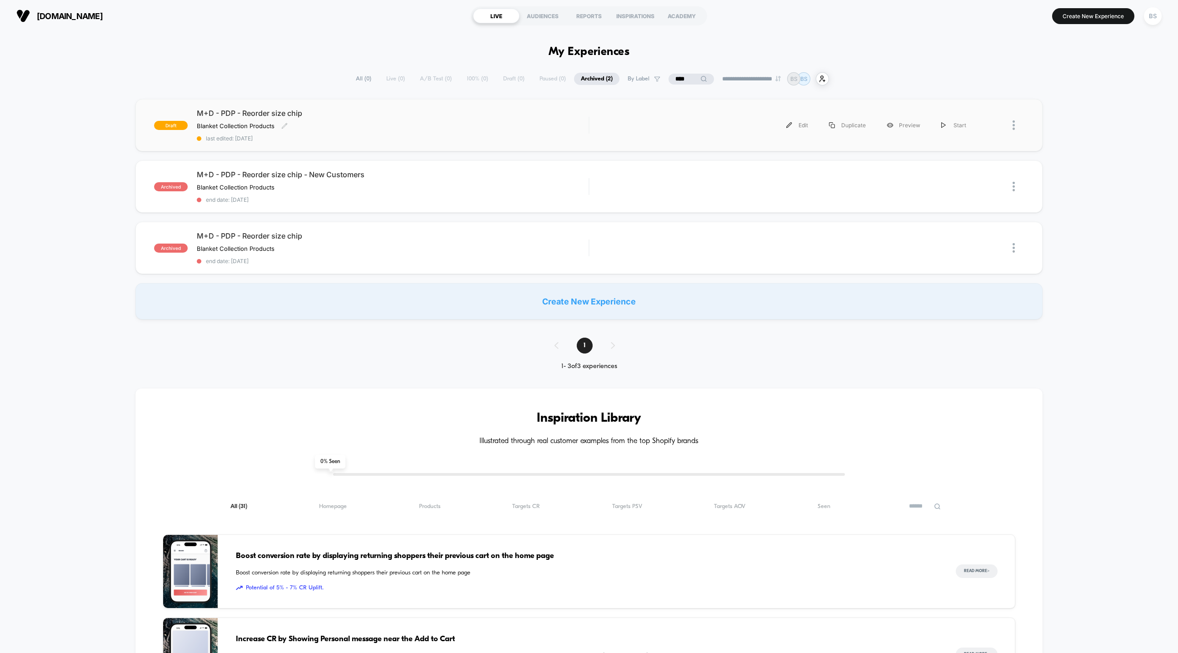
click at [402, 126] on div "Blanket Collection Products Click to edit experience details Blanket Collection…" at bounding box center [334, 125] width 275 height 7
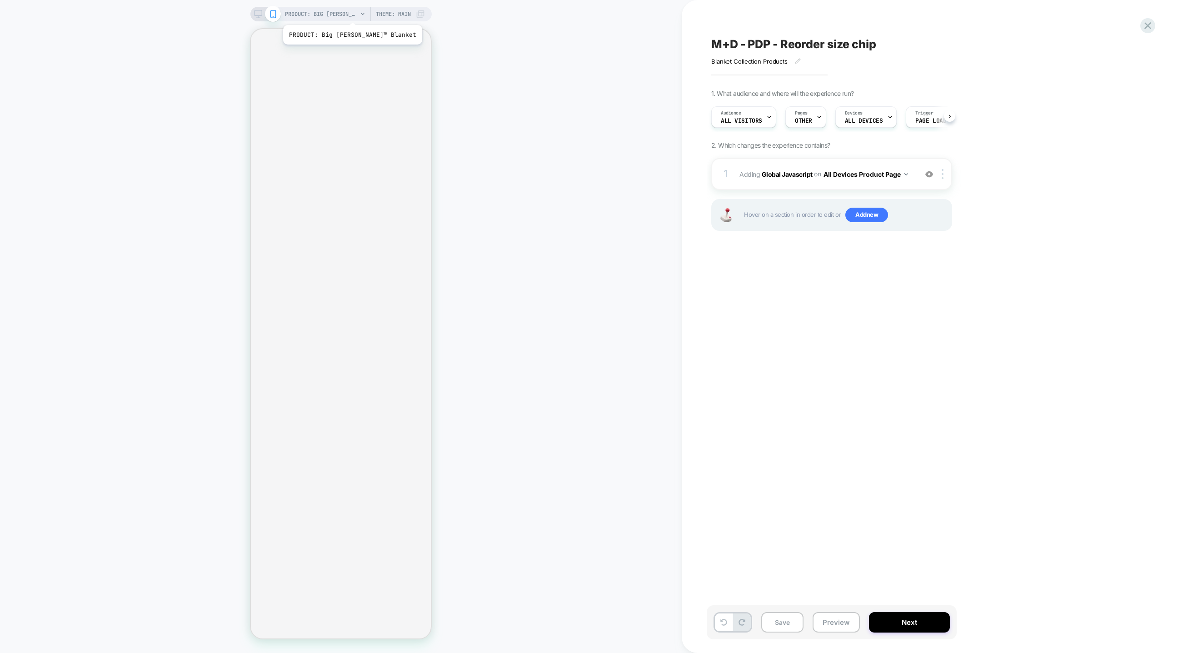
click at [339, 14] on span "PRODUCT: Big [PERSON_NAME]™ Blanket" at bounding box center [321, 14] width 73 height 15
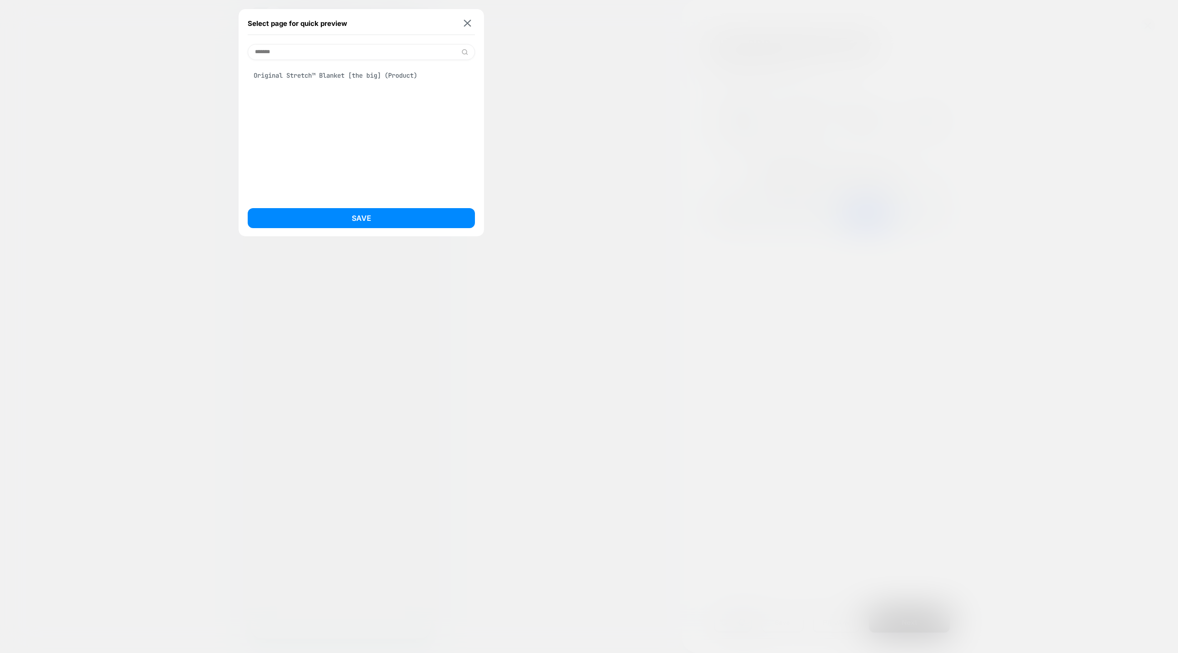
type input "*******"
click at [327, 75] on div "Original Stretch™ Blanket [the big] (Product)" at bounding box center [361, 75] width 227 height 17
click at [348, 219] on button "Save" at bounding box center [361, 218] width 227 height 20
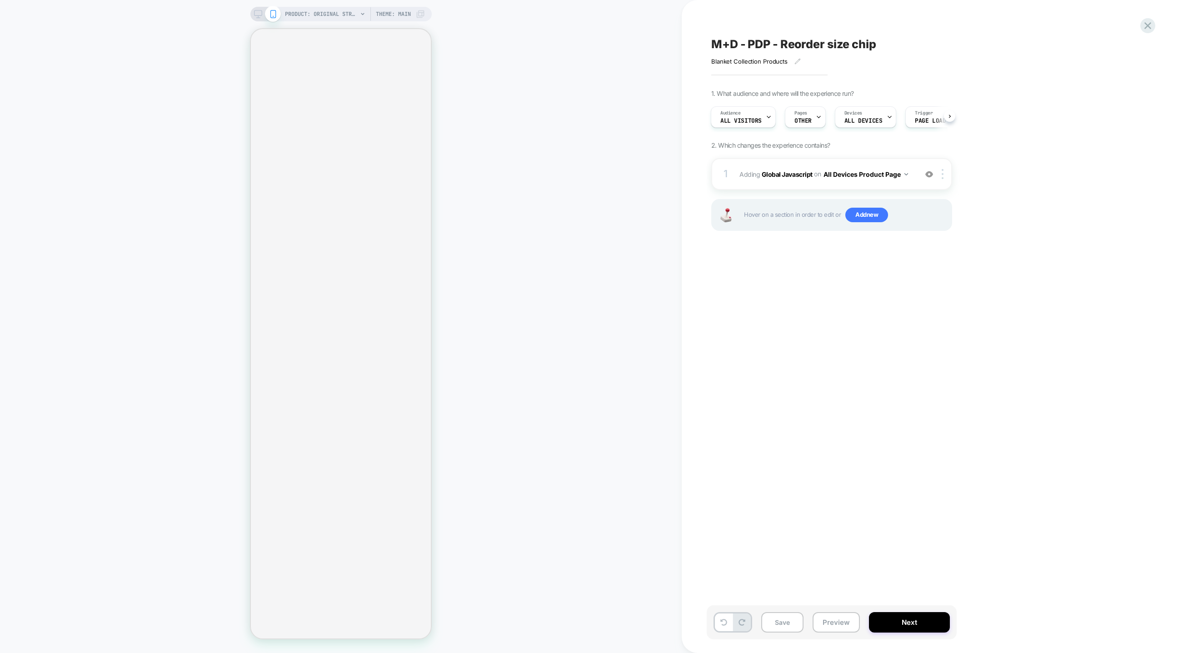
scroll to position [0, 1]
click at [834, 621] on button "Preview" at bounding box center [836, 622] width 47 height 20
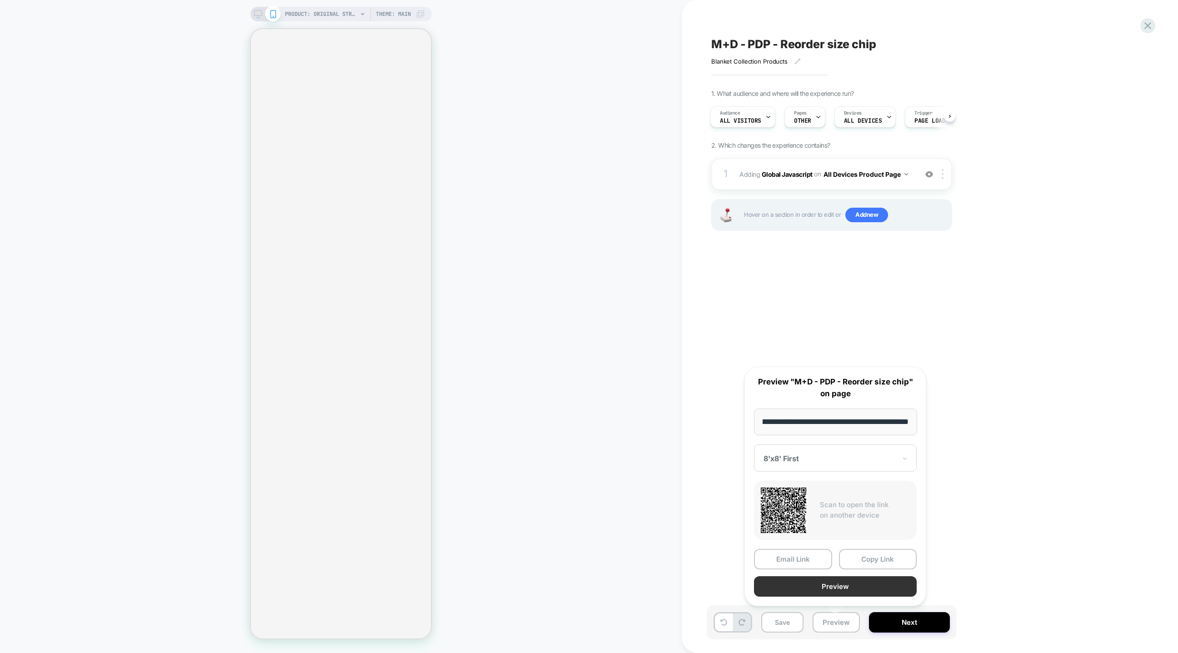
scroll to position [0, 0]
click at [808, 580] on button "Preview" at bounding box center [835, 586] width 163 height 20
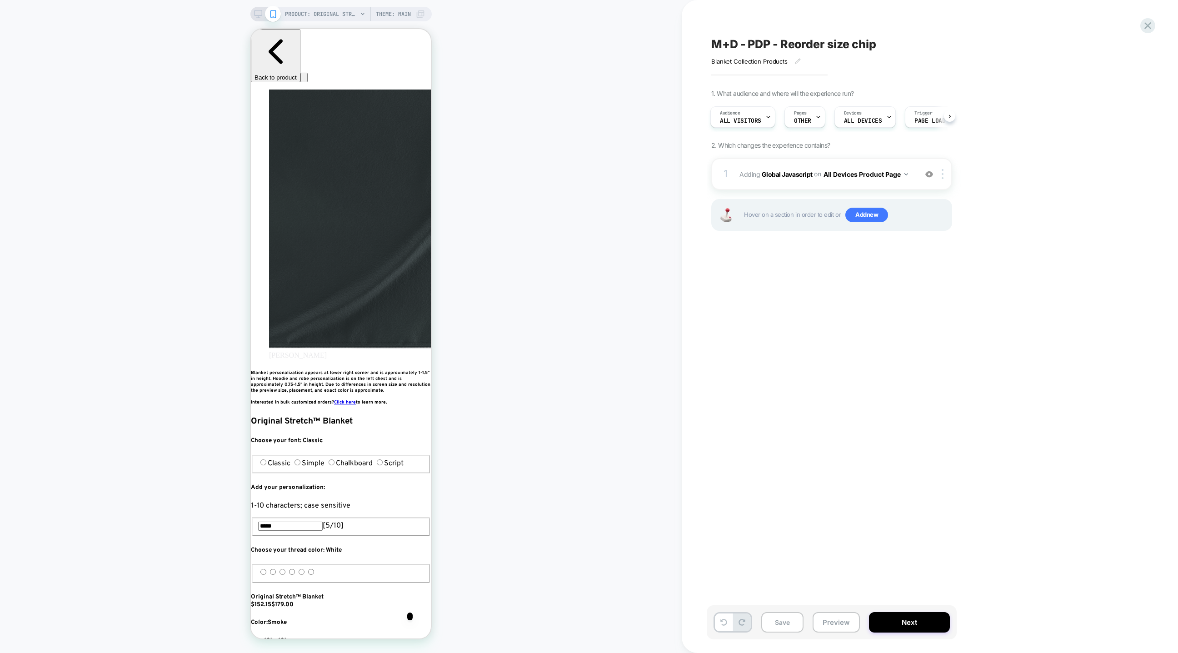
scroll to position [0, 331]
click at [866, 174] on button "All Devices Product Page" at bounding box center [866, 174] width 85 height 13
click at [815, 115] on icon at bounding box center [818, 117] width 6 height 6
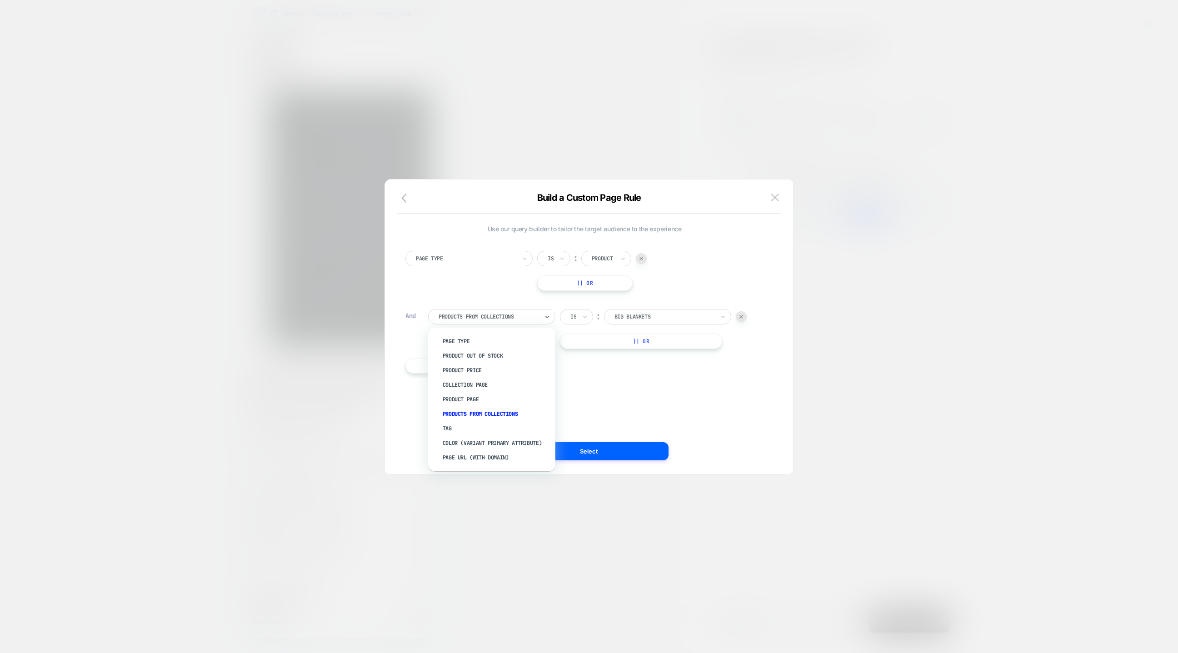
click at [523, 315] on div at bounding box center [489, 317] width 100 height 8
click at [467, 400] on div "Product Page" at bounding box center [496, 399] width 118 height 15
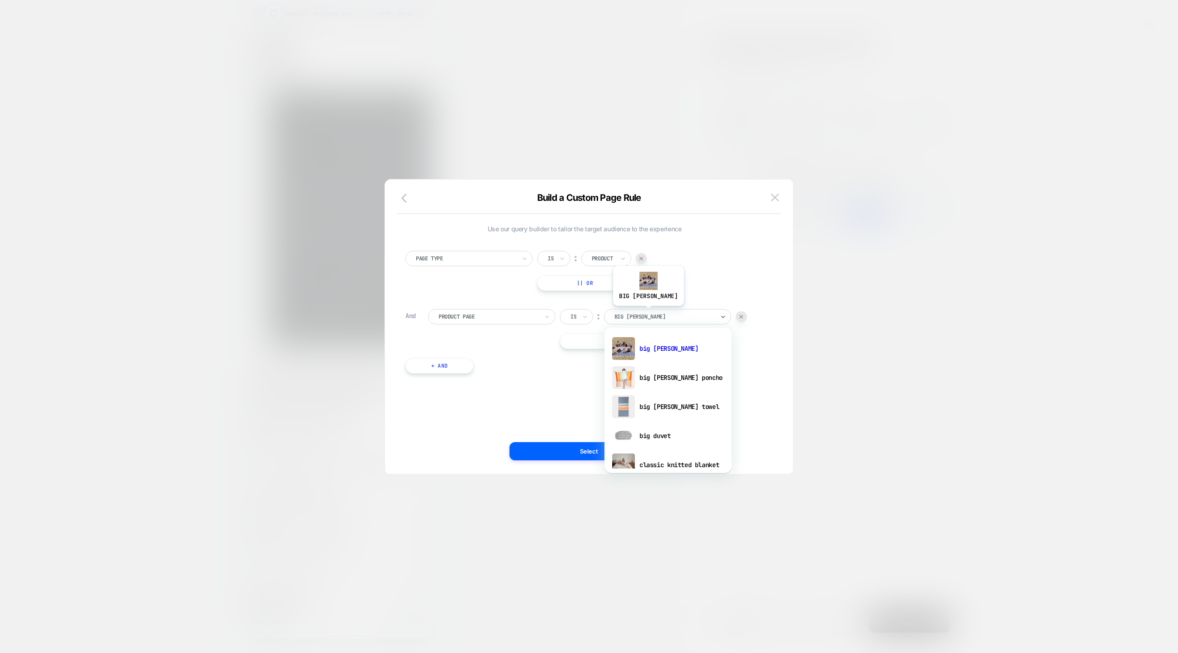
click at [636, 313] on div at bounding box center [665, 317] width 100 height 8
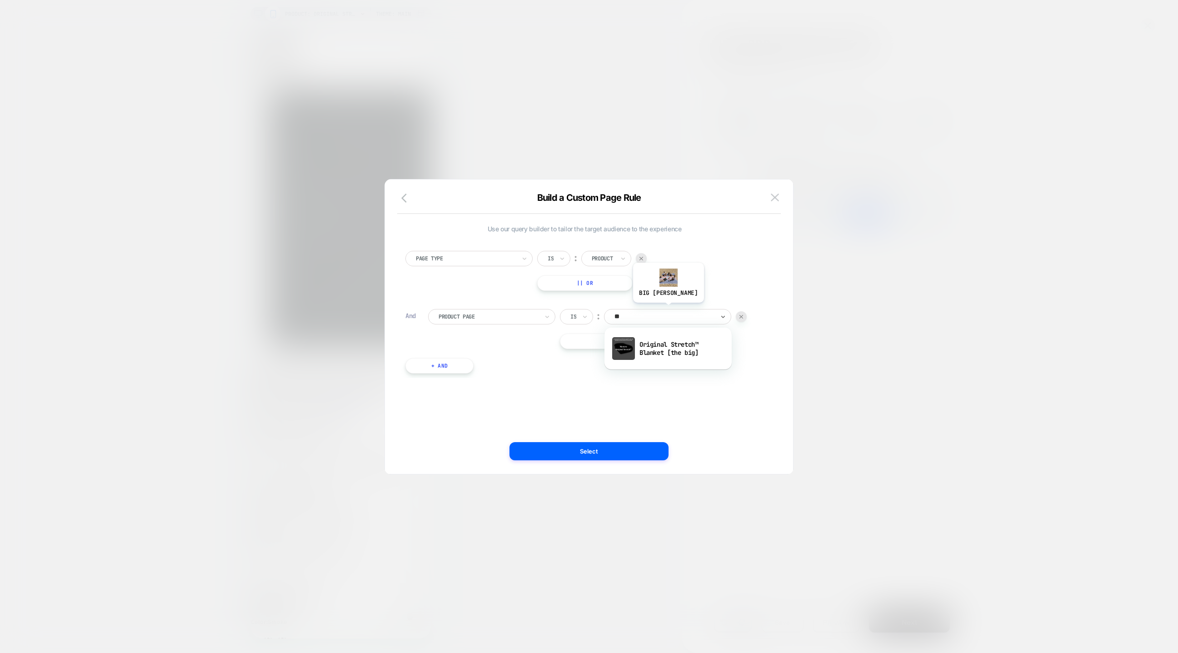
type input "***"
click at [663, 353] on div "Original Stretch™ Blanket [the big]" at bounding box center [668, 348] width 118 height 29
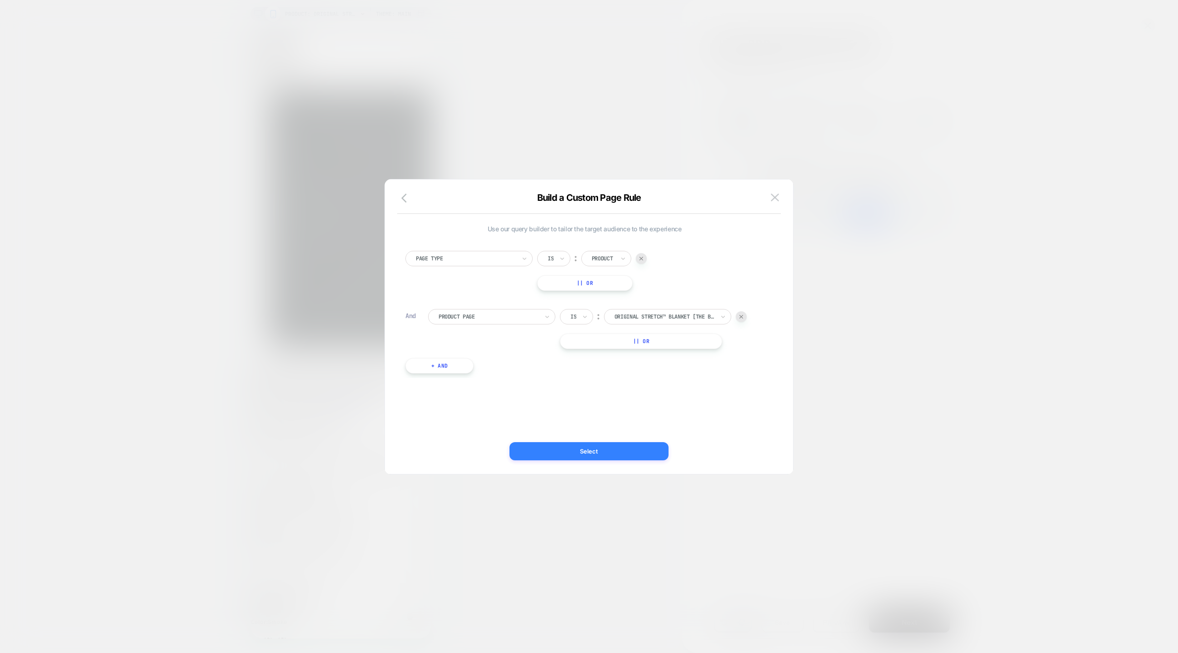
click at [579, 456] on button "Select" at bounding box center [589, 451] width 159 height 18
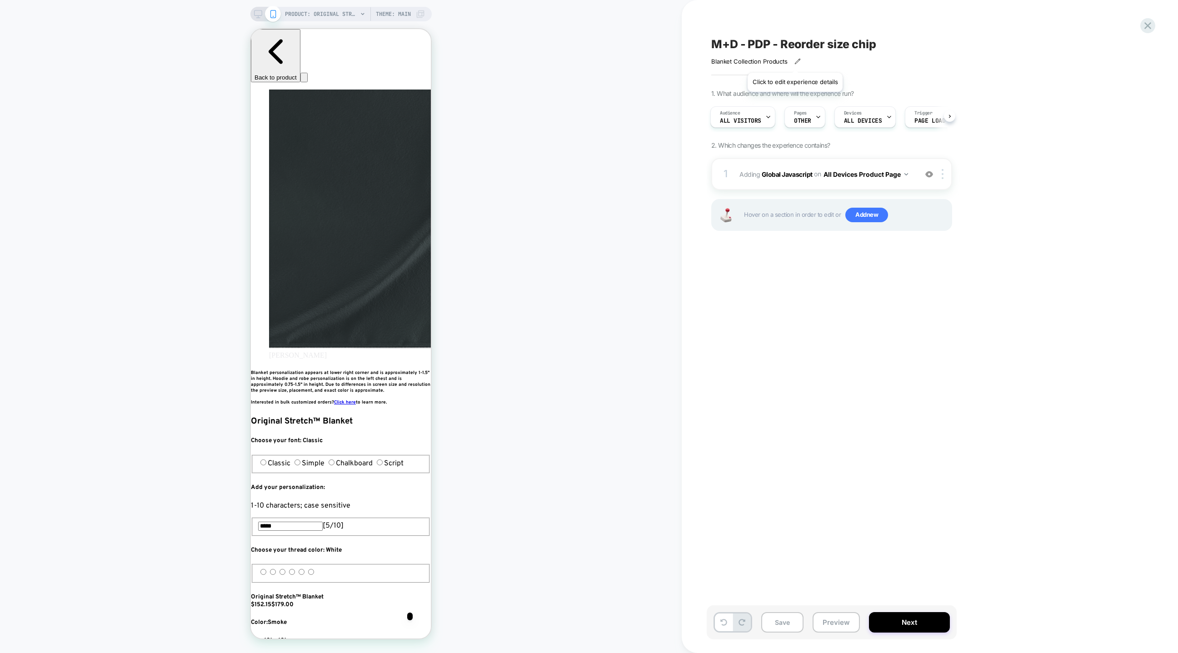
click at [795, 61] on icon at bounding box center [798, 61] width 6 height 6
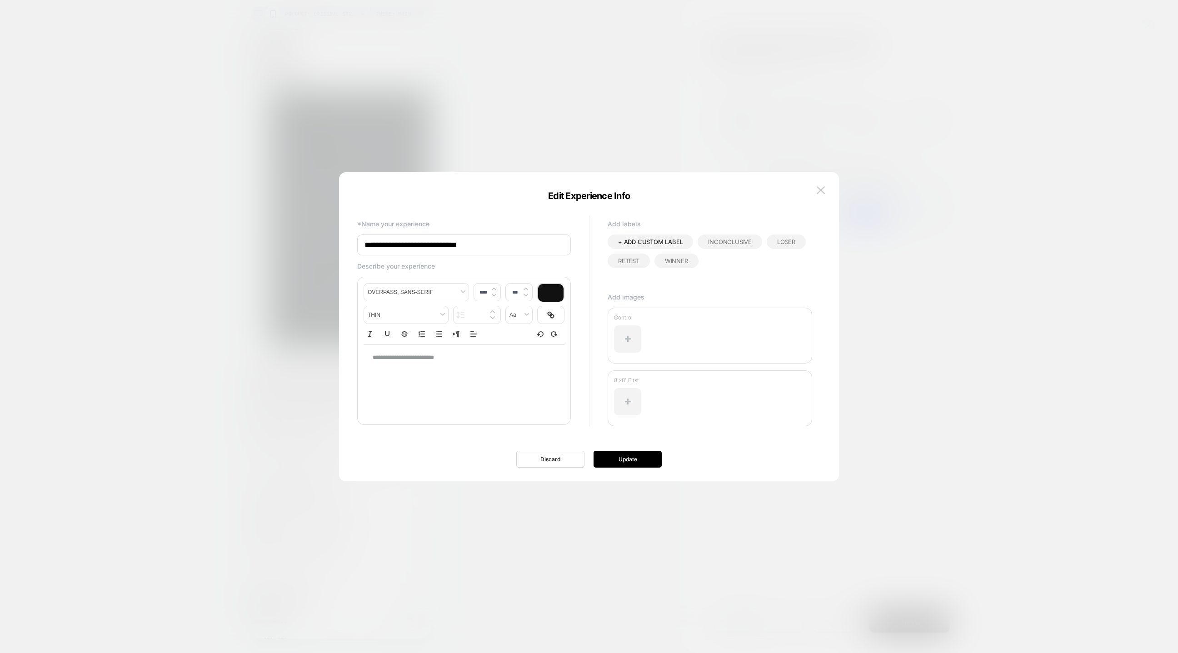
scroll to position [0, 497]
type input "****"
click at [466, 365] on div "**********" at bounding box center [464, 358] width 201 height 26
click at [462, 365] on div "**********" at bounding box center [464, 358] width 201 height 26
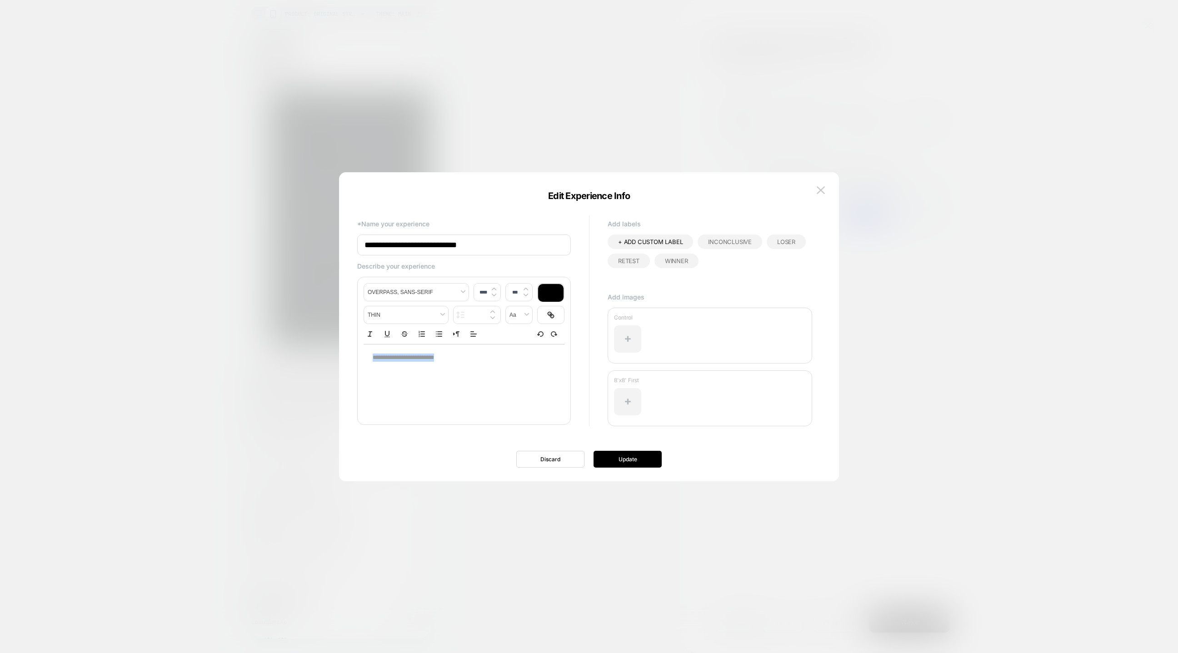
click at [462, 365] on div "**********" at bounding box center [464, 358] width 201 height 26
click at [420, 355] on p "**********" at bounding box center [461, 358] width 176 height 8
click at [424, 355] on p "**********" at bounding box center [461, 358] width 176 height 8
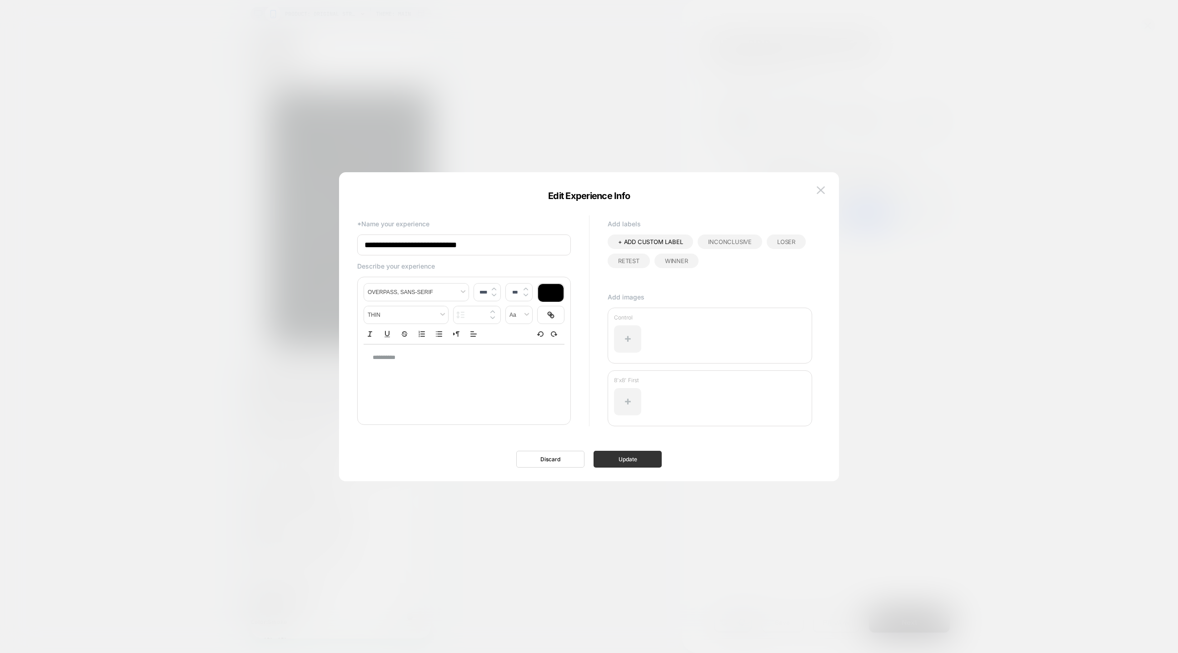
click at [645, 459] on button "Update" at bounding box center [628, 459] width 68 height 17
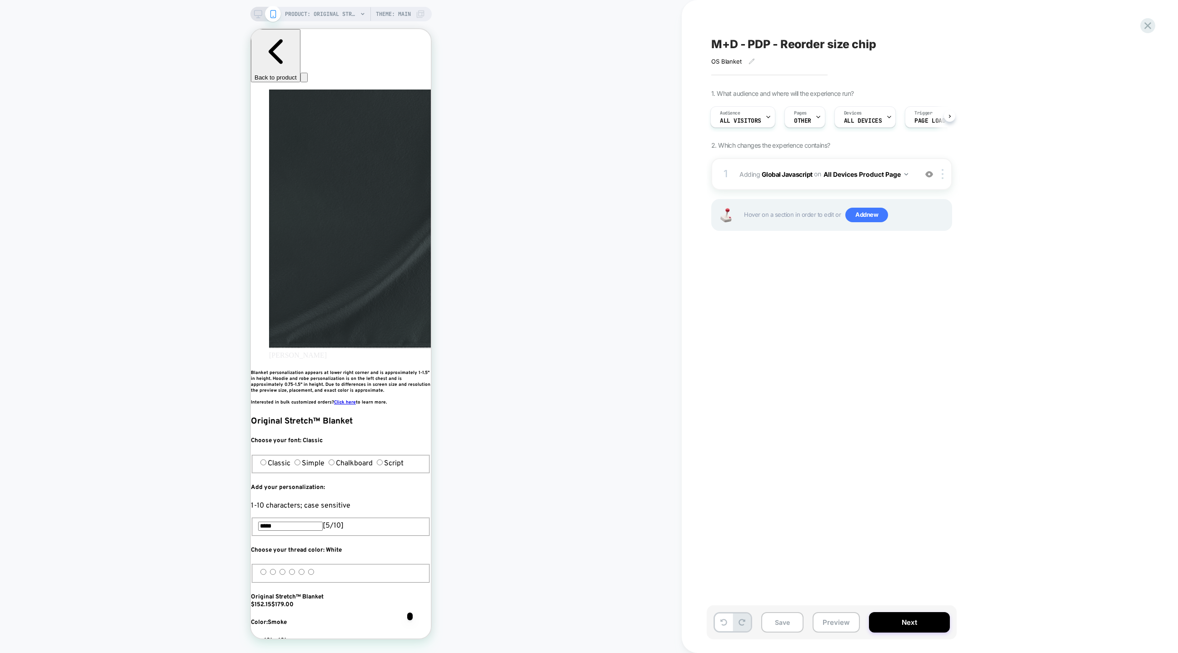
scroll to position [0, 165]
drag, startPoint x: 889, startPoint y: 622, endPoint x: 737, endPoint y: 246, distance: 406.0
click at [739, 251] on div "M+D - PDP - Reorder size chip OS Blanket Click to edit experience details OS Bl…" at bounding box center [881, 326] width 341 height 653
click at [768, 45] on span "M+D - PDP - Reorder size chip" at bounding box center [793, 44] width 165 height 14
click at [780, 43] on textarea "**********" at bounding box center [829, 44] width 236 height 14
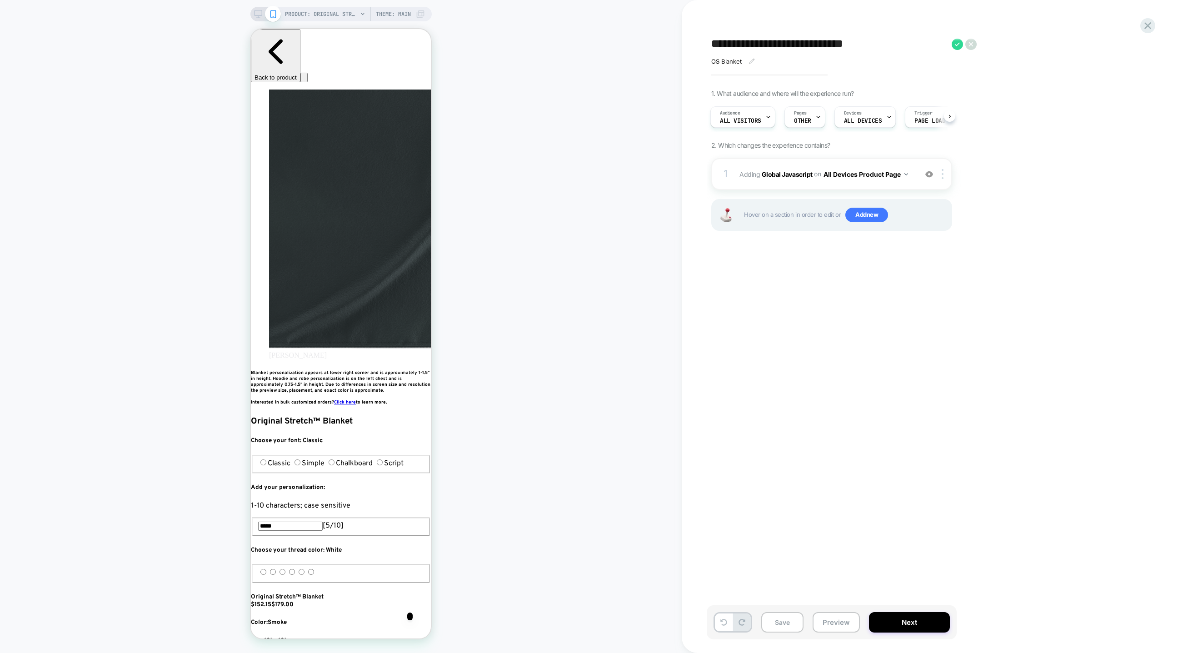
drag, startPoint x: 783, startPoint y: 45, endPoint x: 698, endPoint y: 42, distance: 84.6
click at [698, 42] on div "**********" at bounding box center [882, 326] width 400 height 653
click at [817, 45] on textarea "**********" at bounding box center [781, 44] width 141 height 14
type textarea "**********"
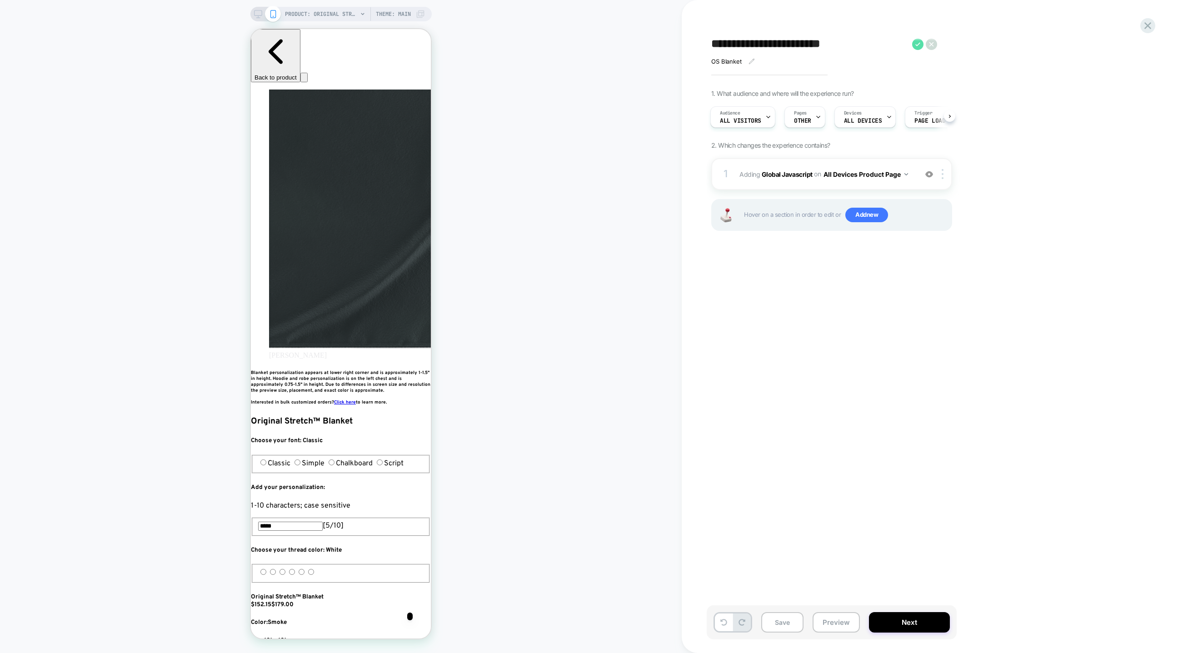
click at [918, 44] on icon at bounding box center [917, 44] width 5 height 4
click at [911, 623] on button "Next" at bounding box center [909, 622] width 81 height 20
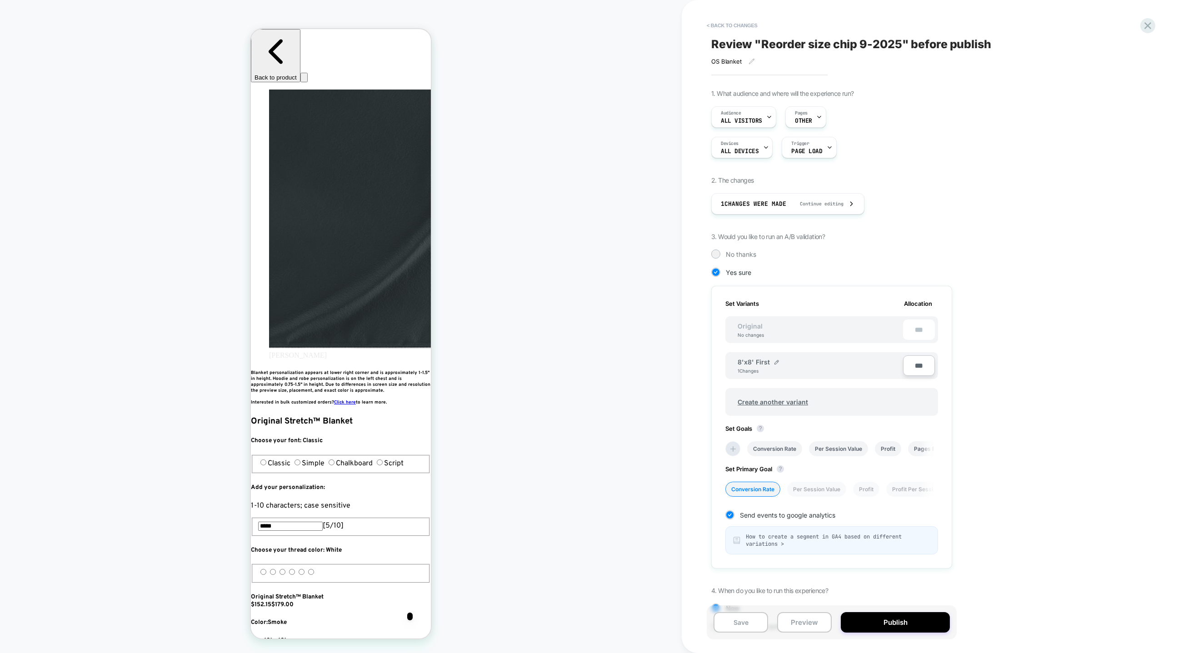
scroll to position [0, 0]
click at [845, 444] on li "Per Session Value" at bounding box center [838, 448] width 59 height 15
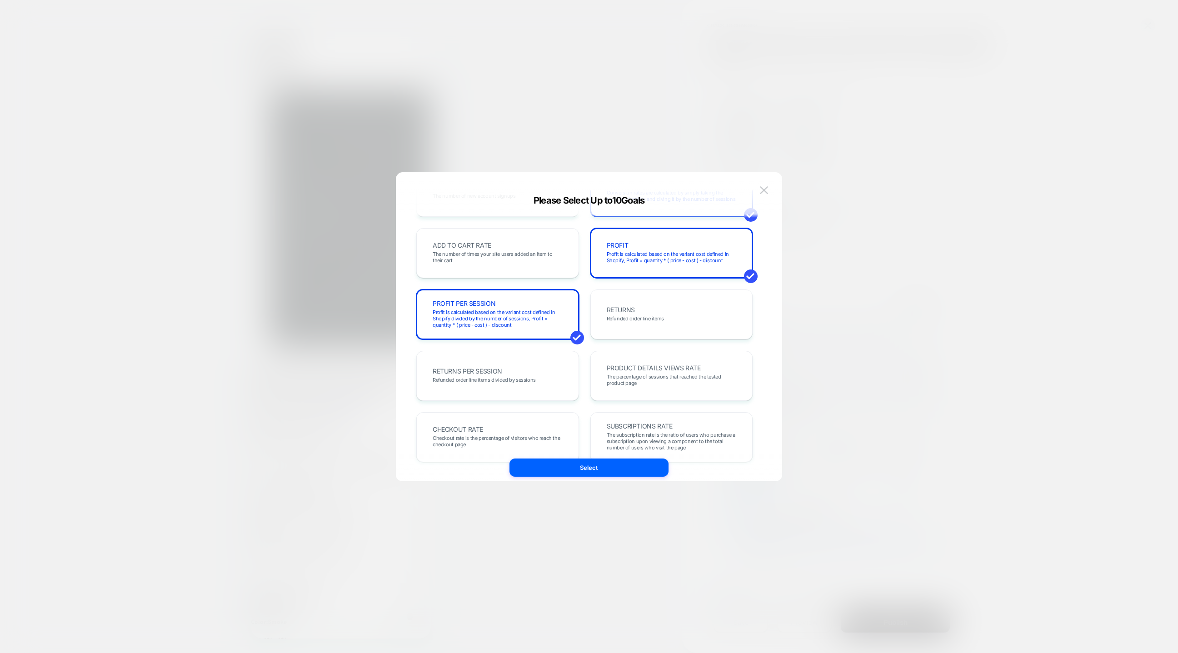
scroll to position [0, 0]
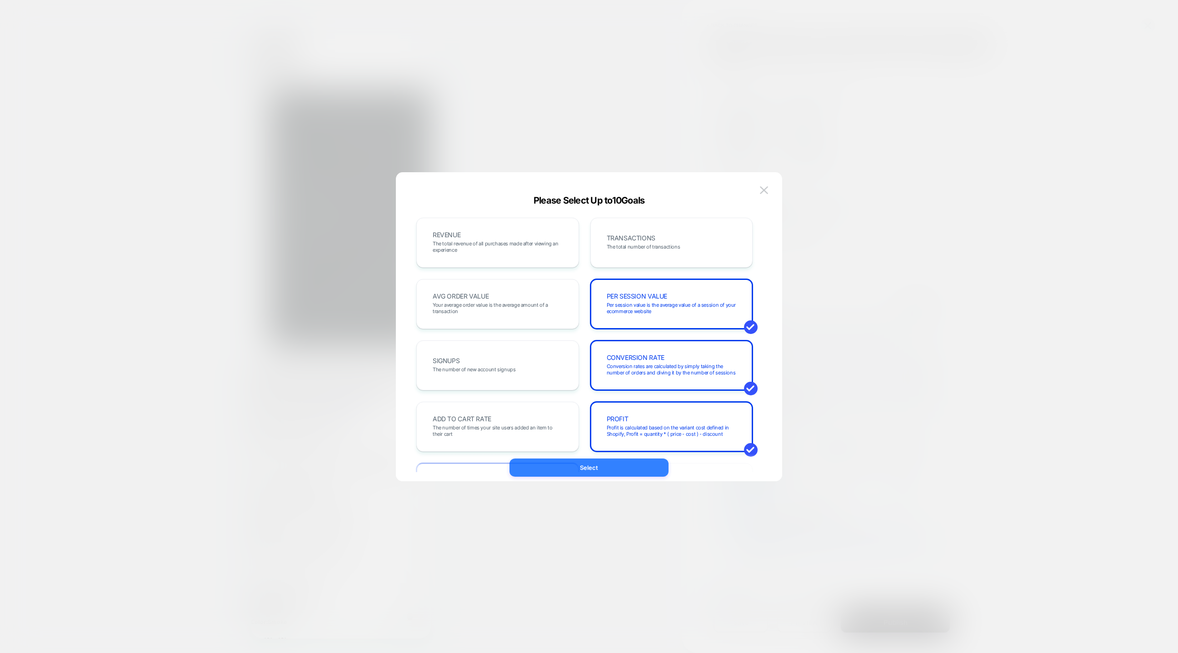
click at [585, 466] on button "Select" at bounding box center [589, 468] width 159 height 18
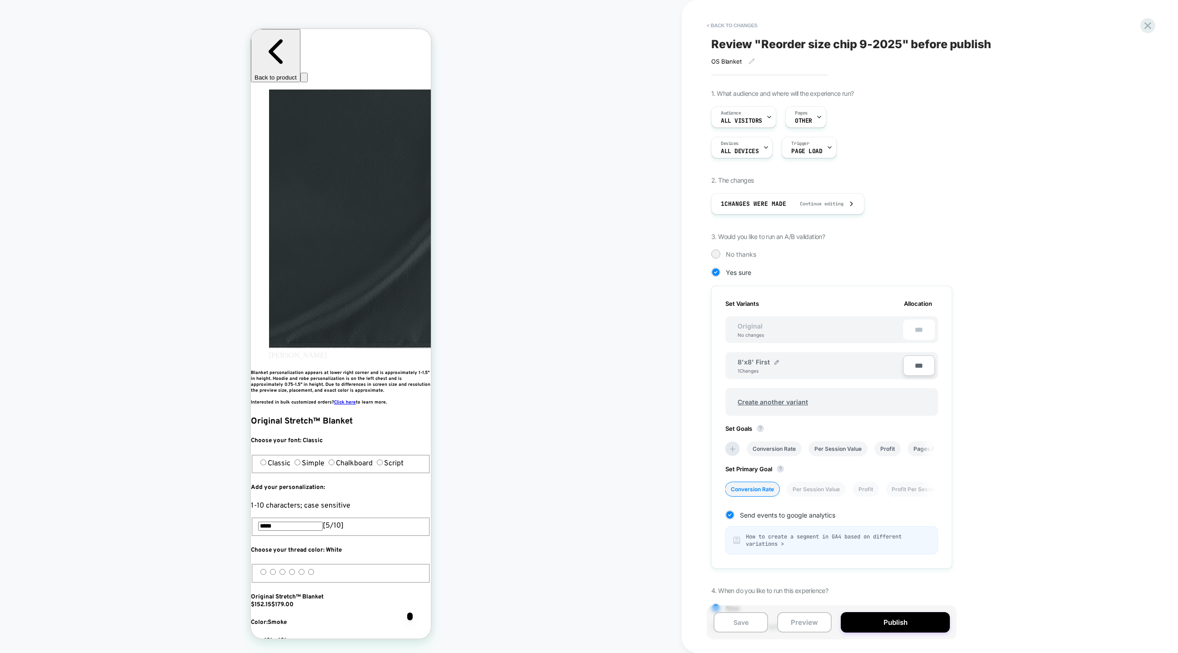
scroll to position [0, 497]
click at [889, 628] on button "Publish" at bounding box center [895, 622] width 109 height 20
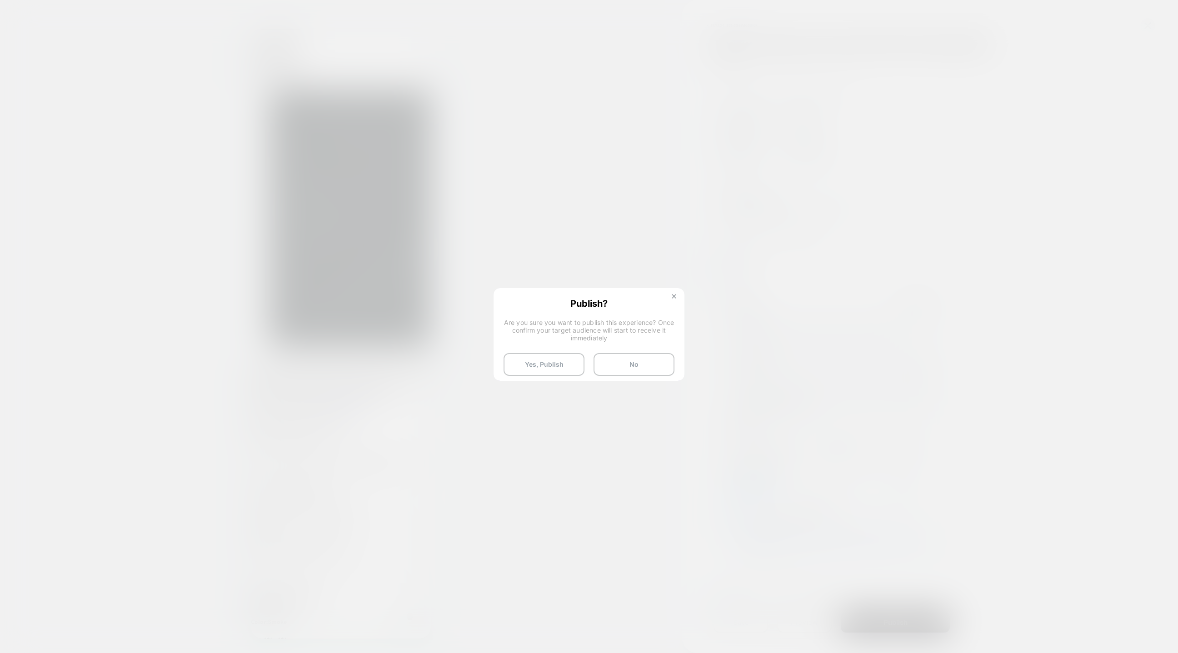
click at [670, 298] on button at bounding box center [674, 298] width 10 height 8
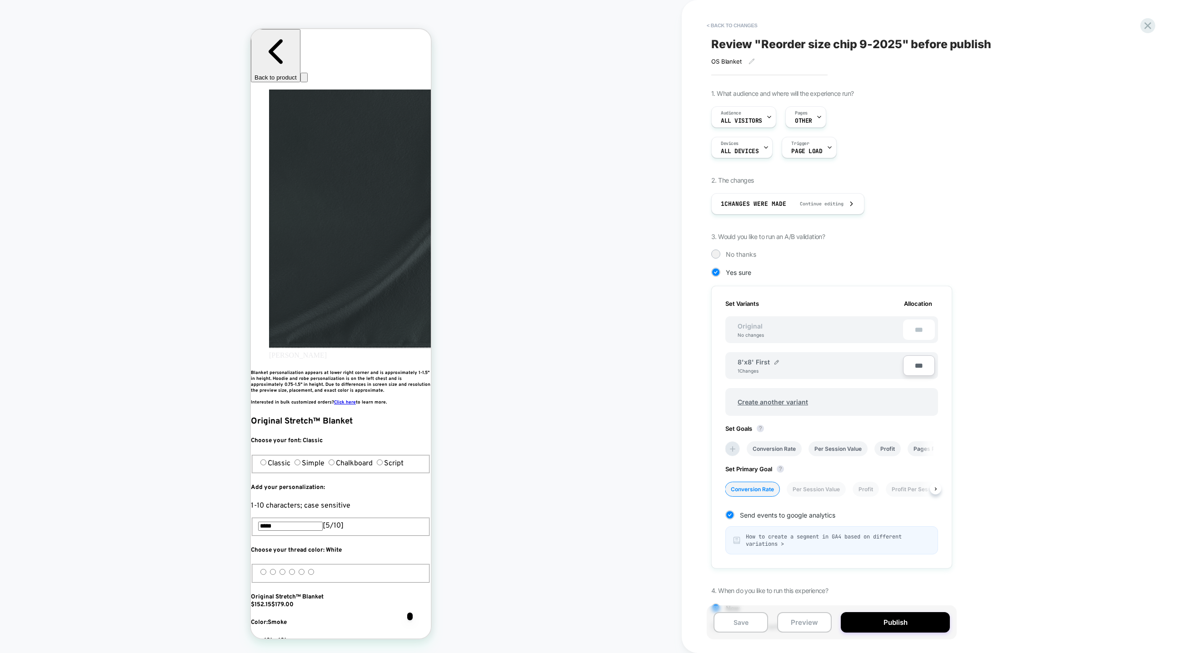
scroll to position [35, 0]
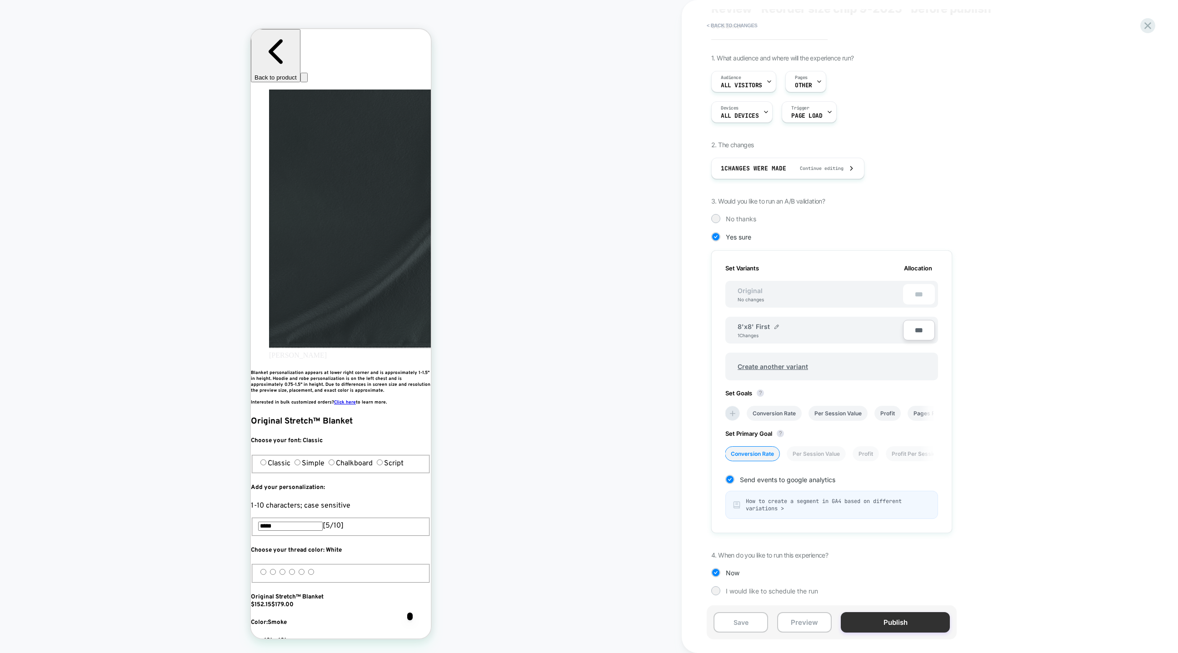
click at [876, 619] on button "Publish" at bounding box center [895, 622] width 109 height 20
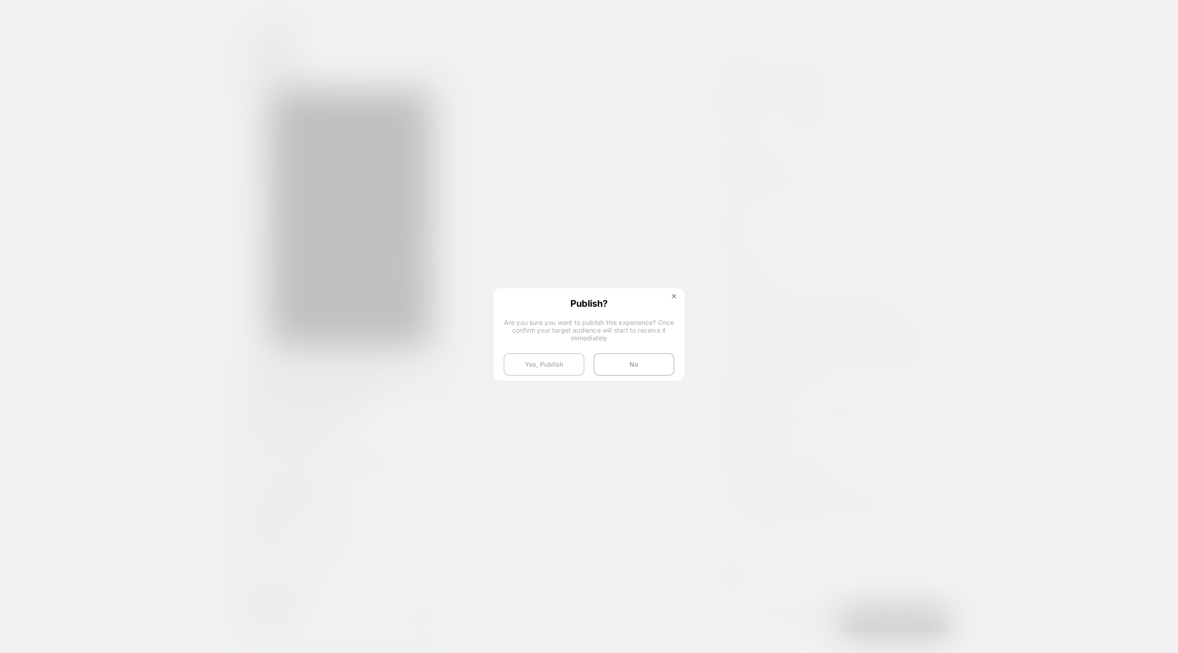
click at [549, 365] on button "Yes, Publish" at bounding box center [544, 364] width 81 height 23
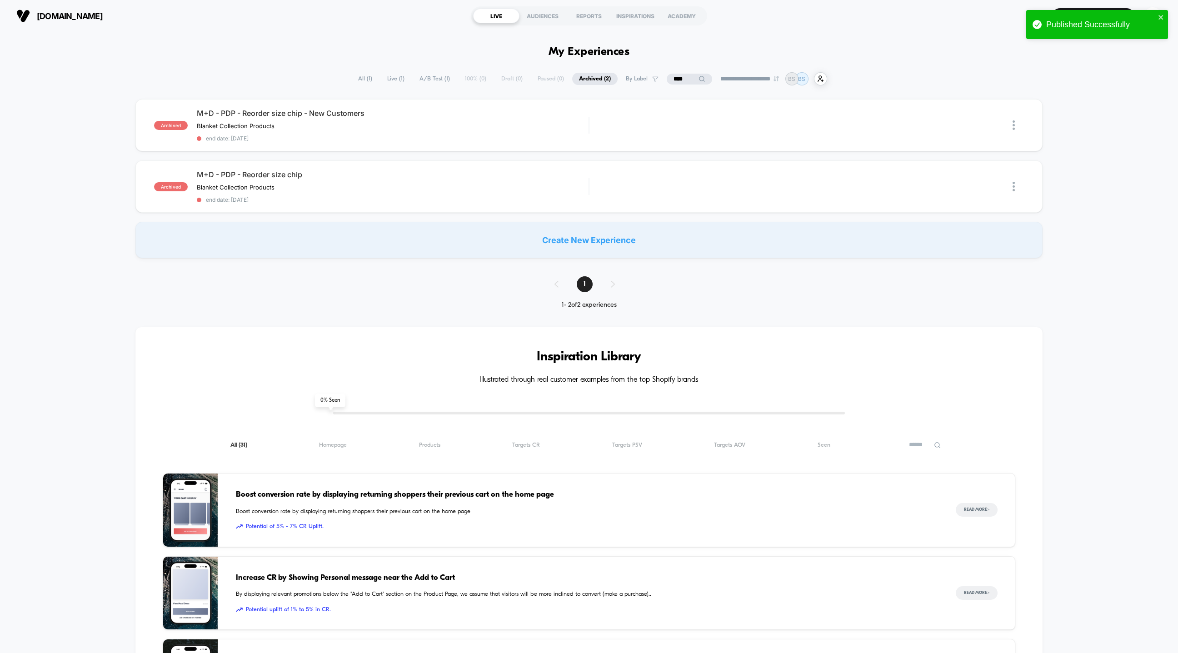
click at [683, 79] on input "****" at bounding box center [689, 79] width 45 height 11
click at [683, 79] on input "****" at bounding box center [689, 79] width 91 height 11
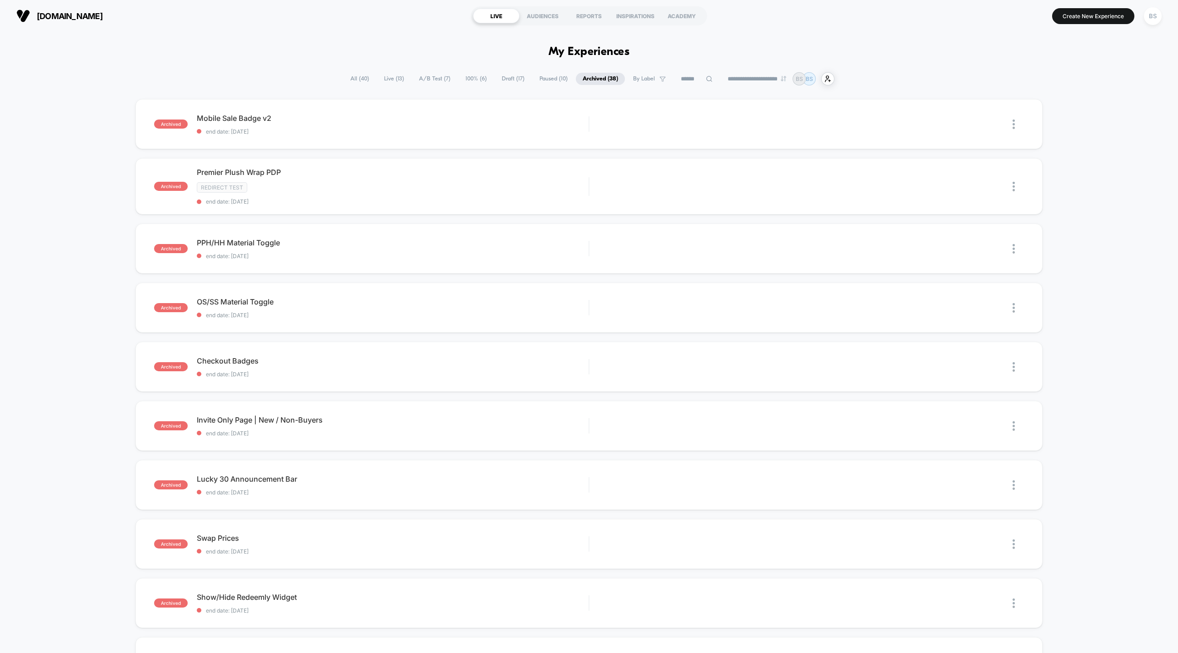
click at [412, 80] on span "A/B Test ( 7 )" at bounding box center [434, 79] width 45 height 12
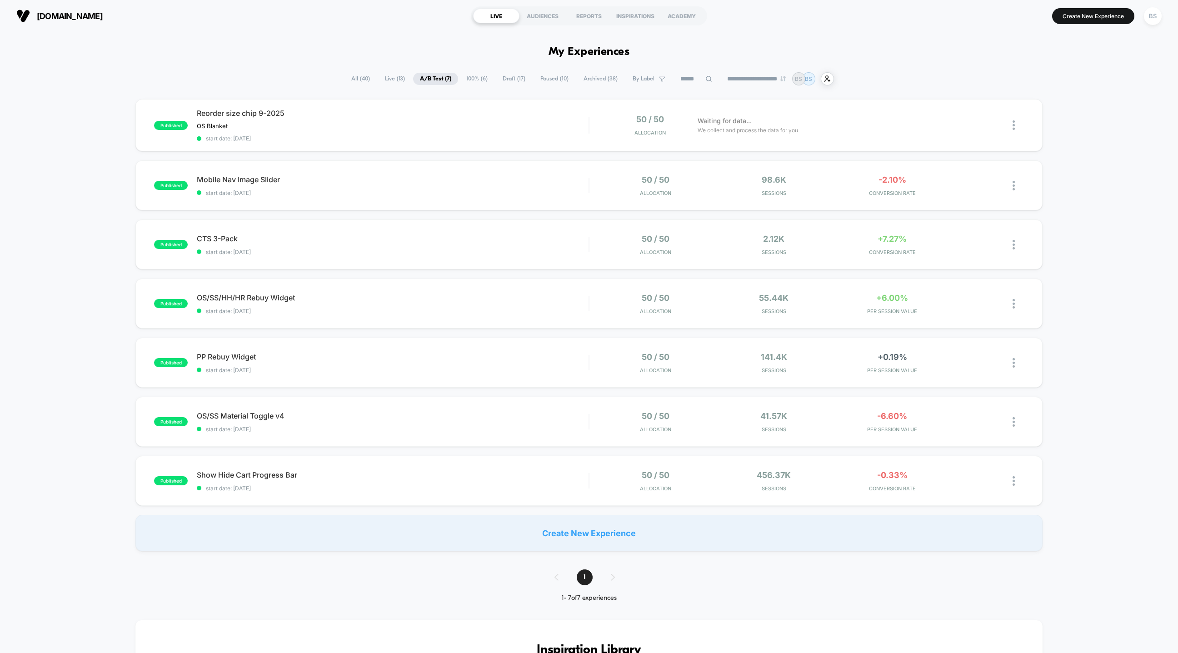
click at [356, 80] on span "All ( 40 )" at bounding box center [361, 79] width 32 height 12
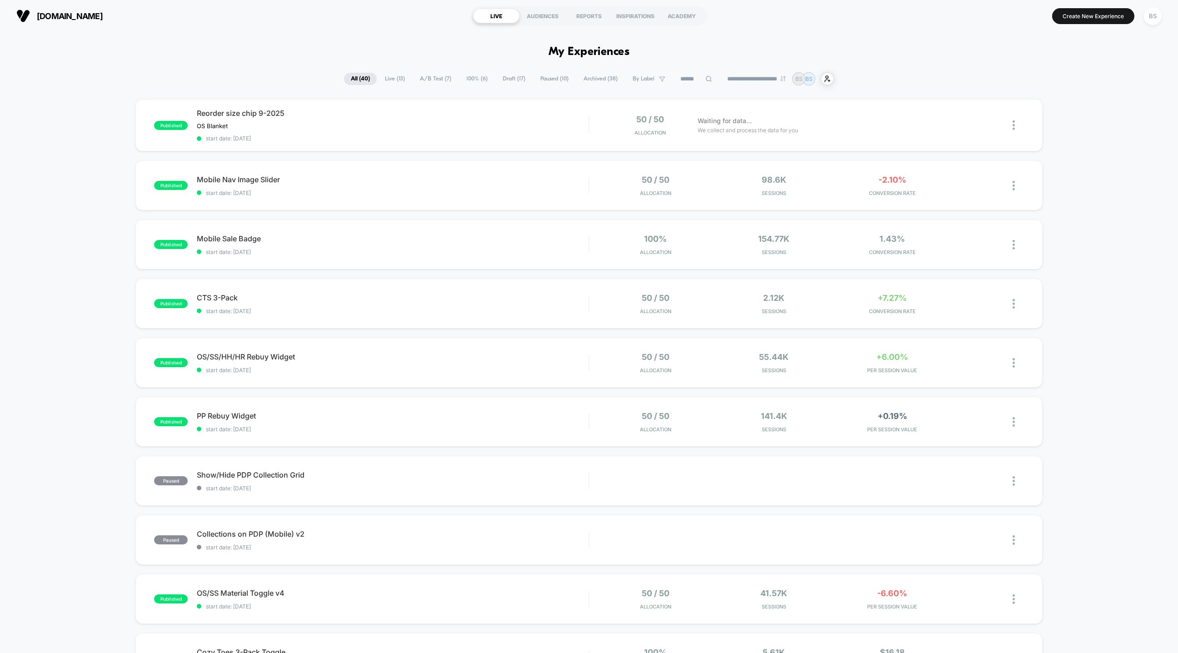
click at [705, 76] on icon at bounding box center [708, 78] width 7 height 7
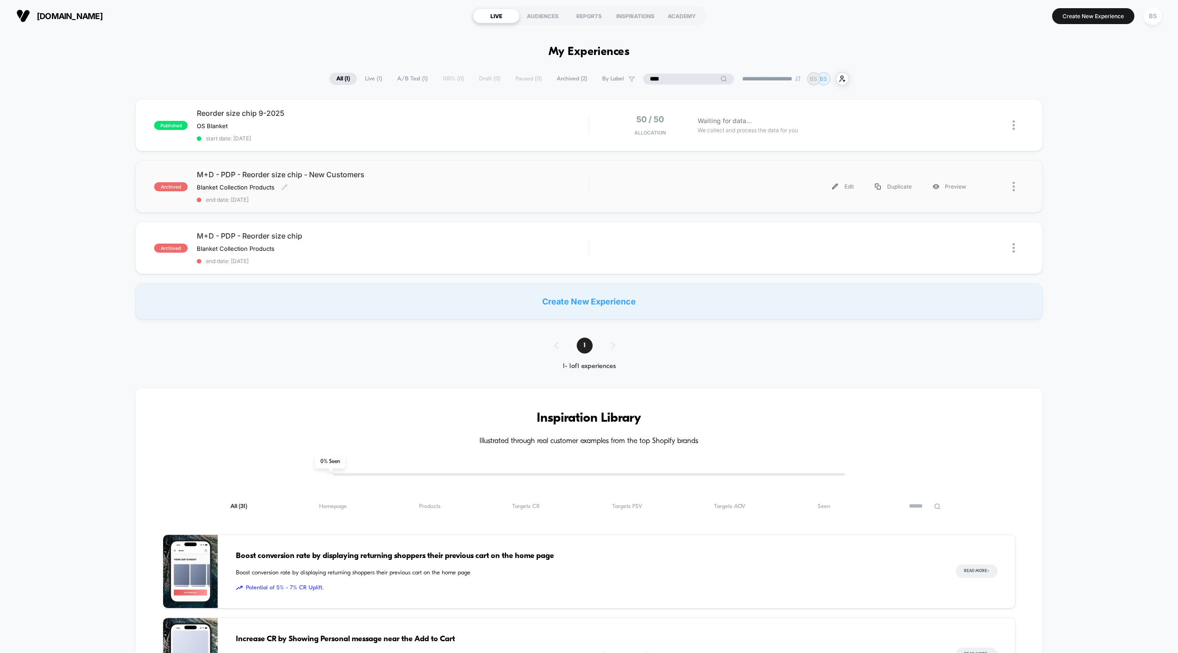
type input "****"
click at [425, 185] on div "Blanket Collection Products Click to edit experience details Blanket Collection…" at bounding box center [334, 187] width 275 height 7
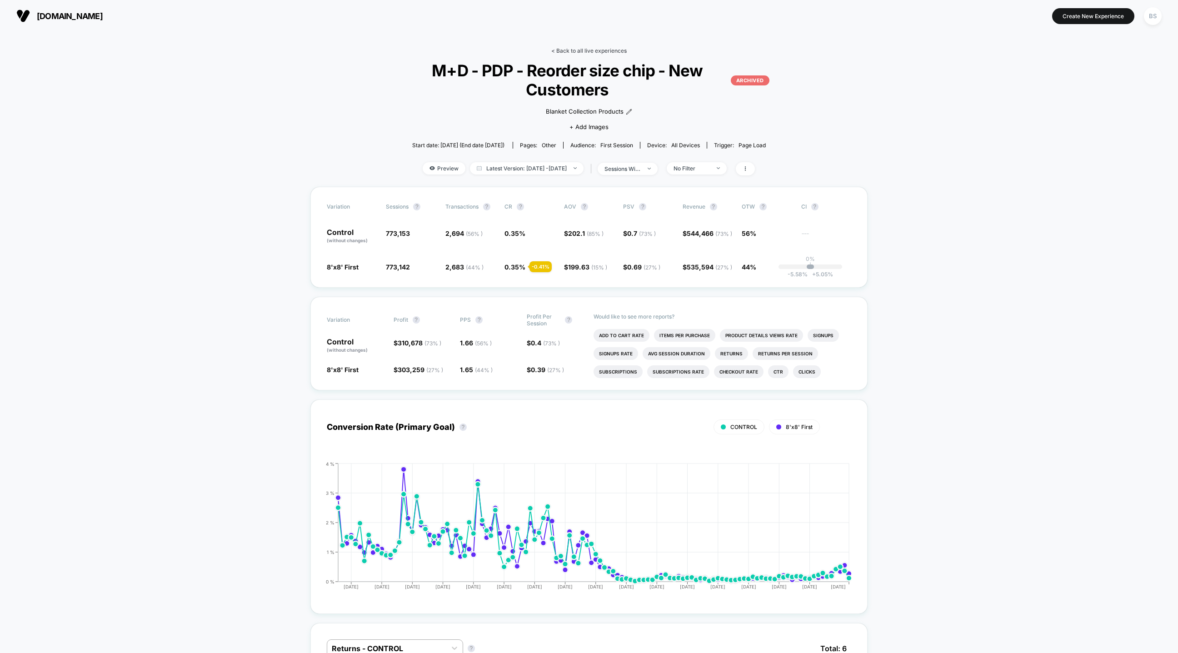
click at [577, 51] on link "< Back to all live experiences" at bounding box center [588, 50] width 75 height 7
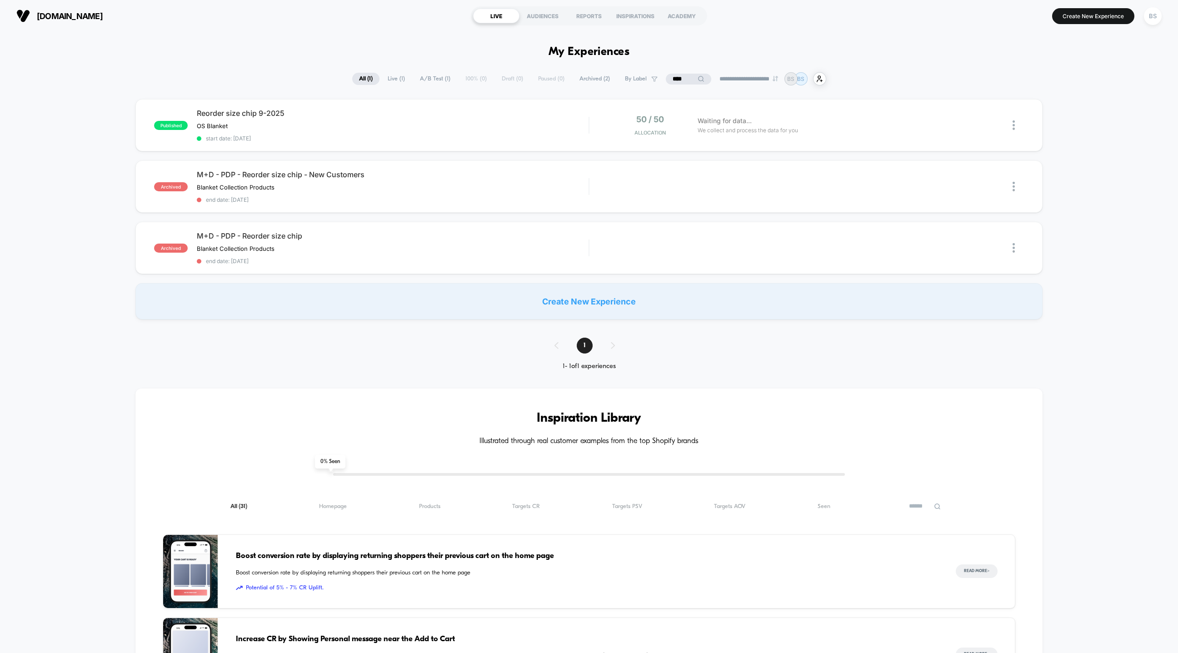
click at [684, 74] on div "****" at bounding box center [688, 79] width 45 height 11
click at [680, 75] on input "****" at bounding box center [688, 79] width 91 height 11
